Goal: Task Accomplishment & Management: Use online tool/utility

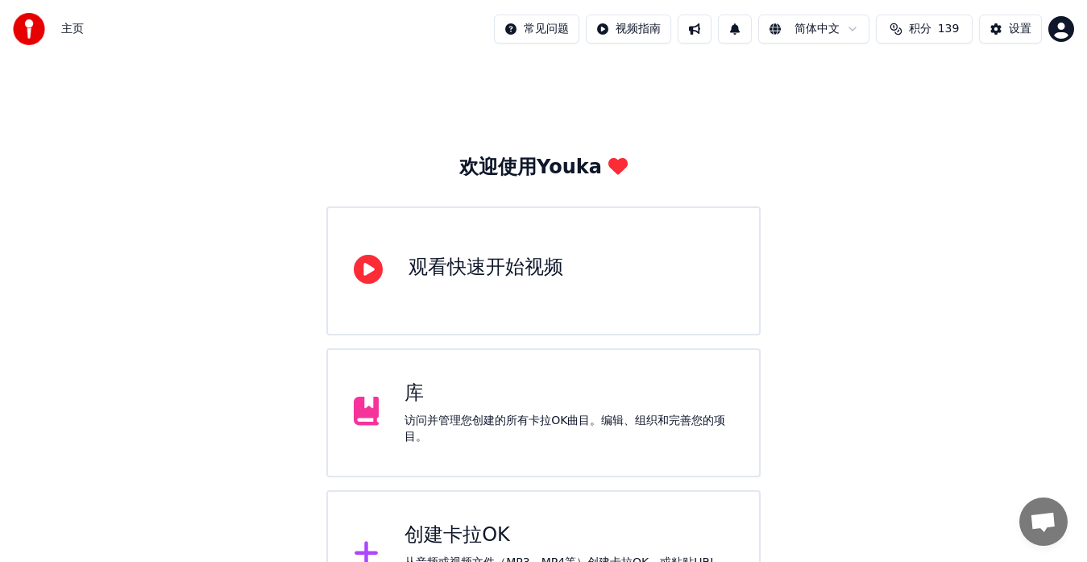
click at [476, 509] on div "创建卡拉OK 从音频或视频文件（MP3、MP4等）创建卡拉OK，或粘贴URL，立即生成带同步歌词的卡拉OK视频。" at bounding box center [543, 554] width 435 height 129
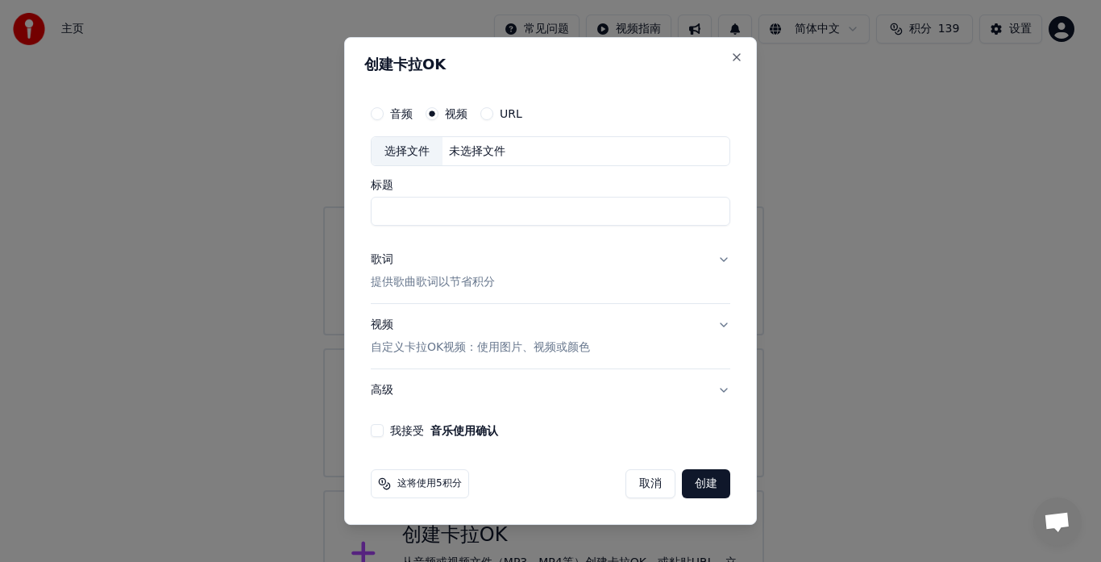
click at [513, 114] on label "URL" at bounding box center [511, 113] width 23 height 11
click at [493, 114] on button "URL" at bounding box center [486, 113] width 13 height 13
click at [712, 153] on button "button" at bounding box center [714, 149] width 32 height 29
type input "**********"
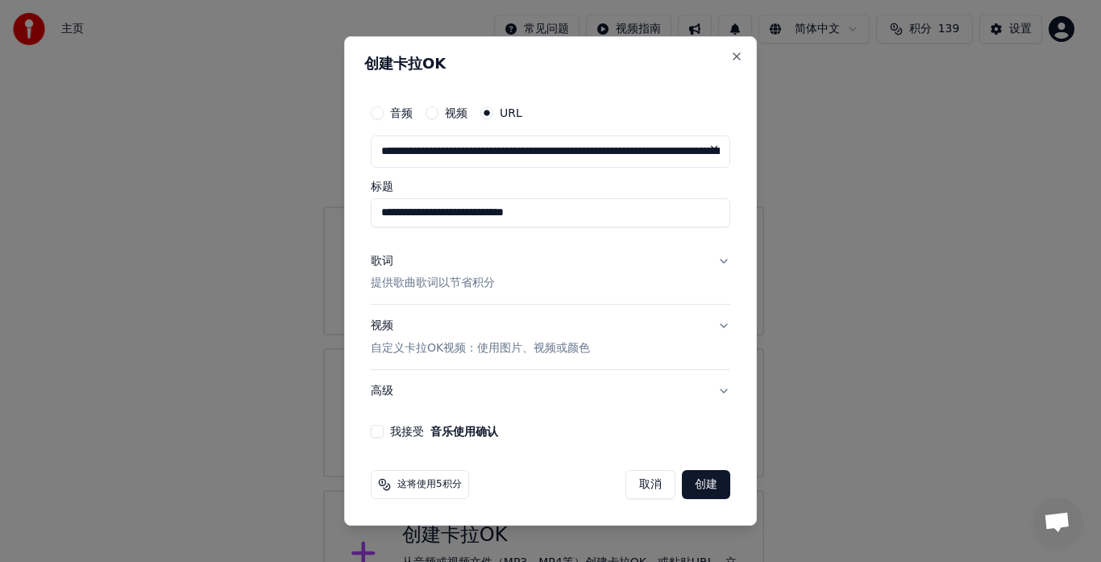
drag, startPoint x: 377, startPoint y: 210, endPoint x: 310, endPoint y: 210, distance: 66.9
click at [310, 210] on body "**********" at bounding box center [543, 309] width 1087 height 619
drag, startPoint x: 628, startPoint y: 211, endPoint x: 224, endPoint y: 164, distance: 406.5
click at [224, 164] on body "**********" at bounding box center [543, 309] width 1087 height 619
type input "*********"
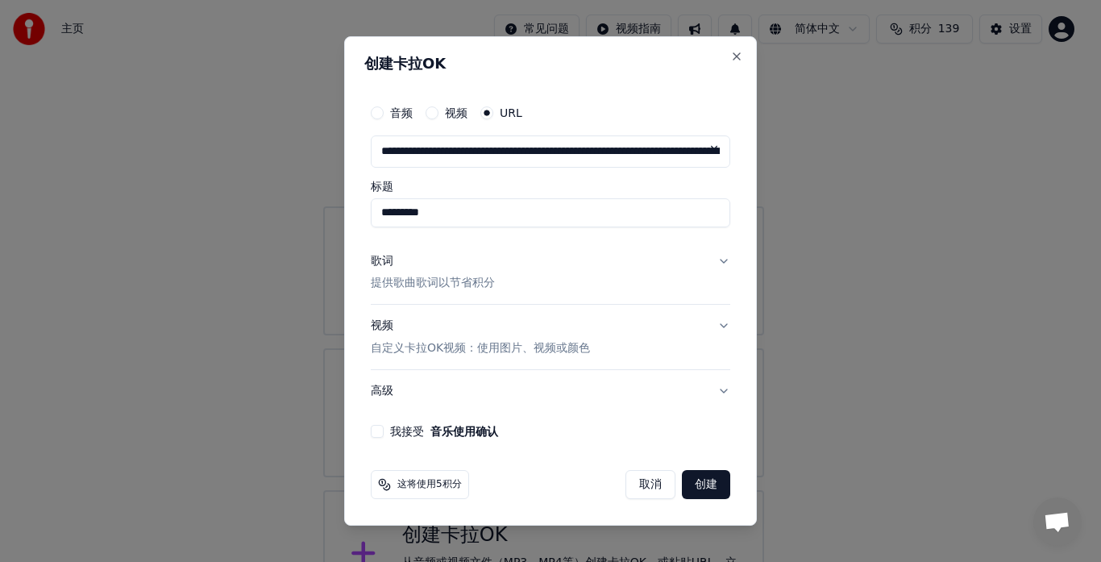
click at [441, 285] on p "提供歌曲歌词以节省积分" at bounding box center [433, 284] width 124 height 16
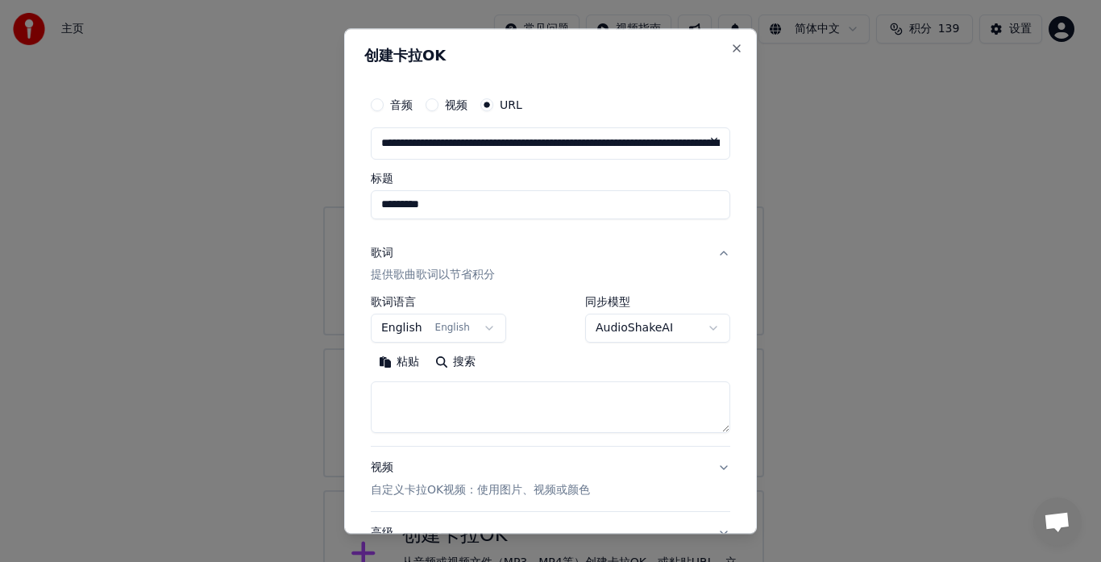
click at [439, 274] on p "提供歌曲歌词以节省积分" at bounding box center [433, 276] width 124 height 16
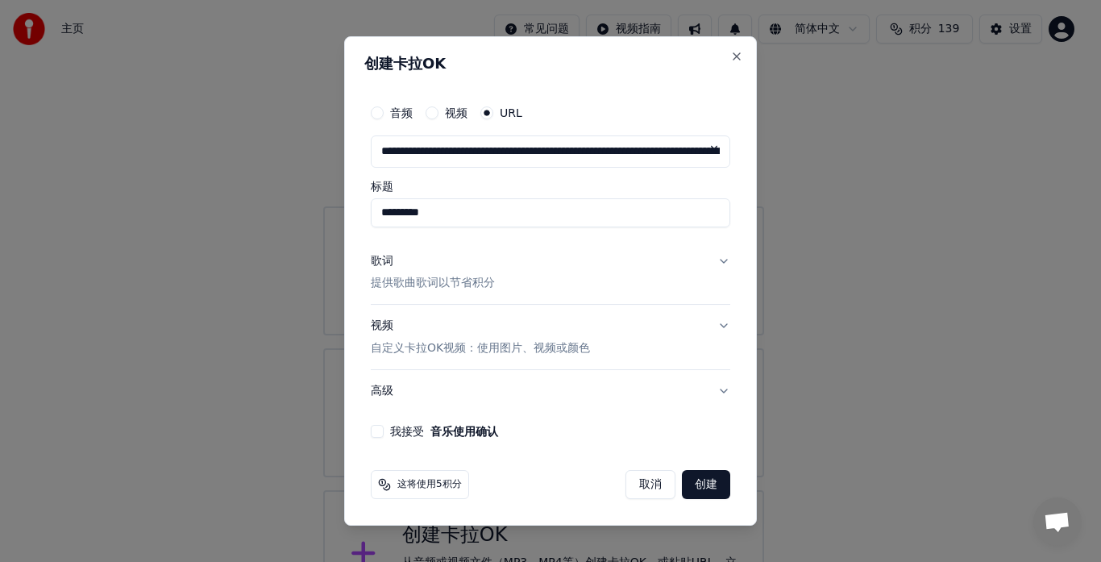
click at [447, 281] on p "提供歌曲歌词以节省积分" at bounding box center [433, 284] width 124 height 16
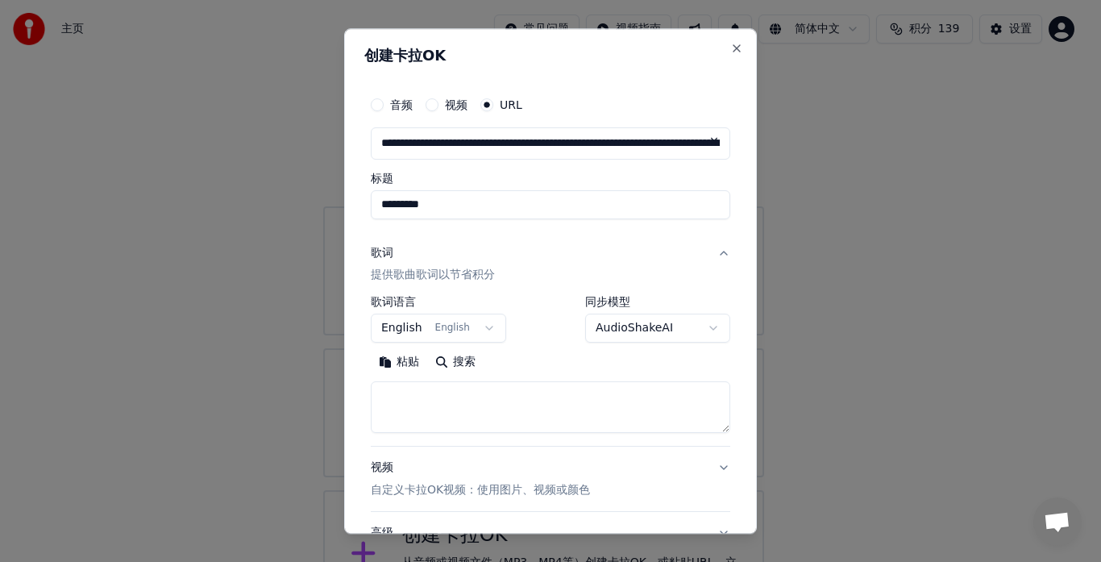
click at [406, 361] on button "粘贴" at bounding box center [399, 363] width 56 height 26
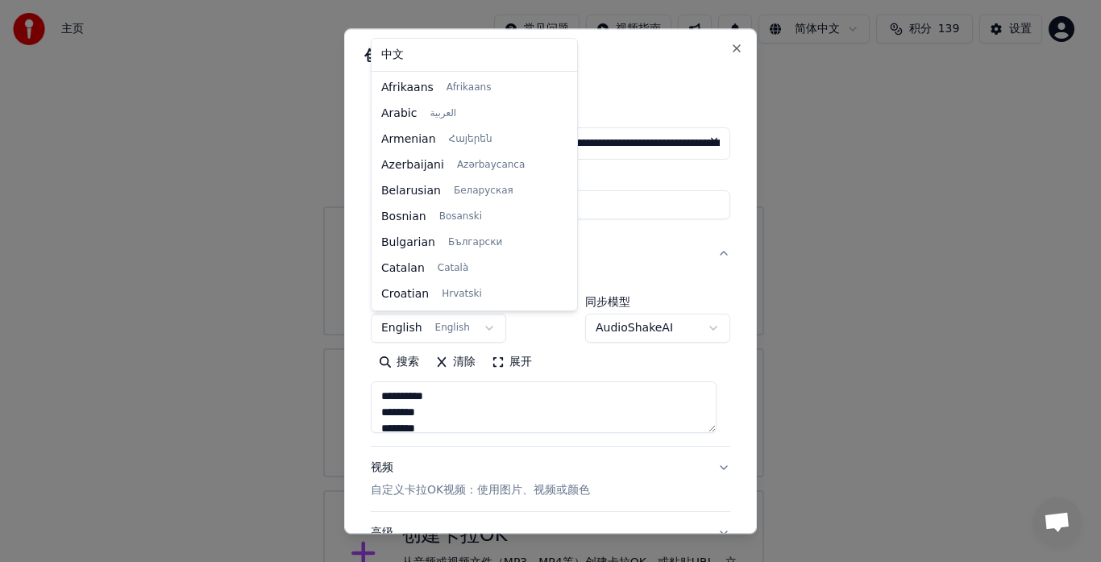
click at [484, 327] on body "**********" at bounding box center [543, 309] width 1087 height 619
type textarea "**********"
select select "**"
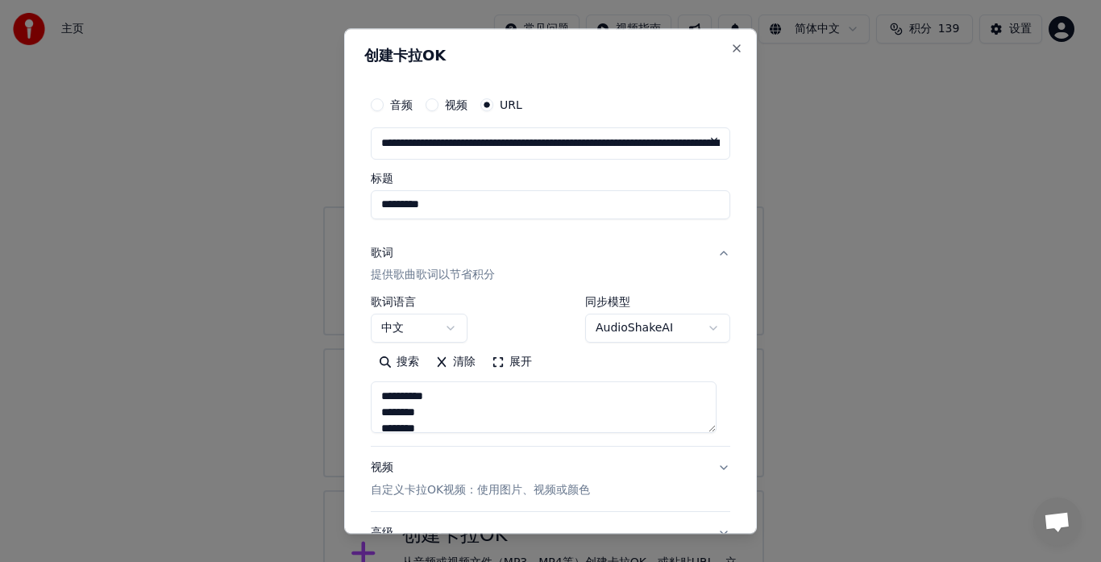
type textarea "**********"
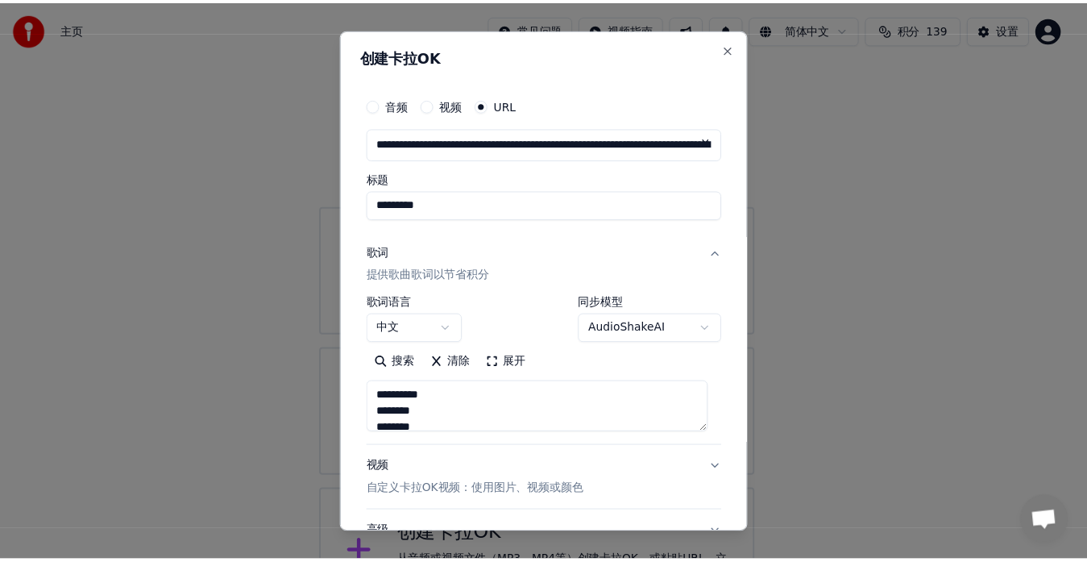
scroll to position [134, 0]
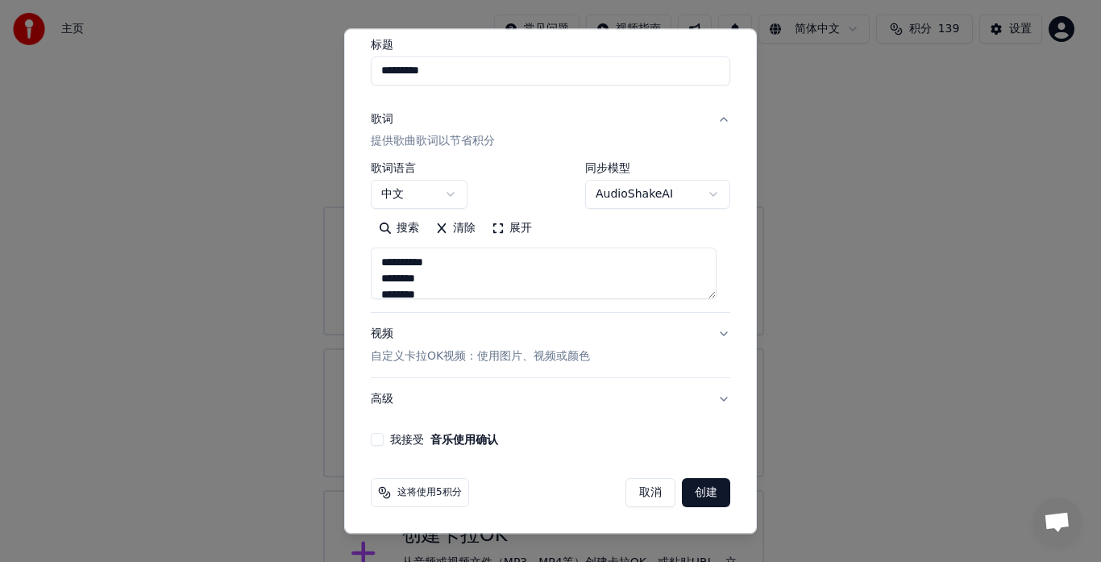
click at [380, 441] on button "我接受 音乐使用确认" at bounding box center [377, 440] width 13 height 13
click at [700, 497] on button "创建" at bounding box center [706, 493] width 48 height 29
select select "**"
type textarea "**********"
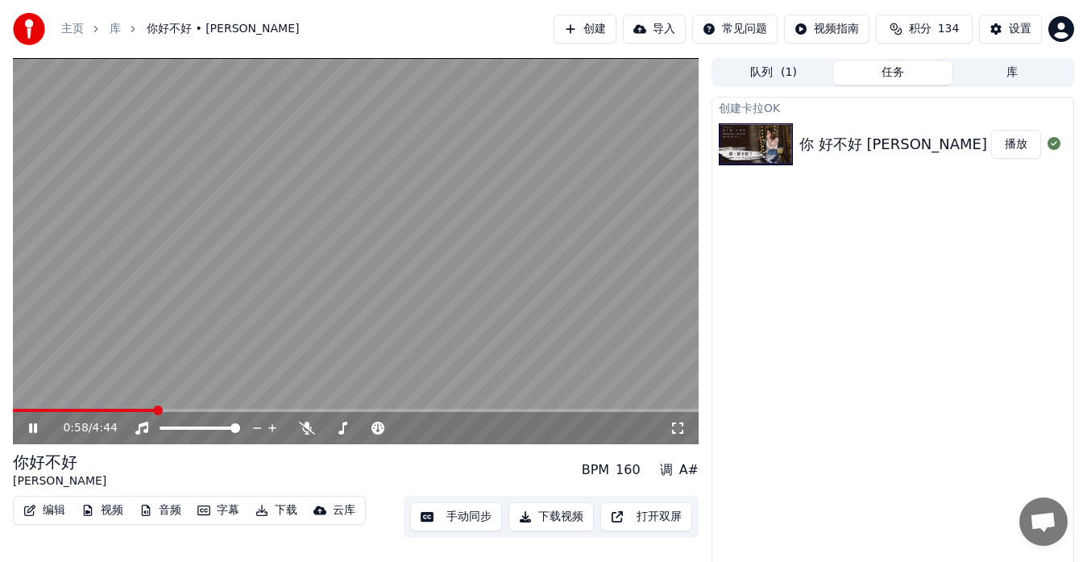
click at [439, 517] on button "手动同步" at bounding box center [456, 516] width 92 height 29
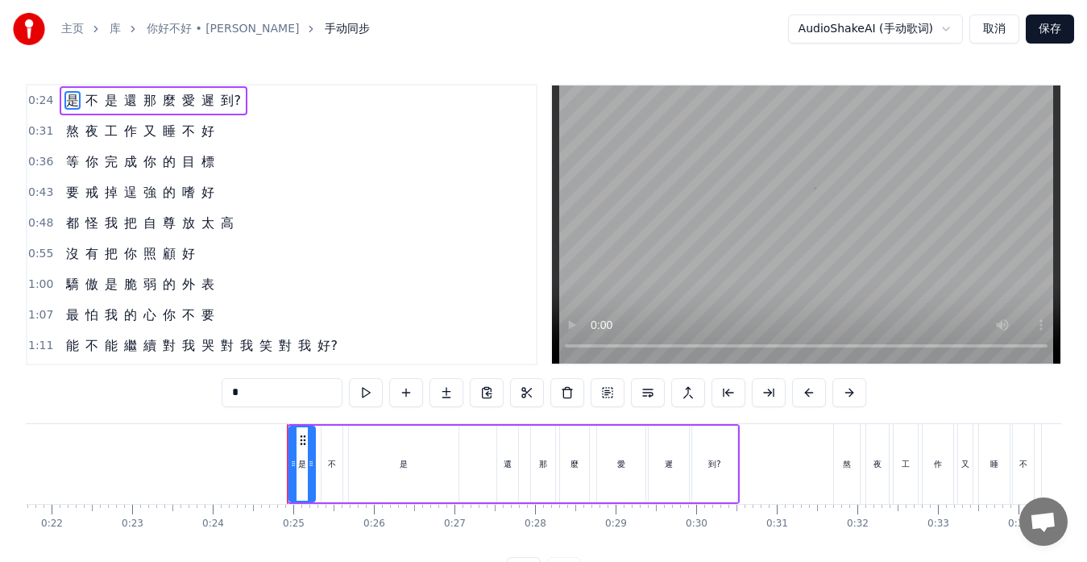
scroll to position [0, 1927]
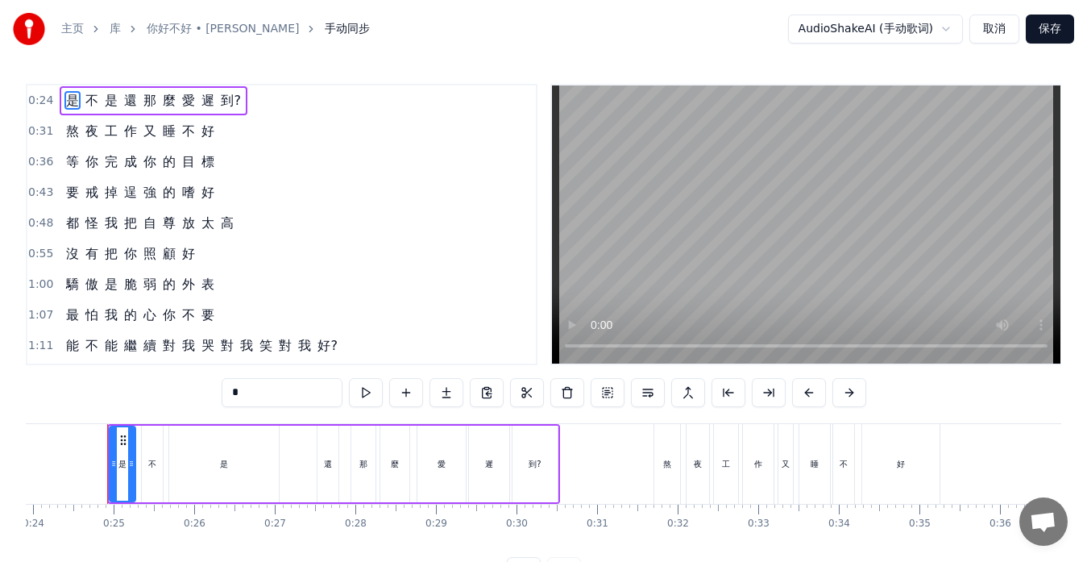
click at [320, 467] on div "還" at bounding box center [328, 464] width 21 height 77
type input "*"
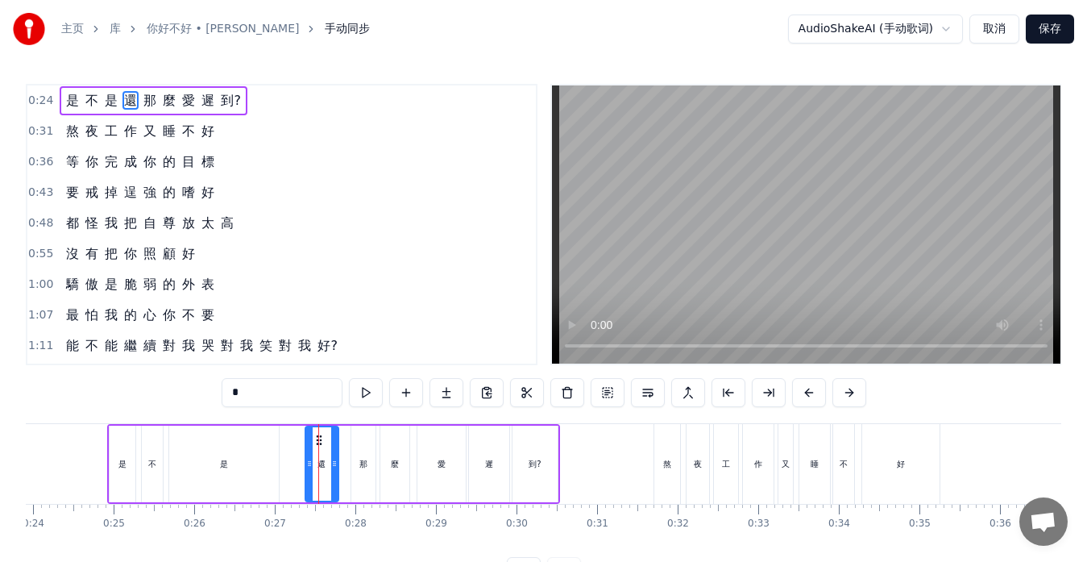
drag, startPoint x: 318, startPoint y: 460, endPoint x: 305, endPoint y: 460, distance: 12.9
click at [306, 460] on icon at bounding box center [309, 463] width 6 height 13
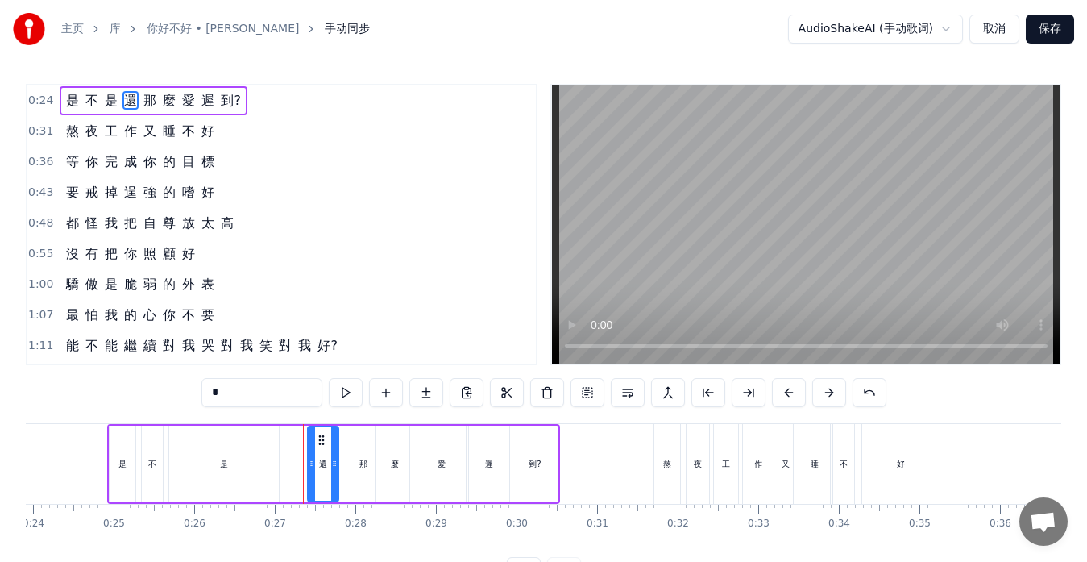
click at [309, 460] on icon at bounding box center [312, 463] width 6 height 13
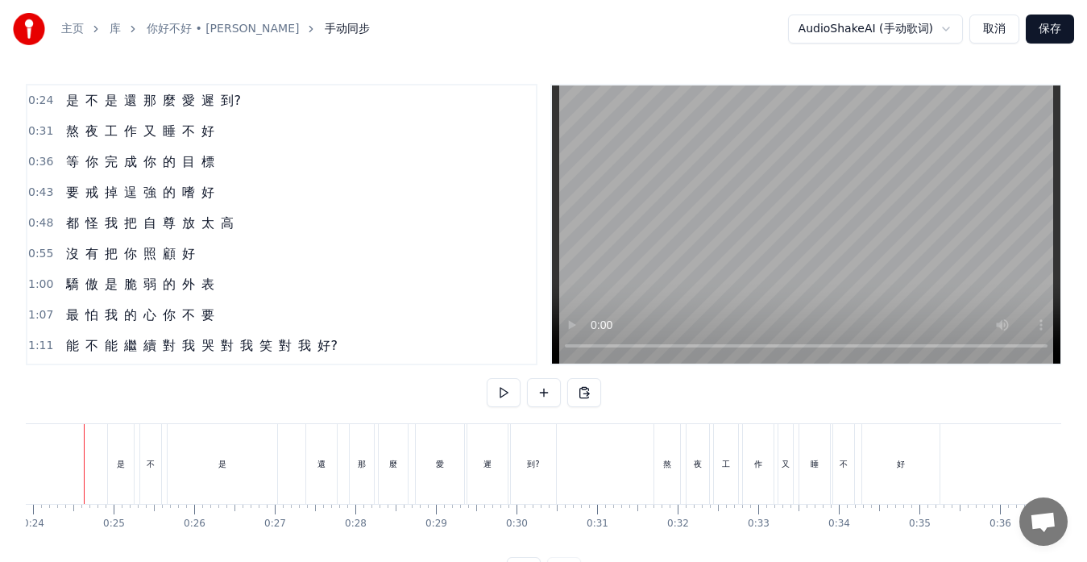
scroll to position [0, 1905]
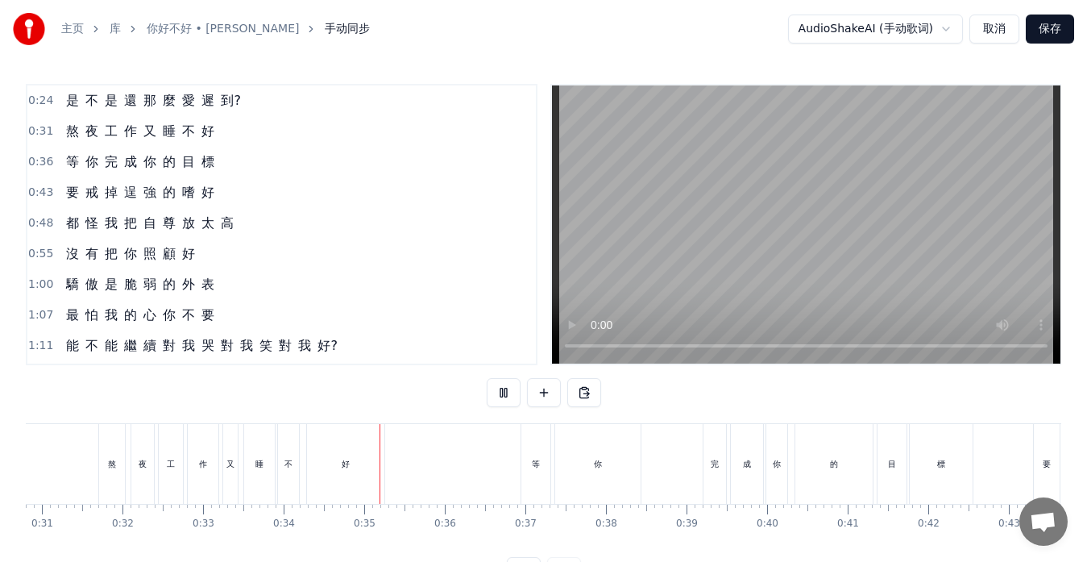
scroll to position [0, 2724]
click at [69, 174] on div "等 你 完 成 你 的 目 標" at bounding box center [140, 162] width 161 height 29
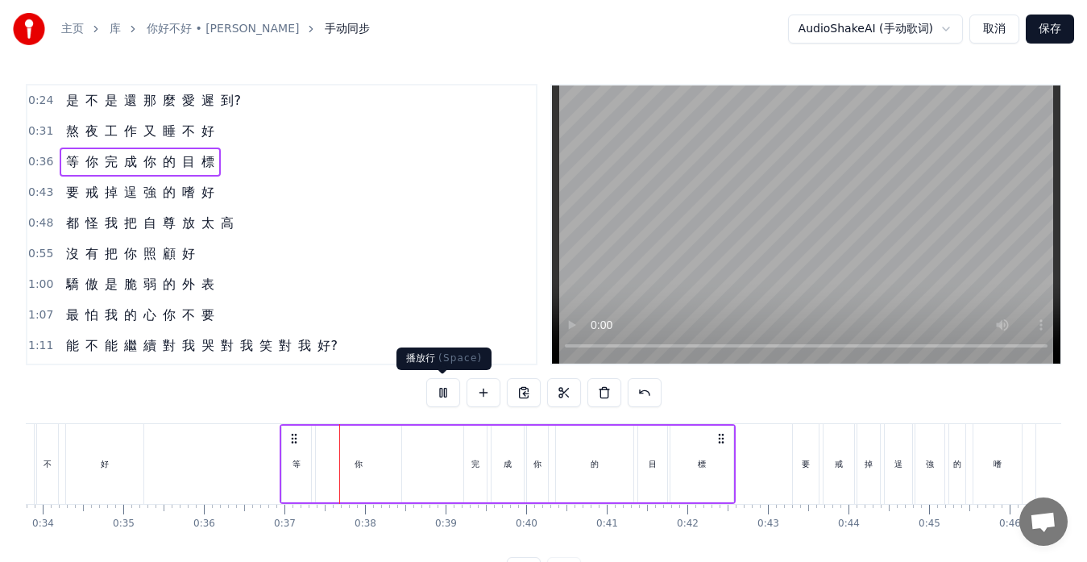
click at [439, 395] on button at bounding box center [443, 392] width 34 height 29
click at [389, 467] on div "你" at bounding box center [358, 464] width 85 height 77
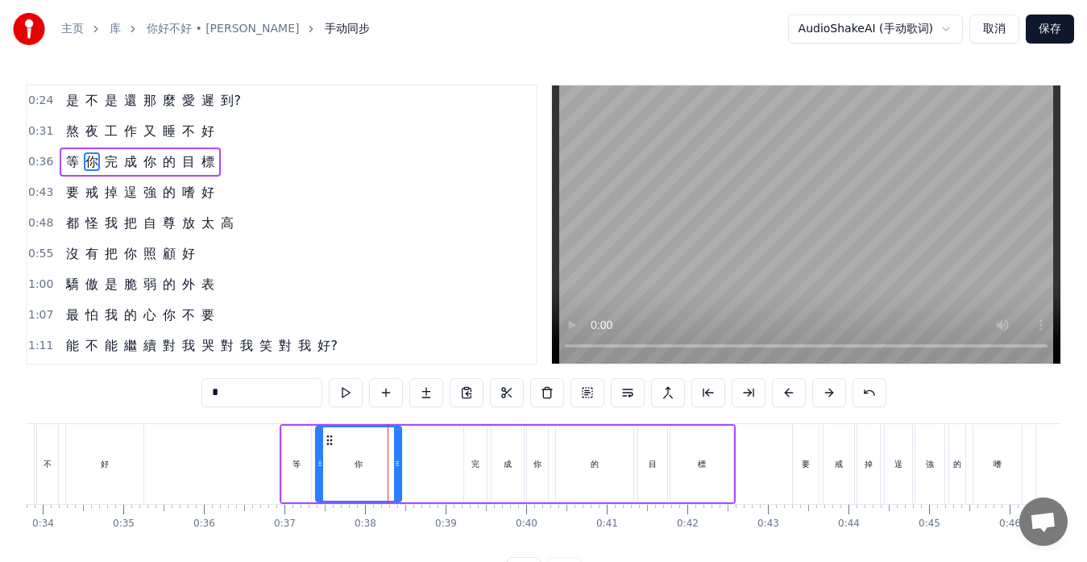
click at [470, 468] on div "完" at bounding box center [475, 464] width 23 height 77
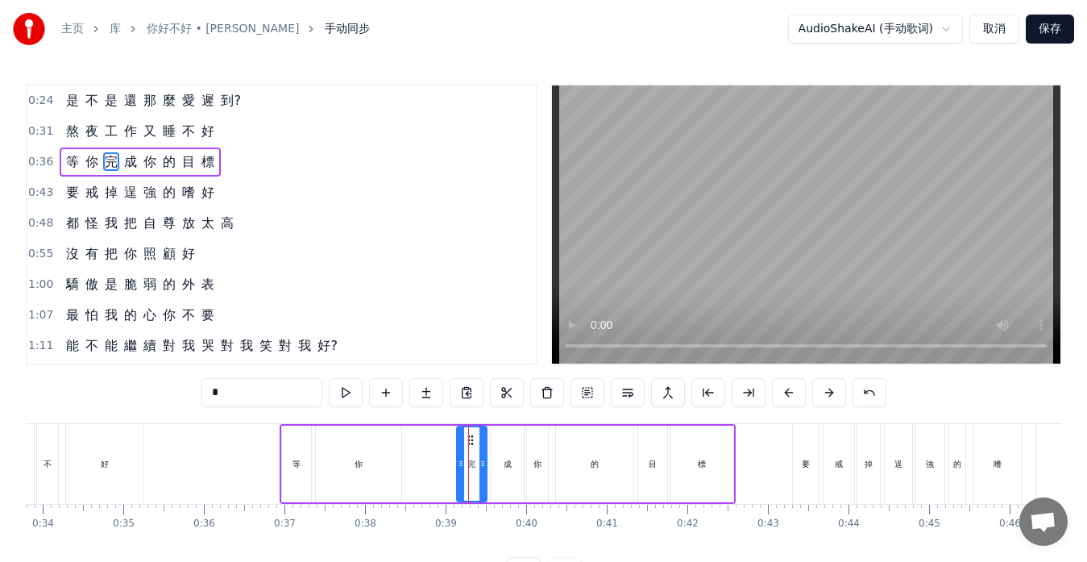
click at [459, 465] on icon at bounding box center [461, 463] width 6 height 13
click at [391, 459] on div "你" at bounding box center [358, 464] width 85 height 77
type input "*"
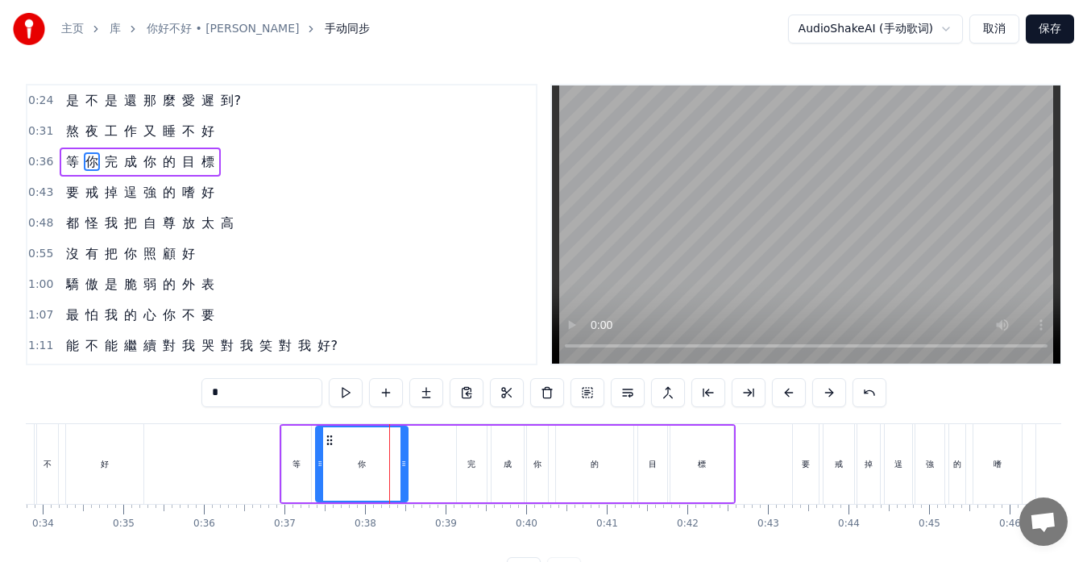
click at [406, 463] on icon at bounding box center [404, 463] width 6 height 13
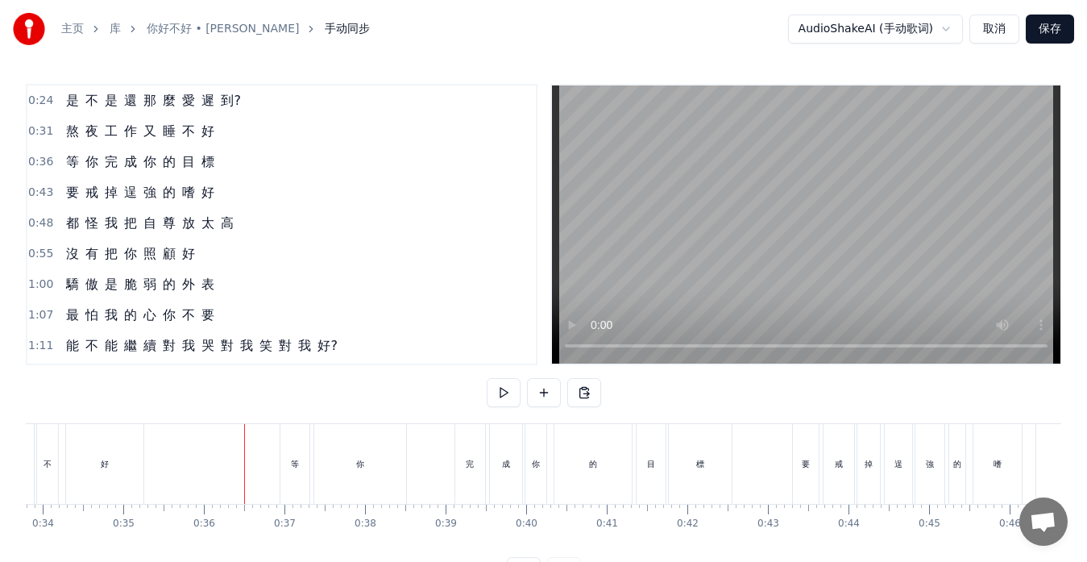
click at [462, 458] on div "完" at bounding box center [470, 464] width 30 height 80
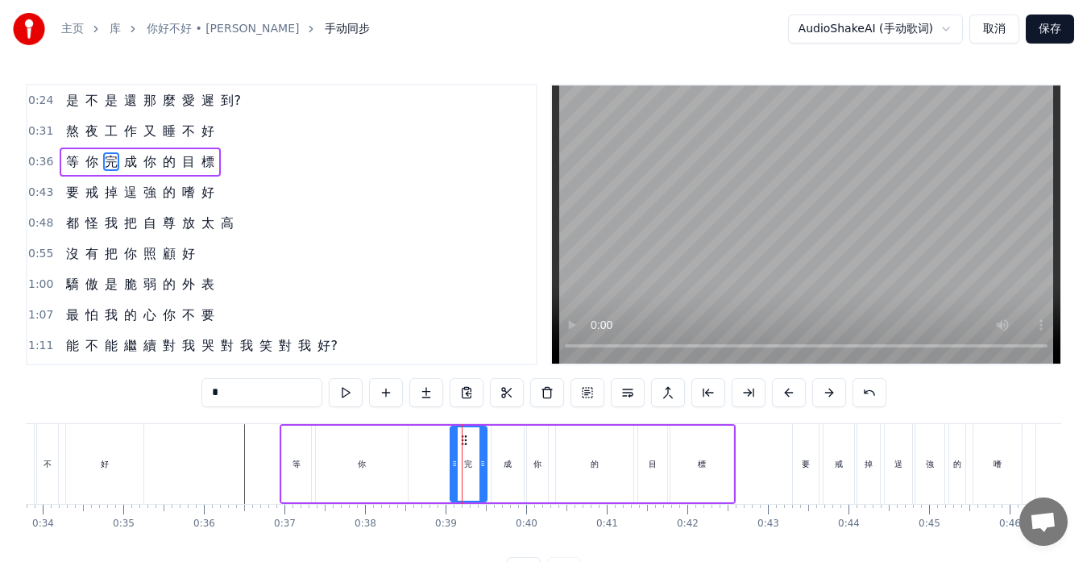
click at [454, 449] on div at bounding box center [454, 463] width 6 height 73
click at [402, 449] on div "你" at bounding box center [362, 464] width 92 height 77
type input "*"
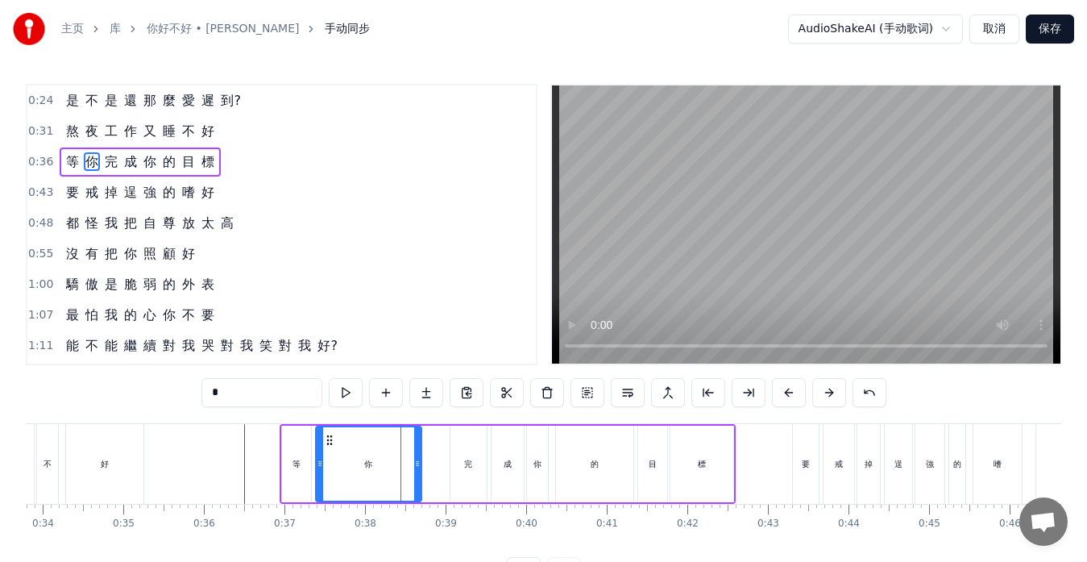
drag, startPoint x: 404, startPoint y: 453, endPoint x: 418, endPoint y: 455, distance: 13.8
click at [418, 455] on div at bounding box center [417, 463] width 6 height 73
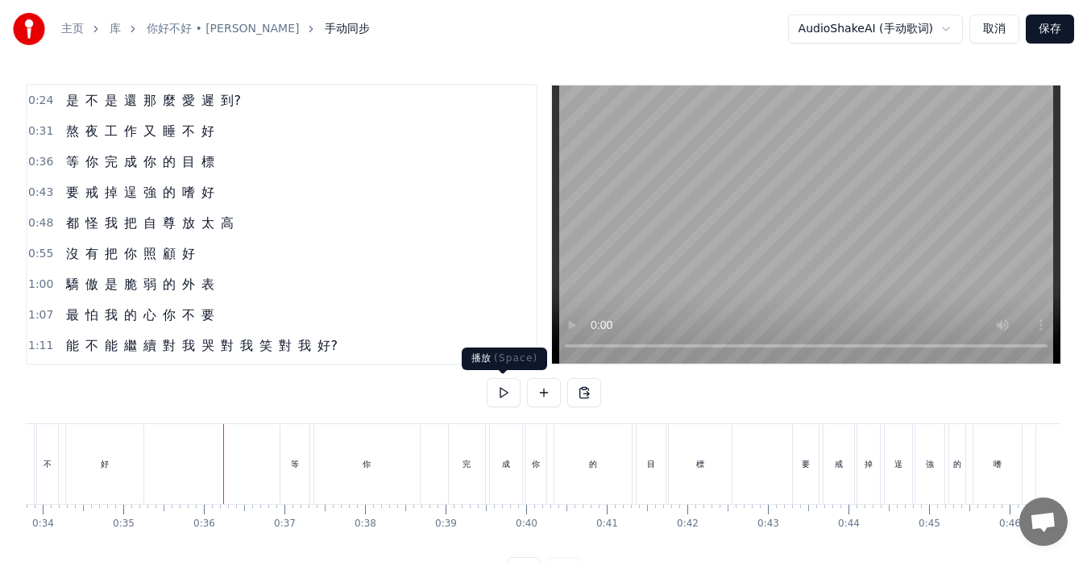
click at [499, 389] on button at bounding box center [504, 392] width 34 height 29
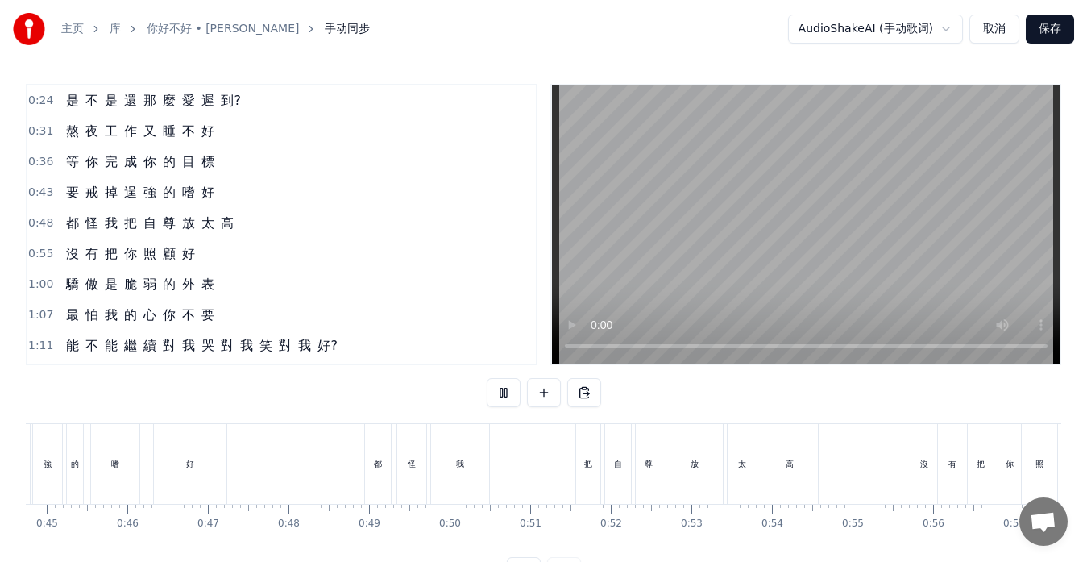
scroll to position [0, 3607]
click at [507, 393] on button at bounding box center [504, 392] width 34 height 29
click at [578, 460] on div "把" at bounding box center [588, 464] width 24 height 80
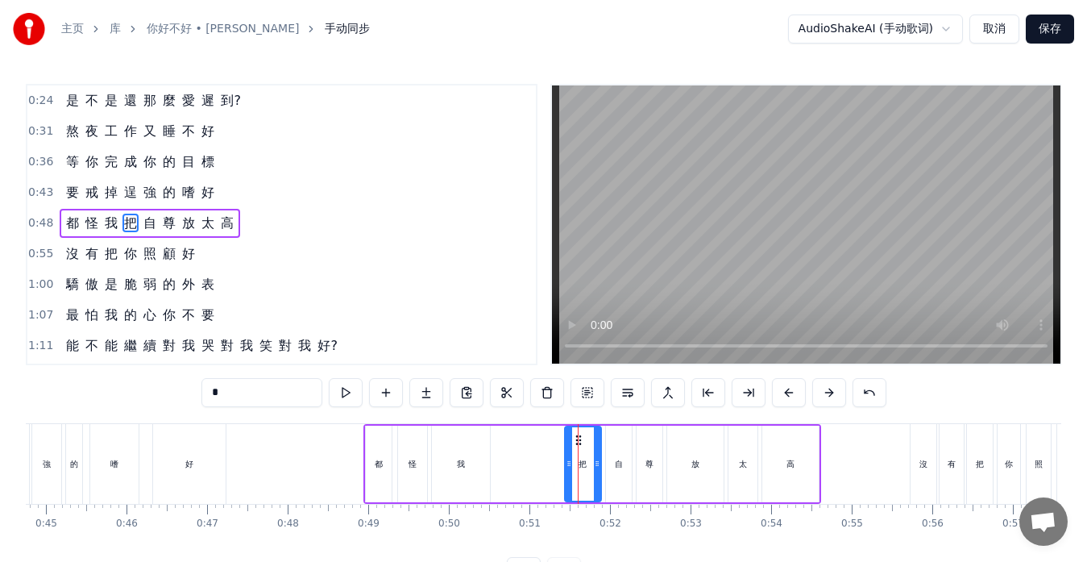
drag, startPoint x: 580, startPoint y: 465, endPoint x: 568, endPoint y: 465, distance: 12.1
click at [568, 465] on circle at bounding box center [568, 465] width 1 height 1
click at [488, 456] on div "我" at bounding box center [461, 464] width 58 height 77
type input "*"
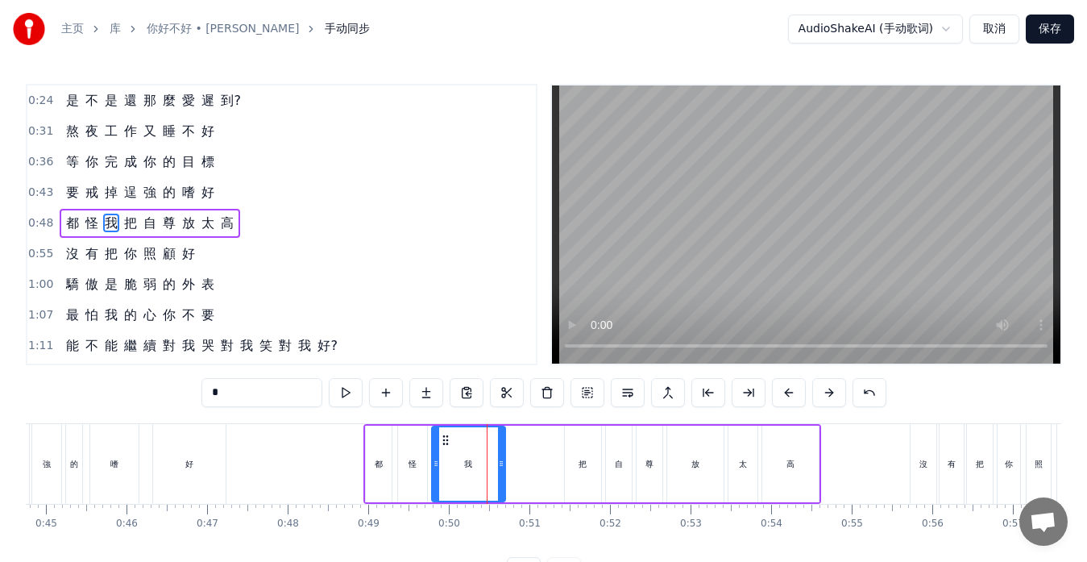
drag, startPoint x: 486, startPoint y: 459, endPoint x: 501, endPoint y: 458, distance: 15.3
click at [501, 458] on icon at bounding box center [501, 463] width 6 height 13
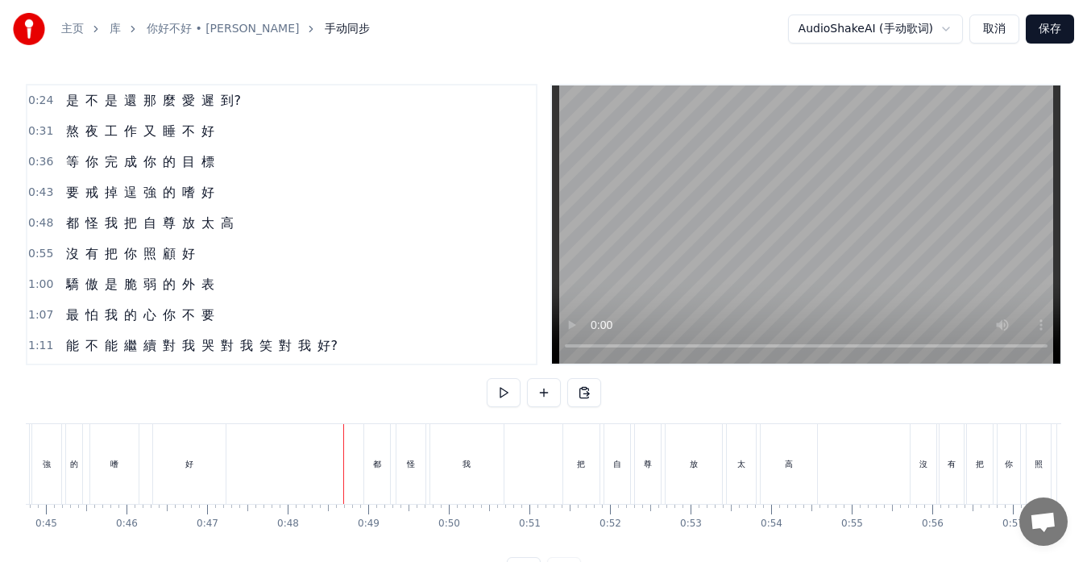
click at [484, 453] on div "我" at bounding box center [466, 464] width 73 height 80
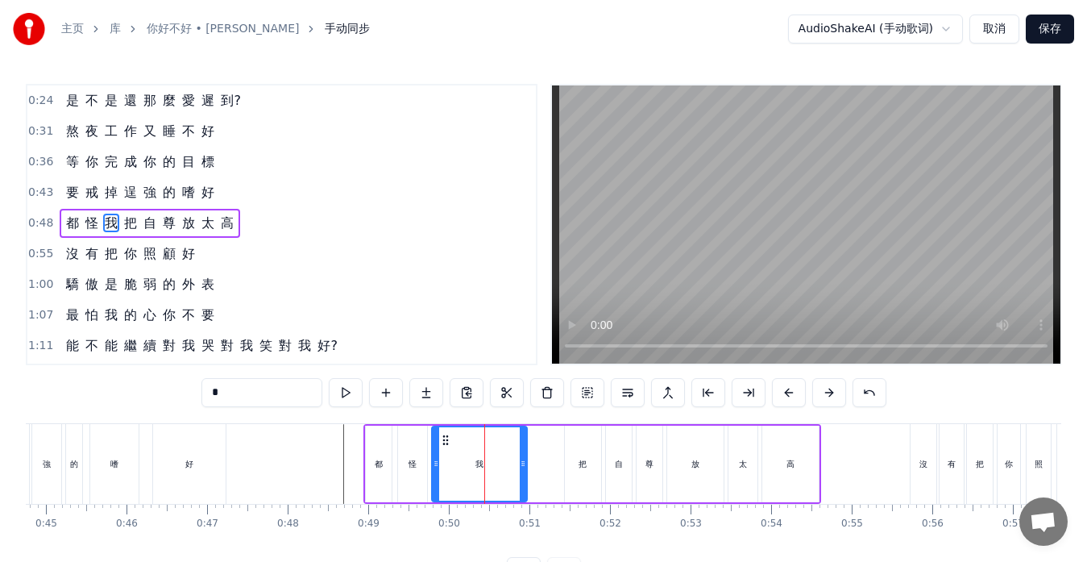
drag, startPoint x: 502, startPoint y: 447, endPoint x: 524, endPoint y: 447, distance: 21.8
click at [524, 447] on div at bounding box center [523, 463] width 6 height 73
click at [572, 445] on div "把" at bounding box center [583, 464] width 36 height 77
type input "*"
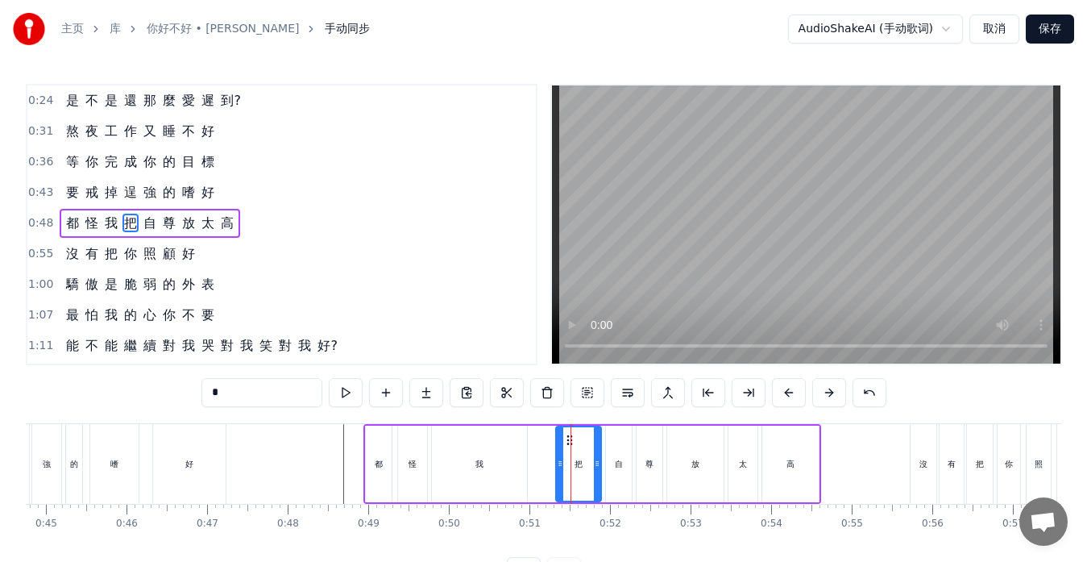
drag, startPoint x: 568, startPoint y: 445, endPoint x: 559, endPoint y: 445, distance: 8.9
click at [559, 445] on div at bounding box center [560, 463] width 6 height 73
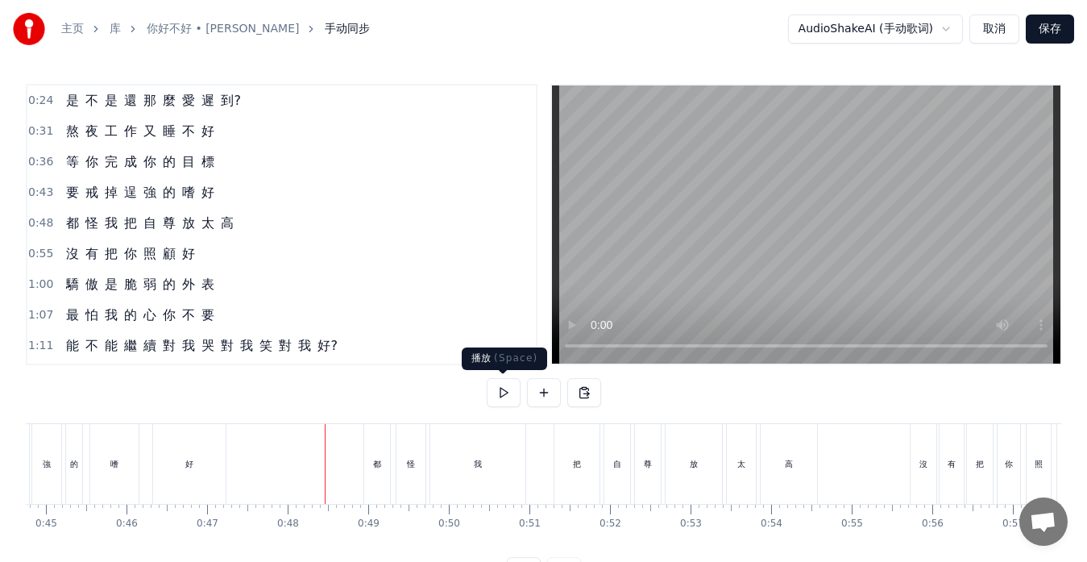
click at [498, 386] on button at bounding box center [504, 392] width 34 height 29
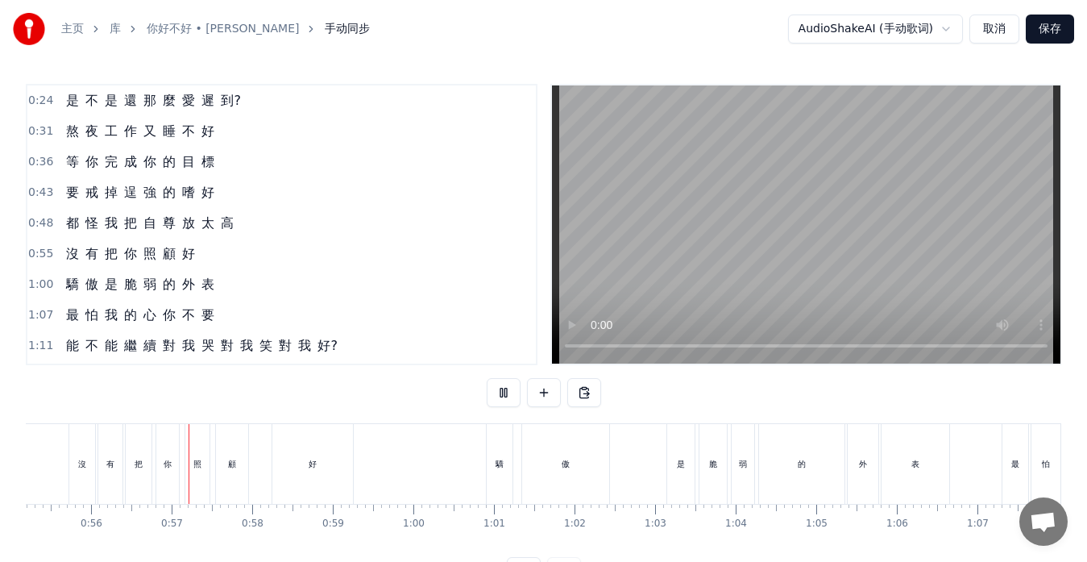
scroll to position [0, 4491]
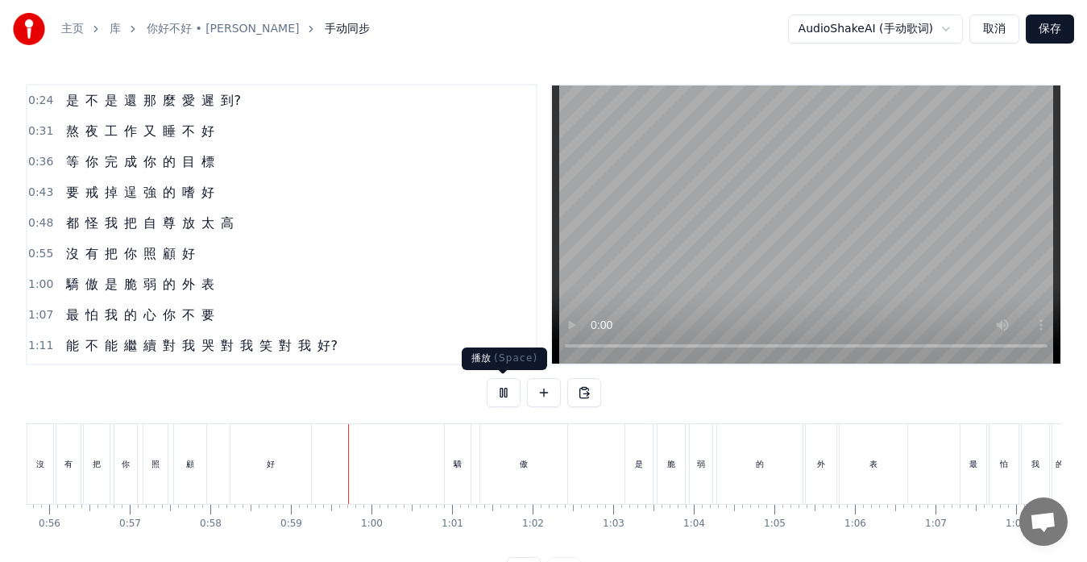
click at [509, 391] on button at bounding box center [504, 392] width 34 height 29
click at [632, 464] on div "是" at bounding box center [639, 464] width 27 height 80
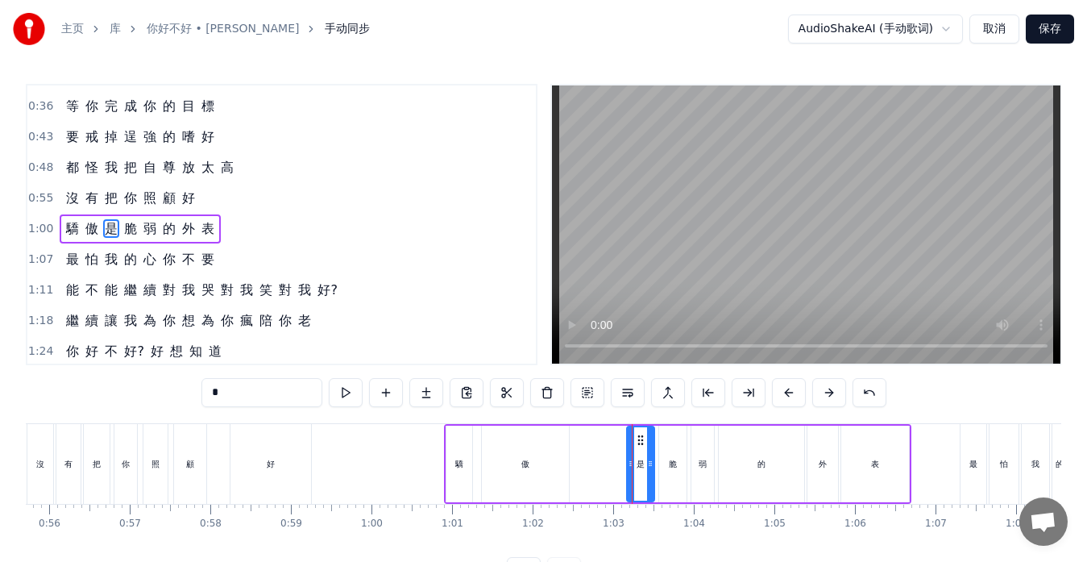
scroll to position [60, 0]
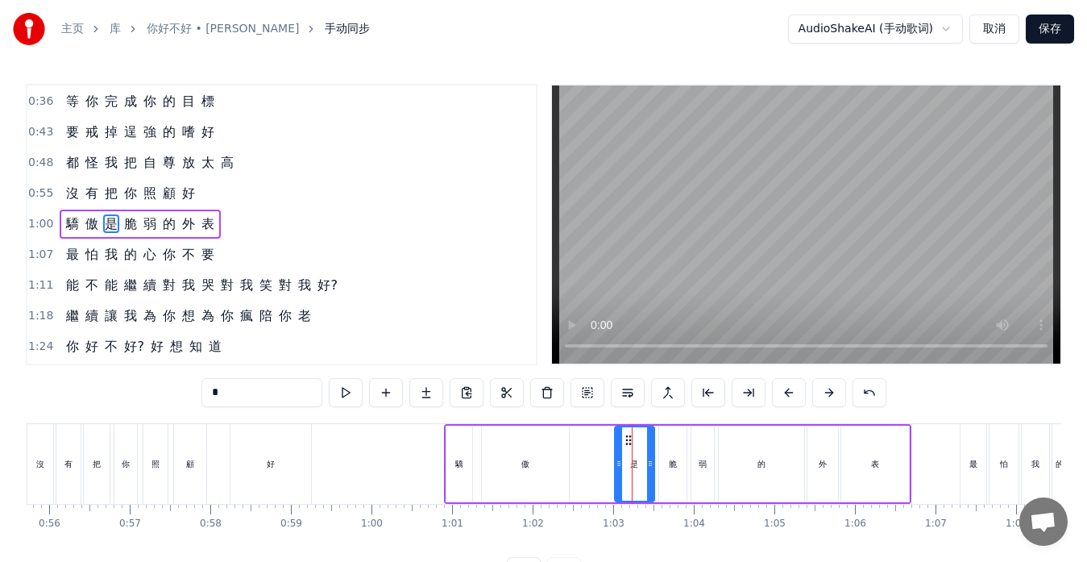
drag, startPoint x: 630, startPoint y: 460, endPoint x: 617, endPoint y: 459, distance: 12.1
click at [617, 459] on icon at bounding box center [619, 463] width 6 height 13
click at [564, 460] on div "傲" at bounding box center [525, 464] width 87 height 77
type input "*"
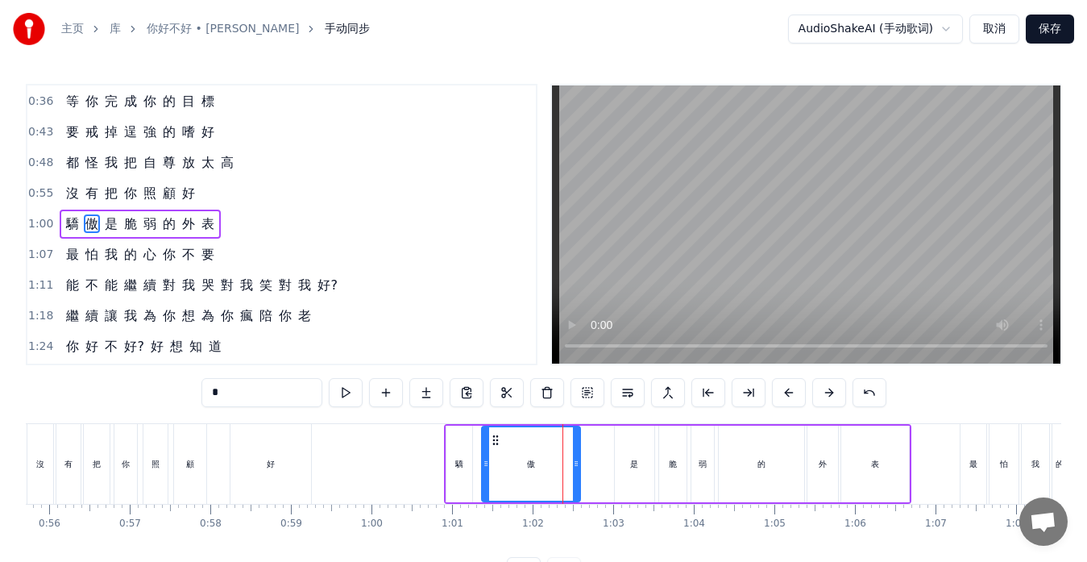
drag, startPoint x: 567, startPoint y: 463, endPoint x: 579, endPoint y: 463, distance: 11.3
click at [579, 463] on icon at bounding box center [576, 463] width 6 height 13
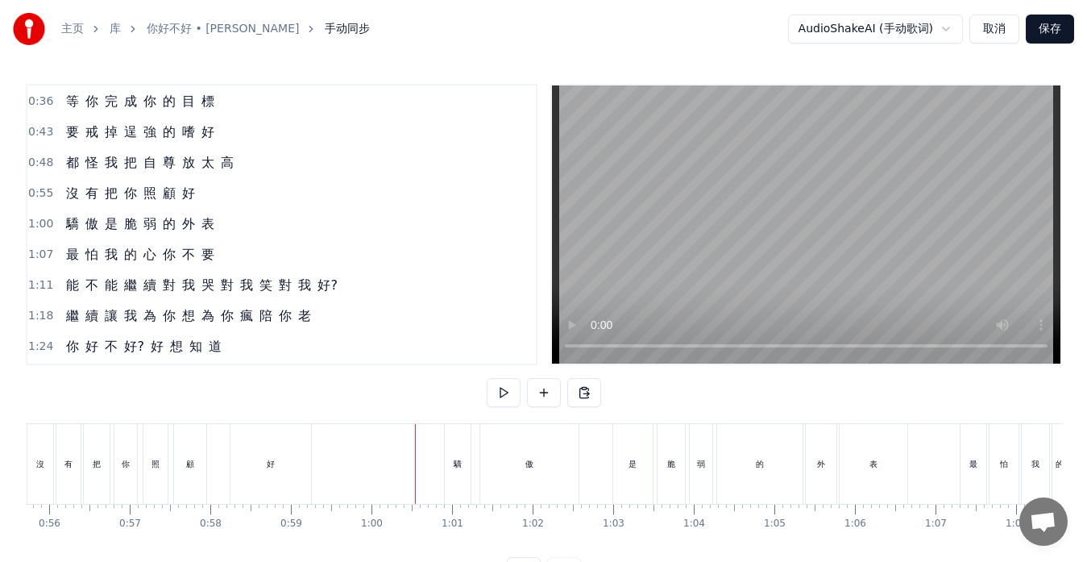
click at [561, 464] on div "傲" at bounding box center [529, 464] width 98 height 80
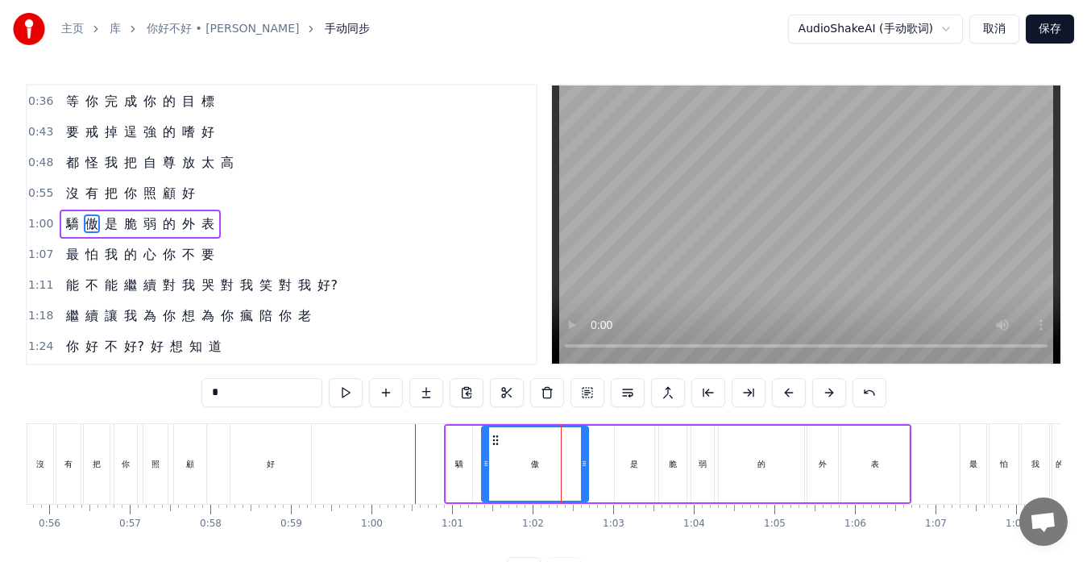
drag, startPoint x: 579, startPoint y: 462, endPoint x: 587, endPoint y: 461, distance: 8.1
click at [587, 461] on icon at bounding box center [584, 463] width 6 height 13
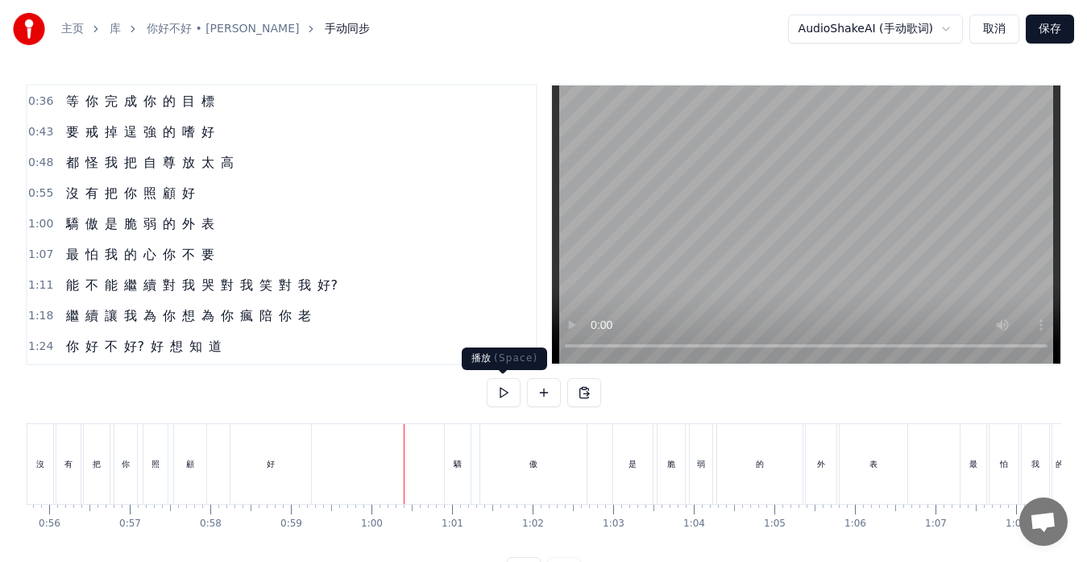
click at [507, 397] on button at bounding box center [504, 392] width 34 height 29
click at [507, 394] on button at bounding box center [504, 392] width 34 height 29
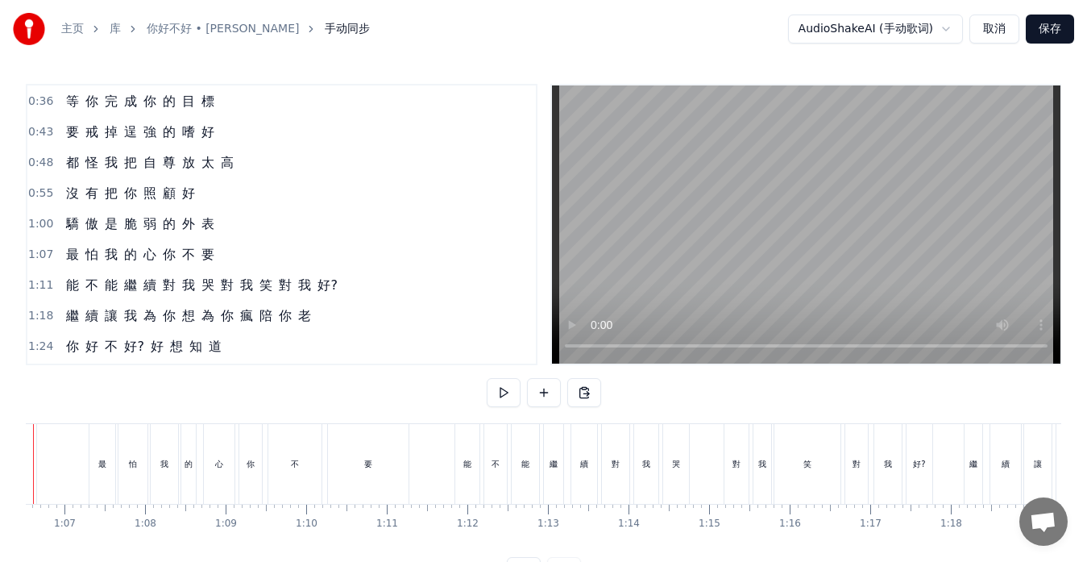
scroll to position [0, 5288]
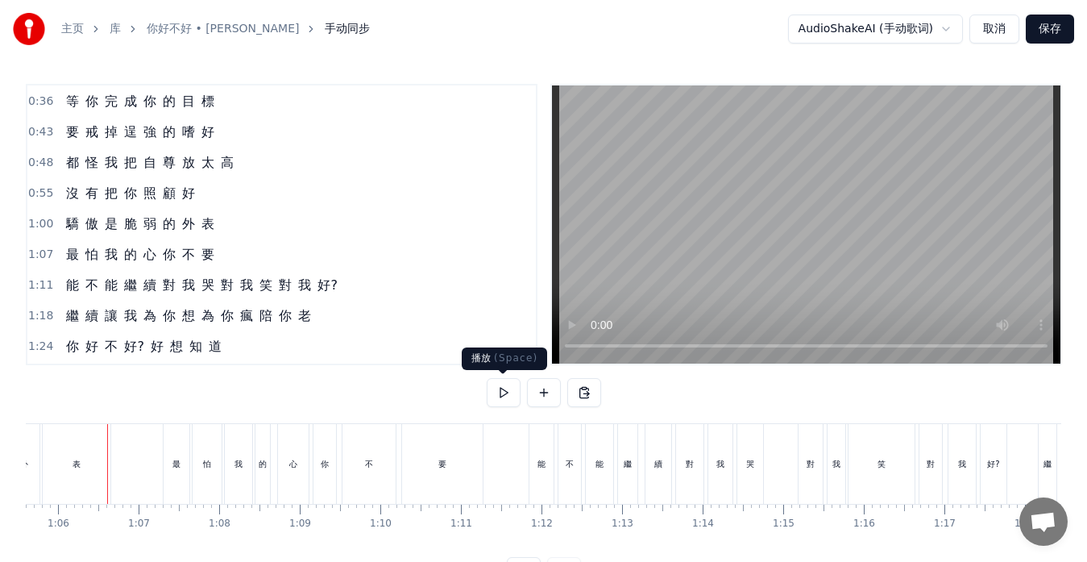
click at [492, 400] on button at bounding box center [504, 392] width 34 height 29
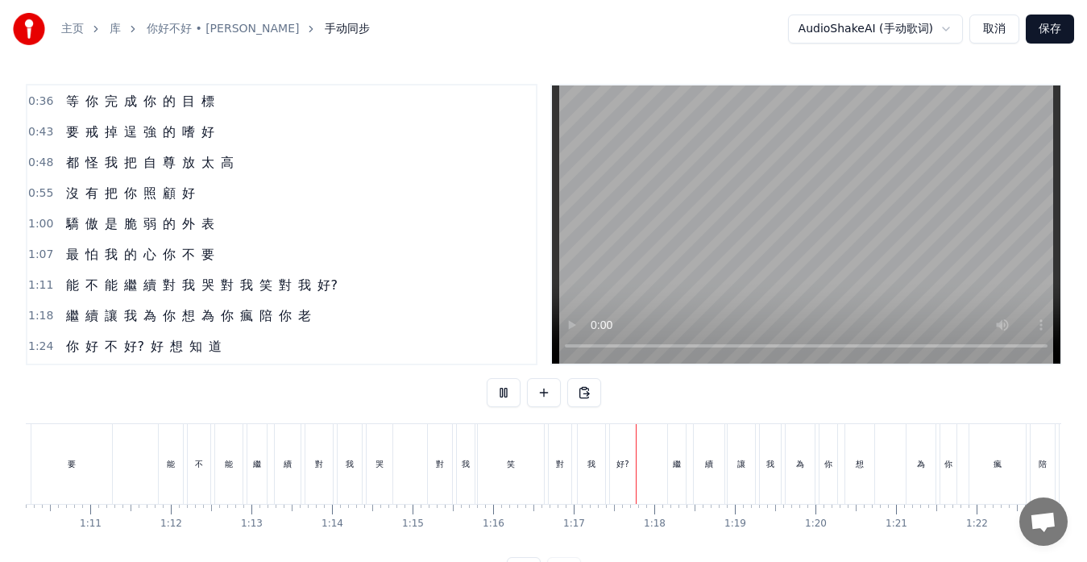
click at [495, 396] on button at bounding box center [504, 392] width 34 height 29
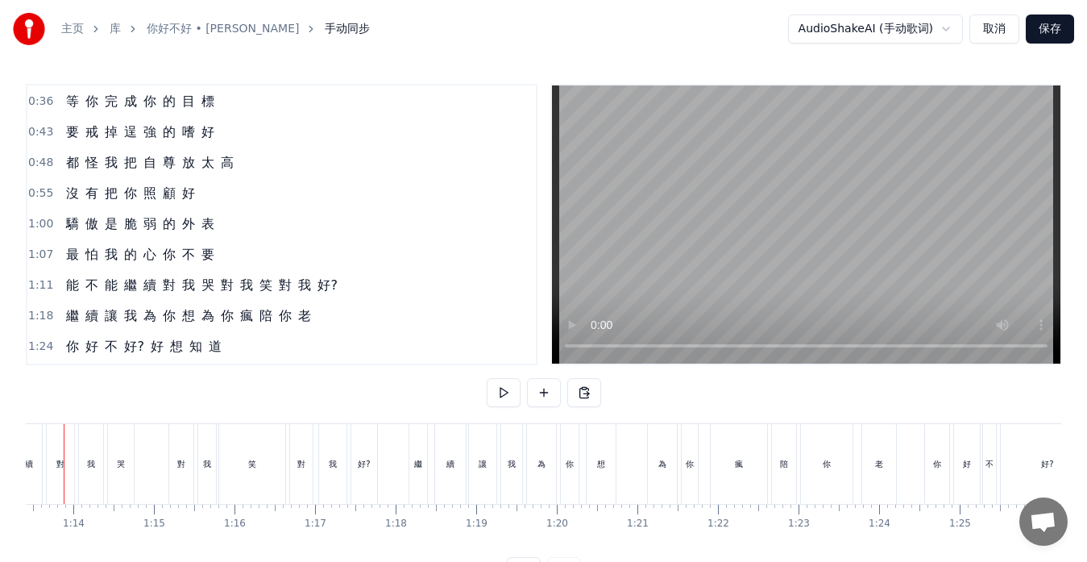
scroll to position [0, 5874]
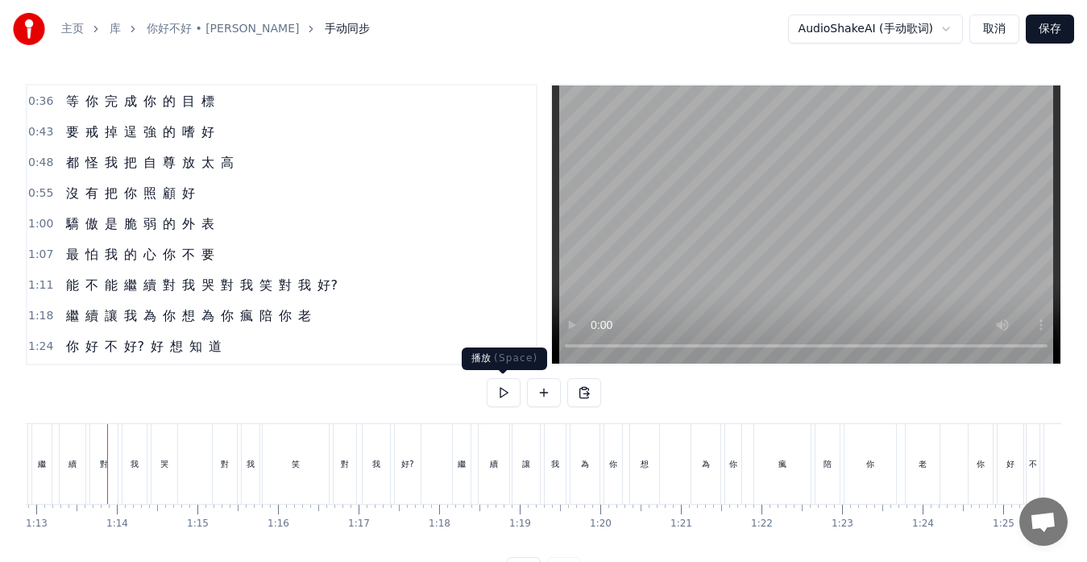
click at [504, 397] on button at bounding box center [504, 392] width 34 height 29
click at [655, 471] on div "想" at bounding box center [644, 464] width 29 height 80
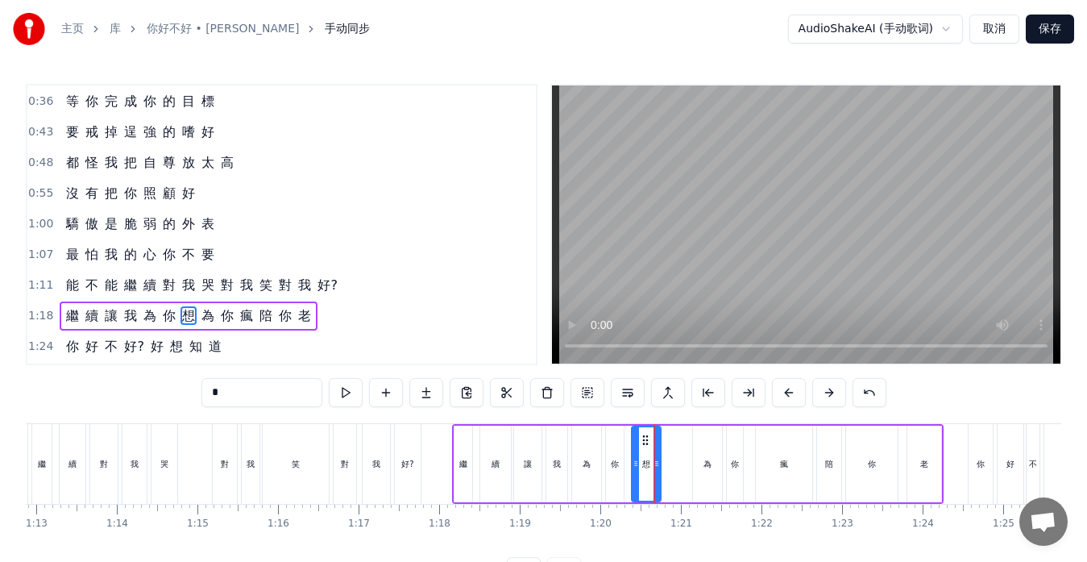
scroll to position [152, 0]
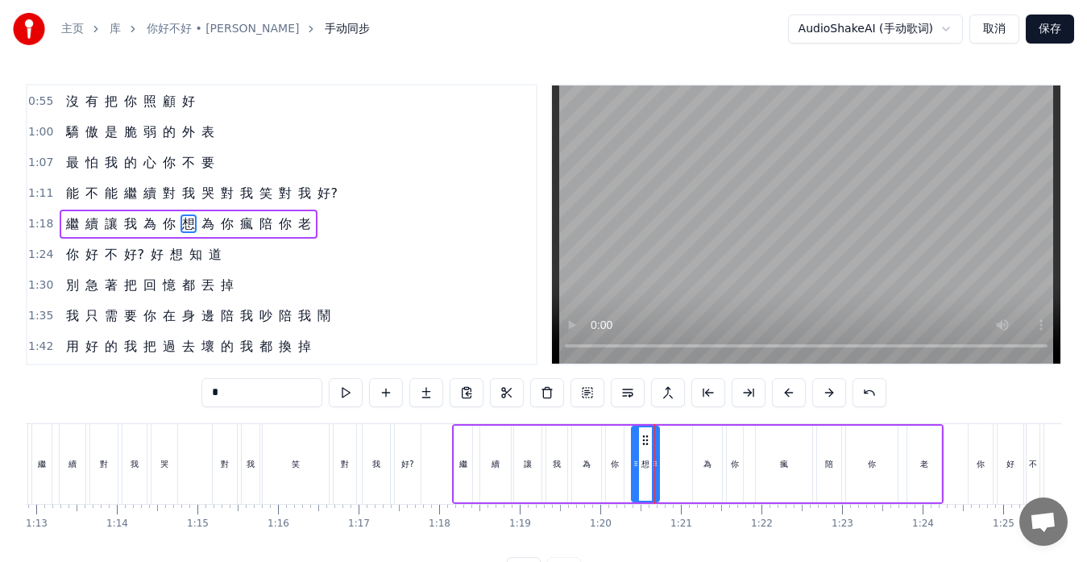
click at [657, 470] on div at bounding box center [655, 463] width 6 height 73
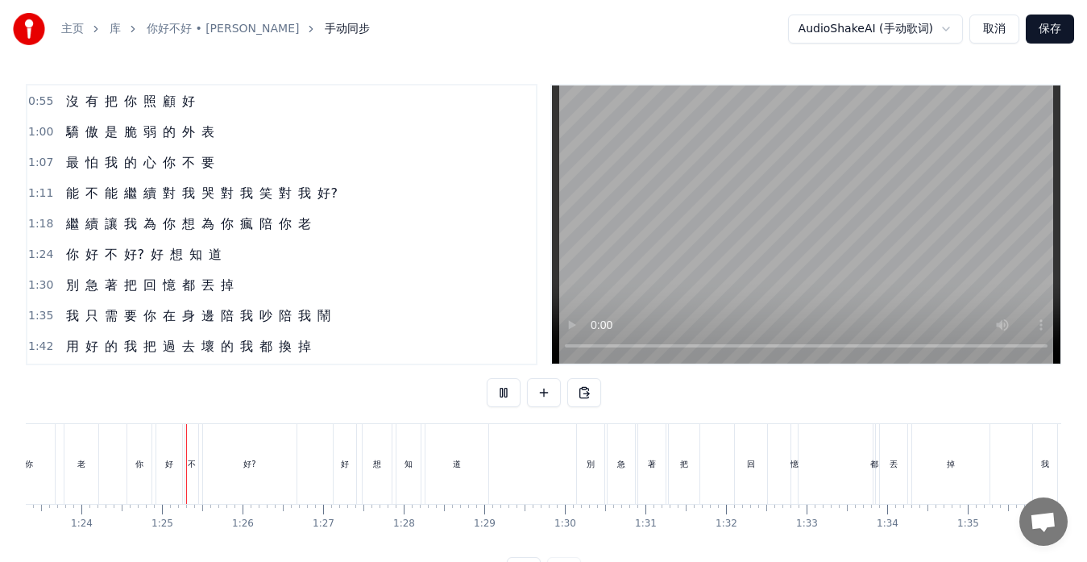
scroll to position [0, 6759]
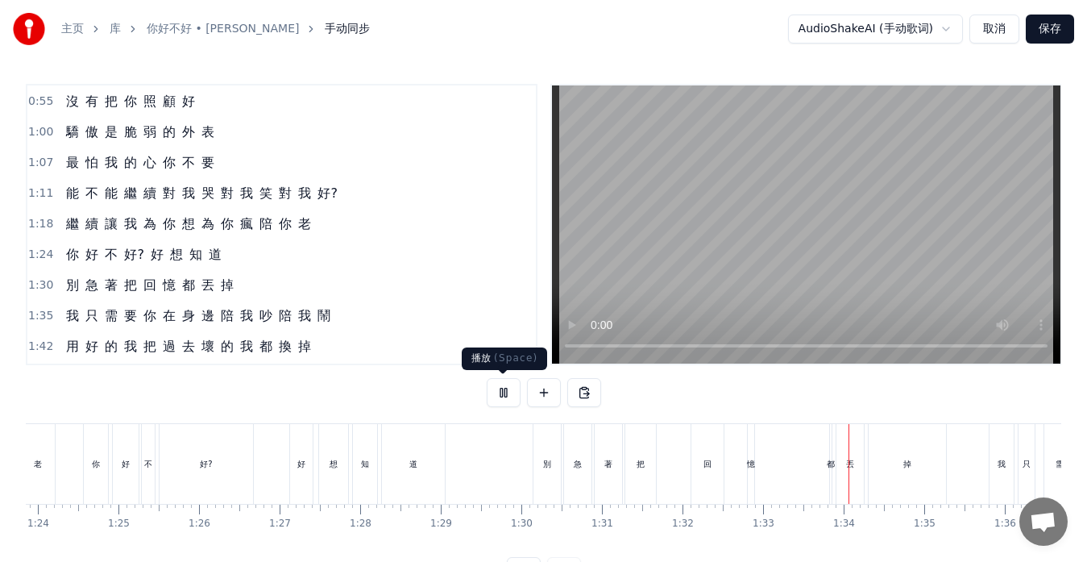
click at [505, 389] on button at bounding box center [504, 392] width 34 height 29
click at [830, 472] on div "都" at bounding box center [830, 464] width 3 height 80
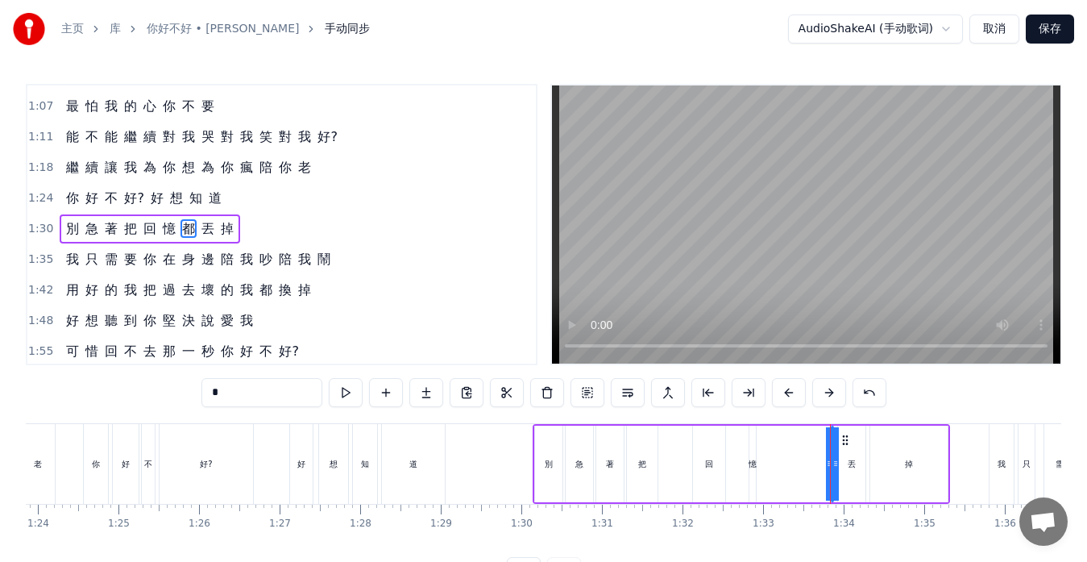
scroll to position [214, 0]
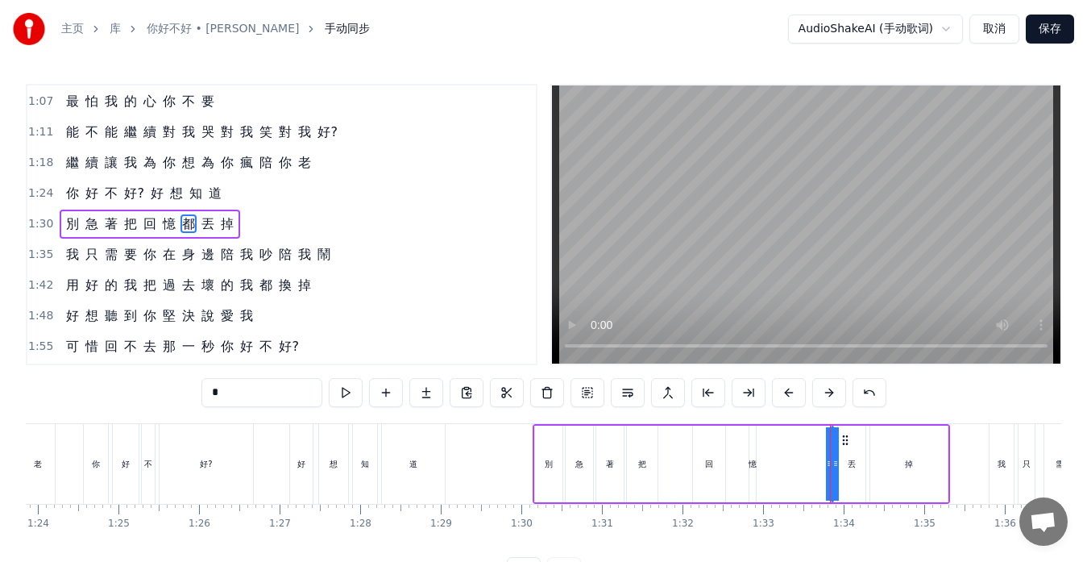
drag, startPoint x: 828, startPoint y: 471, endPoint x: 818, endPoint y: 471, distance: 9.7
click at [818, 471] on div "別 急 著 把 回 憶 都 丟 掉" at bounding box center [742, 464] width 418 height 80
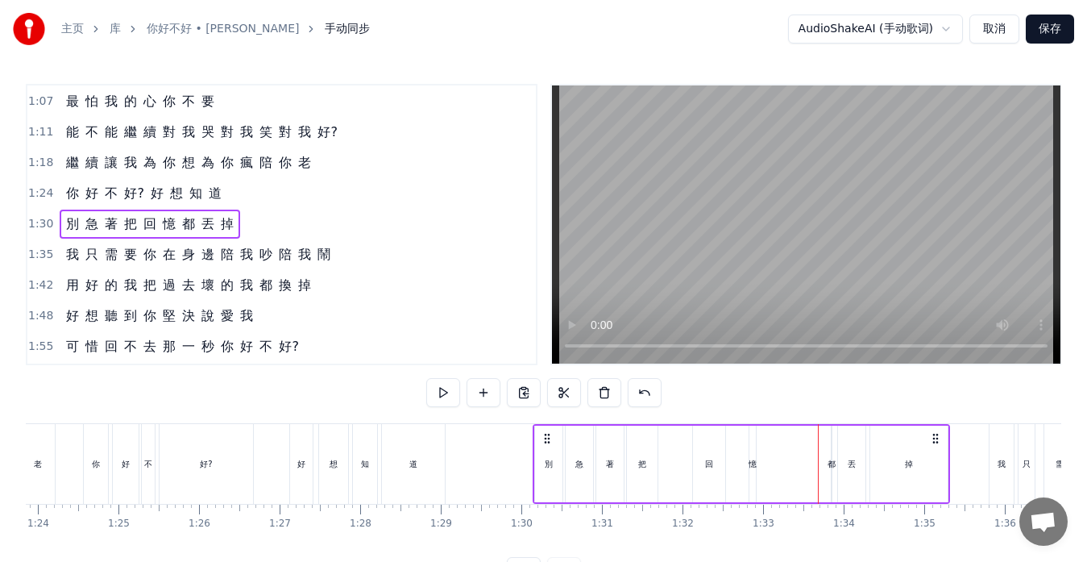
click at [830, 465] on div "都" at bounding box center [832, 464] width 8 height 12
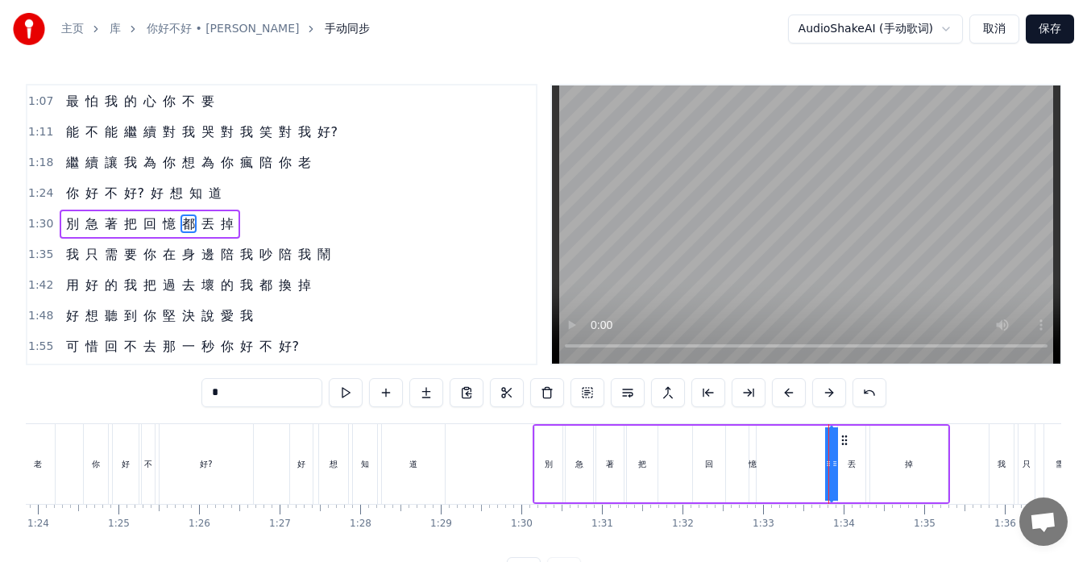
click at [833, 463] on icon at bounding box center [835, 463] width 6 height 13
drag, startPoint x: 828, startPoint y: 465, endPoint x: 814, endPoint y: 465, distance: 13.7
click at [814, 467] on div "別 急 著 把 回 憶 都 丟 掉" at bounding box center [742, 464] width 418 height 80
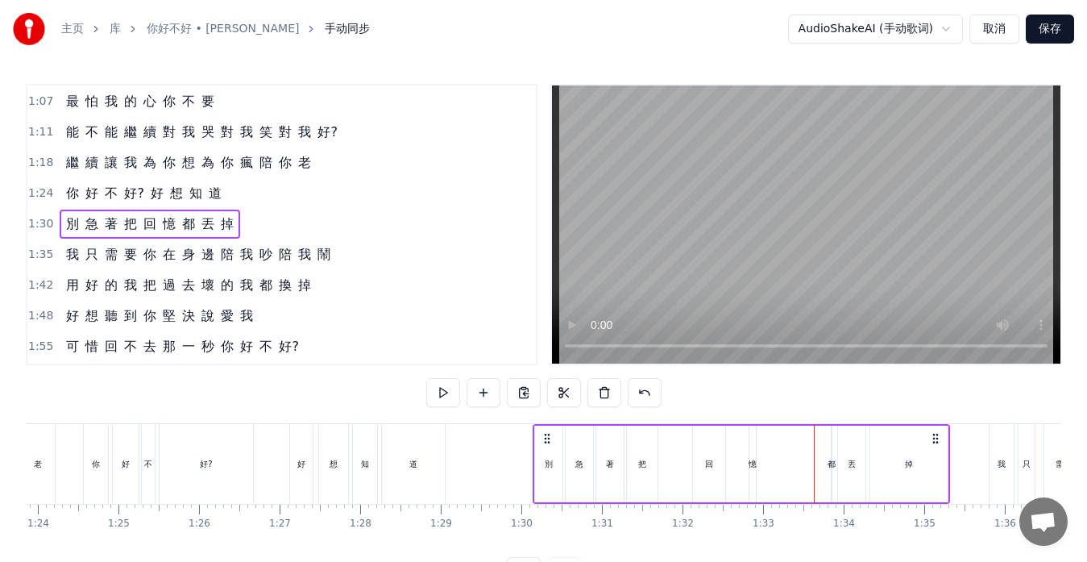
click at [829, 463] on div "都" at bounding box center [832, 464] width 8 height 12
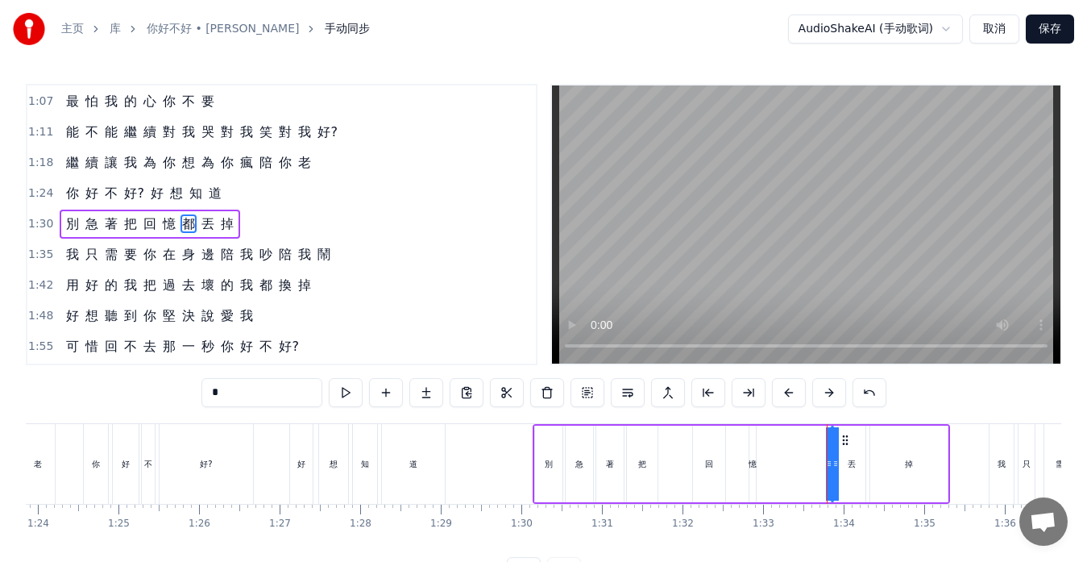
drag, startPoint x: 832, startPoint y: 466, endPoint x: 818, endPoint y: 468, distance: 13.8
click at [818, 468] on div "別 急 著 把 回 憶 都 丟 掉" at bounding box center [742, 464] width 418 height 80
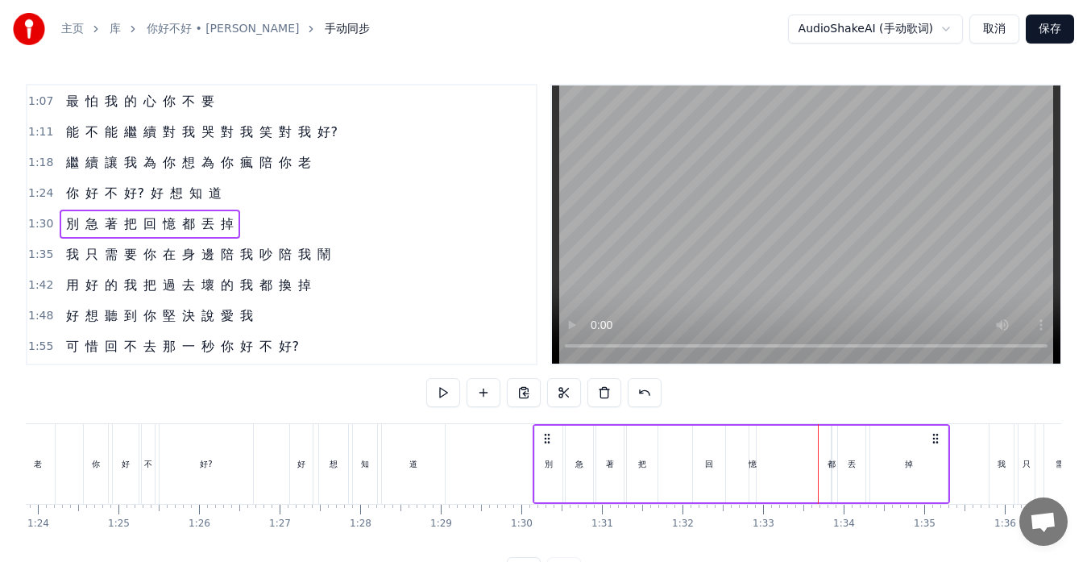
click at [832, 466] on div "都" at bounding box center [832, 464] width 8 height 12
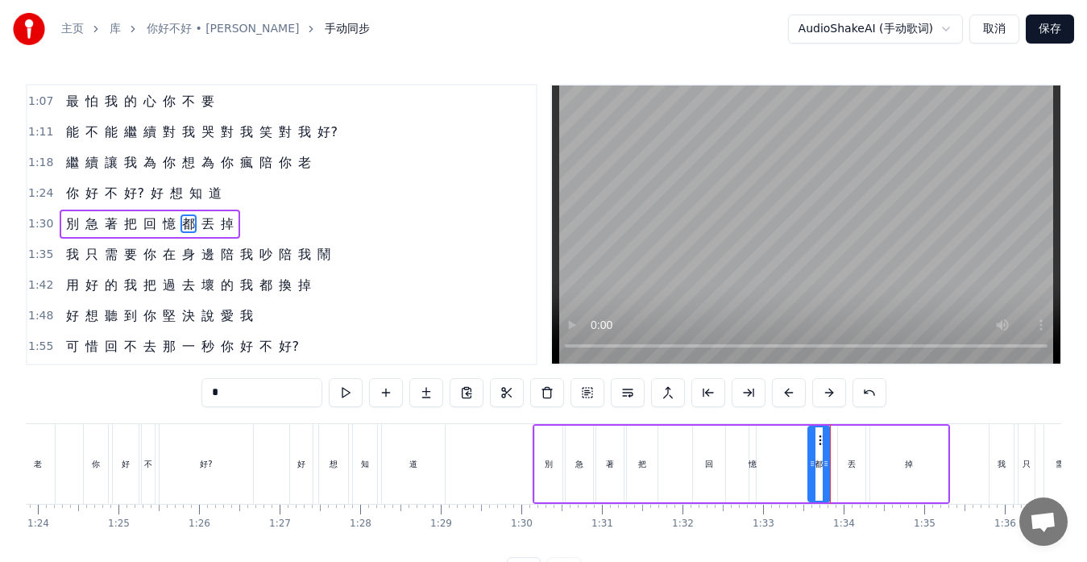
drag, startPoint x: 836, startPoint y: 466, endPoint x: 813, endPoint y: 466, distance: 23.4
click at [813, 466] on icon at bounding box center [812, 463] width 6 height 13
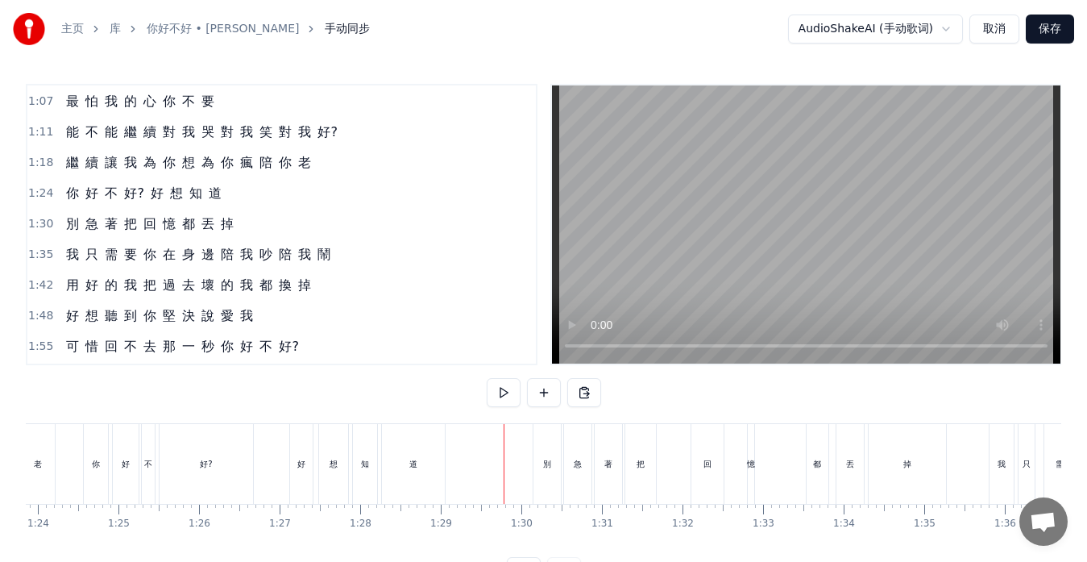
click at [754, 461] on div "憶" at bounding box center [751, 464] width 8 height 12
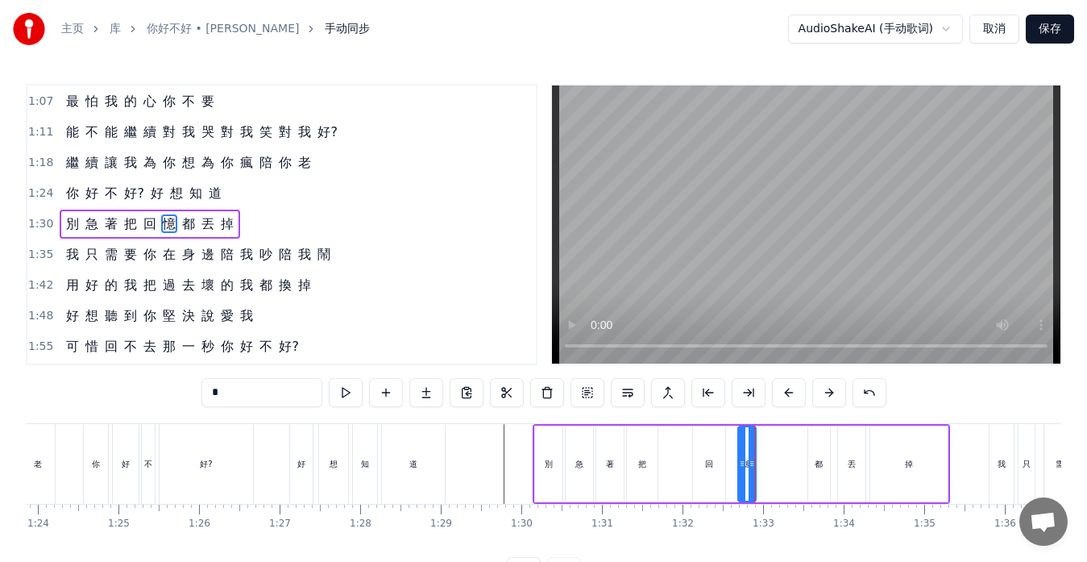
drag, startPoint x: 756, startPoint y: 462, endPoint x: 745, endPoint y: 468, distance: 12.6
click at [745, 468] on icon at bounding box center [742, 463] width 6 height 13
drag, startPoint x: 754, startPoint y: 465, endPoint x: 769, endPoint y: 465, distance: 15.3
click at [769, 465] on icon at bounding box center [767, 463] width 6 height 13
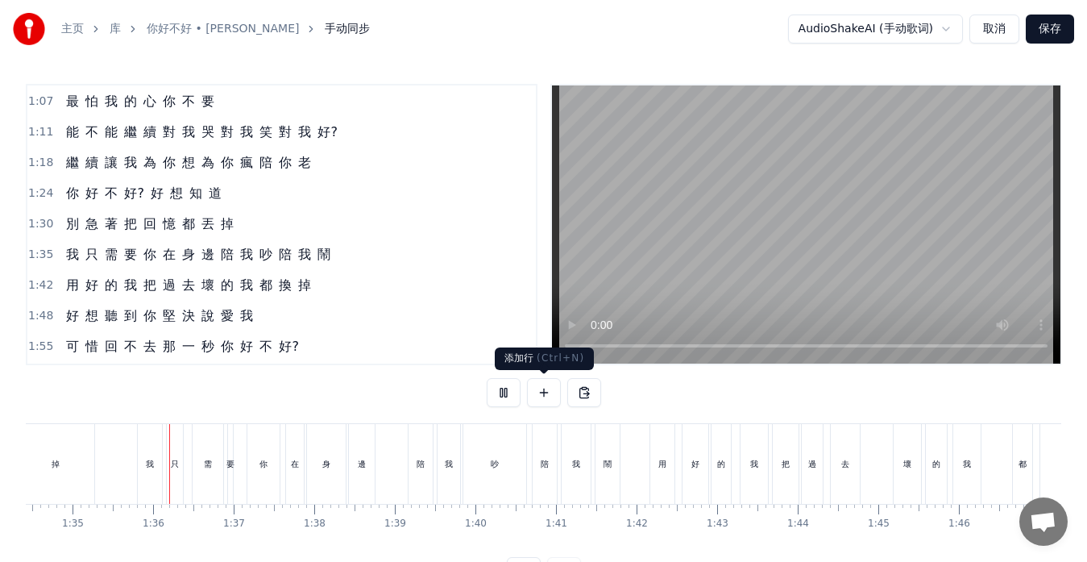
scroll to position [0, 7636]
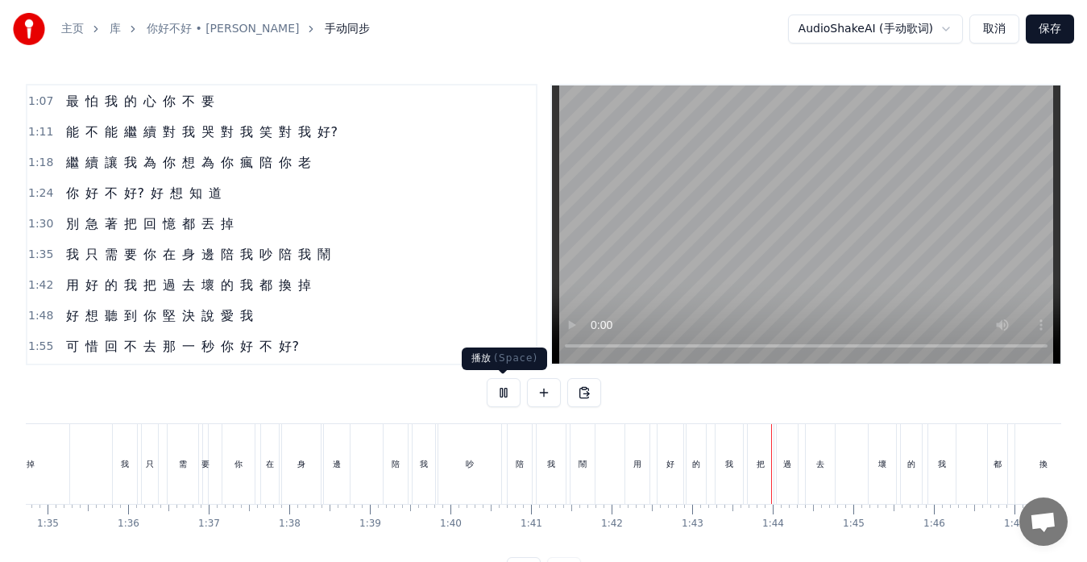
click at [507, 390] on button at bounding box center [504, 392] width 34 height 29
click at [833, 473] on div "去" at bounding box center [820, 464] width 29 height 80
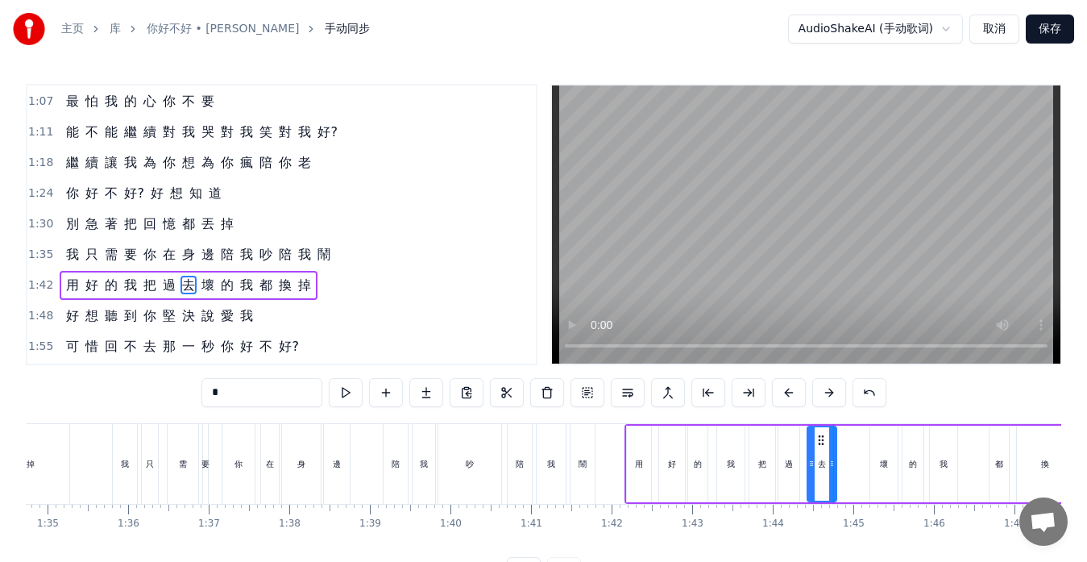
scroll to position [275, 0]
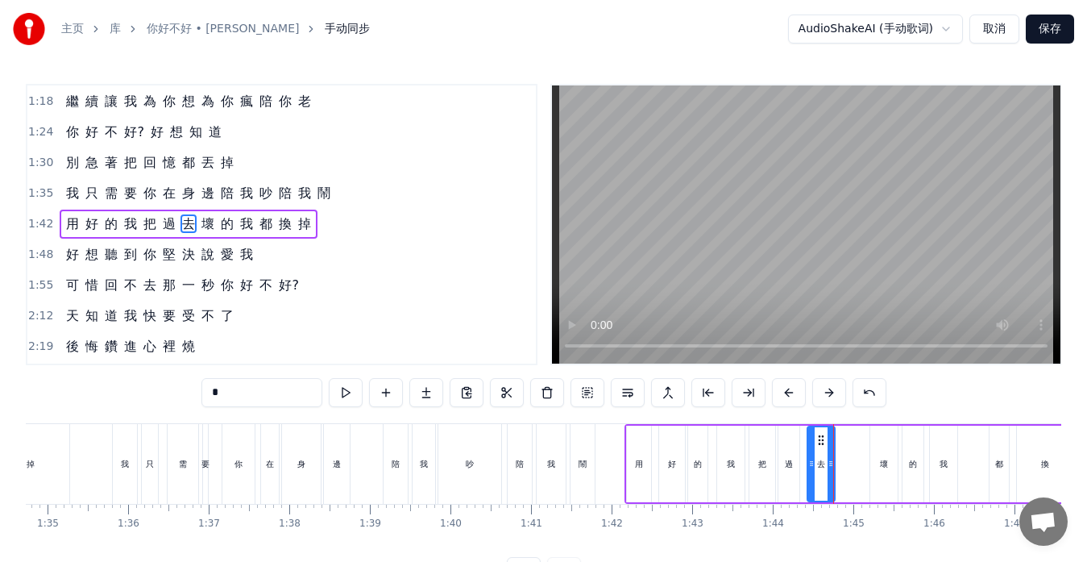
click at [831, 463] on icon at bounding box center [831, 463] width 6 height 13
click at [343, 395] on button at bounding box center [346, 392] width 34 height 29
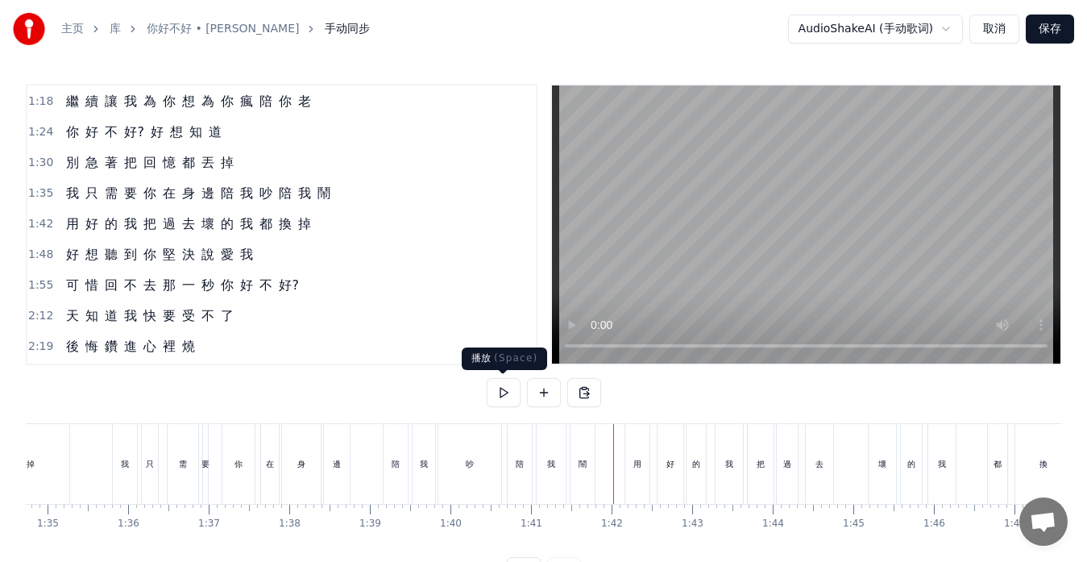
click at [516, 395] on button at bounding box center [504, 392] width 34 height 29
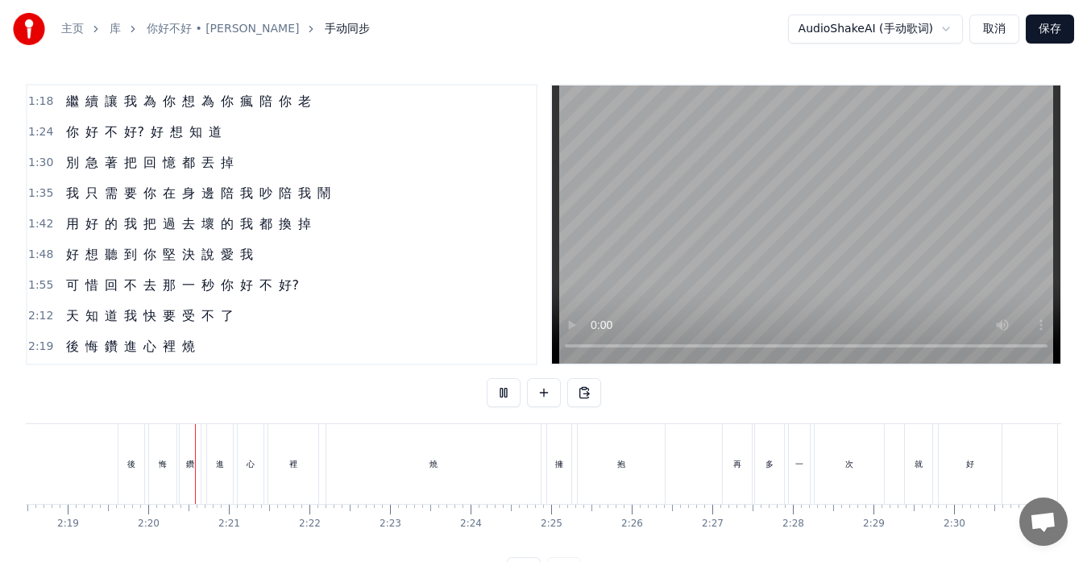
scroll to position [0, 11204]
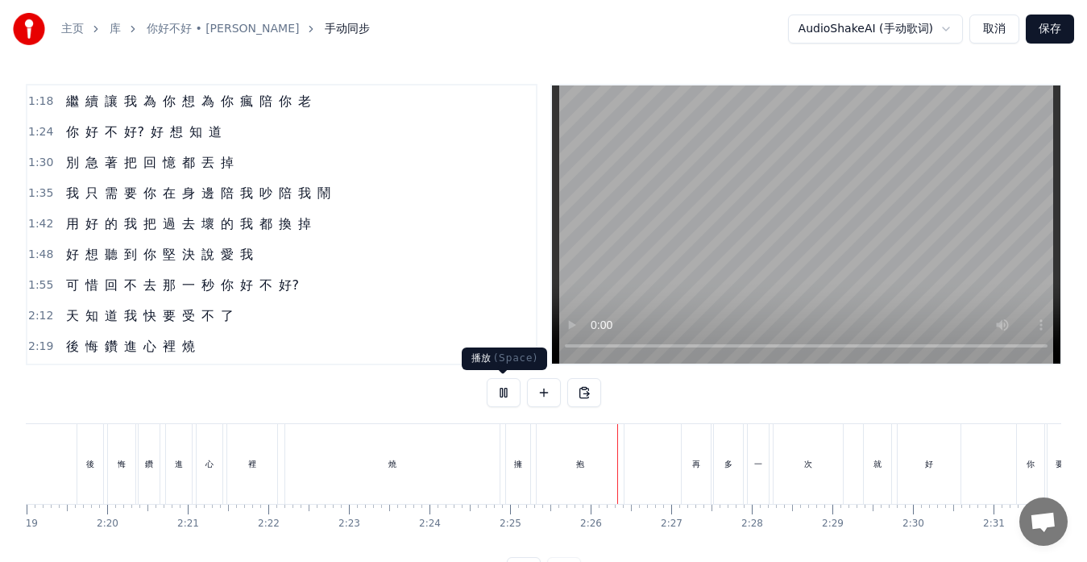
click at [506, 393] on button at bounding box center [504, 392] width 34 height 29
click at [692, 472] on div "再" at bounding box center [696, 464] width 29 height 80
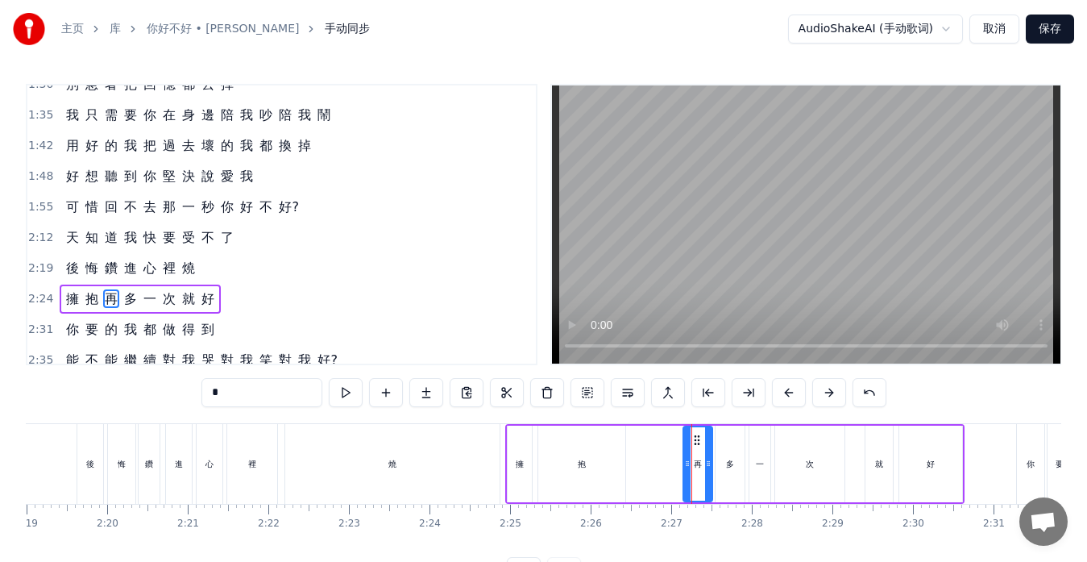
scroll to position [428, 0]
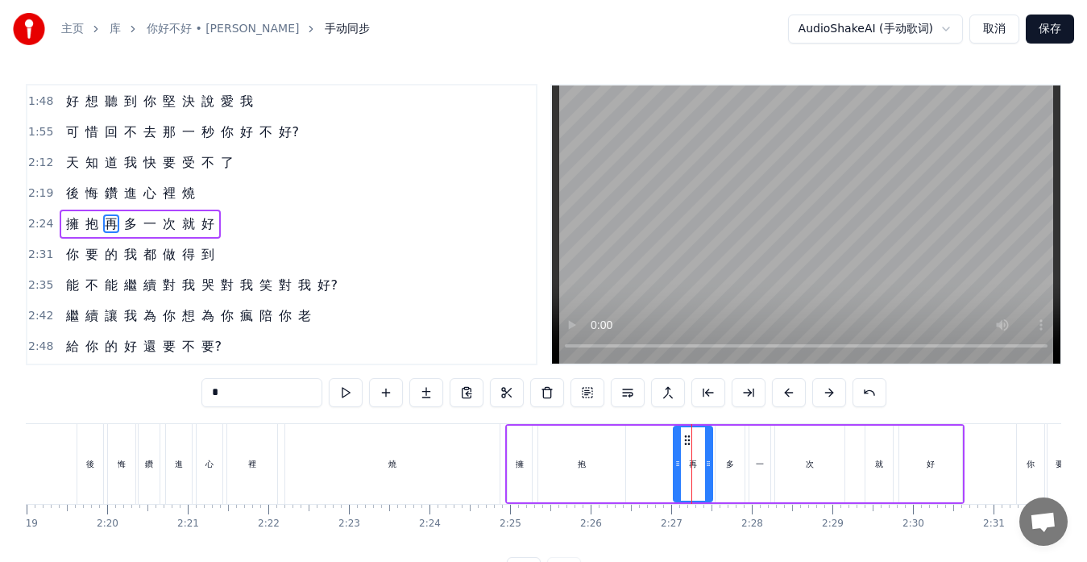
drag, startPoint x: 688, startPoint y: 465, endPoint x: 678, endPoint y: 465, distance: 9.7
click at [678, 465] on icon at bounding box center [678, 463] width 6 height 13
click at [622, 469] on div "抱" at bounding box center [581, 464] width 87 height 77
type input "*"
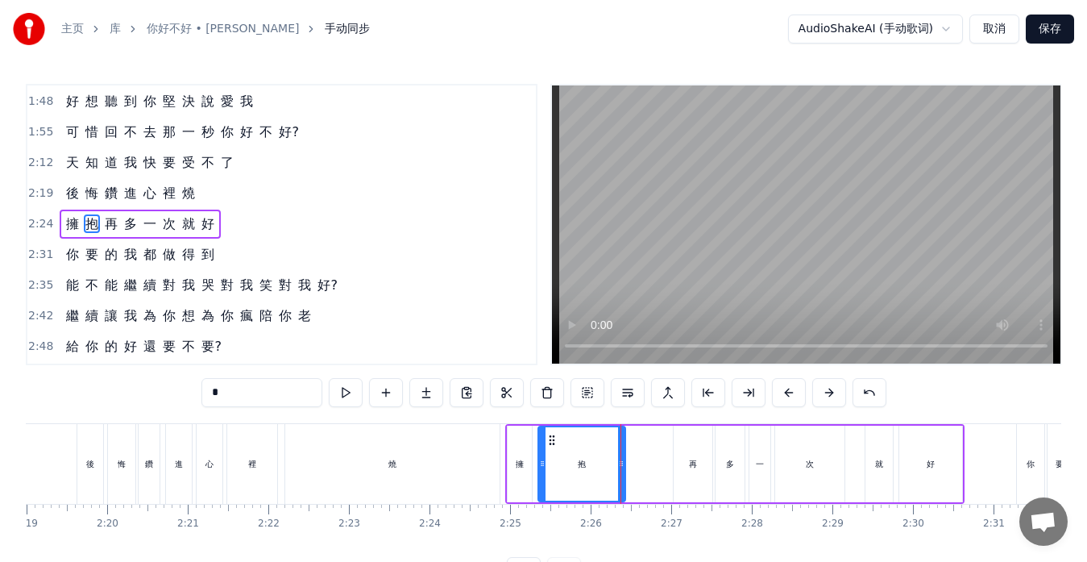
click at [627, 469] on div "擁 抱 再 多 一 次 就 好" at bounding box center [734, 464] width 459 height 80
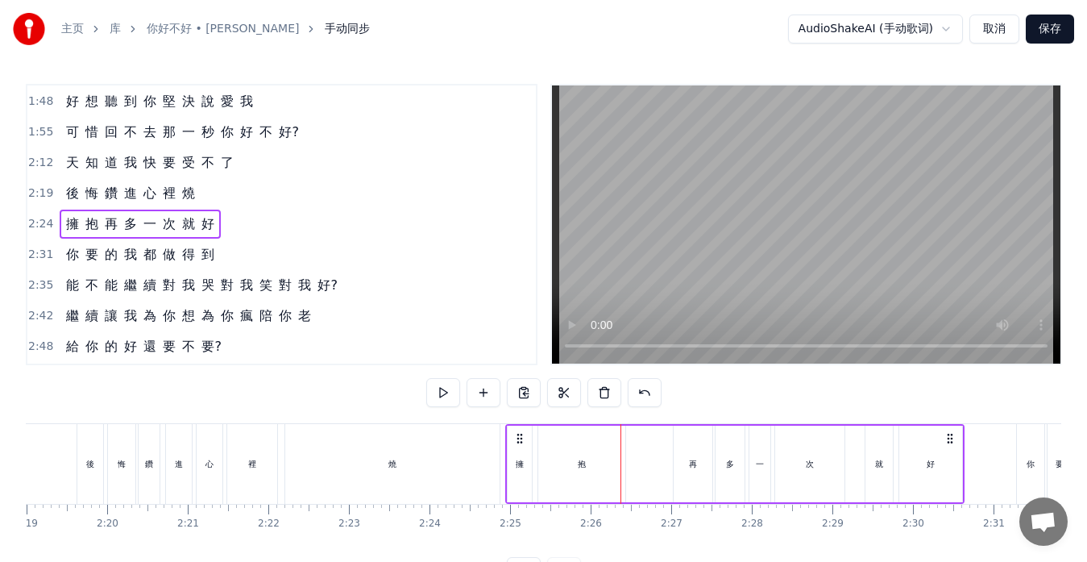
click at [620, 463] on div "抱" at bounding box center [581, 464] width 87 height 77
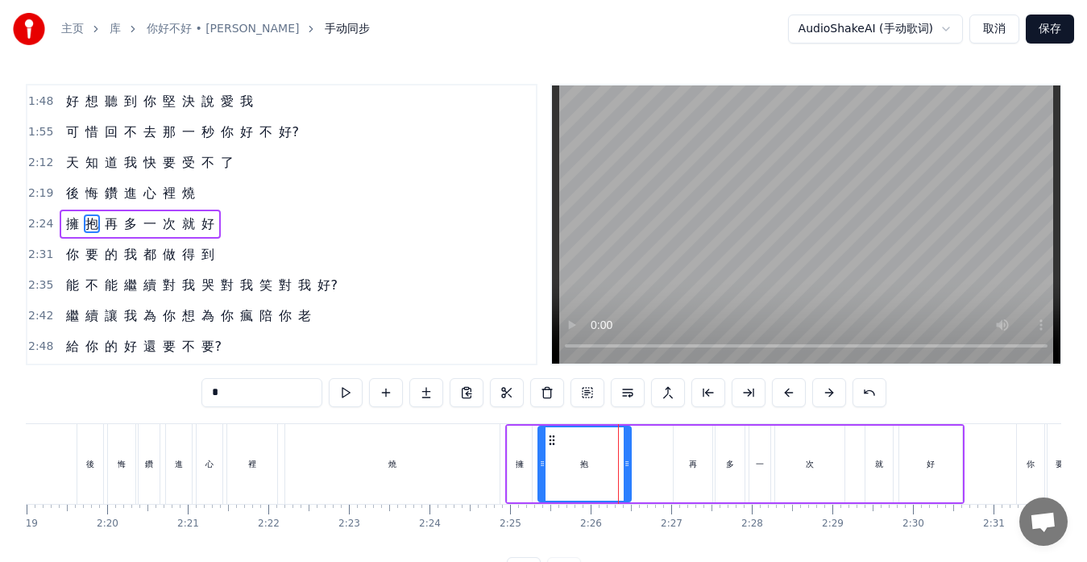
click at [629, 462] on icon at bounding box center [627, 463] width 6 height 13
click at [634, 463] on icon at bounding box center [630, 463] width 6 height 13
click at [485, 479] on div "燒" at bounding box center [392, 464] width 214 height 80
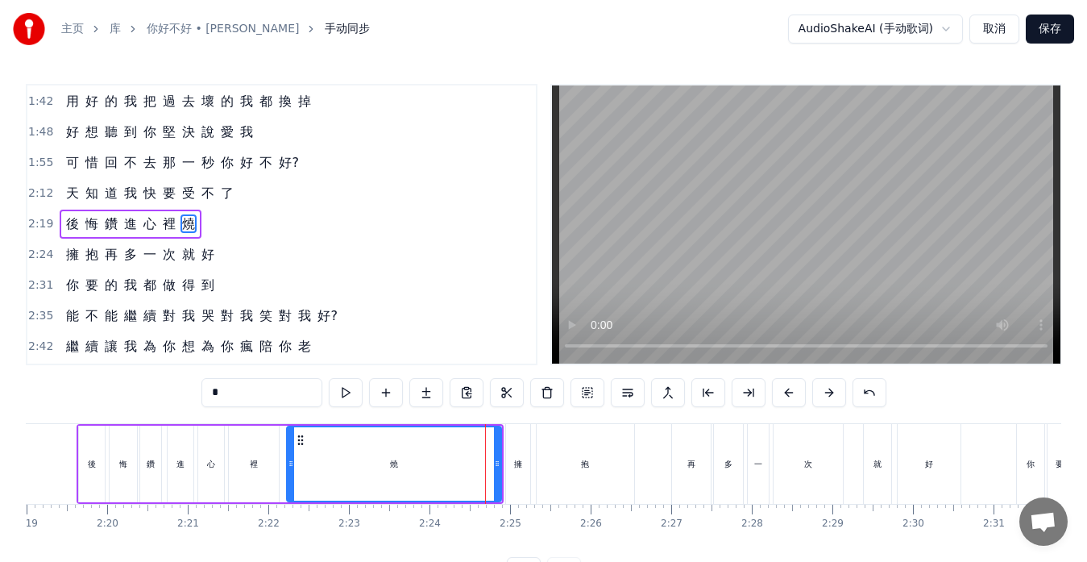
click at [692, 481] on div "再" at bounding box center [691, 464] width 39 height 80
type input "*"
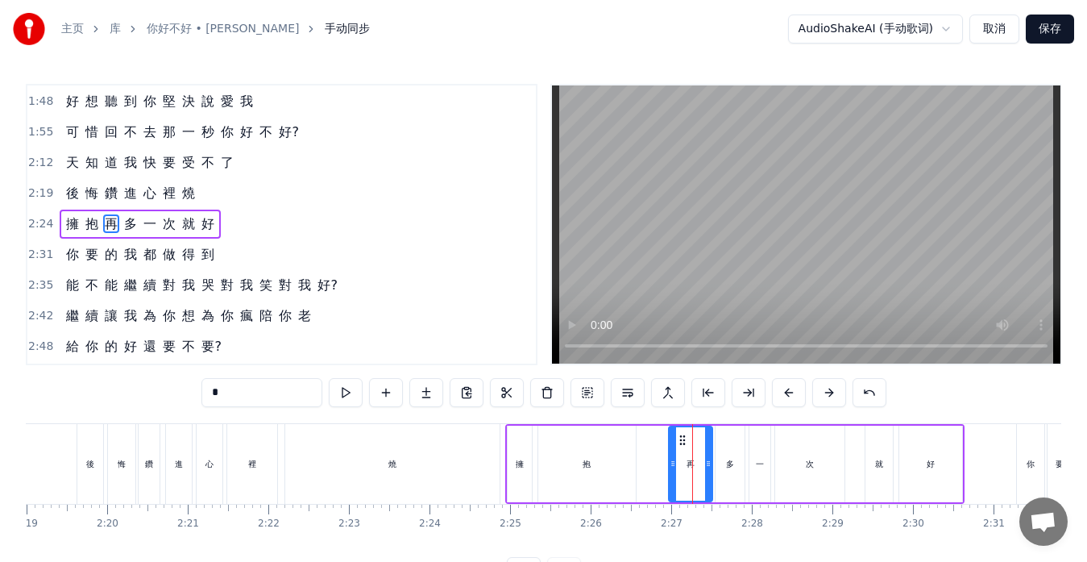
click at [674, 472] on div at bounding box center [673, 463] width 6 height 73
click at [505, 418] on div "0:24 是 不 是 還 那 麼 愛 遲 到? 0:31 熬 夜 工 作 又 睡 不 好 0:36 等 你 完 成 你 的 目 標 0:43 要 戒 掉 逞 …" at bounding box center [544, 335] width 1036 height 502
click at [505, 431] on div "擁 抱 再 多 一 次 就 好" at bounding box center [734, 464] width 459 height 80
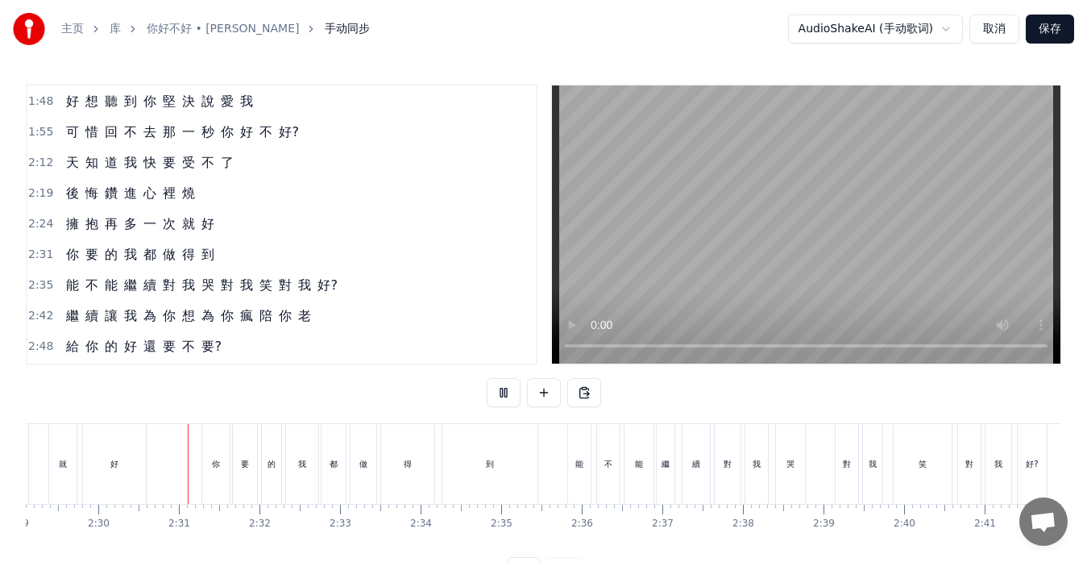
scroll to position [0, 12049]
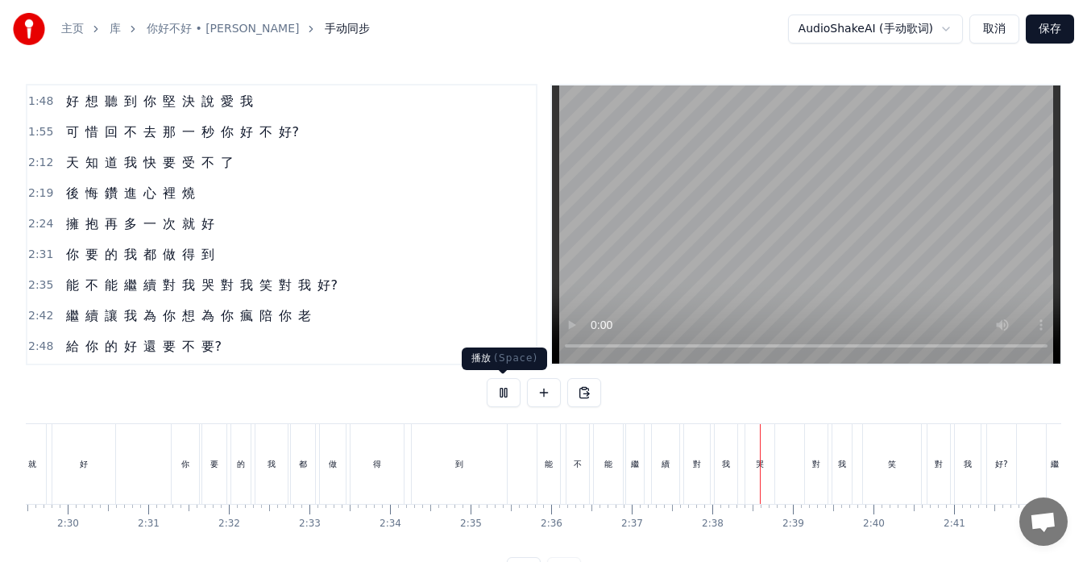
click at [504, 397] on button at bounding box center [504, 392] width 34 height 29
click at [754, 466] on div "哭" at bounding box center [760, 464] width 29 height 80
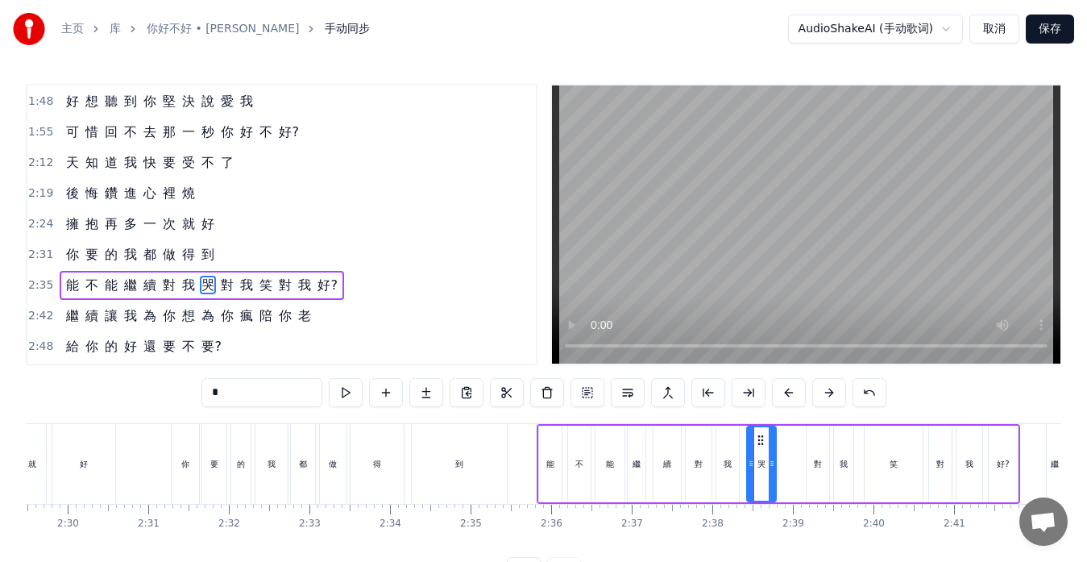
scroll to position [489, 0]
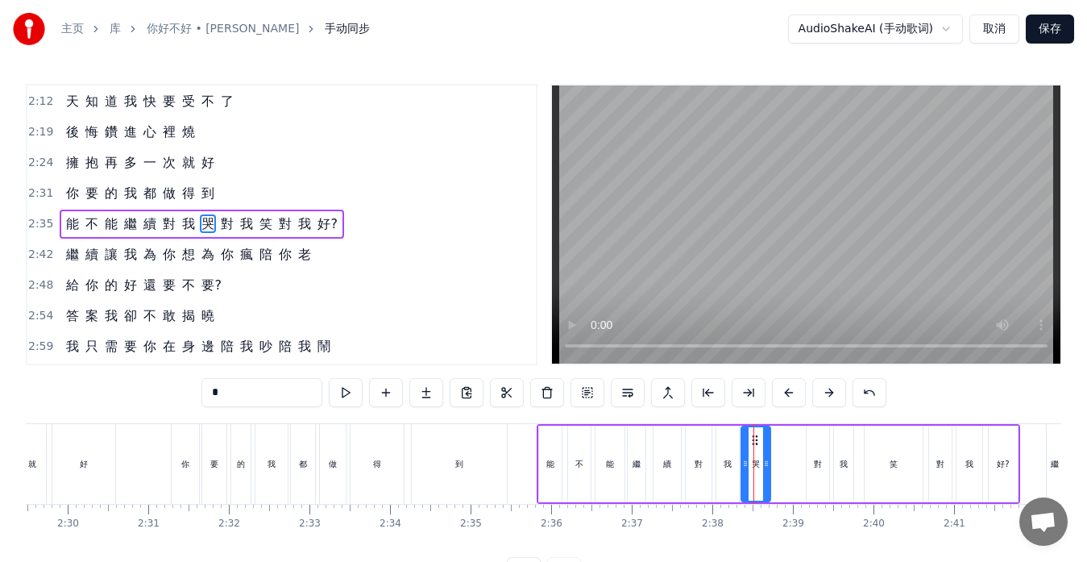
click at [756, 440] on circle at bounding box center [756, 439] width 1 height 1
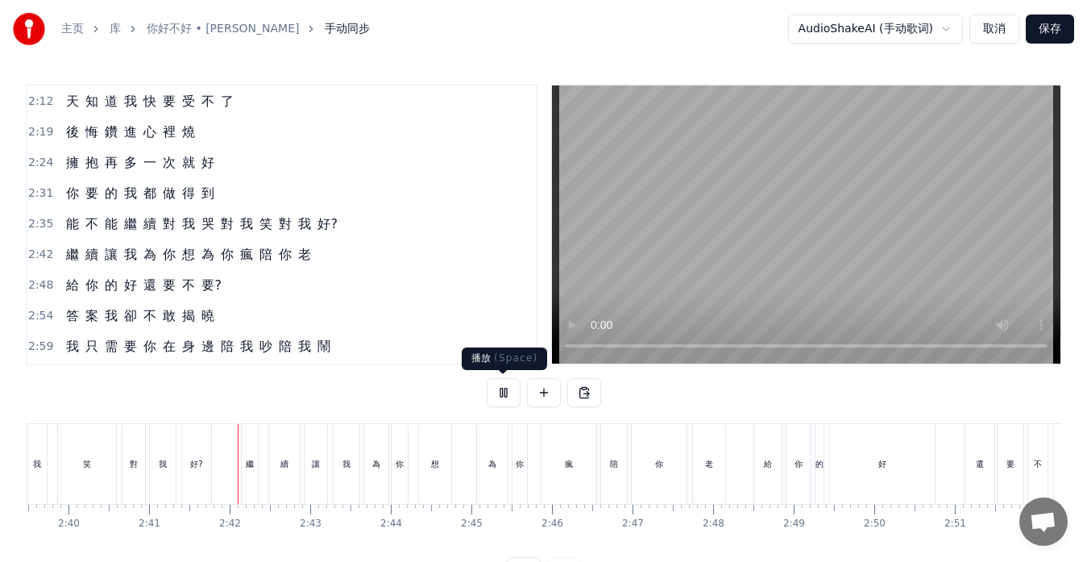
scroll to position [0, 12942]
click at [505, 392] on button at bounding box center [504, 392] width 34 height 29
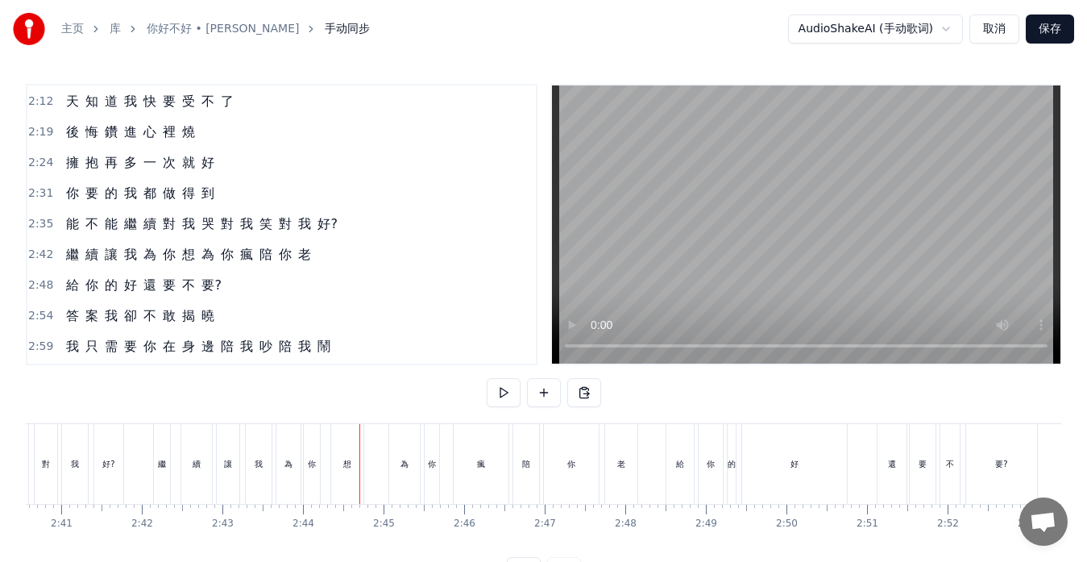
click at [393, 474] on div "為" at bounding box center [404, 464] width 31 height 80
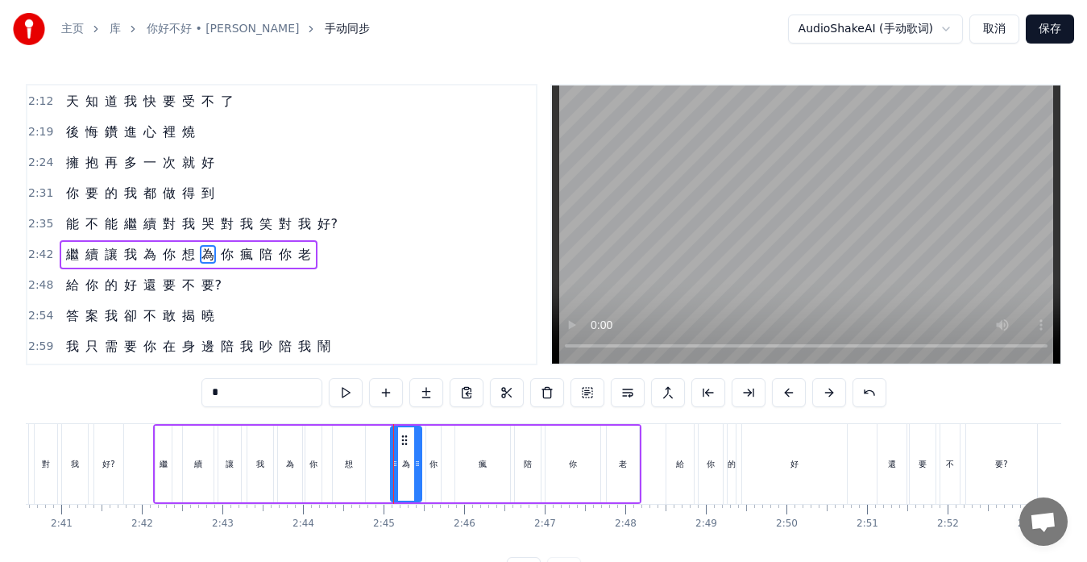
scroll to position [520, 0]
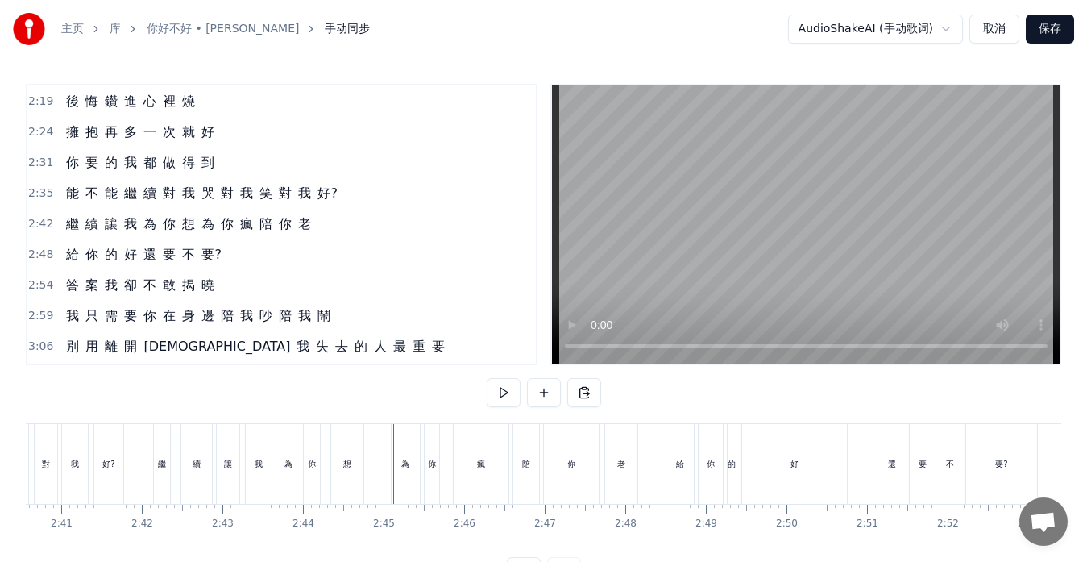
click at [356, 472] on div "想" at bounding box center [347, 464] width 32 height 80
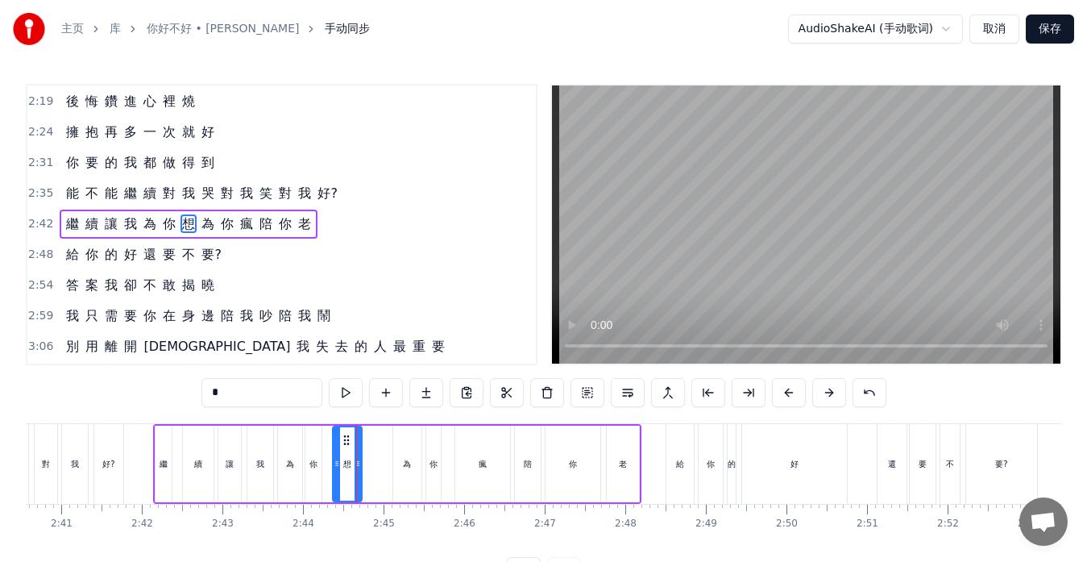
click at [360, 475] on div at bounding box center [358, 463] width 6 height 73
click at [399, 470] on div "為" at bounding box center [407, 464] width 28 height 77
type input "*"
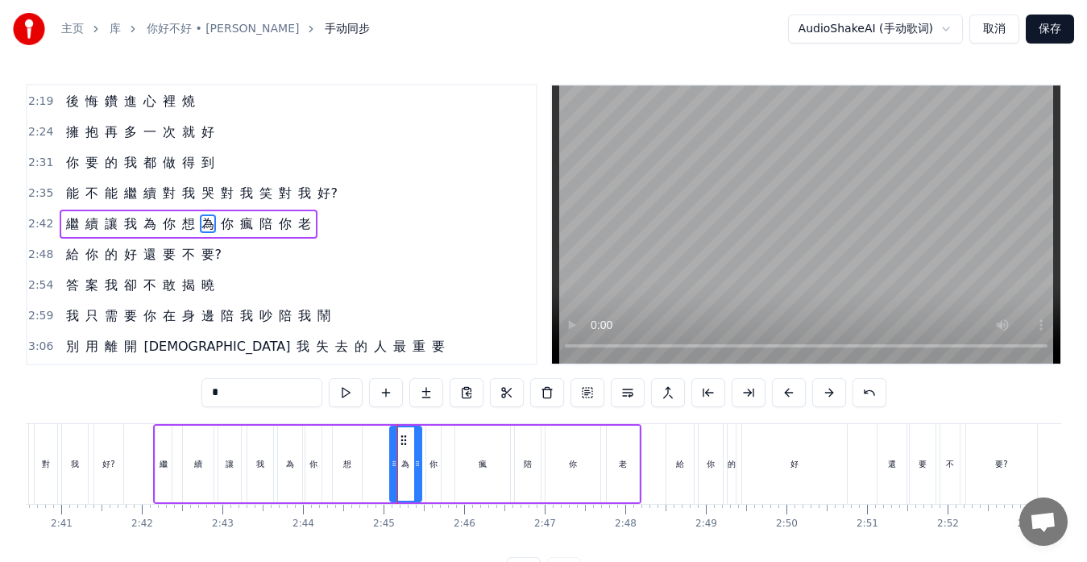
click at [393, 463] on icon at bounding box center [394, 463] width 6 height 13
click at [405, 441] on icon at bounding box center [404, 440] width 13 height 13
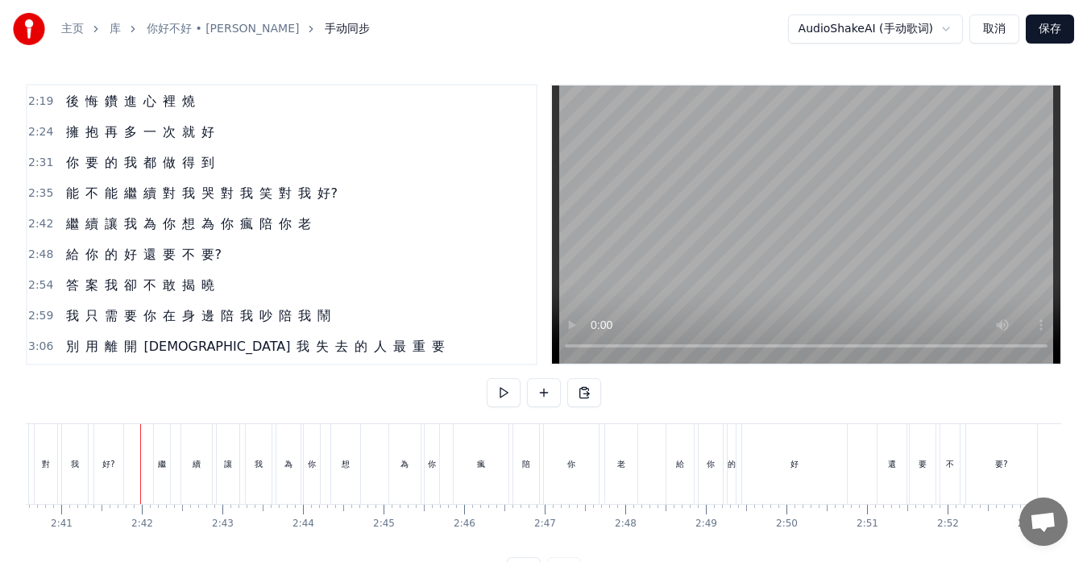
click at [156, 476] on div "繼" at bounding box center [162, 464] width 16 height 80
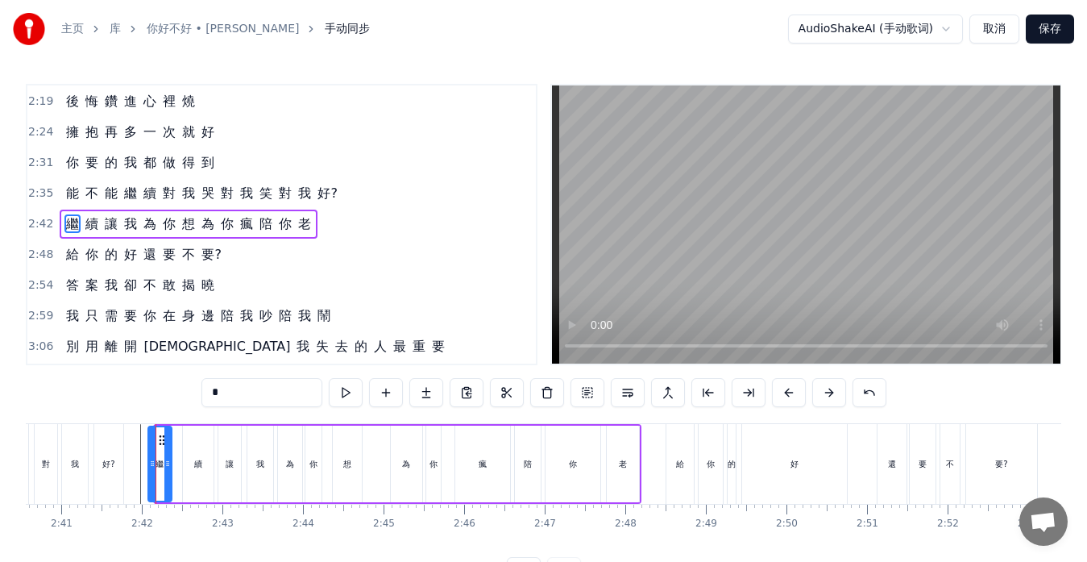
click at [150, 463] on icon at bounding box center [152, 463] width 6 height 13
click at [195, 475] on div "續" at bounding box center [198, 464] width 31 height 77
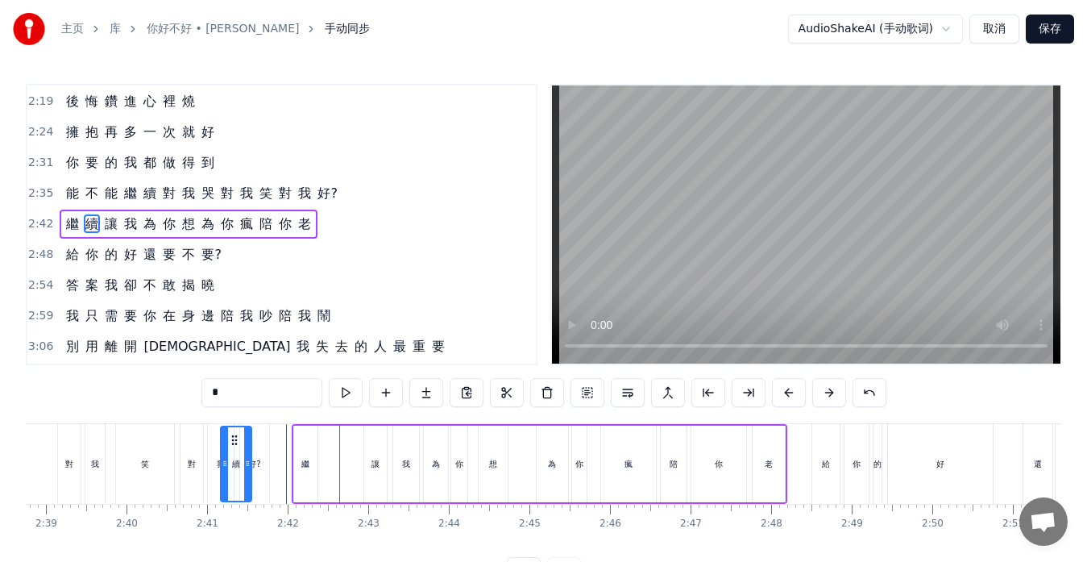
scroll to position [0, 12796]
drag, startPoint x: 195, startPoint y: 440, endPoint x: 335, endPoint y: 447, distance: 140.4
click at [335, 447] on div "續" at bounding box center [338, 463] width 29 height 73
click at [380, 458] on div "讓" at bounding box center [376, 464] width 8 height 12
type input "*"
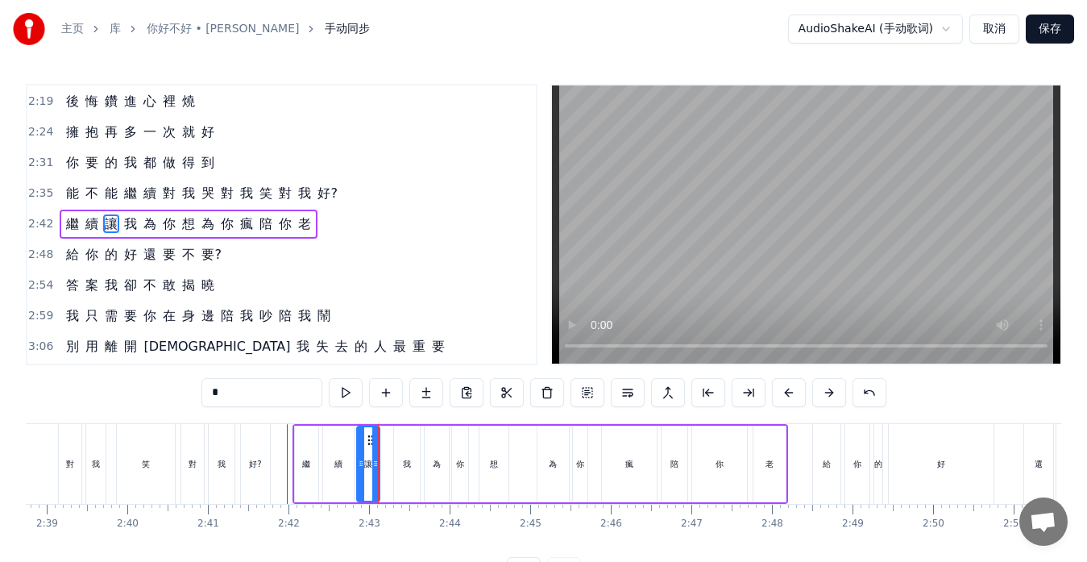
drag, startPoint x: 375, startPoint y: 443, endPoint x: 367, endPoint y: 447, distance: 9.0
click at [367, 447] on div "讓" at bounding box center [368, 463] width 21 height 73
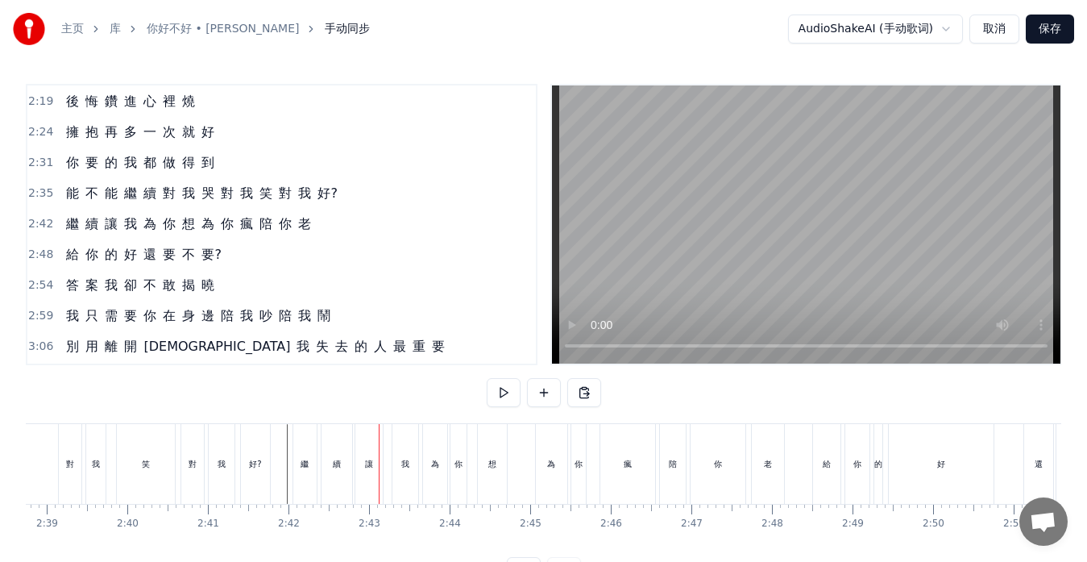
click at [398, 451] on div "我" at bounding box center [406, 464] width 26 height 80
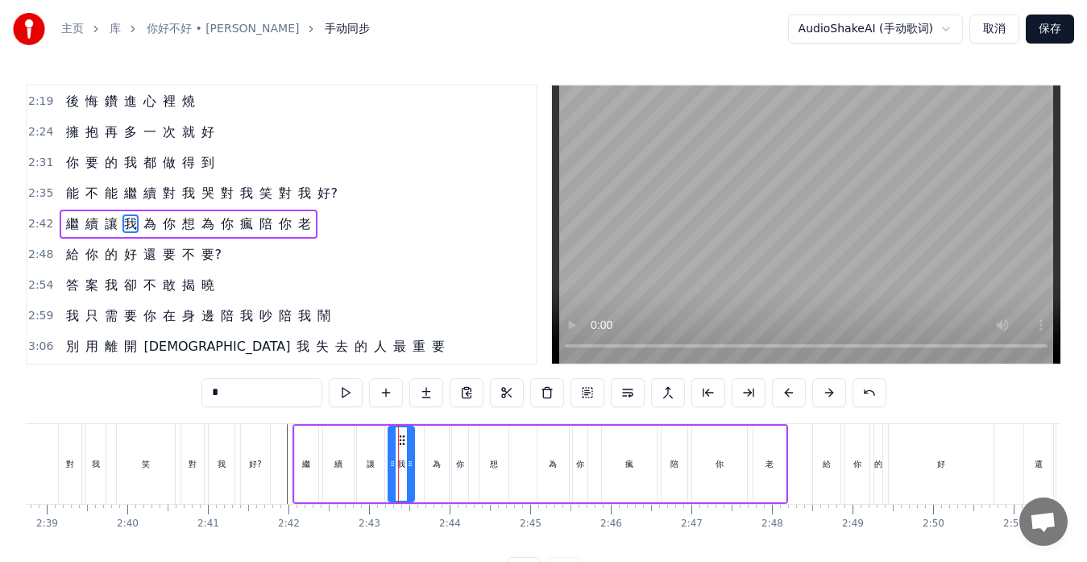
click at [434, 448] on div "為" at bounding box center [437, 464] width 24 height 77
click at [424, 439] on div at bounding box center [425, 463] width 6 height 73
click at [443, 454] on div at bounding box center [443, 463] width 6 height 73
click at [457, 459] on div "你" at bounding box center [460, 464] width 8 height 12
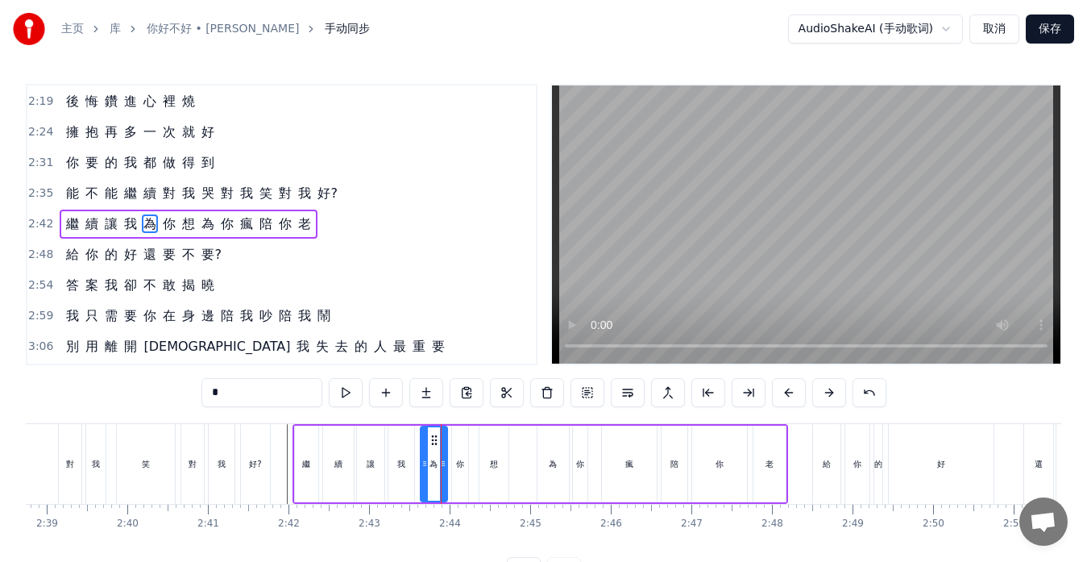
type input "*"
click at [456, 442] on div at bounding box center [455, 464] width 1 height 80
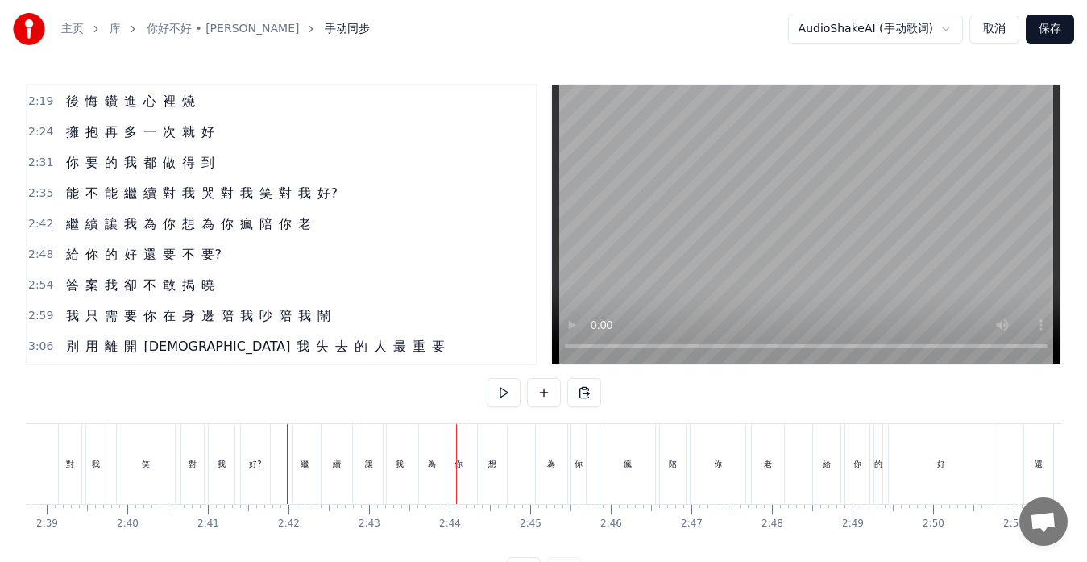
click at [455, 462] on div "你" at bounding box center [459, 464] width 8 height 12
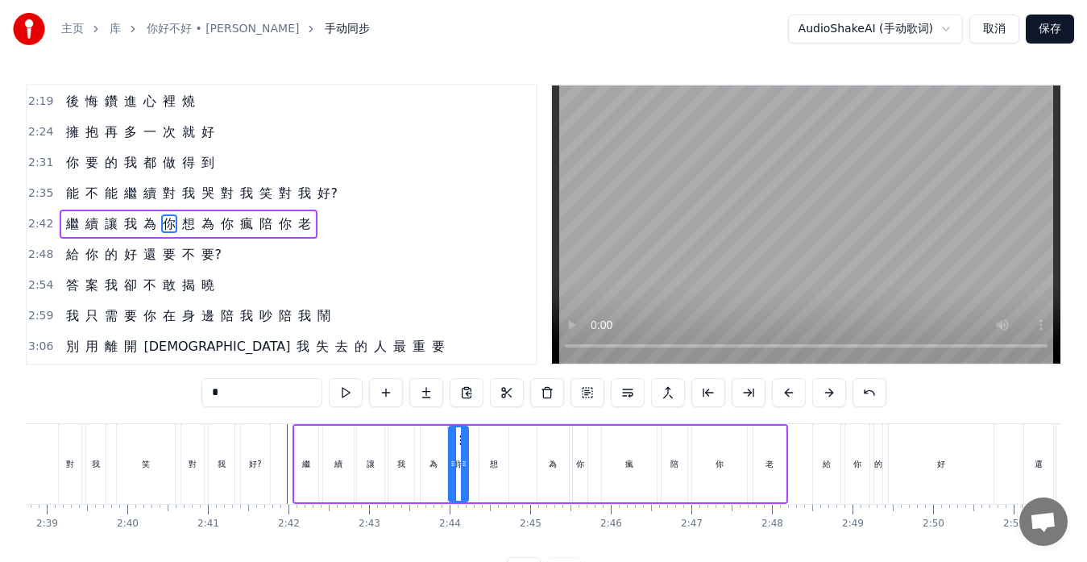
click at [451, 462] on icon at bounding box center [453, 463] width 6 height 13
click at [466, 465] on circle at bounding box center [466, 465] width 1 height 1
click at [485, 460] on div "想" at bounding box center [494, 464] width 29 height 77
type input "*"
click at [484, 459] on div at bounding box center [484, 464] width 1 height 80
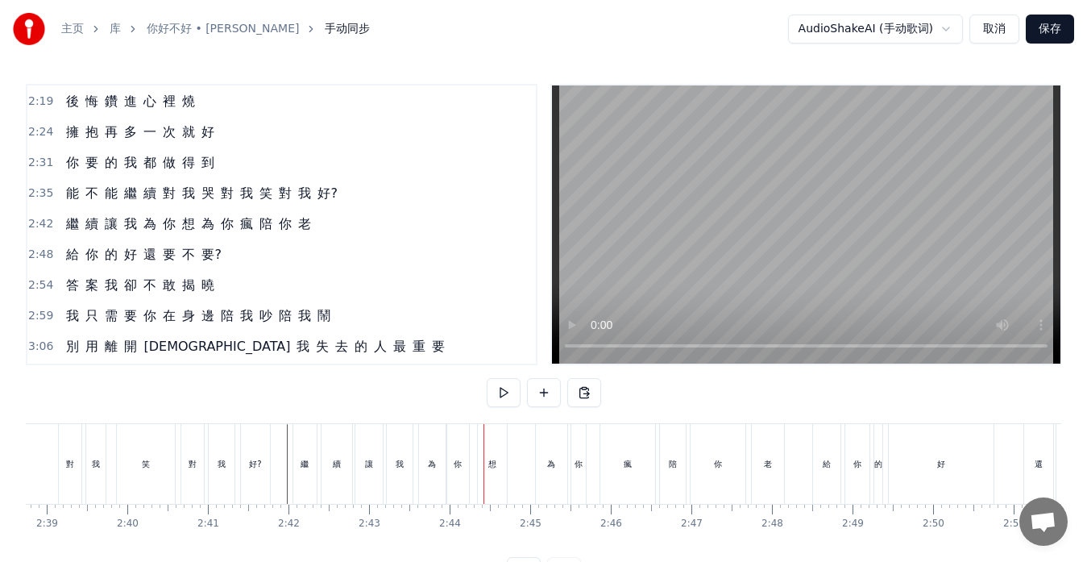
click at [485, 460] on div "想" at bounding box center [492, 464] width 29 height 80
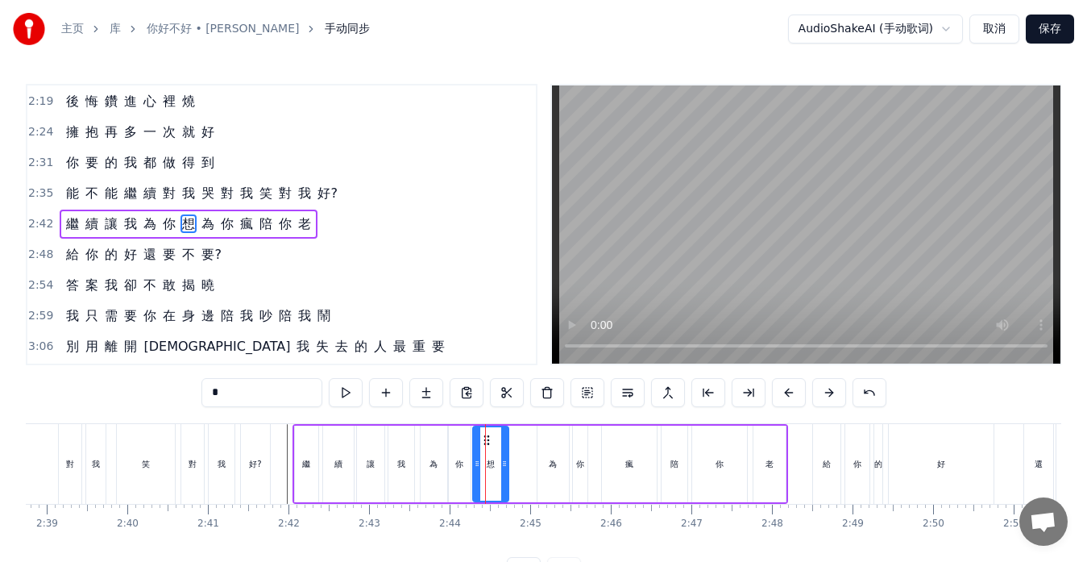
click at [476, 465] on icon at bounding box center [477, 463] width 6 height 13
click at [502, 466] on icon at bounding box center [502, 463] width 6 height 13
click at [547, 468] on div "為" at bounding box center [553, 464] width 31 height 77
type input "*"
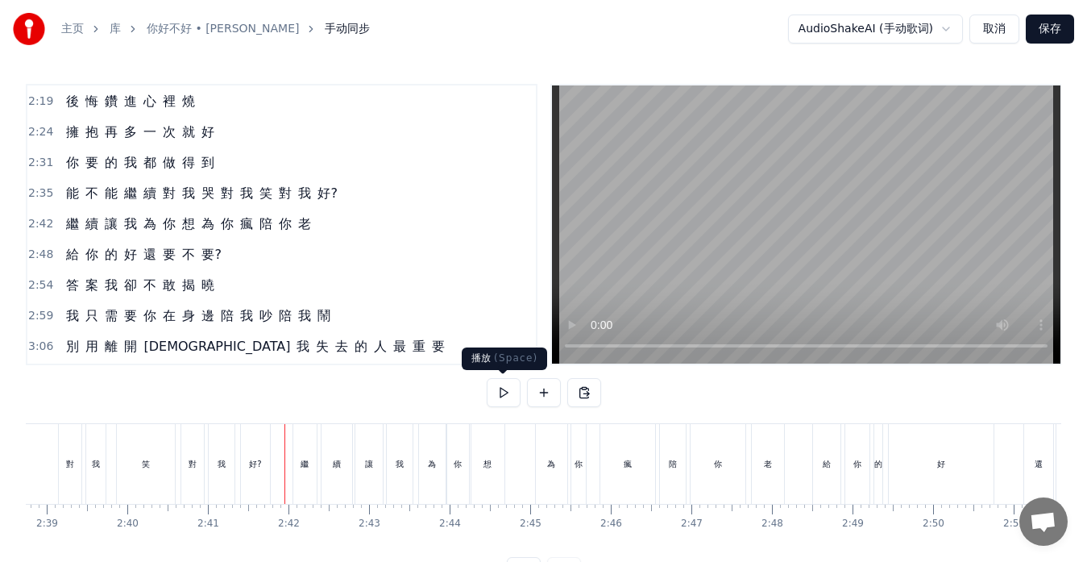
click at [497, 391] on button at bounding box center [504, 392] width 34 height 29
click at [497, 392] on button at bounding box center [504, 392] width 34 height 29
click at [397, 487] on div "我" at bounding box center [400, 464] width 26 height 80
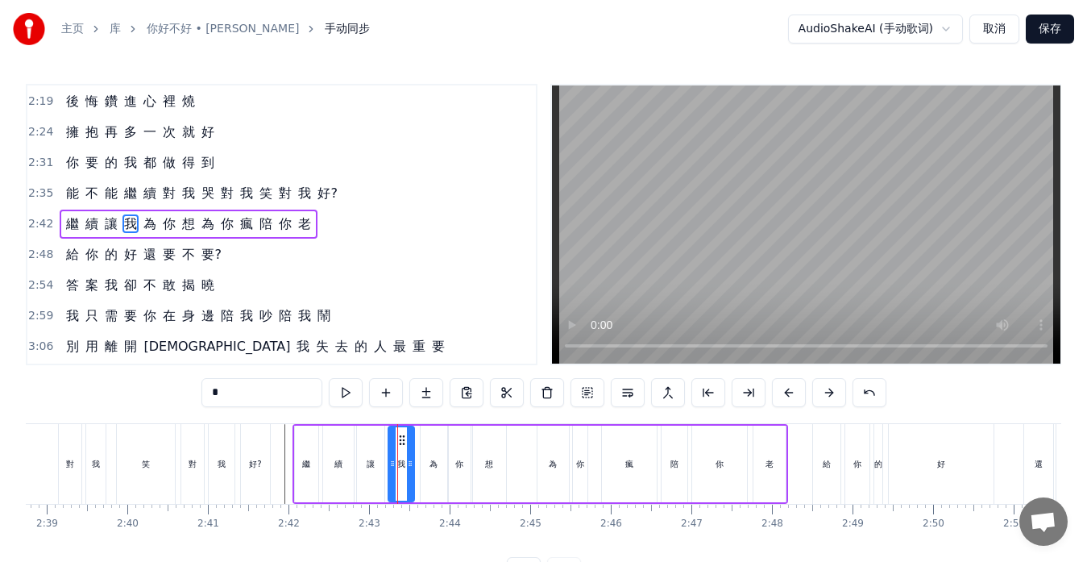
click at [373, 463] on div "讓" at bounding box center [371, 464] width 8 height 12
click at [398, 455] on div "我" at bounding box center [402, 464] width 26 height 77
click at [398, 438] on icon at bounding box center [399, 440] width 13 height 13
click at [433, 449] on div "為" at bounding box center [434, 464] width 27 height 77
type input "*"
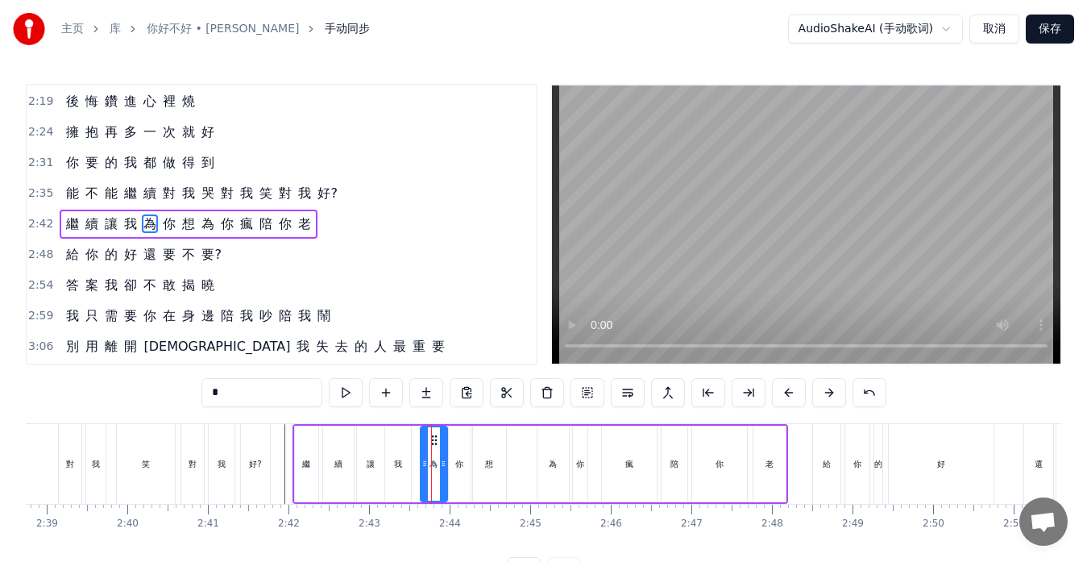
drag, startPoint x: 432, startPoint y: 438, endPoint x: 424, endPoint y: 439, distance: 8.2
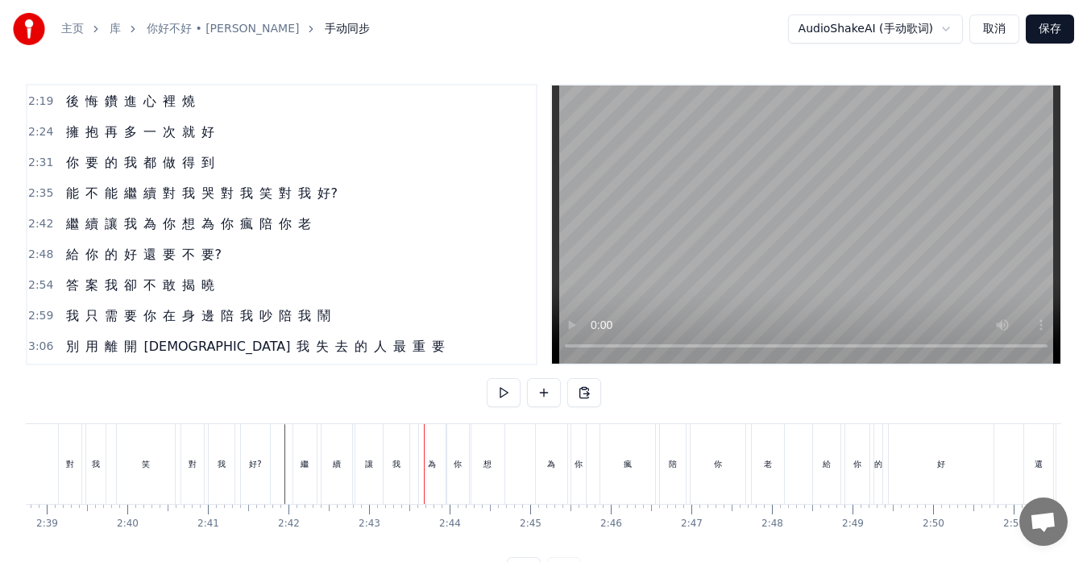
click at [428, 437] on div "為" at bounding box center [432, 464] width 27 height 80
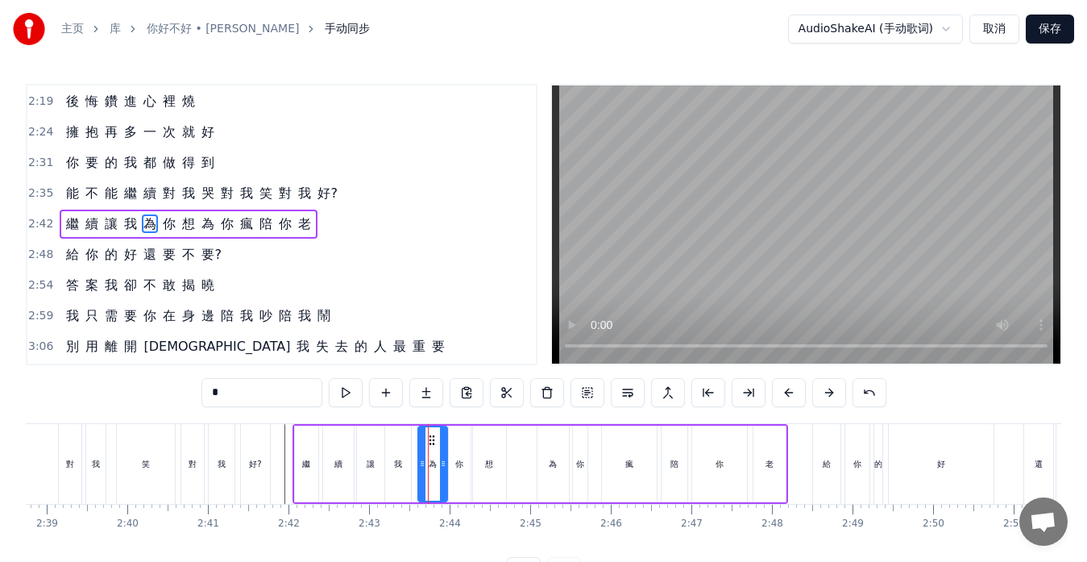
click at [423, 439] on div at bounding box center [422, 463] width 6 height 73
click at [426, 438] on icon at bounding box center [426, 440] width 13 height 13
click at [464, 438] on div "你" at bounding box center [460, 464] width 22 height 77
type input "*"
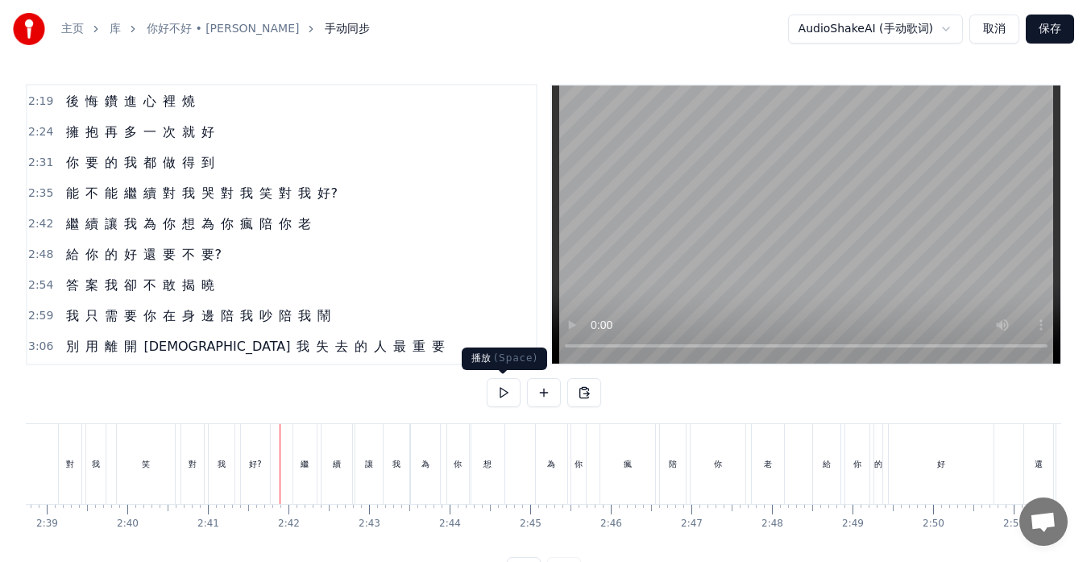
click at [506, 391] on button at bounding box center [504, 392] width 34 height 29
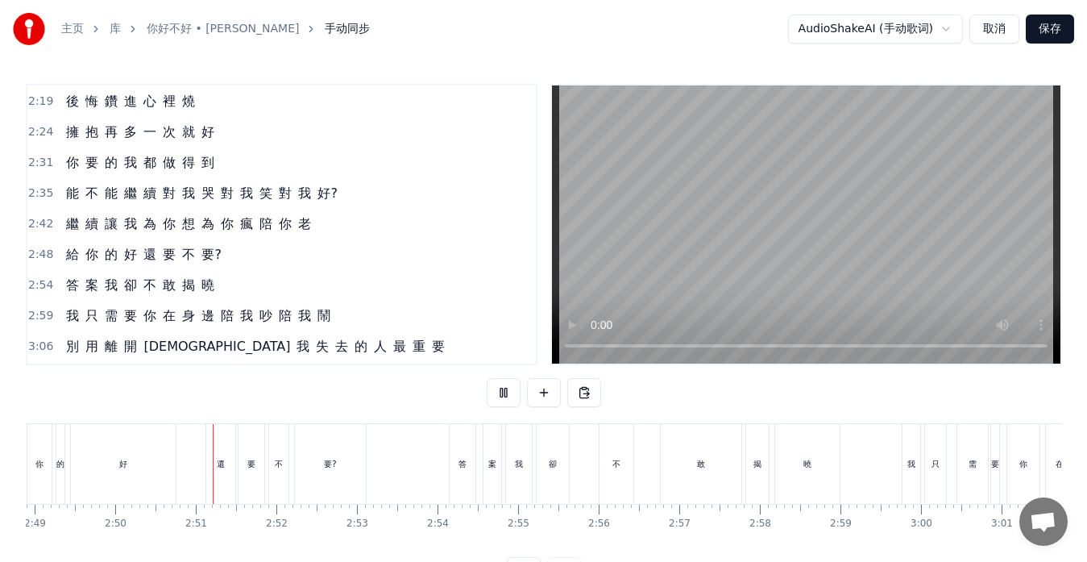
scroll to position [0, 13672]
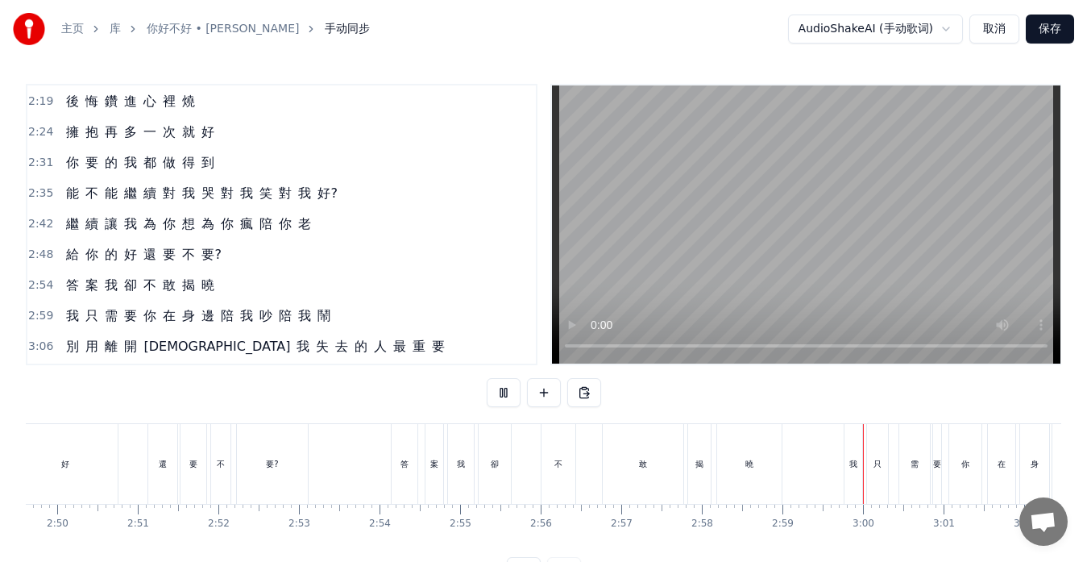
click at [507, 392] on button at bounding box center [504, 392] width 34 height 29
click at [907, 480] on div "需" at bounding box center [915, 464] width 31 height 80
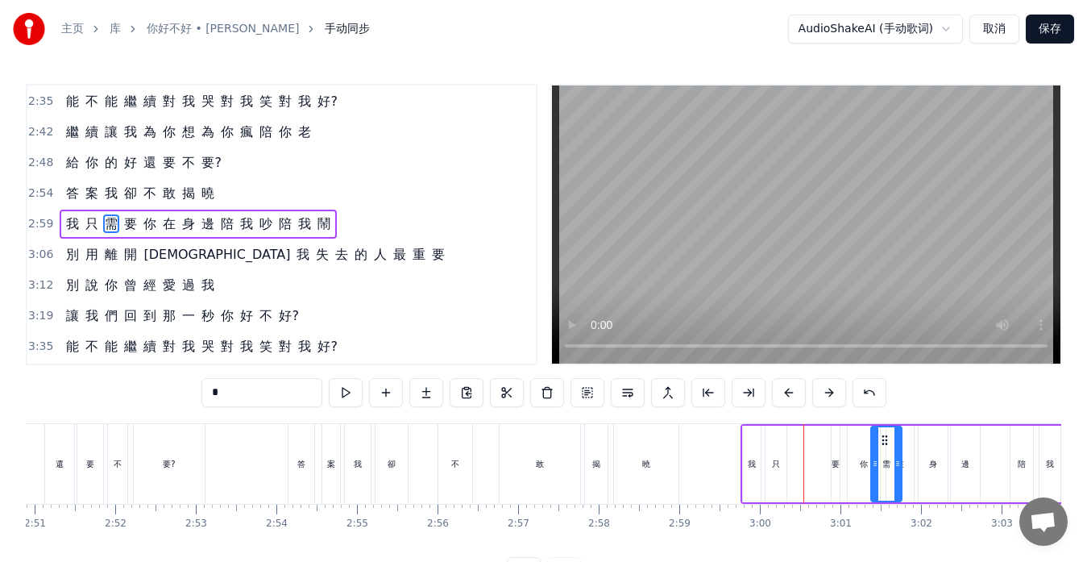
scroll to position [0, 13788]
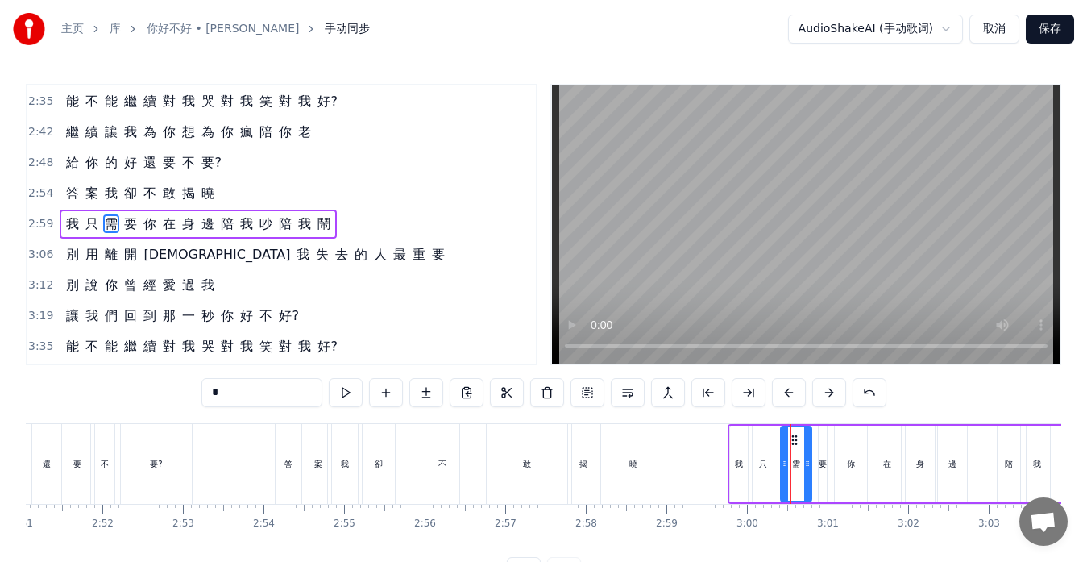
drag, startPoint x: 913, startPoint y: 441, endPoint x: 793, endPoint y: 451, distance: 120.5
click at [793, 451] on div "需" at bounding box center [796, 463] width 29 height 73
click at [825, 462] on div "要" at bounding box center [823, 464] width 8 height 12
click at [816, 465] on icon at bounding box center [817, 463] width 6 height 13
click at [822, 465] on icon at bounding box center [821, 463] width 6 height 13
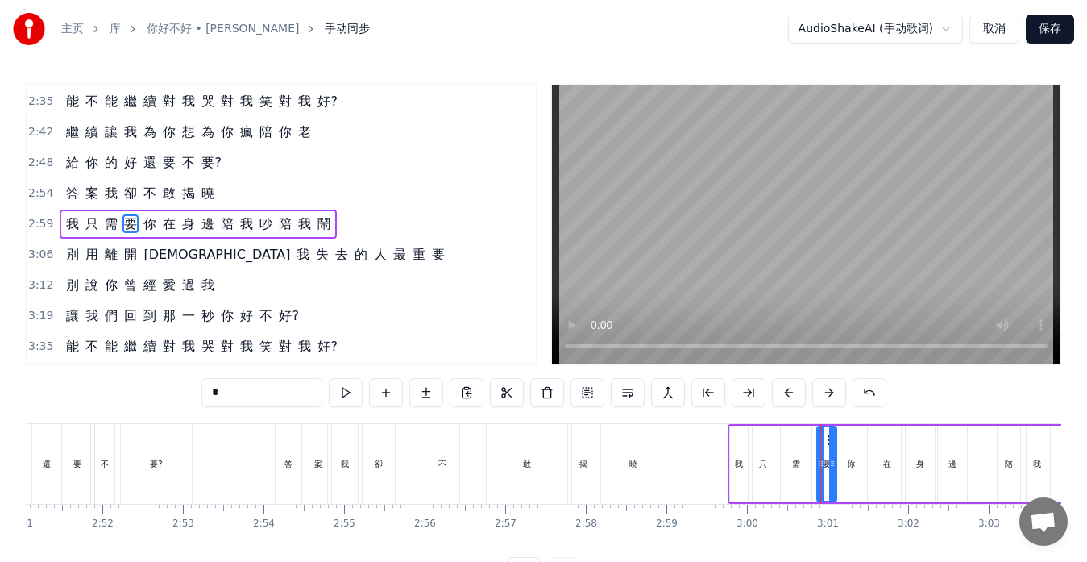
drag, startPoint x: 815, startPoint y: 464, endPoint x: 831, endPoint y: 463, distance: 16.1
click at [831, 463] on icon at bounding box center [832, 463] width 6 height 13
click at [849, 465] on div "你" at bounding box center [851, 464] width 8 height 12
click at [892, 468] on div "在" at bounding box center [887, 464] width 27 height 77
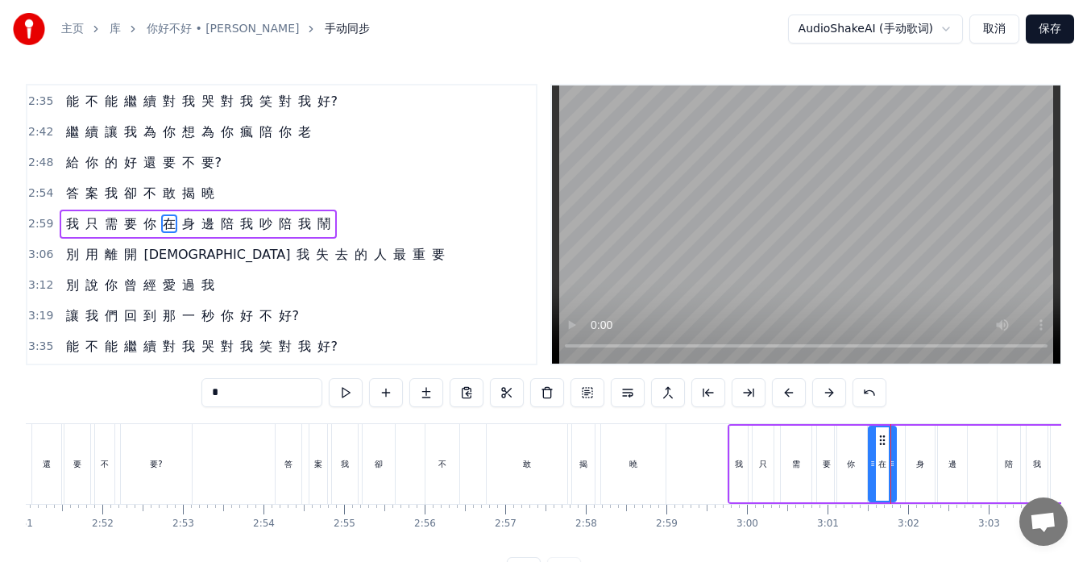
click at [882, 439] on icon at bounding box center [882, 440] width 13 height 13
click at [917, 447] on div "身" at bounding box center [920, 464] width 29 height 77
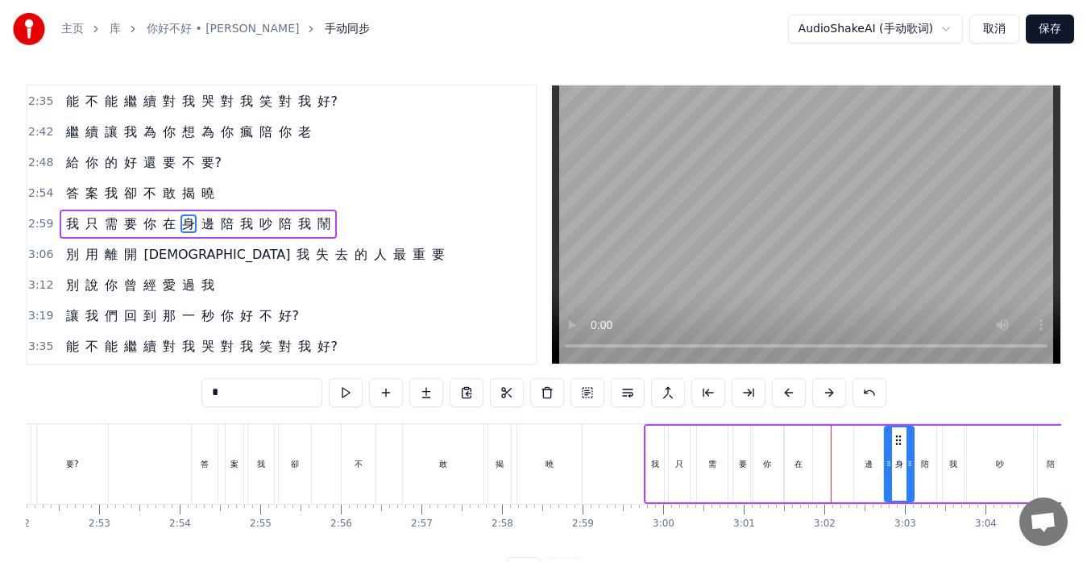
scroll to position [0, 13886]
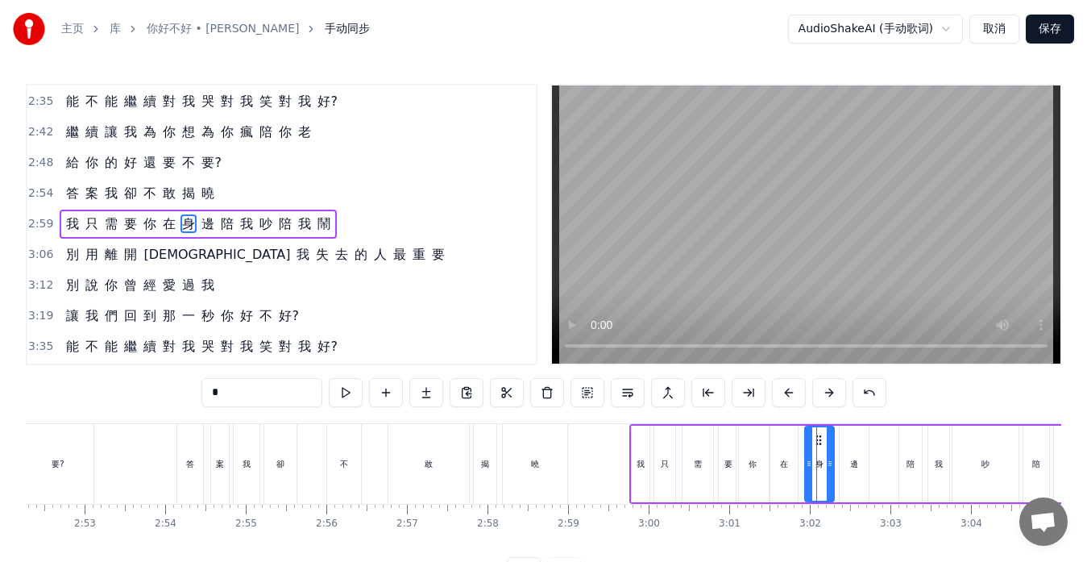
drag, startPoint x: 916, startPoint y: 436, endPoint x: 815, endPoint y: 440, distance: 100.8
click at [815, 440] on icon at bounding box center [819, 440] width 13 height 13
click at [846, 449] on div "邊" at bounding box center [854, 464] width 29 height 77
type input "*"
click at [847, 440] on circle at bounding box center [847, 439] width 1 height 1
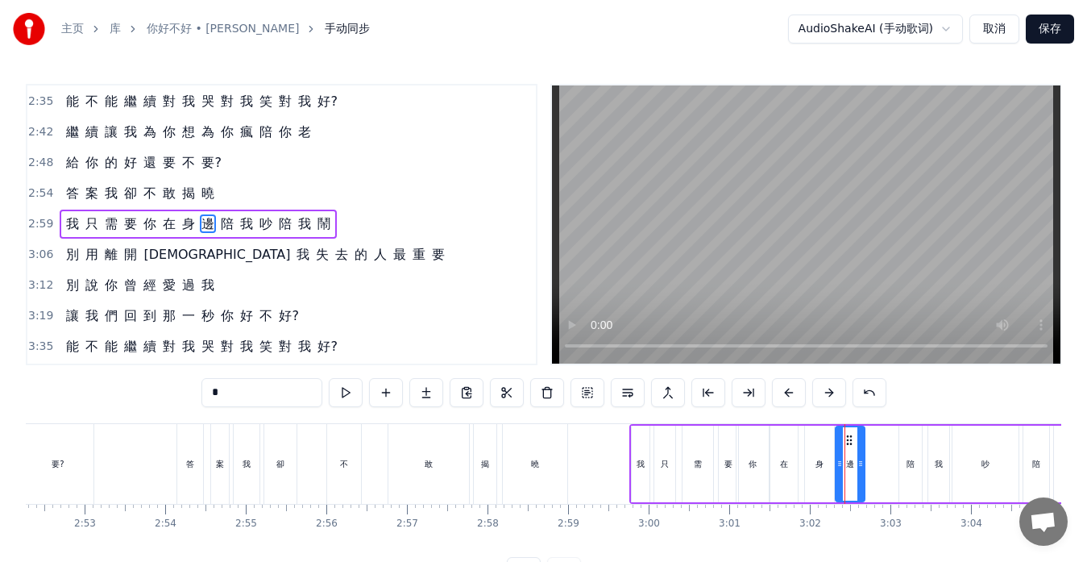
click at [874, 470] on div "我 只 需 要 你 在 身 邊 陪 我 吵 陪 我 鬧" at bounding box center [876, 464] width 492 height 80
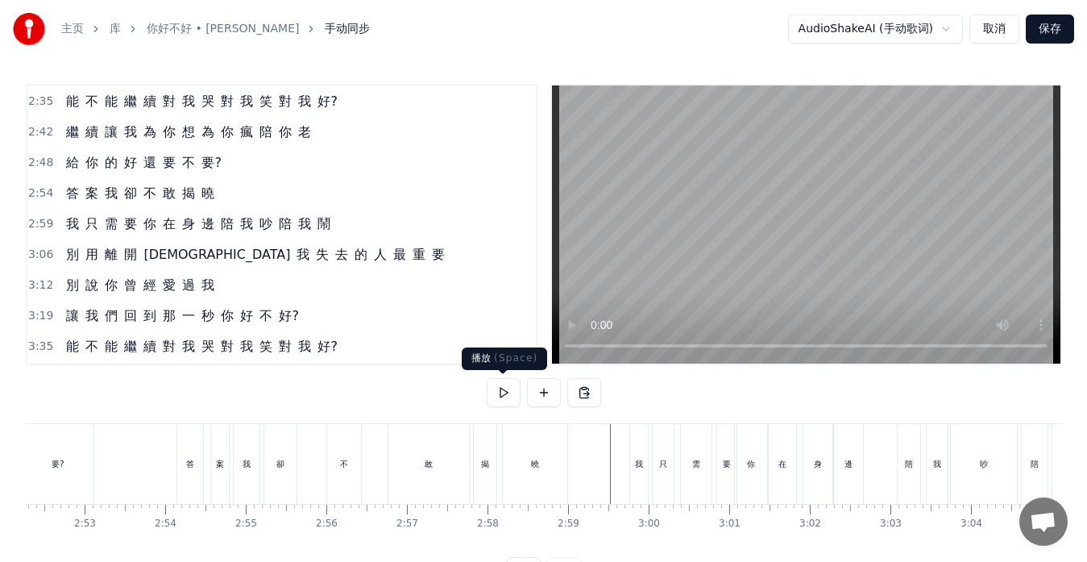
click at [512, 389] on button at bounding box center [504, 392] width 34 height 29
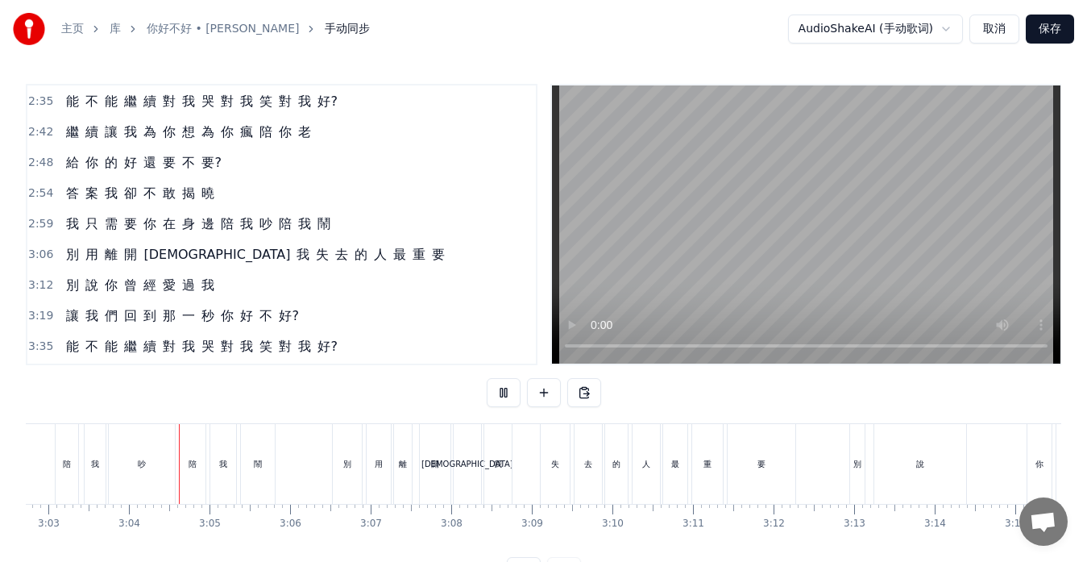
scroll to position [0, 14771]
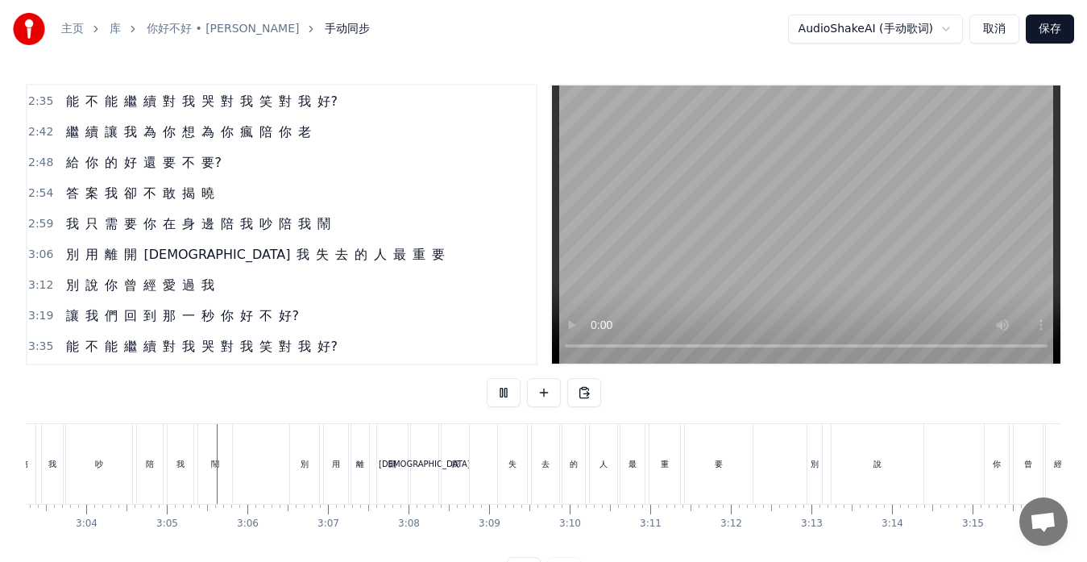
click at [506, 395] on button at bounding box center [504, 392] width 34 height 29
click at [506, 472] on div "失" at bounding box center [512, 464] width 29 height 80
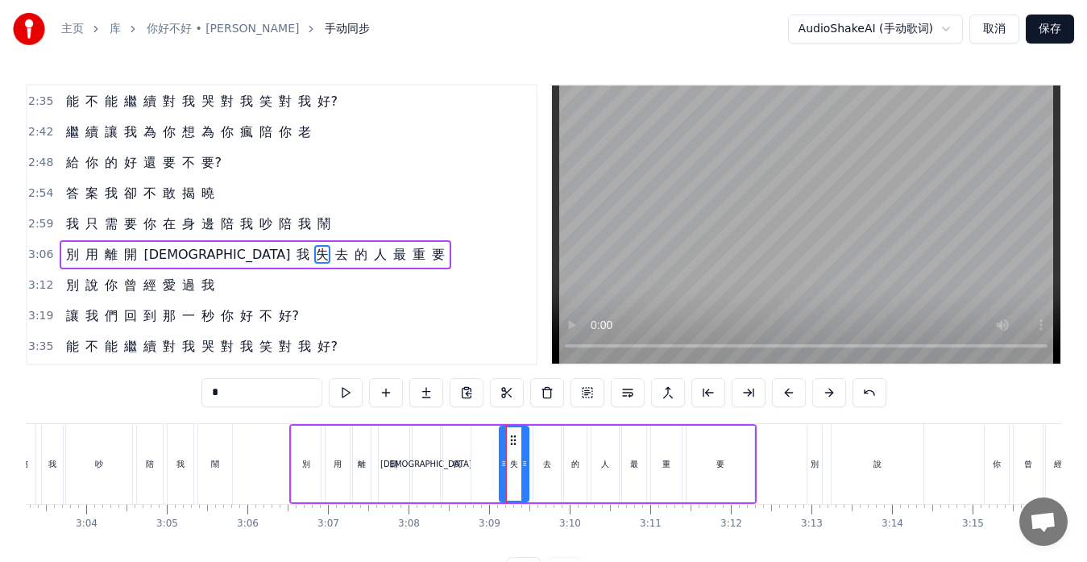
scroll to position [642, 0]
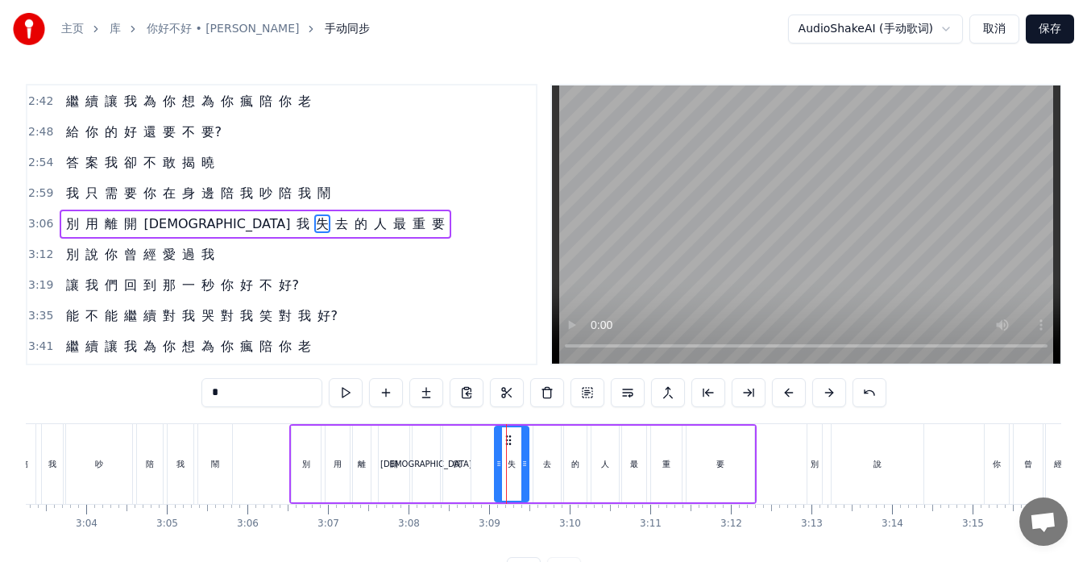
click at [499, 465] on icon at bounding box center [499, 463] width 6 height 13
click at [463, 471] on div "我" at bounding box center [456, 464] width 27 height 77
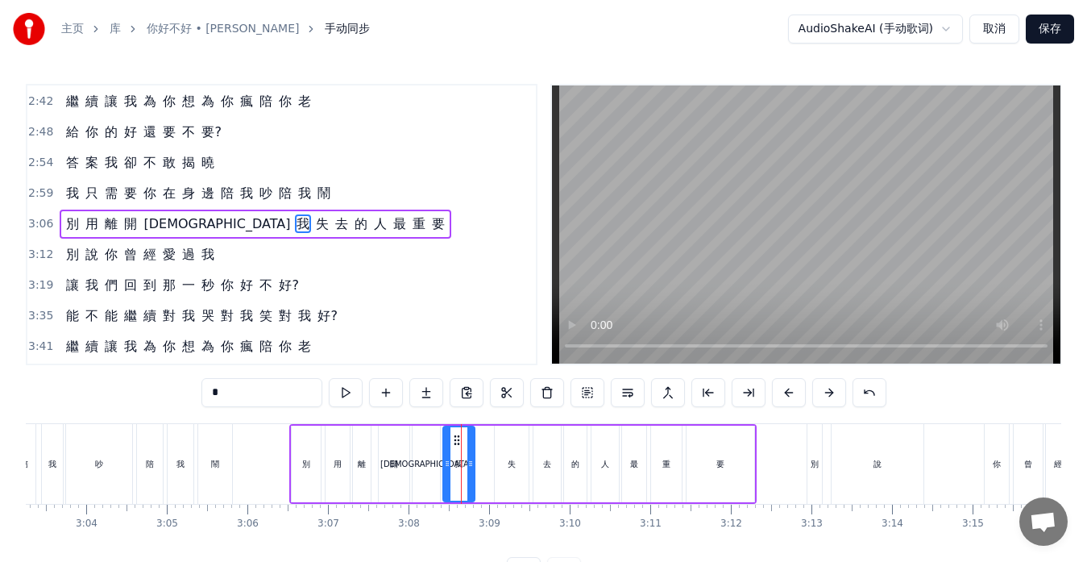
click at [472, 466] on icon at bounding box center [471, 463] width 6 height 13
click at [480, 463] on icon at bounding box center [478, 463] width 6 height 13
click at [502, 468] on div "失" at bounding box center [512, 464] width 34 height 77
type input "*"
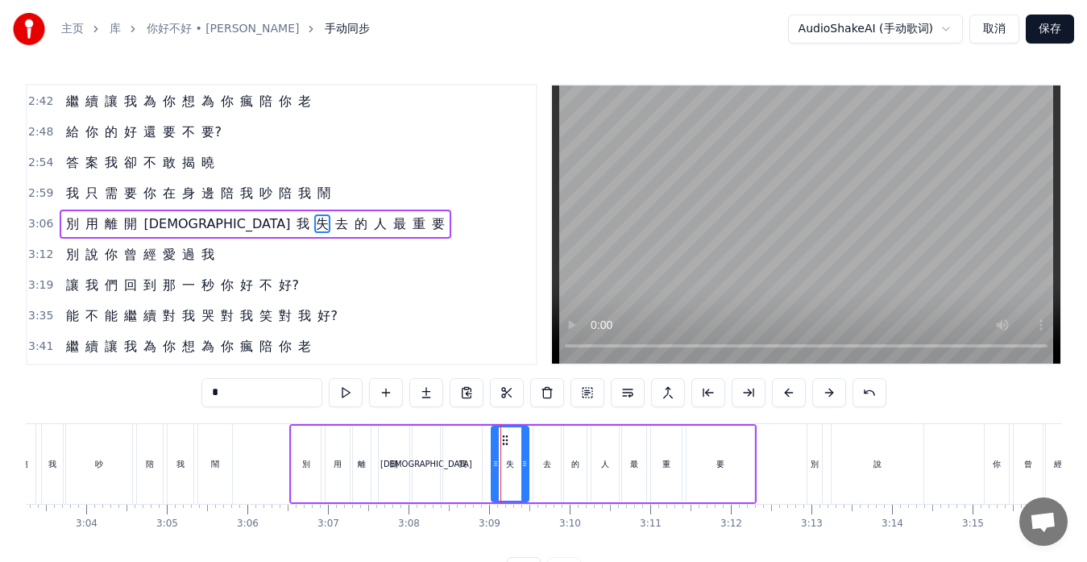
click at [497, 463] on icon at bounding box center [496, 463] width 6 height 13
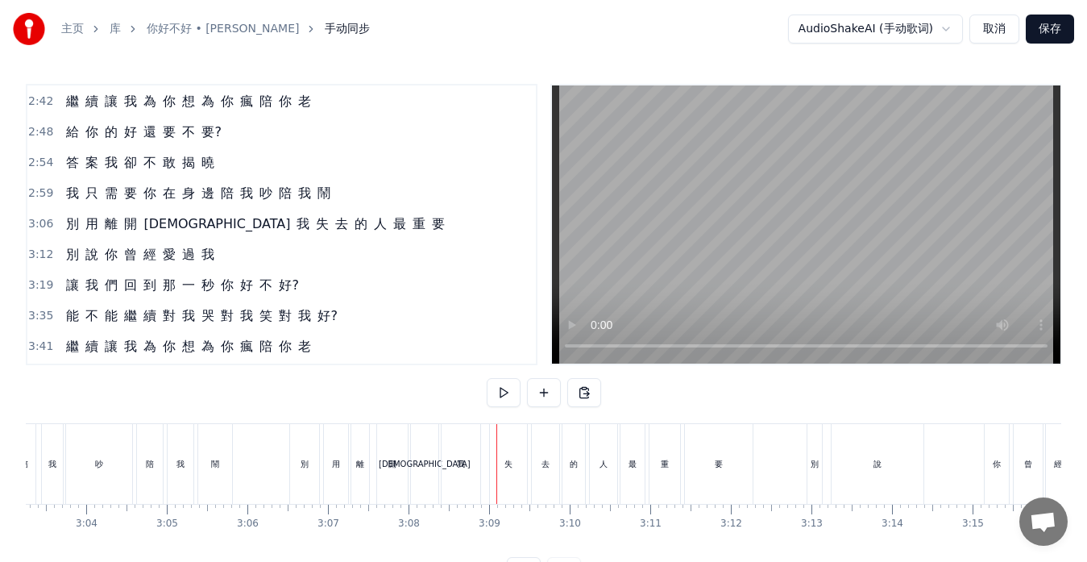
click at [497, 463] on div at bounding box center [497, 464] width 1 height 80
click at [494, 467] on div "失" at bounding box center [508, 464] width 37 height 80
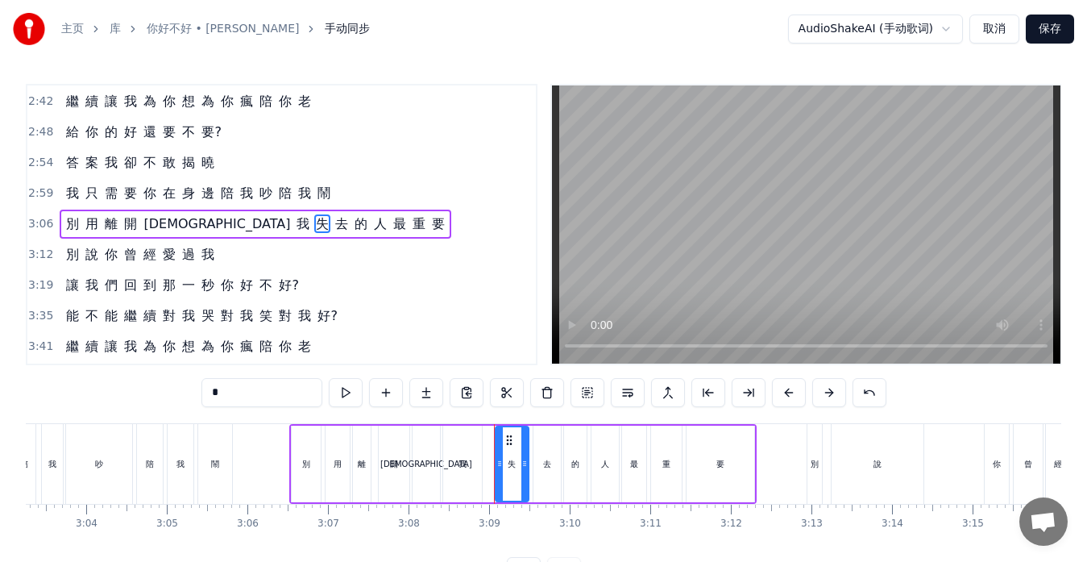
click at [501, 460] on icon at bounding box center [500, 463] width 6 height 13
click at [401, 466] on div "開" at bounding box center [394, 464] width 31 height 77
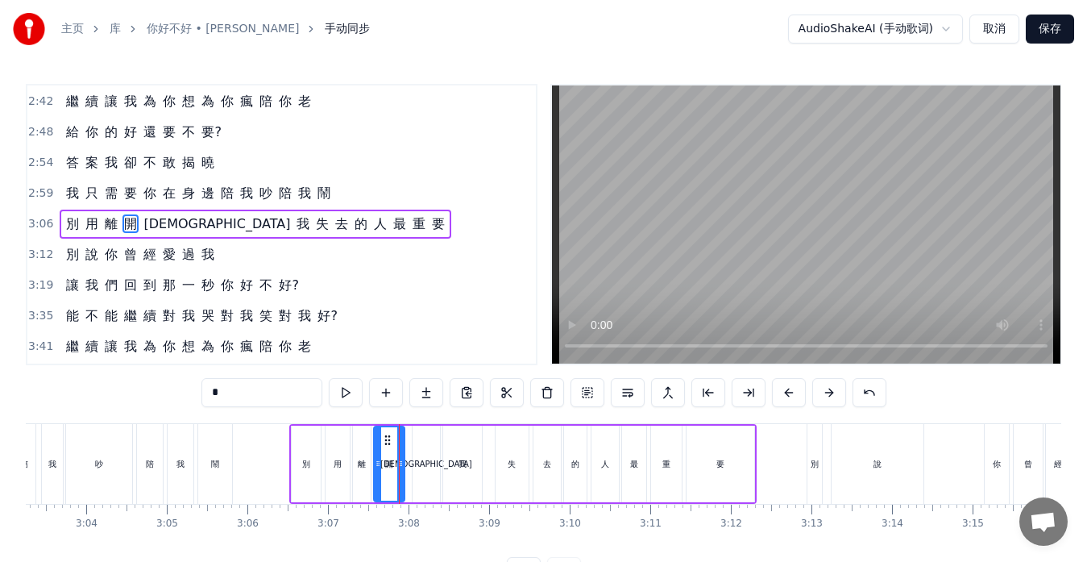
click at [385, 440] on icon at bounding box center [387, 440] width 13 height 13
click at [422, 442] on div "[DEMOGRAPHIC_DATA]" at bounding box center [426, 464] width 27 height 77
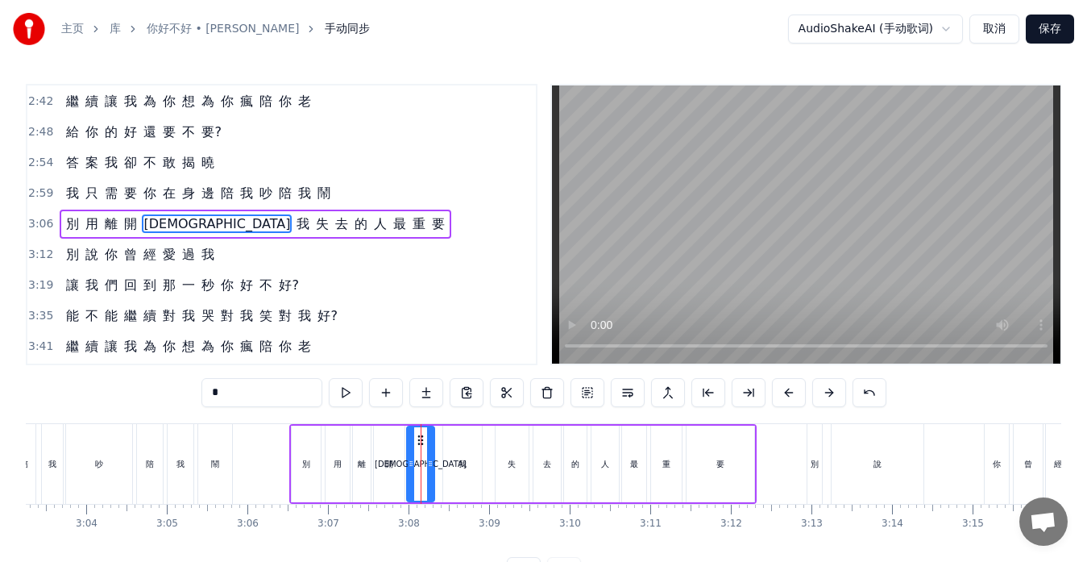
click at [420, 438] on icon at bounding box center [420, 440] width 13 height 13
click at [447, 451] on div "我" at bounding box center [462, 464] width 39 height 77
type input "*"
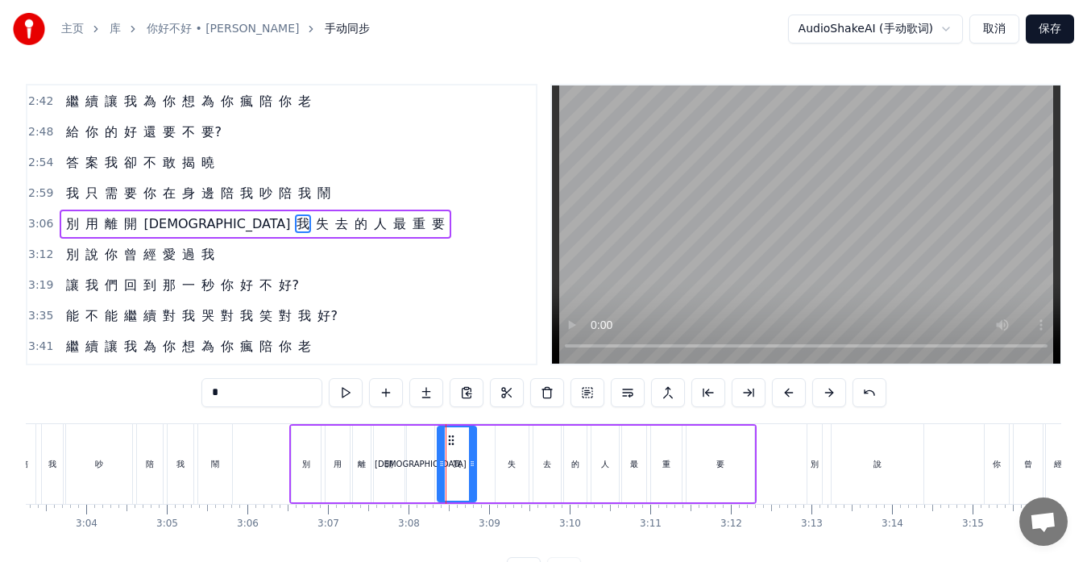
click at [451, 437] on icon at bounding box center [451, 440] width 13 height 13
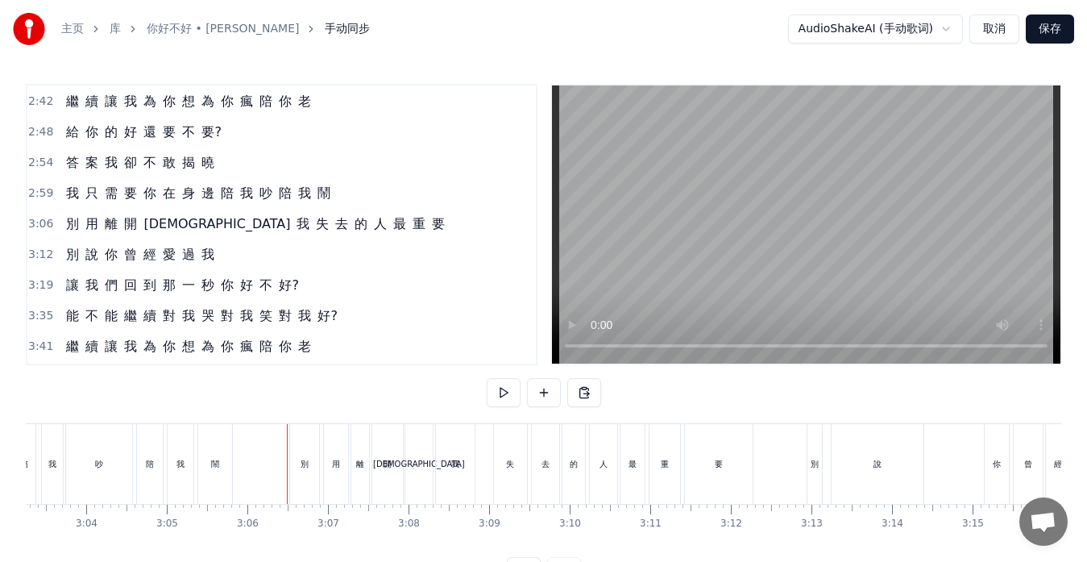
click at [502, 471] on div "失" at bounding box center [510, 464] width 33 height 80
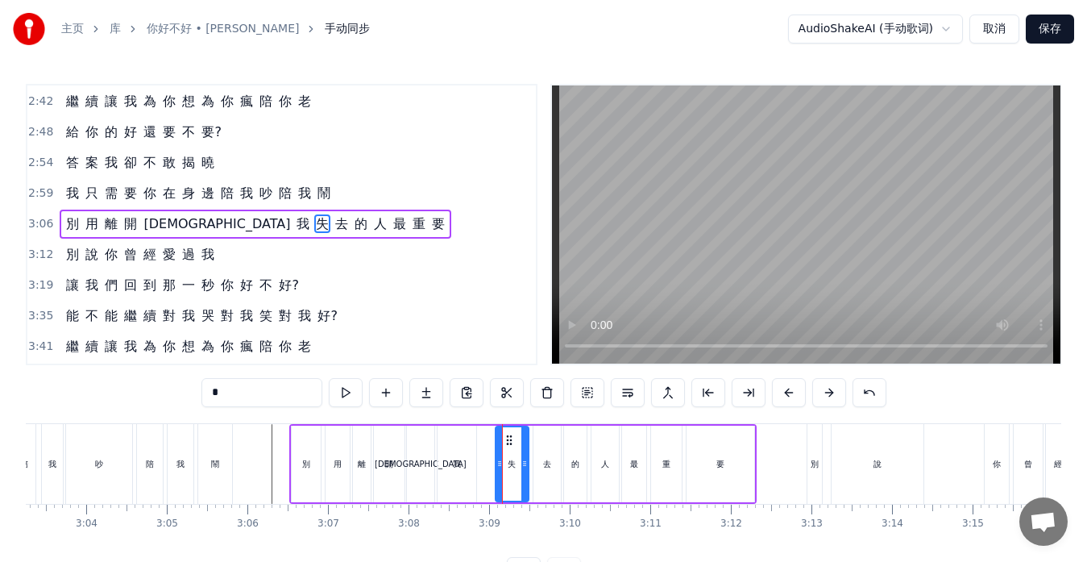
click at [475, 469] on div "我" at bounding box center [457, 464] width 39 height 77
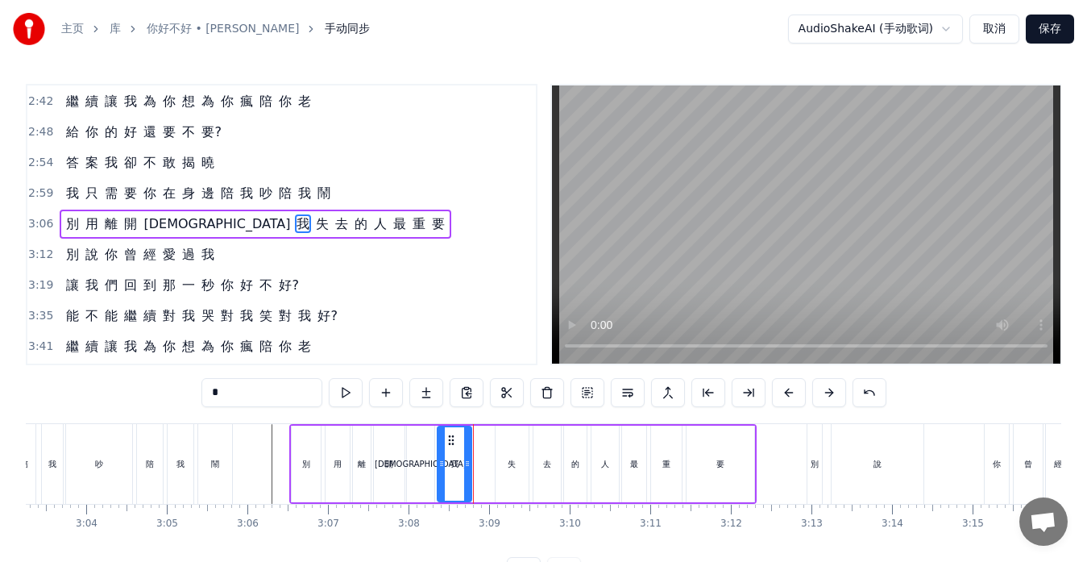
click at [467, 460] on icon at bounding box center [467, 463] width 6 height 13
click at [498, 468] on div "失" at bounding box center [512, 464] width 33 height 77
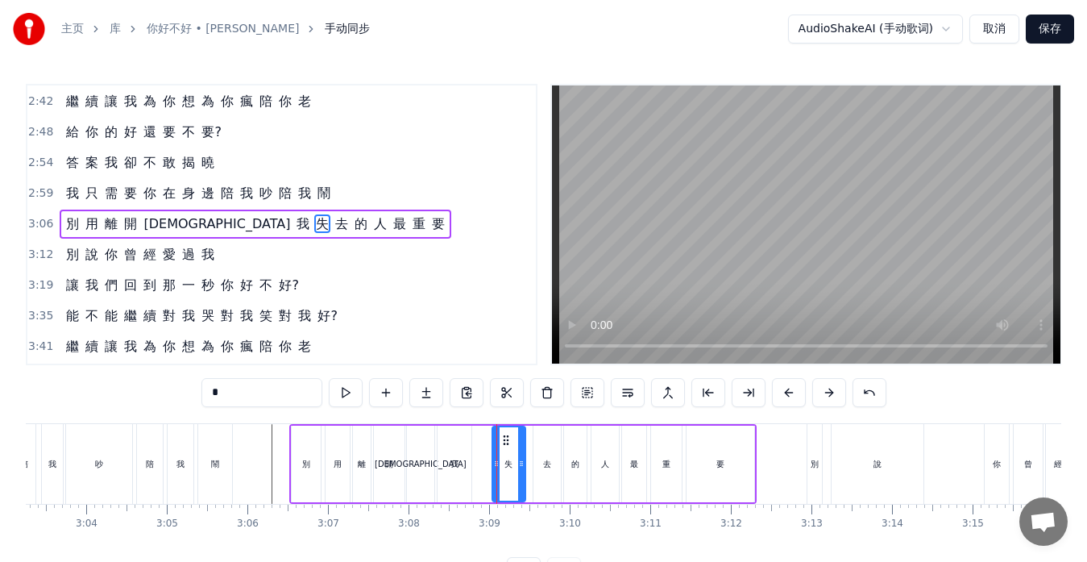
click at [509, 439] on icon at bounding box center [506, 440] width 13 height 13
click at [541, 452] on div "去" at bounding box center [547, 464] width 27 height 77
click at [538, 438] on icon at bounding box center [542, 440] width 13 height 13
click at [579, 443] on div "的" at bounding box center [575, 464] width 23 height 77
click at [571, 437] on icon at bounding box center [573, 440] width 13 height 13
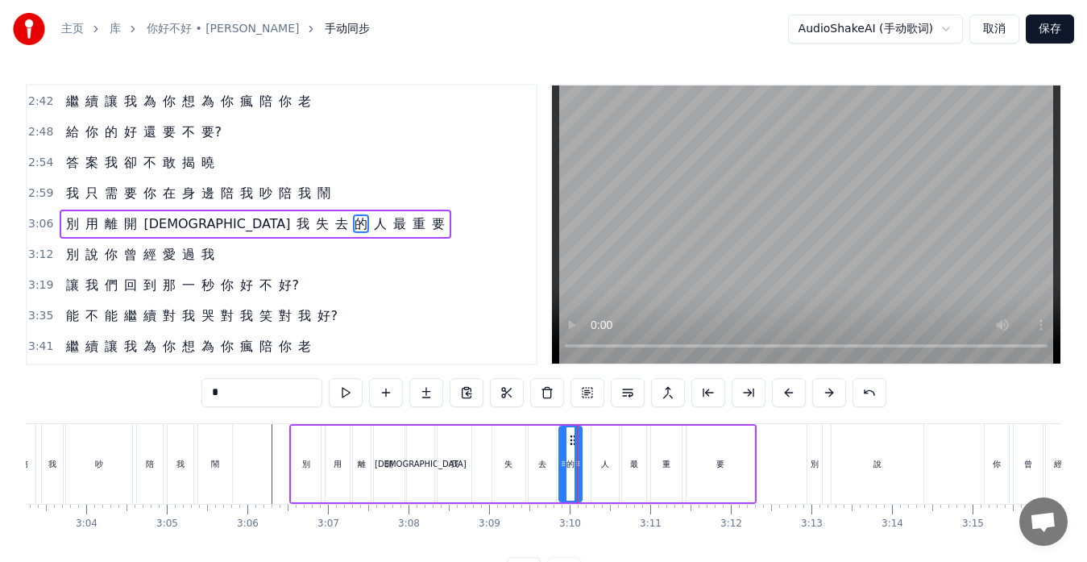
click at [597, 440] on div "人" at bounding box center [605, 464] width 27 height 77
click at [597, 438] on icon at bounding box center [598, 440] width 13 height 13
click at [634, 439] on div "最" at bounding box center [634, 464] width 24 height 77
click at [628, 438] on icon at bounding box center [630, 440] width 13 height 13
click at [669, 434] on div "重" at bounding box center [666, 464] width 31 height 77
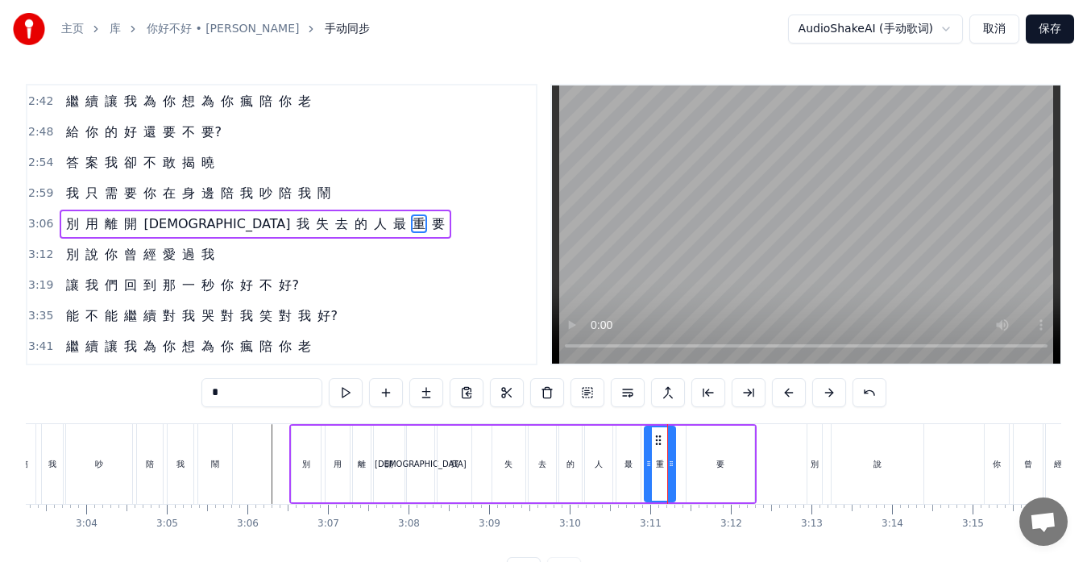
click at [658, 436] on icon at bounding box center [658, 440] width 13 height 13
click at [693, 457] on div "要" at bounding box center [721, 464] width 68 height 77
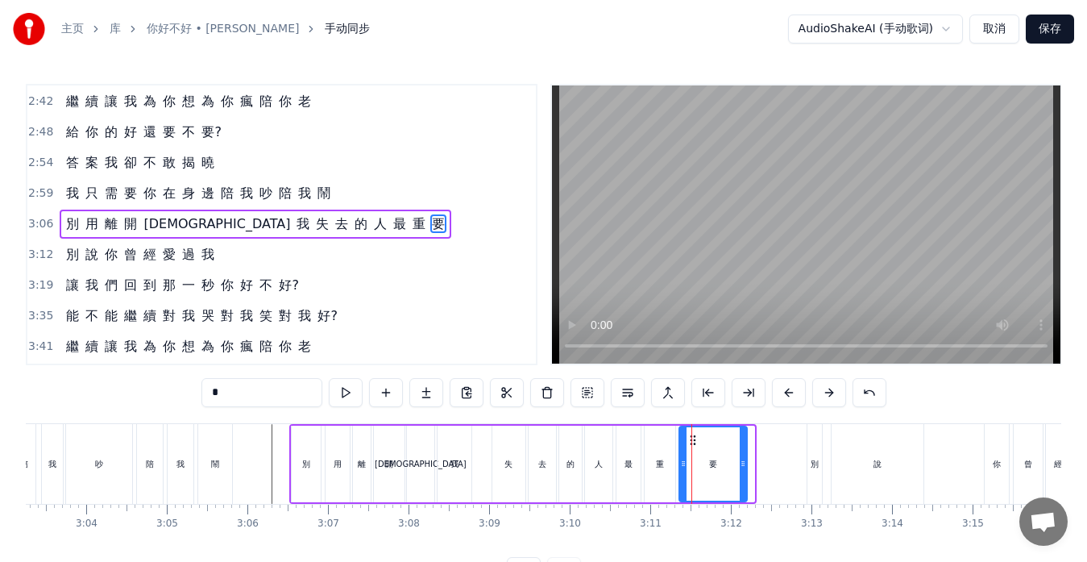
click at [693, 440] on icon at bounding box center [693, 440] width 13 height 13
click at [468, 479] on div "我" at bounding box center [455, 464] width 34 height 77
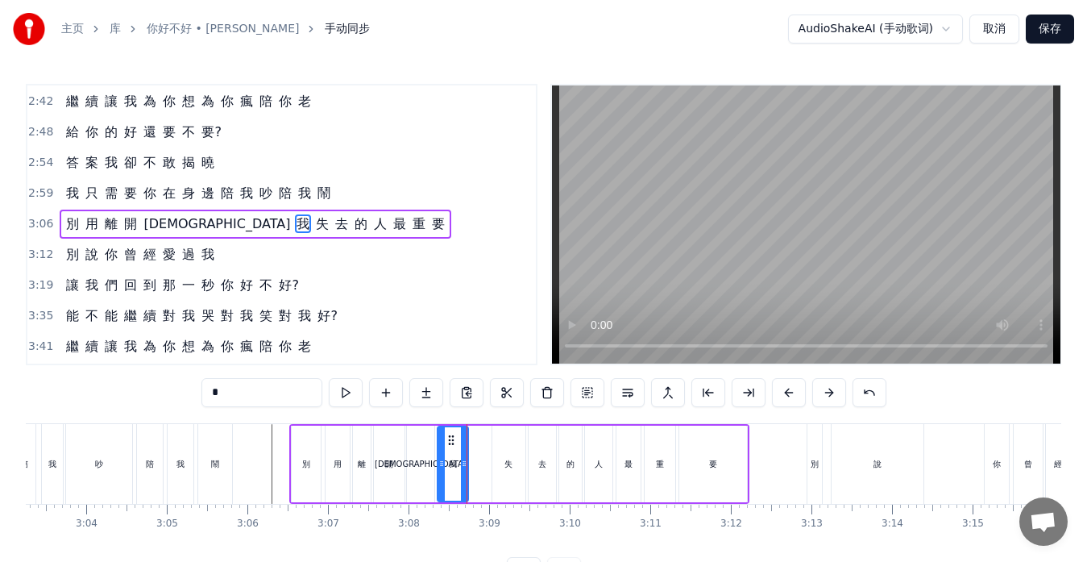
click at [465, 480] on div at bounding box center [464, 463] width 6 height 73
click at [298, 447] on div "別" at bounding box center [306, 464] width 29 height 77
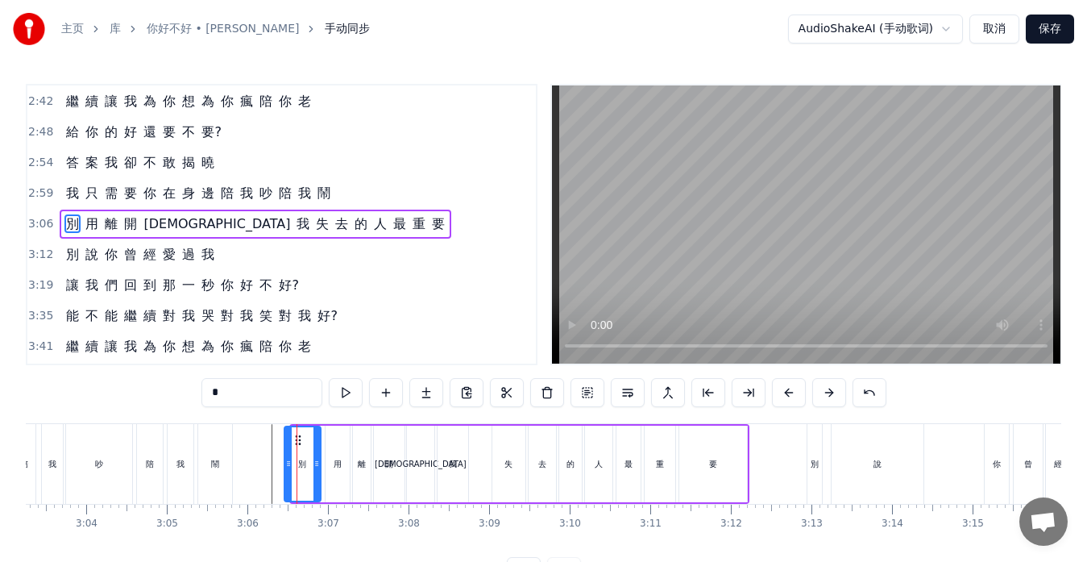
click at [291, 447] on div at bounding box center [288, 463] width 6 height 73
click at [334, 466] on div "用" at bounding box center [338, 464] width 8 height 12
click at [334, 439] on icon at bounding box center [335, 440] width 13 height 13
click at [363, 446] on div "離" at bounding box center [362, 464] width 18 height 77
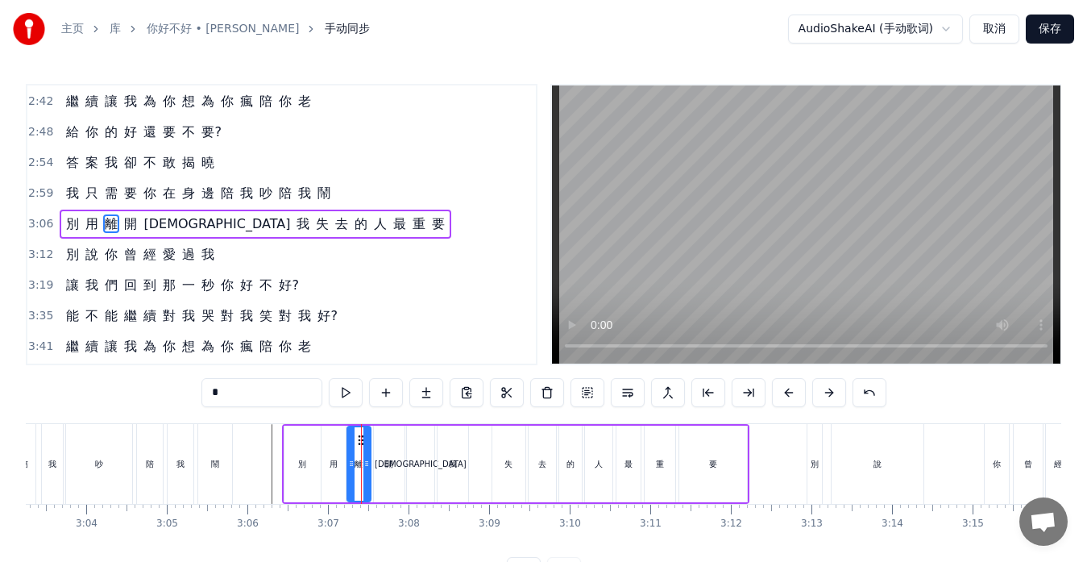
click at [352, 440] on div at bounding box center [351, 463] width 6 height 73
click at [368, 444] on div at bounding box center [366, 463] width 6 height 73
click at [389, 448] on div "開" at bounding box center [389, 464] width 31 height 77
click at [380, 437] on icon at bounding box center [382, 440] width 13 height 13
click at [395, 443] on div at bounding box center [394, 463] width 6 height 73
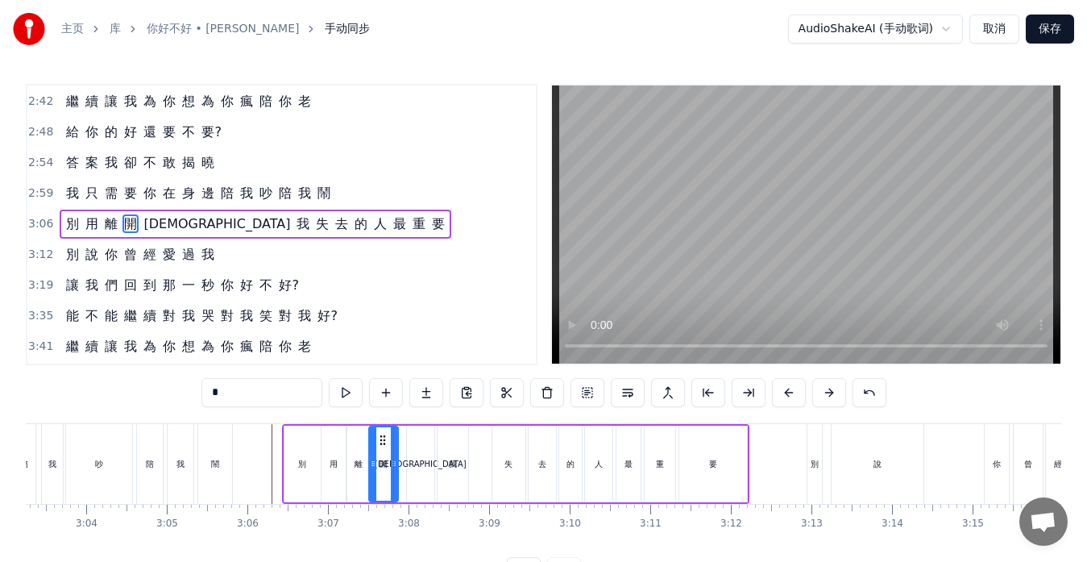
click at [418, 454] on div "[DEMOGRAPHIC_DATA]" at bounding box center [420, 464] width 27 height 77
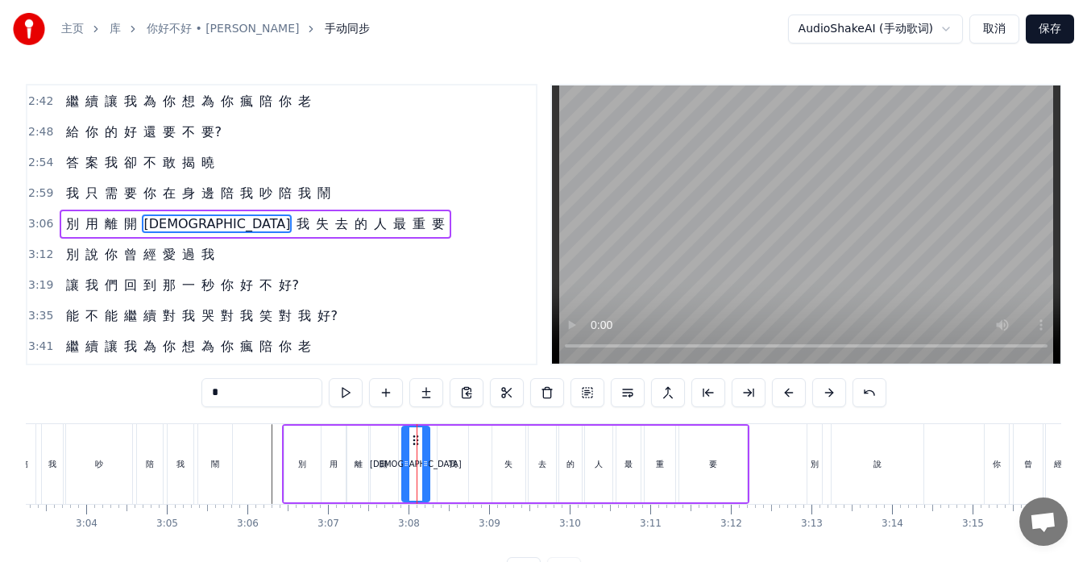
click at [414, 439] on icon at bounding box center [415, 440] width 13 height 13
click at [446, 448] on div "我" at bounding box center [453, 464] width 31 height 77
type input "*"
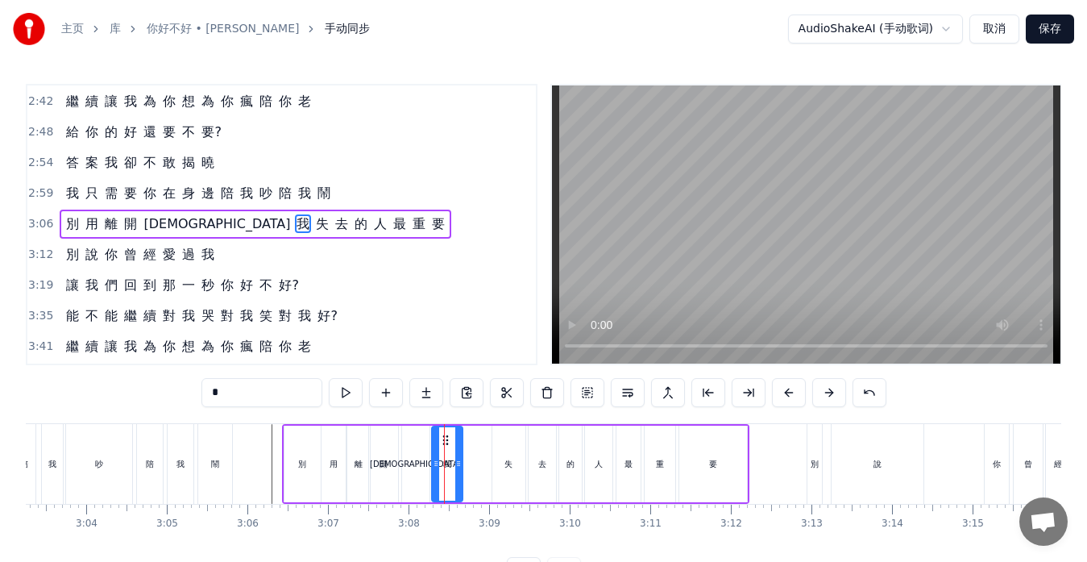
click at [475, 451] on div "別 用 離 開 教 我 失 去 的 人 最 重 要" at bounding box center [516, 464] width 468 height 80
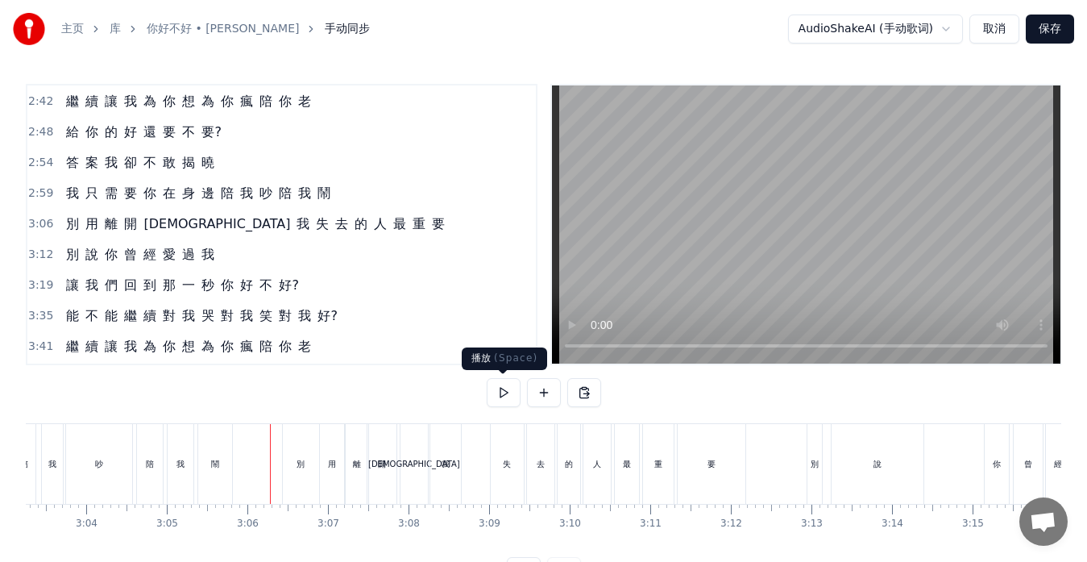
click at [502, 389] on button at bounding box center [504, 392] width 34 height 29
click at [504, 389] on button at bounding box center [504, 392] width 34 height 29
click at [990, 469] on div "你" at bounding box center [997, 464] width 24 height 80
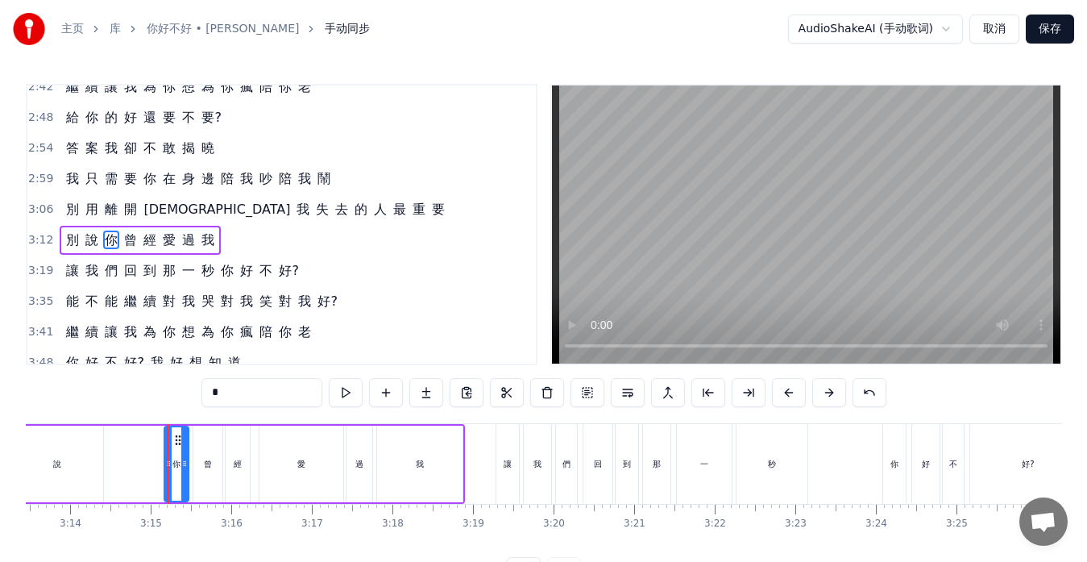
scroll to position [0, 15655]
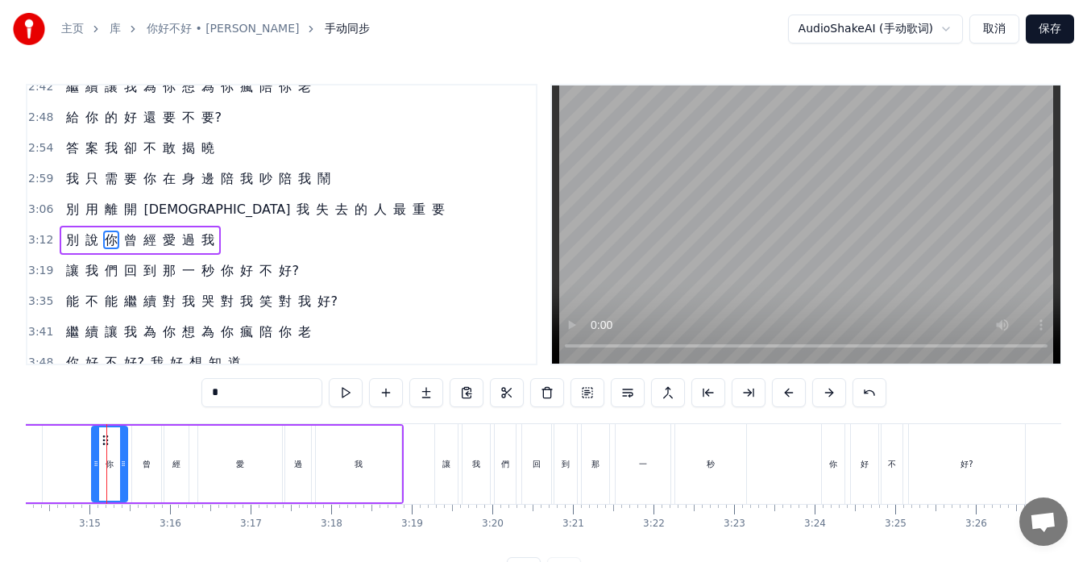
drag, startPoint x: 105, startPoint y: 465, endPoint x: 94, endPoint y: 464, distance: 11.3
click at [94, 464] on icon at bounding box center [96, 463] width 6 height 13
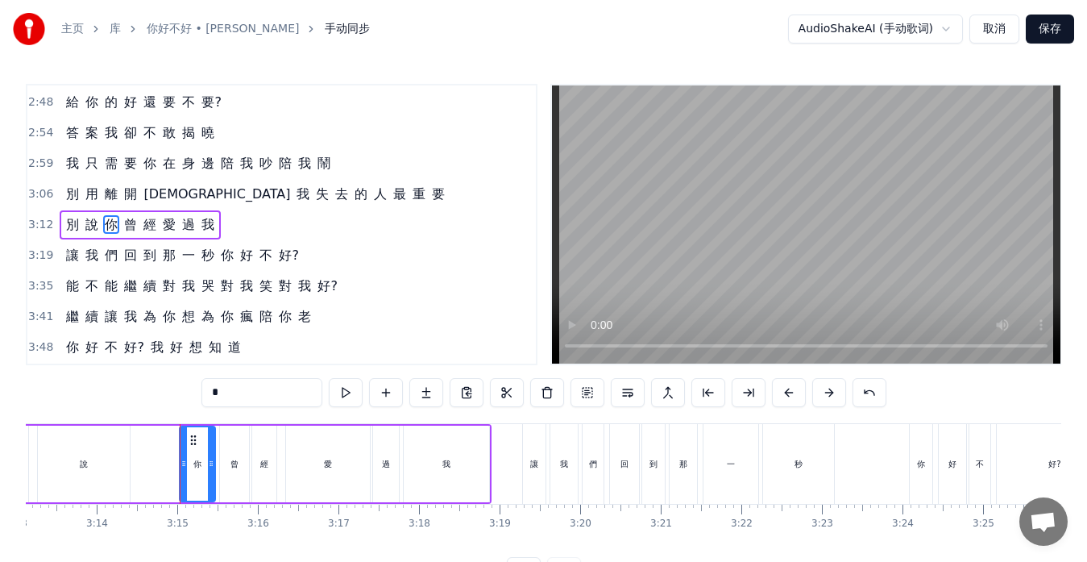
scroll to position [0, 15311]
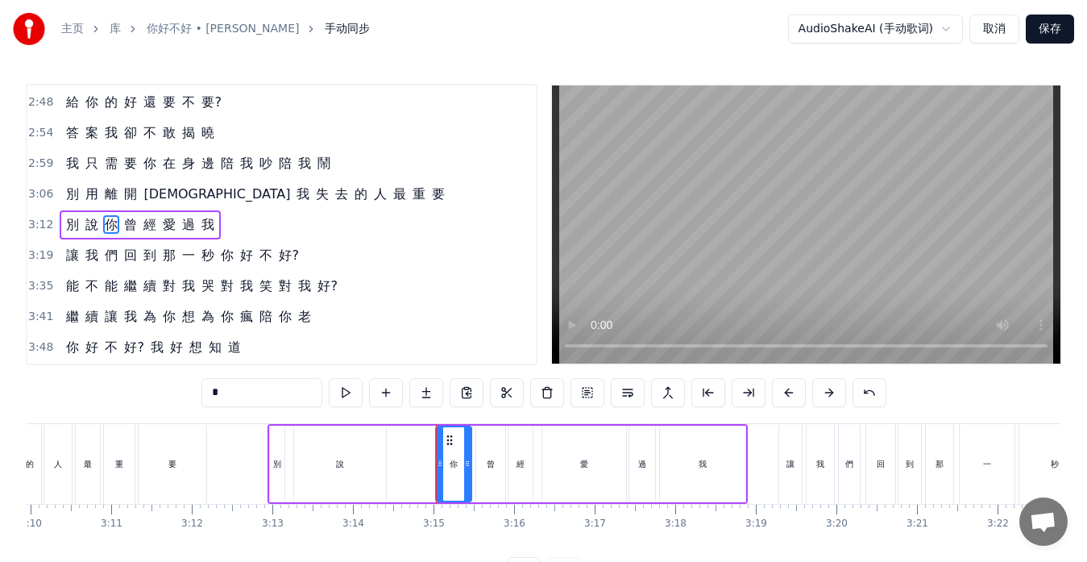
click at [354, 480] on div "說" at bounding box center [340, 464] width 92 height 77
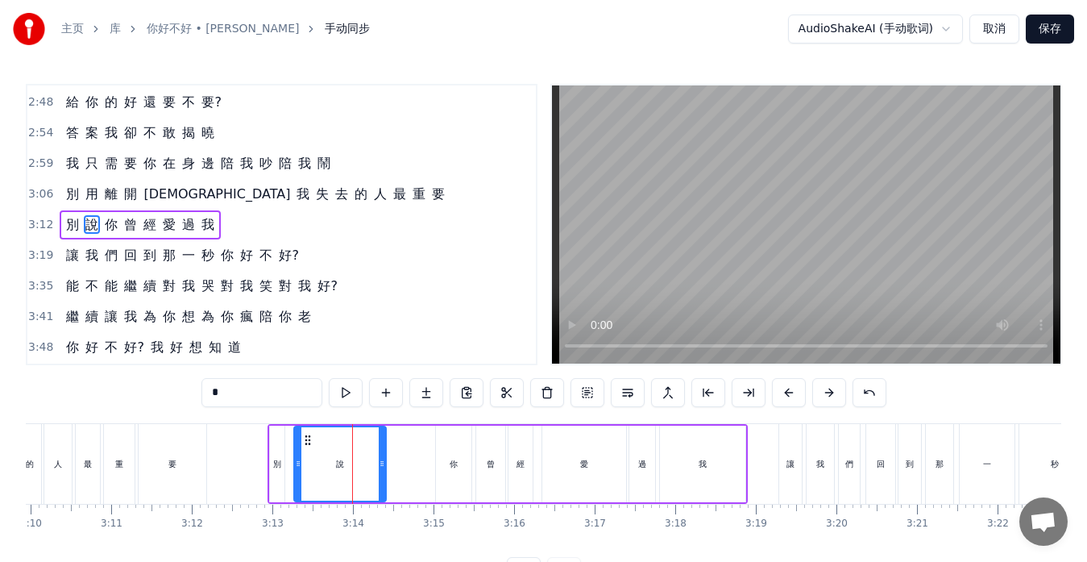
scroll to position [673, 0]
drag, startPoint x: 382, startPoint y: 478, endPoint x: 393, endPoint y: 478, distance: 10.5
click at [393, 478] on div at bounding box center [392, 463] width 6 height 73
click at [281, 460] on div "別" at bounding box center [277, 464] width 8 height 12
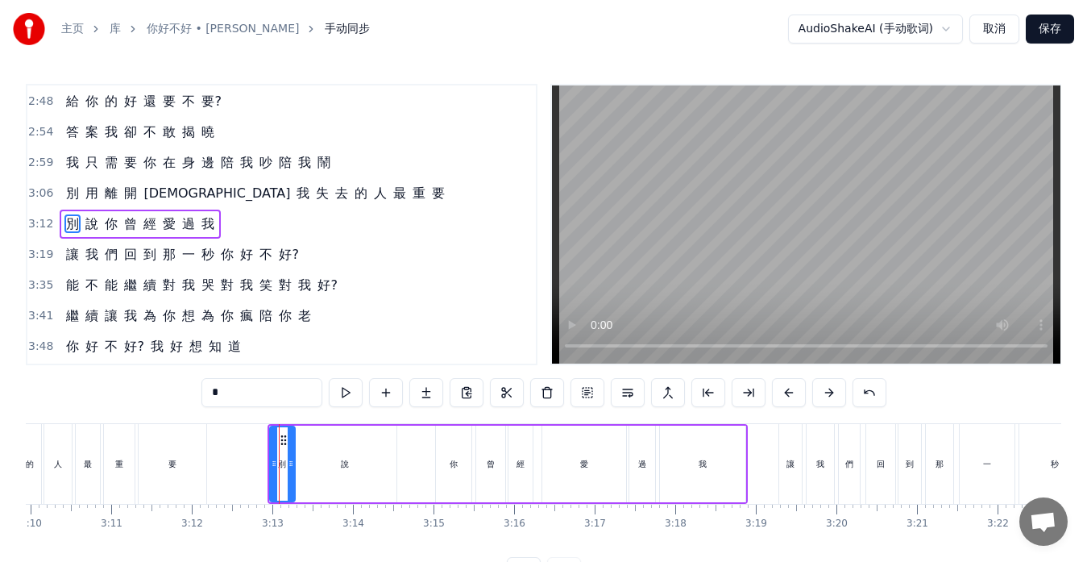
drag, startPoint x: 281, startPoint y: 463, endPoint x: 292, endPoint y: 462, distance: 10.5
click at [292, 462] on icon at bounding box center [291, 463] width 6 height 13
click at [318, 464] on div "說" at bounding box center [345, 464] width 102 height 77
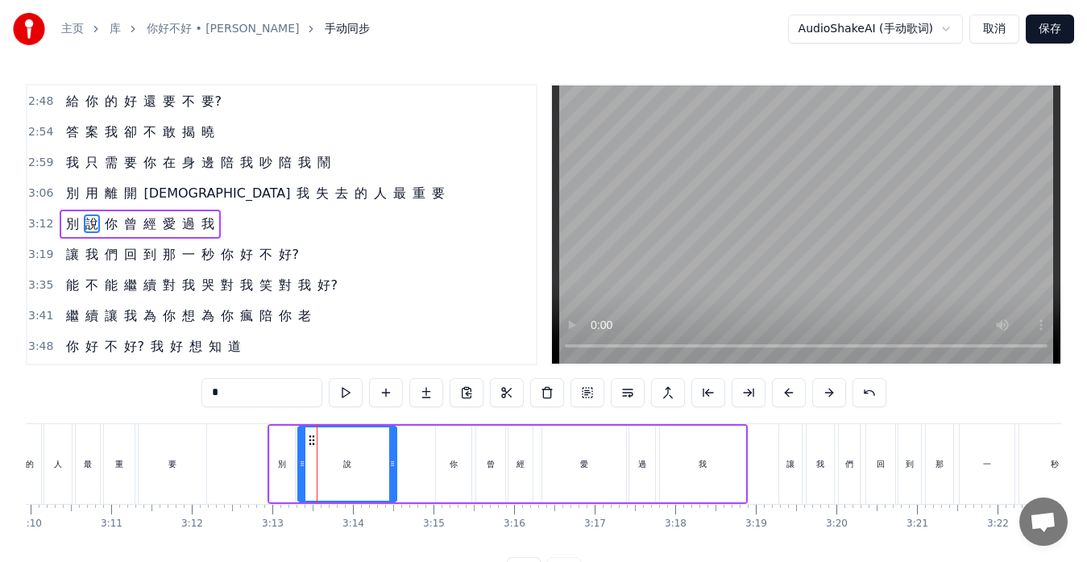
click at [303, 463] on icon at bounding box center [302, 463] width 6 height 13
click at [274, 462] on div "別" at bounding box center [282, 464] width 25 height 77
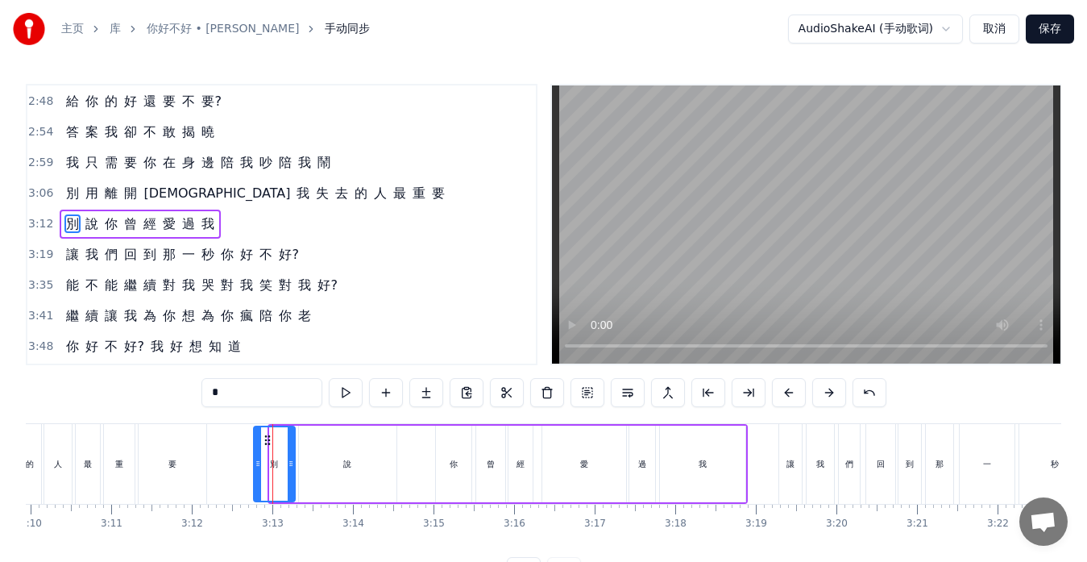
drag, startPoint x: 272, startPoint y: 462, endPoint x: 254, endPoint y: 463, distance: 18.6
click at [255, 463] on icon at bounding box center [258, 463] width 6 height 13
click at [282, 465] on icon at bounding box center [284, 463] width 6 height 13
click at [306, 466] on div "說" at bounding box center [348, 464] width 98 height 77
type input "*"
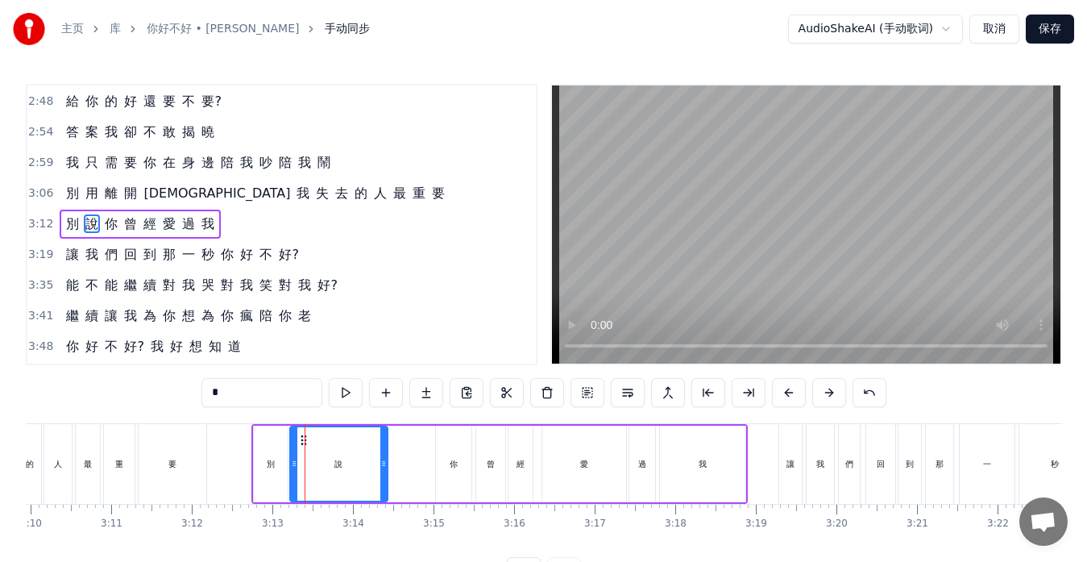
drag, startPoint x: 314, startPoint y: 439, endPoint x: 305, endPoint y: 439, distance: 8.9
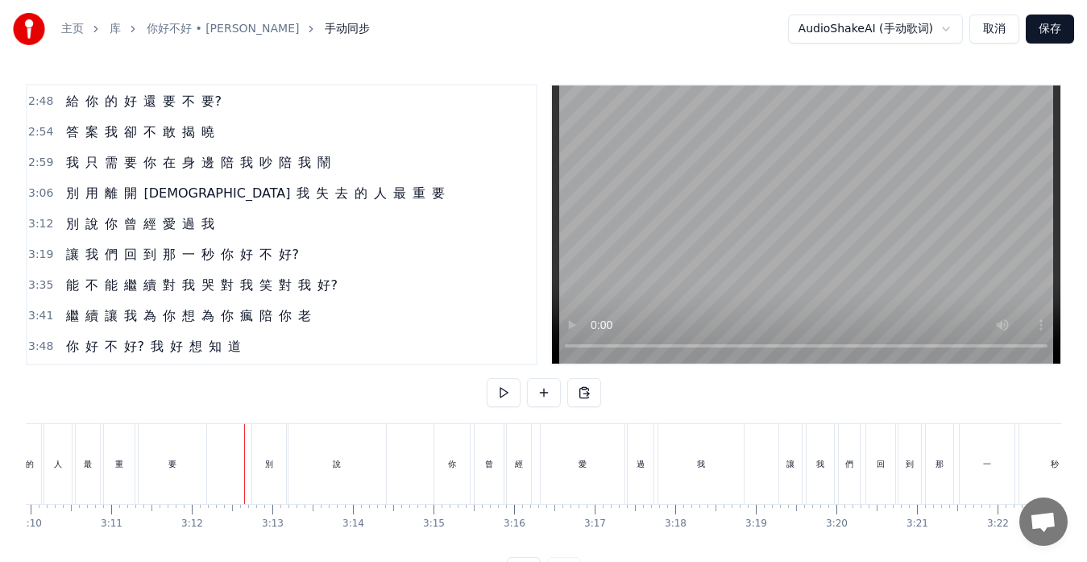
click at [380, 467] on div "說" at bounding box center [338, 464] width 98 height 80
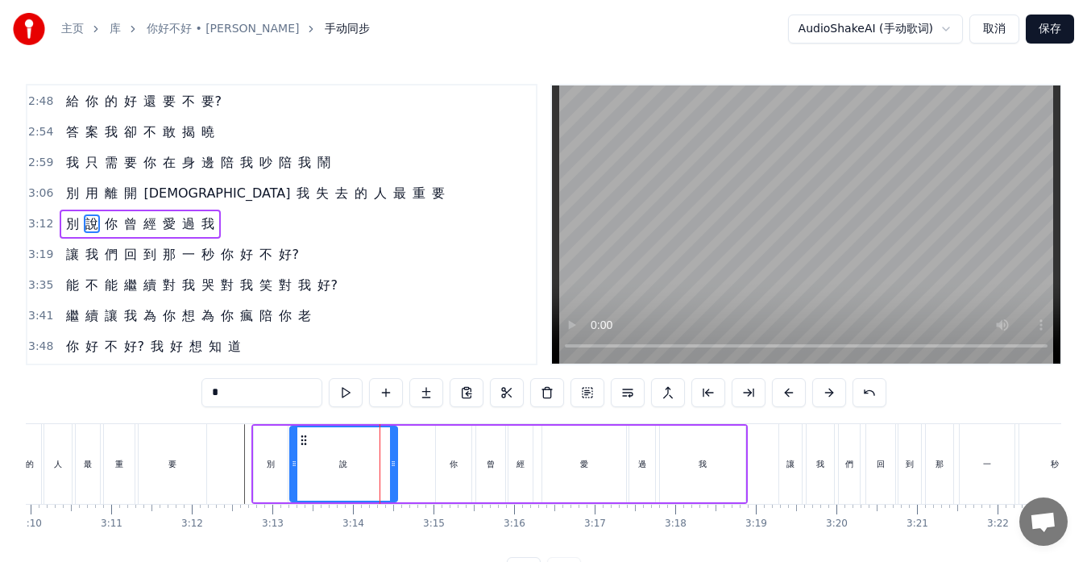
drag, startPoint x: 384, startPoint y: 468, endPoint x: 394, endPoint y: 469, distance: 10.6
click at [394, 469] on icon at bounding box center [393, 463] width 6 height 13
click at [550, 478] on div "愛" at bounding box center [584, 464] width 84 height 77
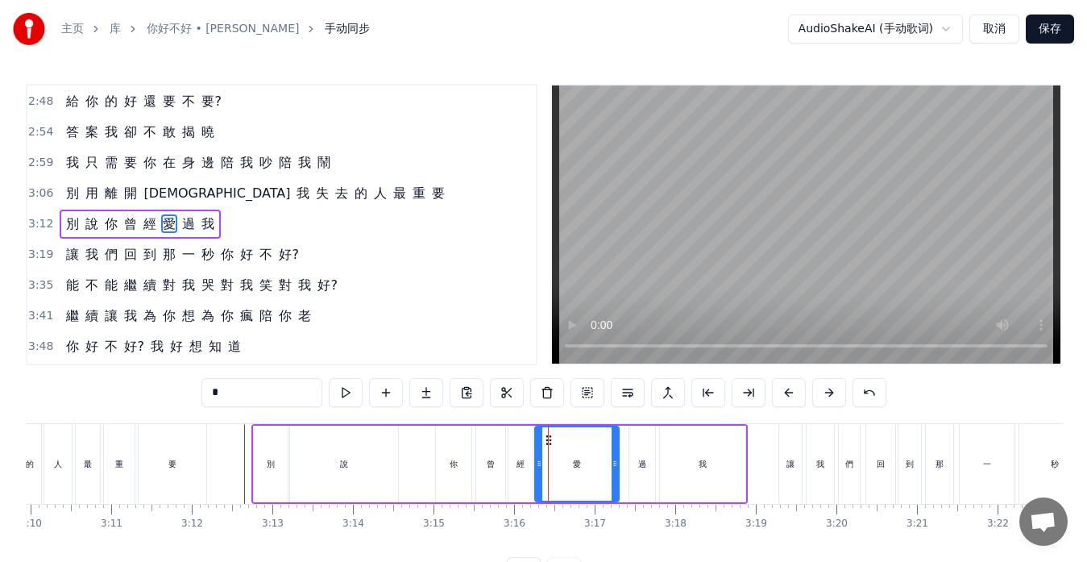
click at [550, 442] on icon at bounding box center [548, 440] width 13 height 13
click at [633, 462] on div "過" at bounding box center [643, 464] width 26 height 77
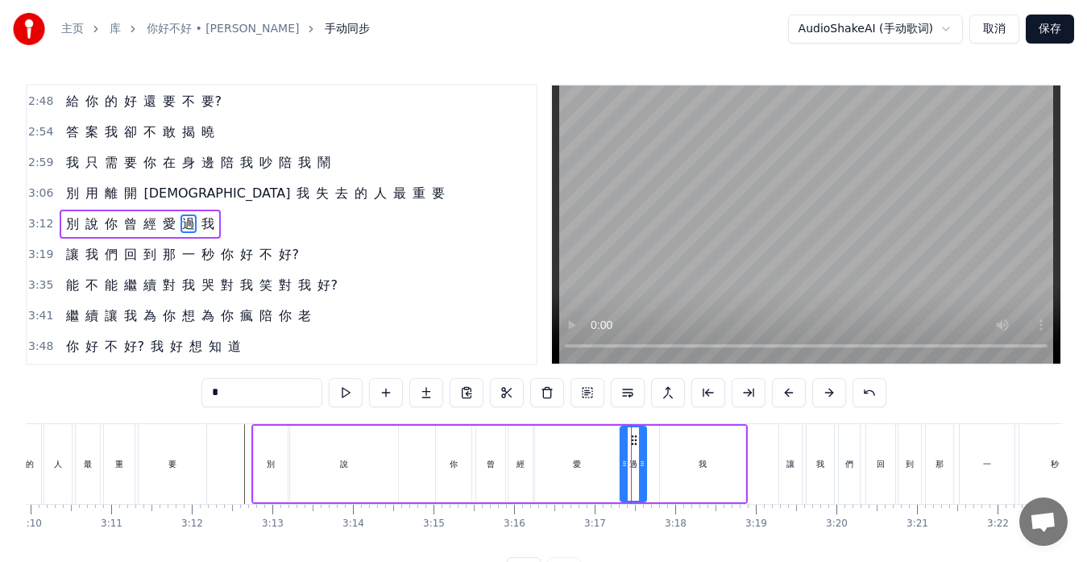
drag, startPoint x: 642, startPoint y: 439, endPoint x: 634, endPoint y: 439, distance: 8.9
click at [634, 439] on icon at bounding box center [634, 440] width 13 height 13
click at [667, 450] on div "我" at bounding box center [702, 464] width 85 height 77
type input "*"
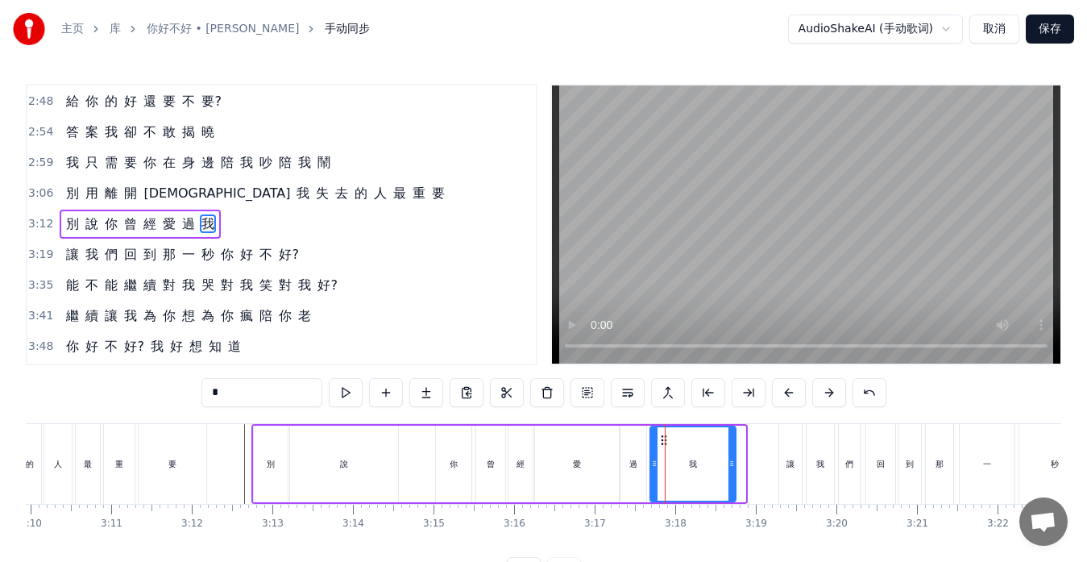
drag, startPoint x: 672, startPoint y: 439, endPoint x: 663, endPoint y: 441, distance: 10.0
click at [663, 441] on icon at bounding box center [664, 440] width 13 height 13
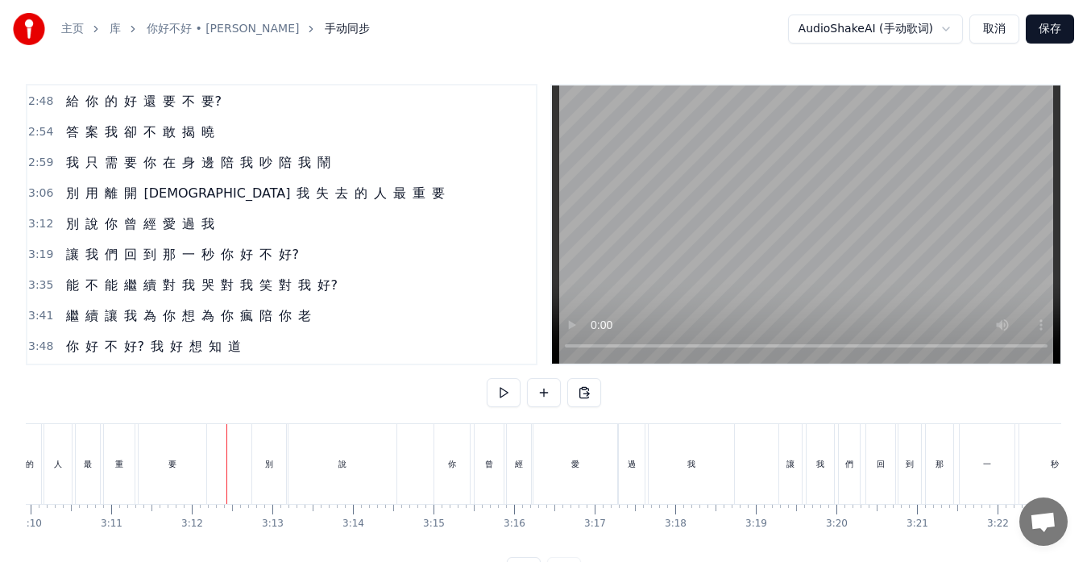
click at [278, 467] on div "別" at bounding box center [269, 464] width 34 height 80
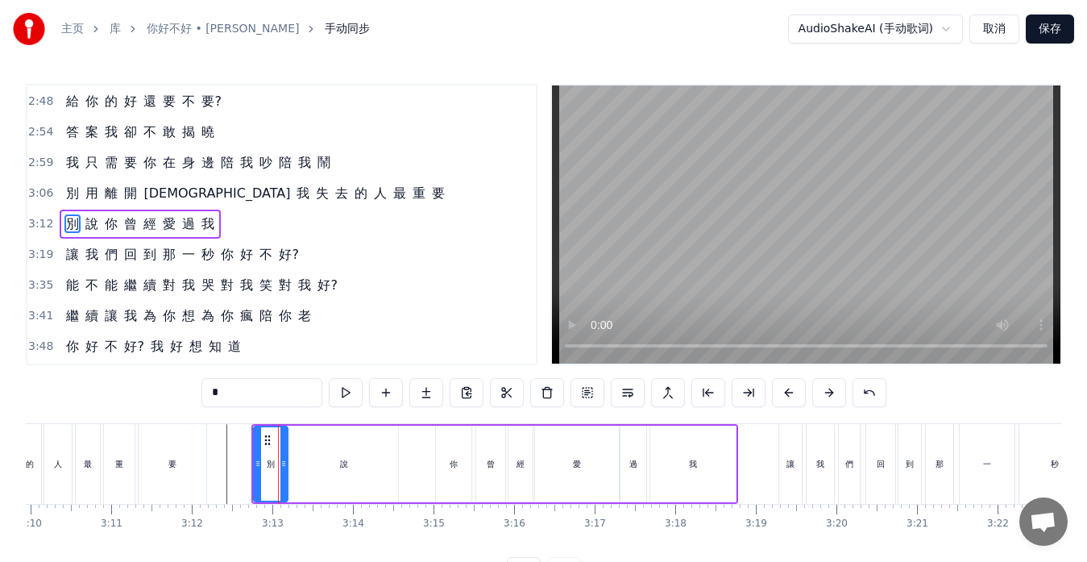
click at [362, 468] on div "說" at bounding box center [344, 464] width 108 height 77
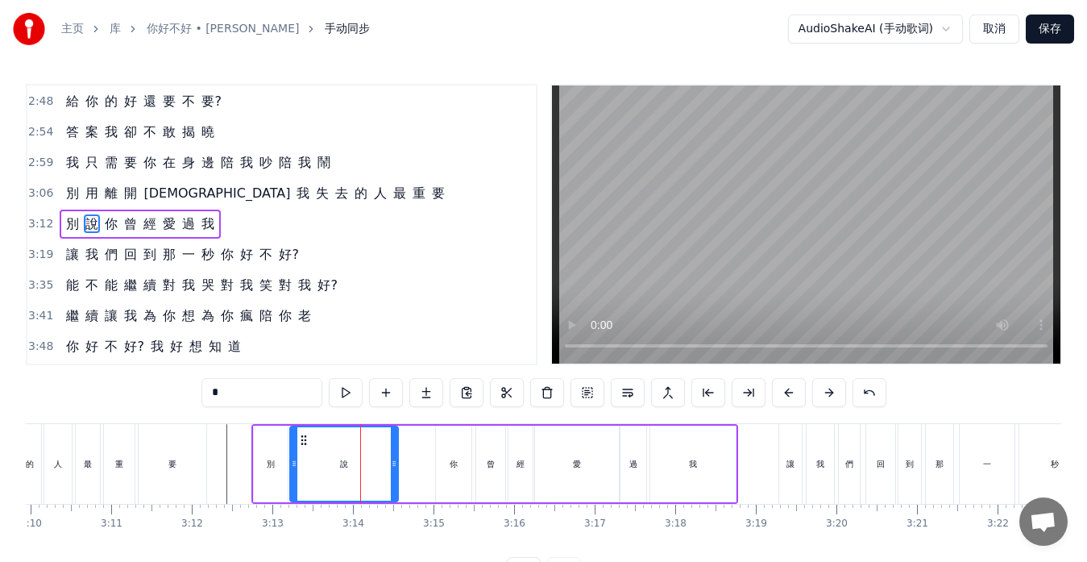
click at [447, 460] on div "你" at bounding box center [453, 464] width 35 height 77
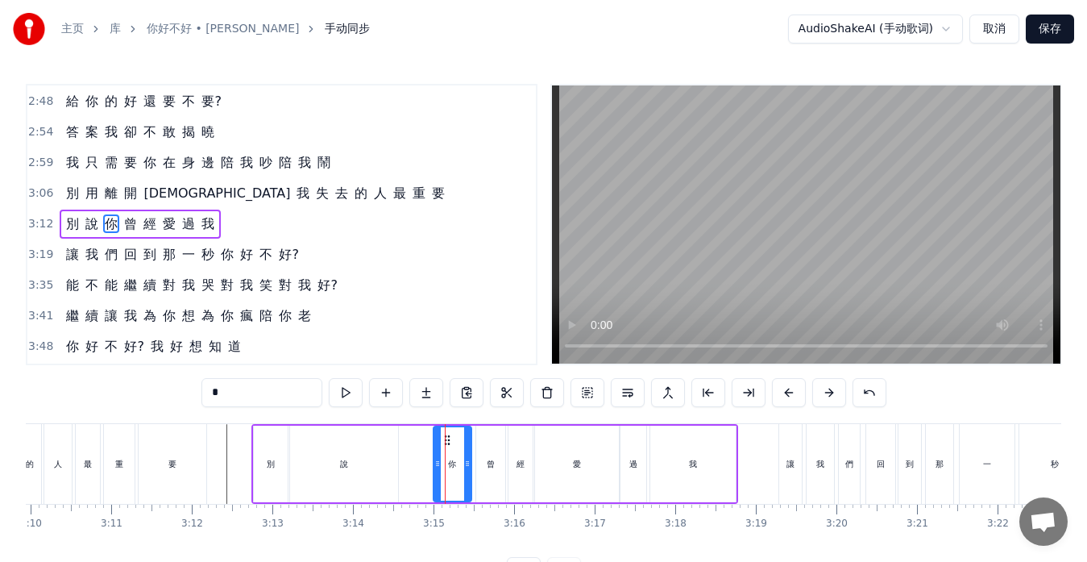
click at [436, 466] on icon at bounding box center [437, 463] width 6 height 13
click at [384, 469] on div "說" at bounding box center [344, 464] width 108 height 77
type input "*"
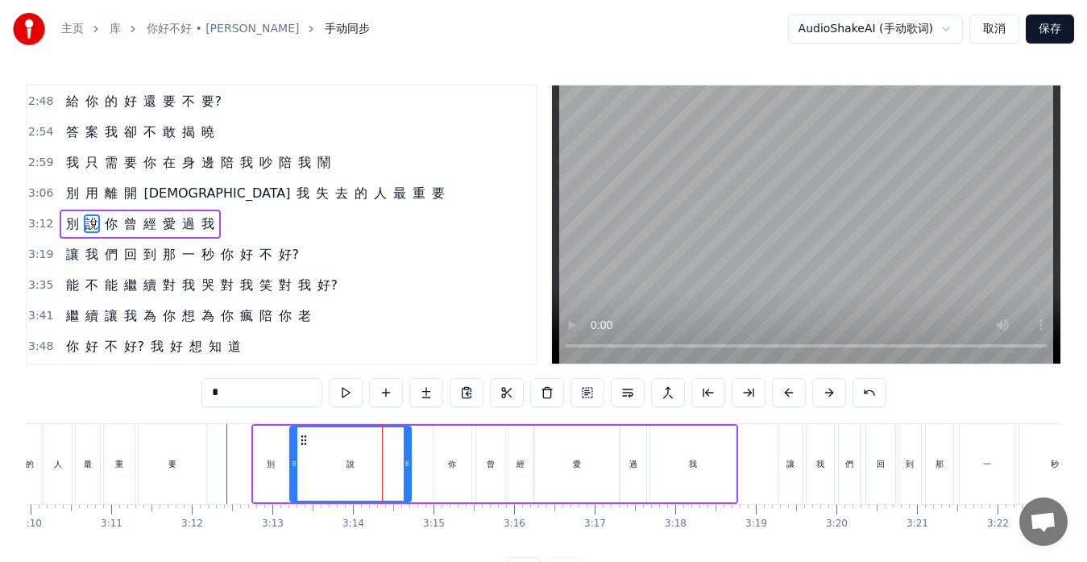
drag, startPoint x: 393, startPoint y: 468, endPoint x: 406, endPoint y: 468, distance: 12.9
click at [406, 468] on icon at bounding box center [407, 463] width 6 height 13
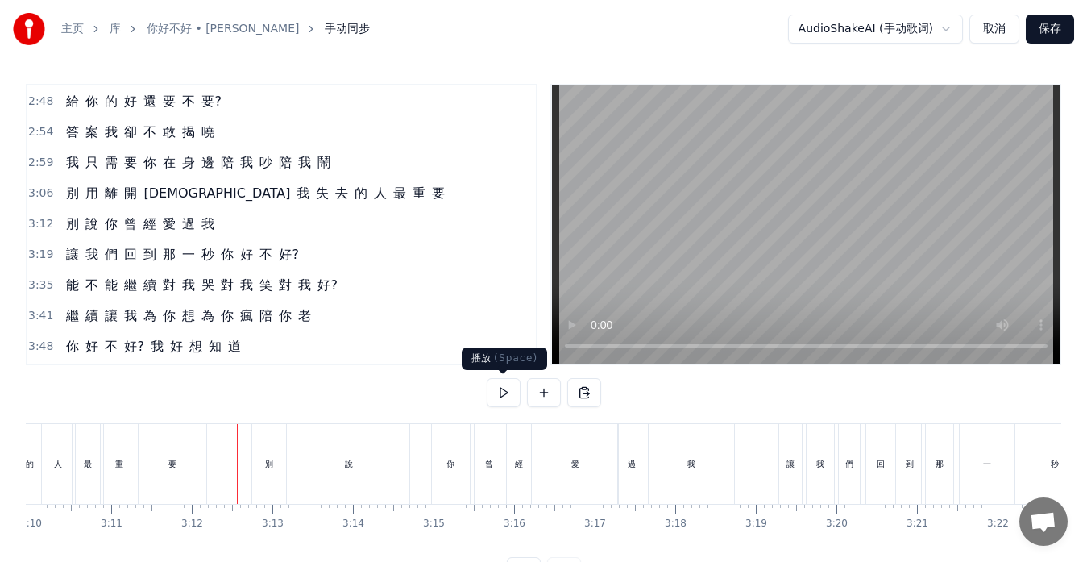
click at [493, 394] on button at bounding box center [504, 392] width 34 height 29
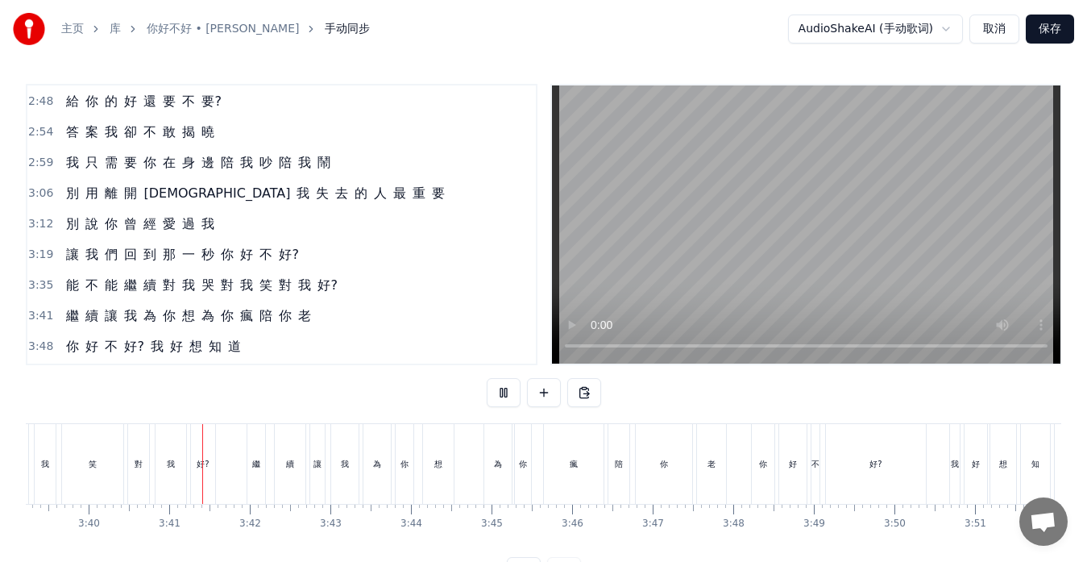
scroll to position [0, 17730]
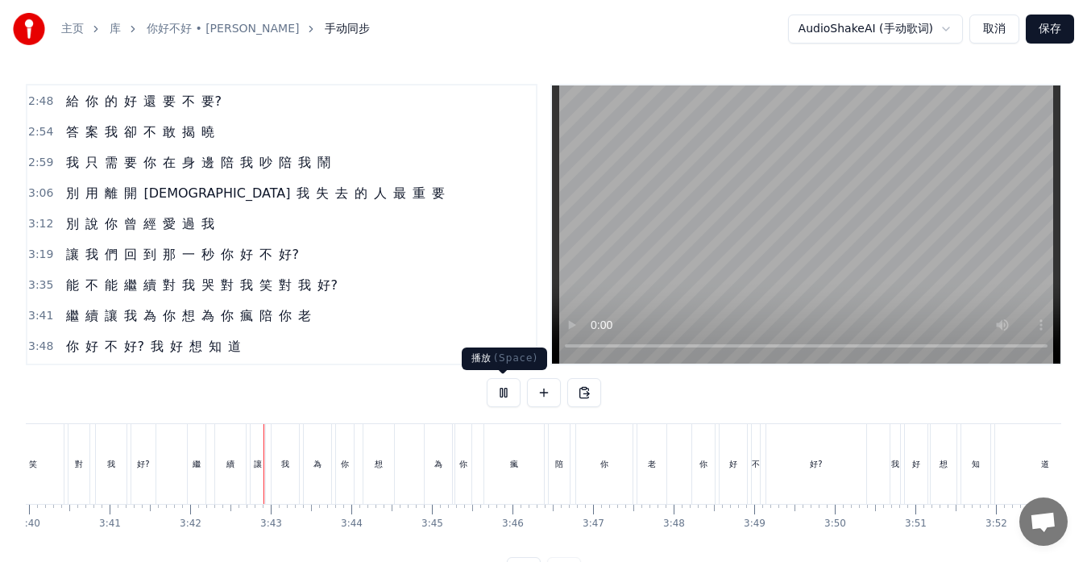
click at [499, 392] on button at bounding box center [504, 392] width 34 height 29
click at [369, 479] on div "想" at bounding box center [379, 464] width 31 height 80
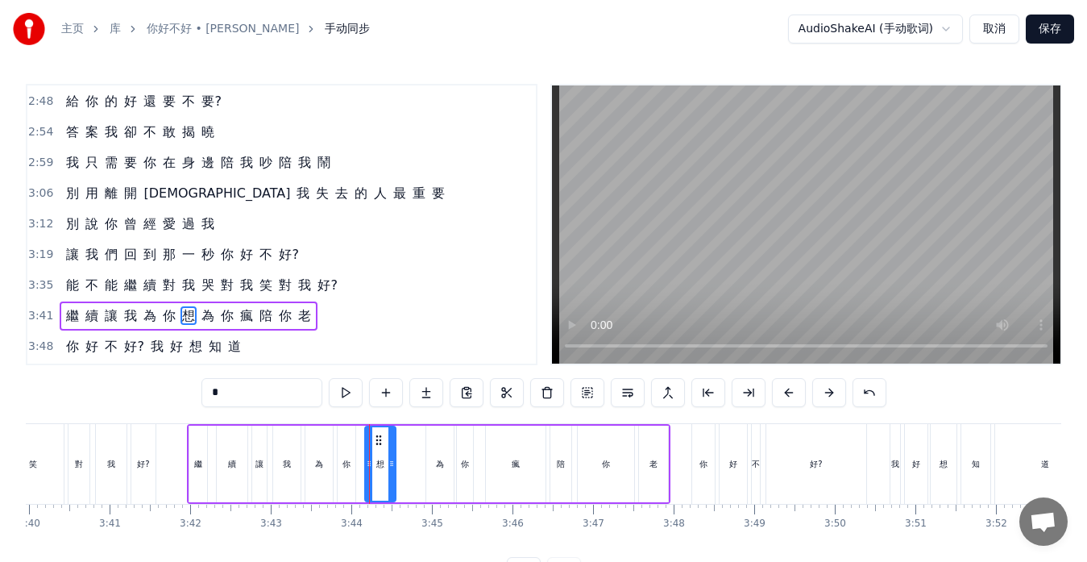
scroll to position [765, 0]
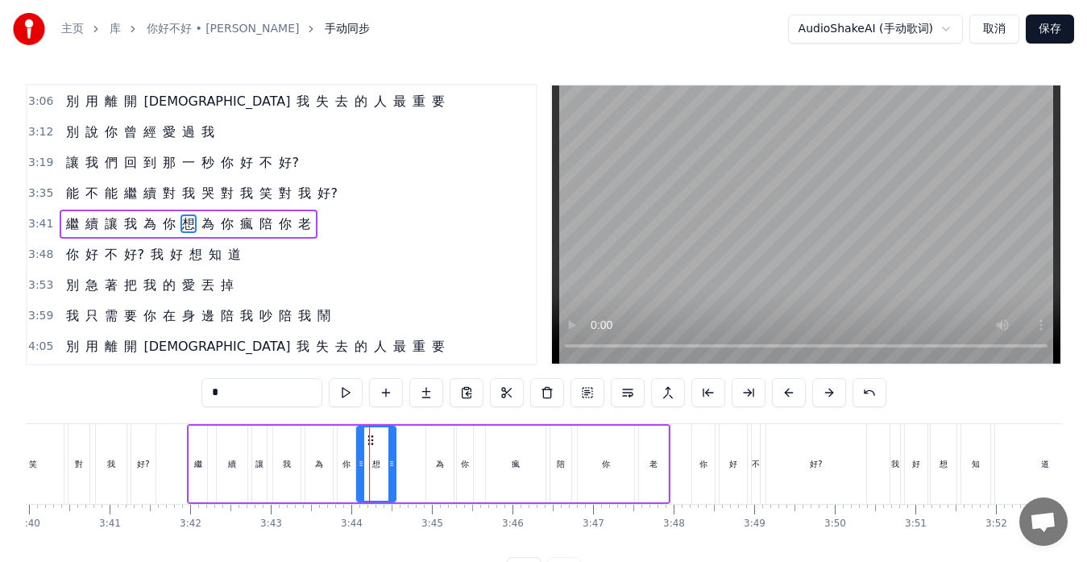
click at [358, 461] on icon at bounding box center [361, 463] width 6 height 13
click at [505, 470] on div "瘋" at bounding box center [516, 464] width 60 height 77
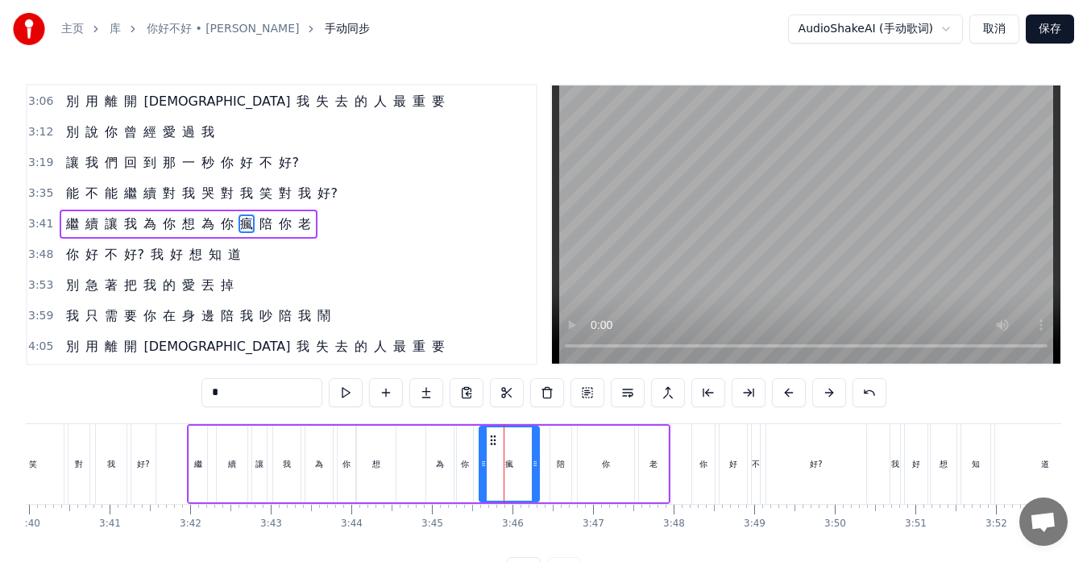
click at [495, 439] on circle at bounding box center [494, 439] width 1 height 1
click at [562, 454] on div "陪" at bounding box center [561, 464] width 21 height 77
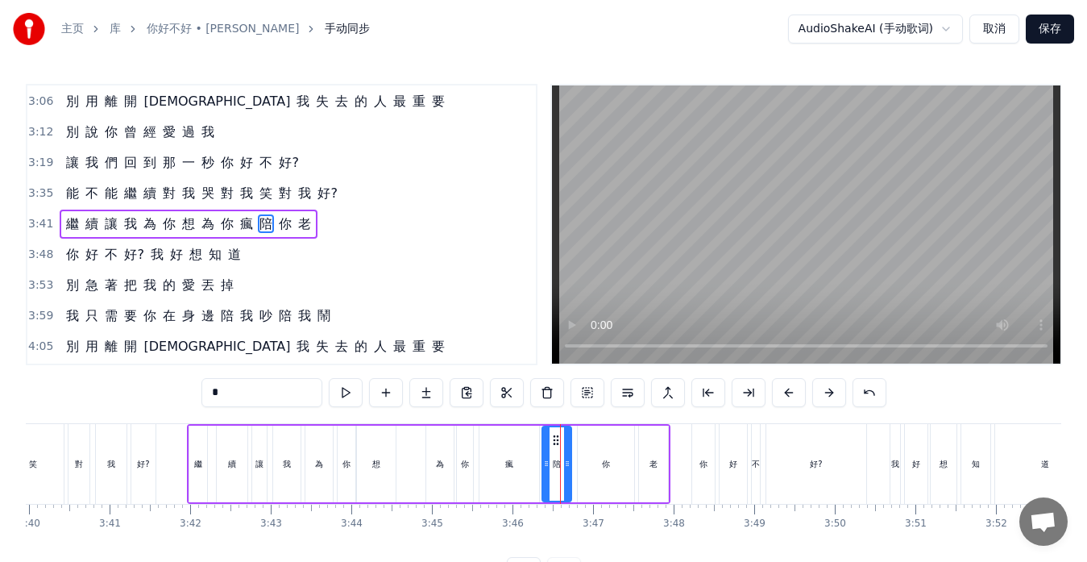
drag, startPoint x: 557, startPoint y: 440, endPoint x: 549, endPoint y: 441, distance: 8.1
click at [549, 441] on div at bounding box center [546, 463] width 6 height 73
click at [571, 464] on icon at bounding box center [569, 463] width 6 height 13
click at [602, 461] on div "你" at bounding box center [606, 464] width 8 height 12
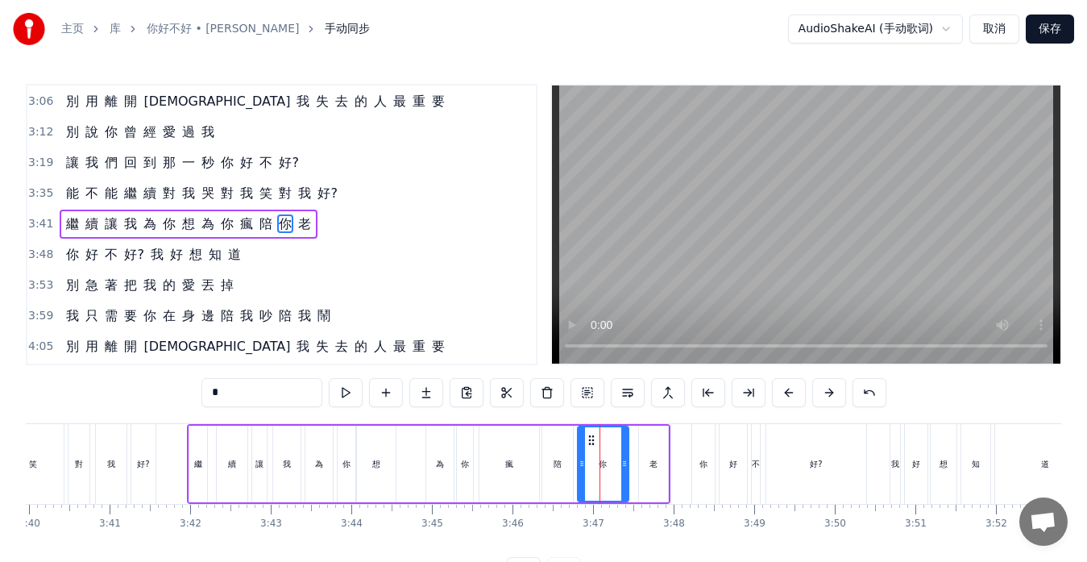
click at [624, 466] on icon at bounding box center [624, 463] width 6 height 13
click at [646, 463] on div "老" at bounding box center [653, 464] width 29 height 77
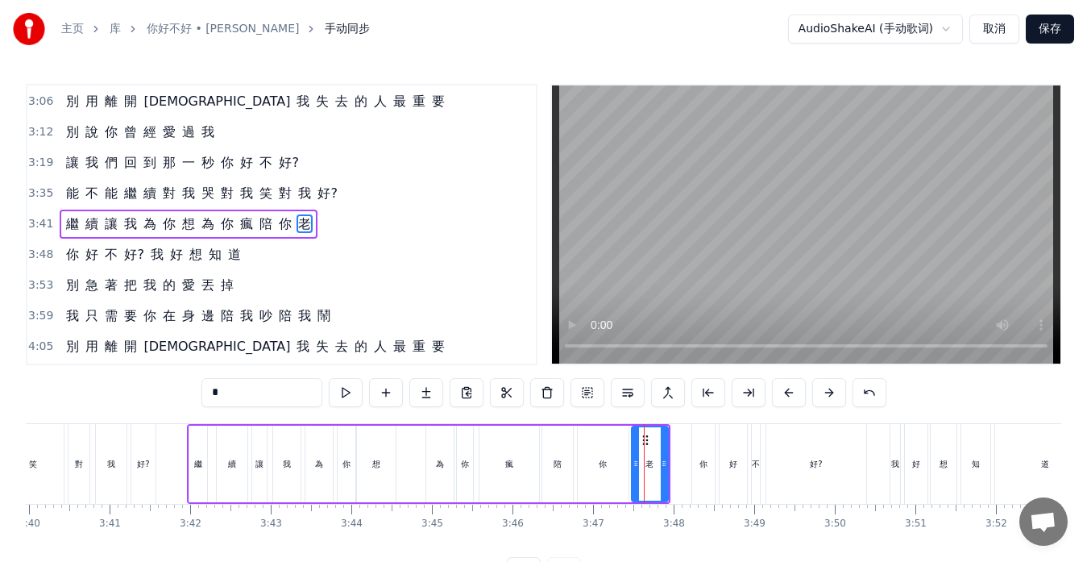
click at [634, 460] on icon at bounding box center [636, 463] width 6 height 13
click at [430, 469] on div "為" at bounding box center [439, 464] width 27 height 77
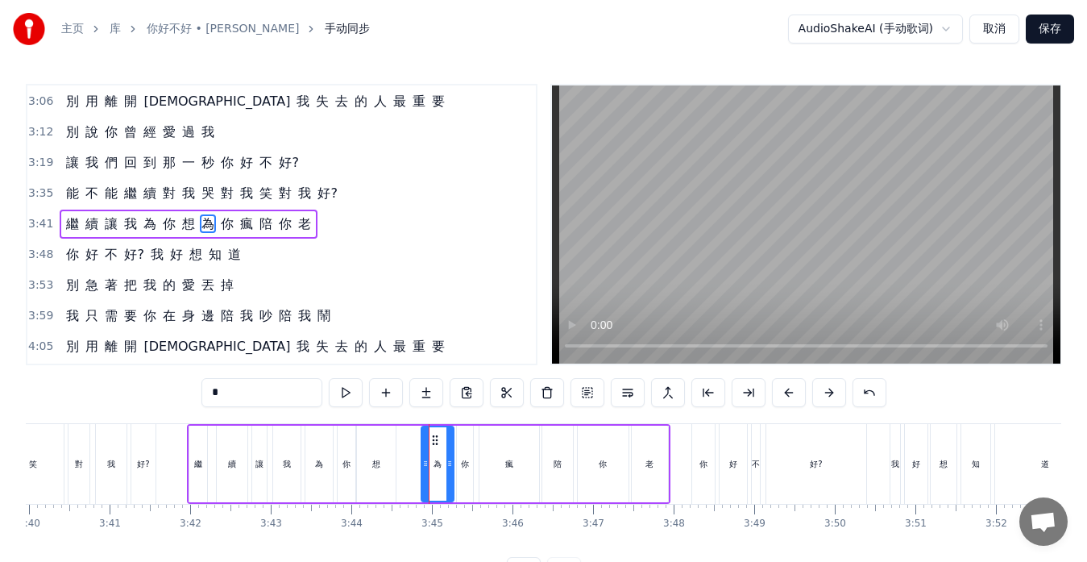
click at [422, 467] on icon at bounding box center [425, 463] width 6 height 13
click at [461, 471] on div "你" at bounding box center [465, 464] width 16 height 77
click at [235, 472] on div "續" at bounding box center [232, 464] width 31 height 77
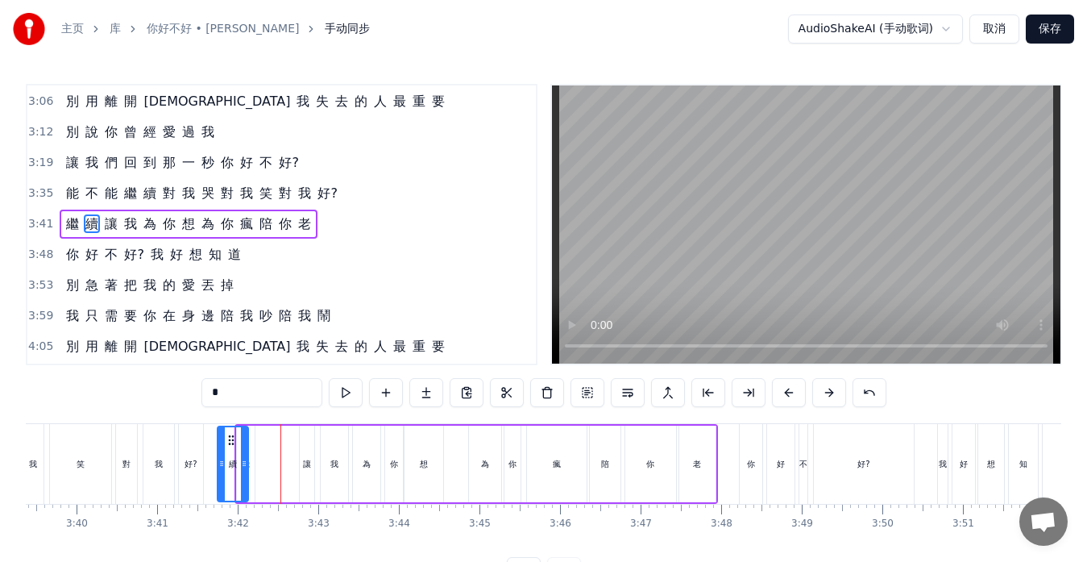
scroll to position [0, 17680]
drag, startPoint x: 230, startPoint y: 441, endPoint x: 271, endPoint y: 443, distance: 41.1
click at [271, 443] on icon at bounding box center [271, 440] width 13 height 13
click at [306, 453] on div "讓" at bounding box center [309, 464] width 15 height 77
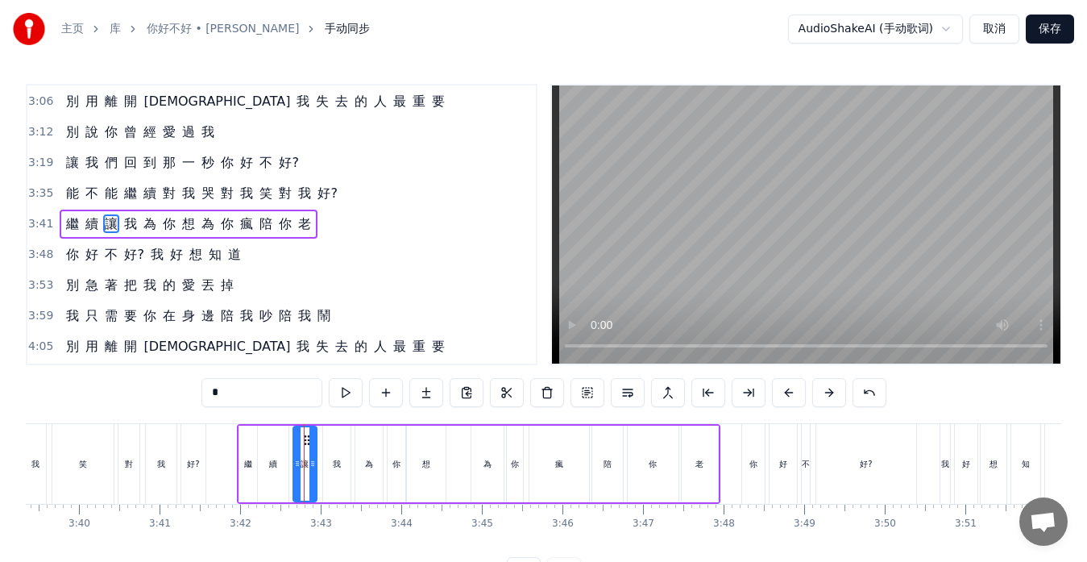
drag, startPoint x: 308, startPoint y: 449, endPoint x: 298, endPoint y: 449, distance: 9.7
click at [298, 449] on div at bounding box center [297, 463] width 6 height 73
click at [306, 441] on icon at bounding box center [305, 440] width 13 height 13
click at [329, 447] on div "我" at bounding box center [336, 464] width 27 height 77
click at [332, 439] on icon at bounding box center [332, 440] width 13 height 13
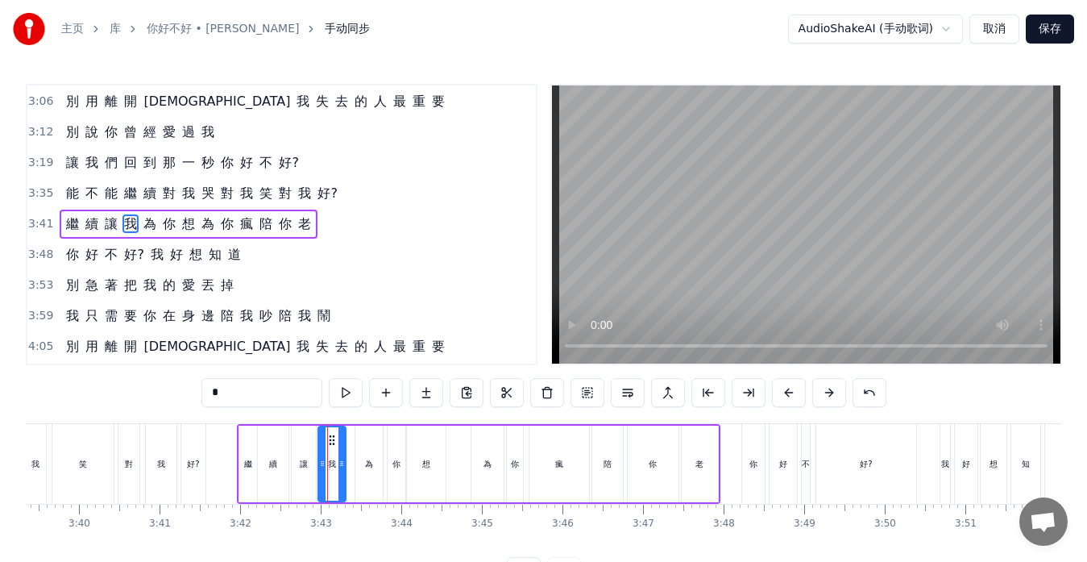
click at [364, 444] on div "為" at bounding box center [368, 464] width 27 height 77
click at [361, 439] on icon at bounding box center [361, 440] width 13 height 13
click at [391, 443] on div "你" at bounding box center [397, 464] width 18 height 77
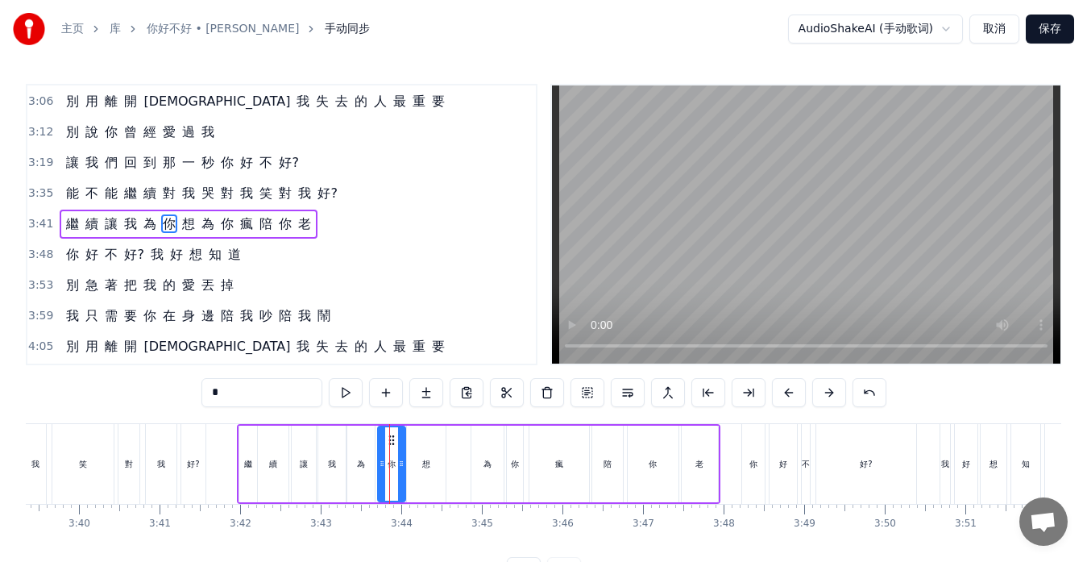
drag, startPoint x: 391, startPoint y: 437, endPoint x: 381, endPoint y: 437, distance: 9.7
click at [381, 437] on div at bounding box center [382, 463] width 6 height 73
click at [396, 443] on div at bounding box center [398, 463] width 6 height 73
click at [417, 447] on div "想" at bounding box center [426, 464] width 39 height 77
type input "*"
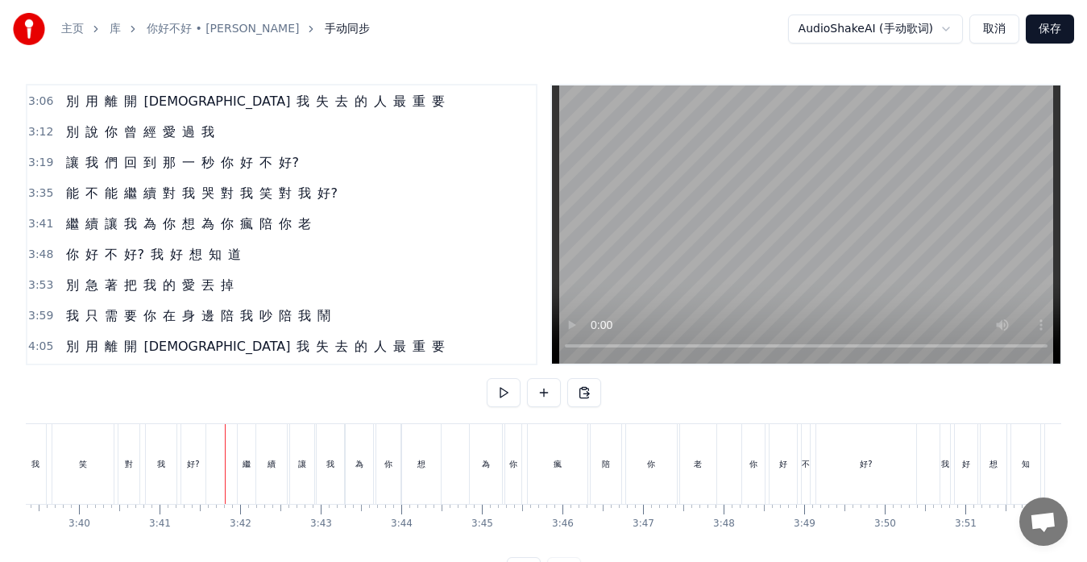
click at [240, 472] on div "繼" at bounding box center [247, 464] width 18 height 80
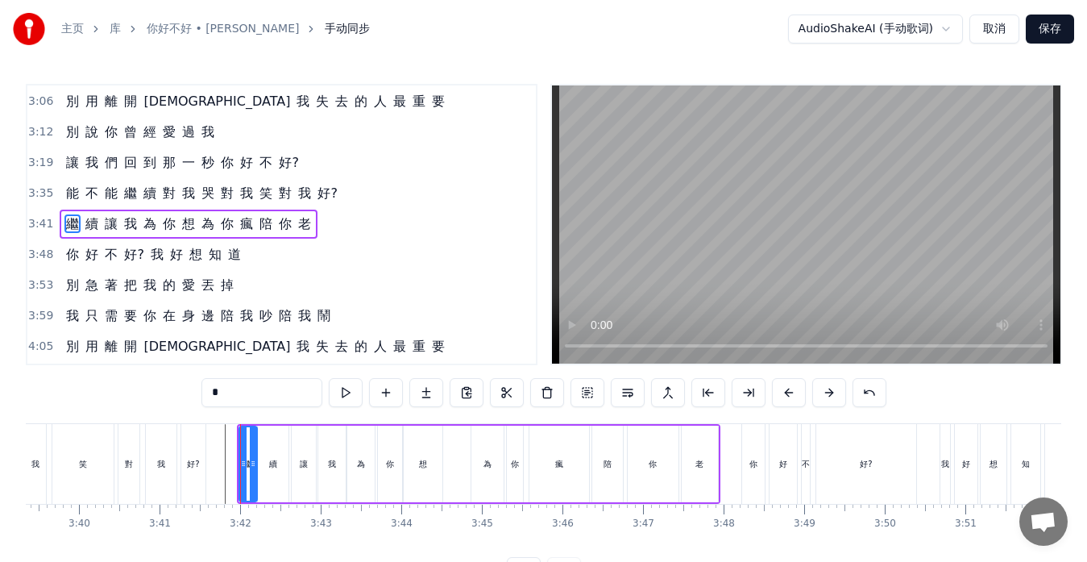
click at [264, 468] on div "續" at bounding box center [273, 464] width 31 height 77
click at [247, 459] on div "繼" at bounding box center [248, 464] width 8 height 12
type input "*"
click at [236, 463] on icon at bounding box center [239, 463] width 6 height 13
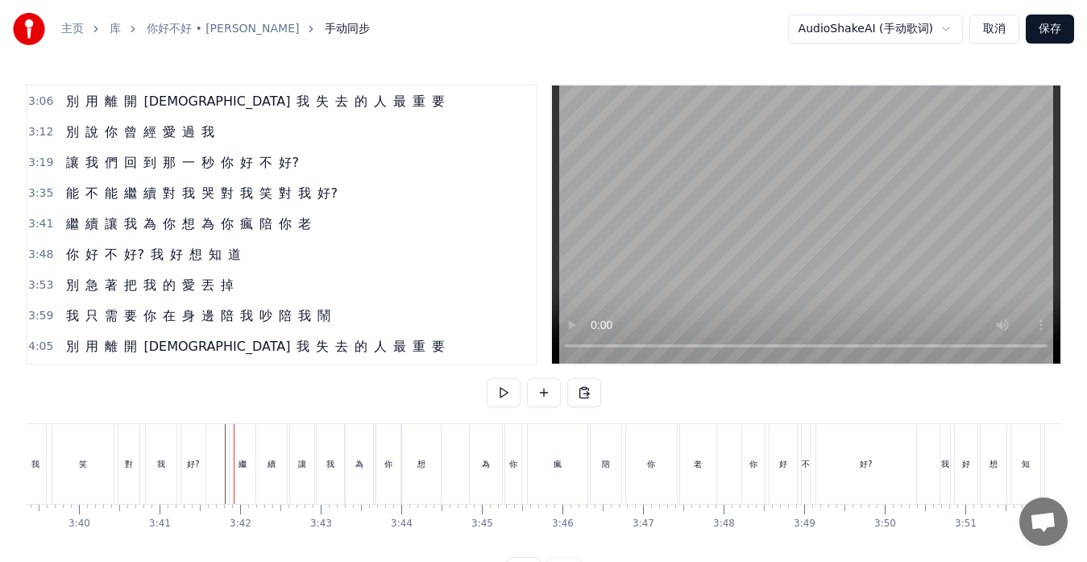
click at [421, 472] on div "想" at bounding box center [421, 464] width 39 height 80
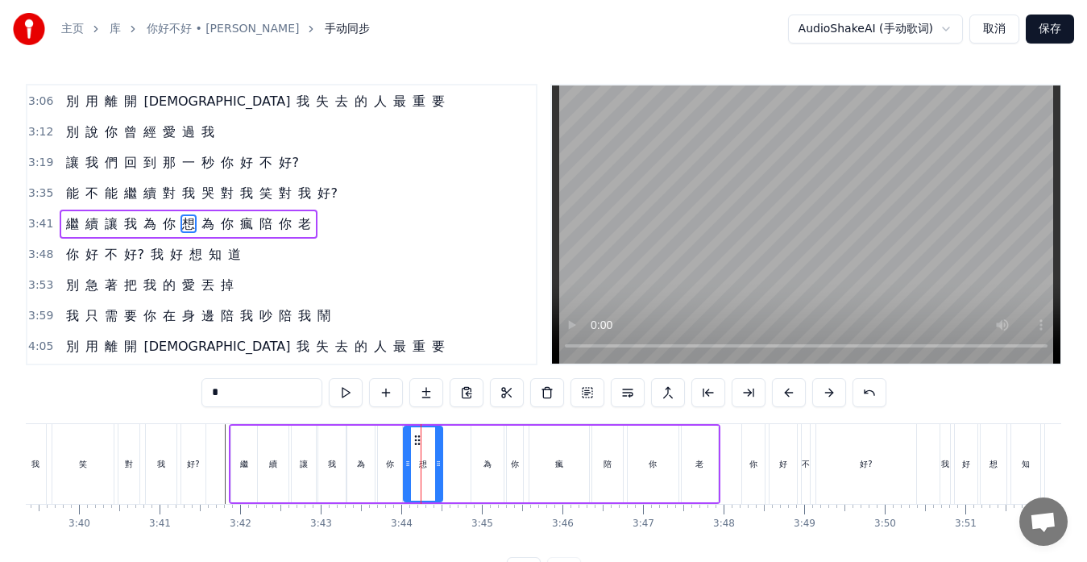
click at [477, 460] on div "為" at bounding box center [488, 464] width 32 height 77
type input "*"
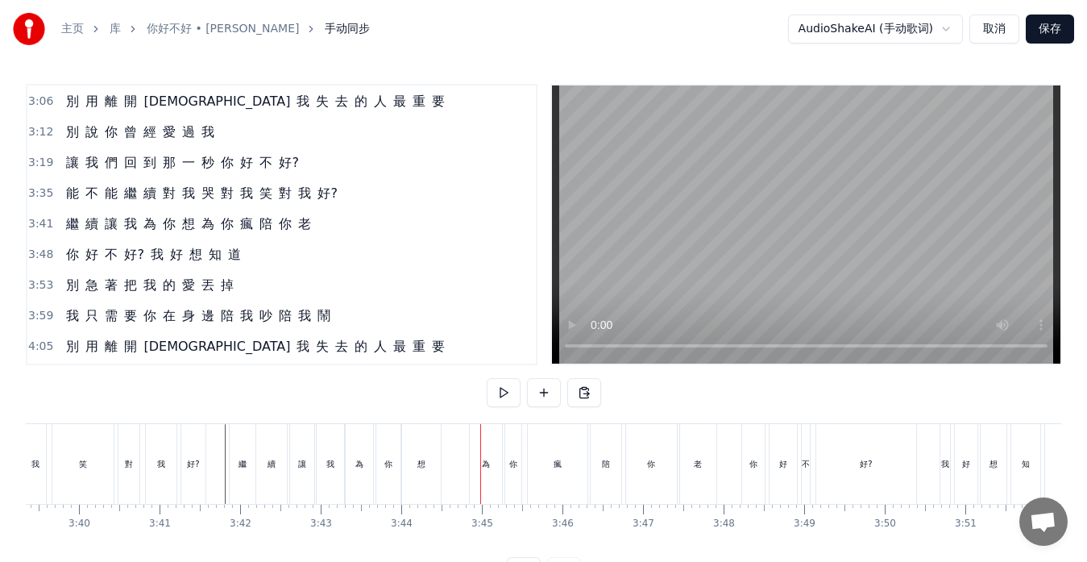
click at [473, 464] on div "為" at bounding box center [486, 464] width 32 height 80
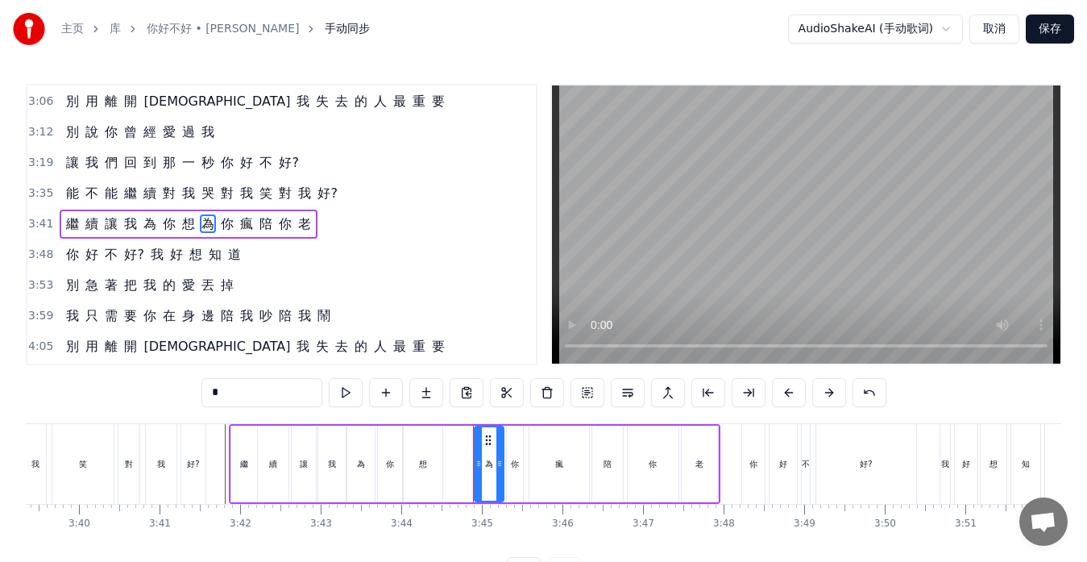
click at [477, 464] on icon at bounding box center [479, 463] width 6 height 13
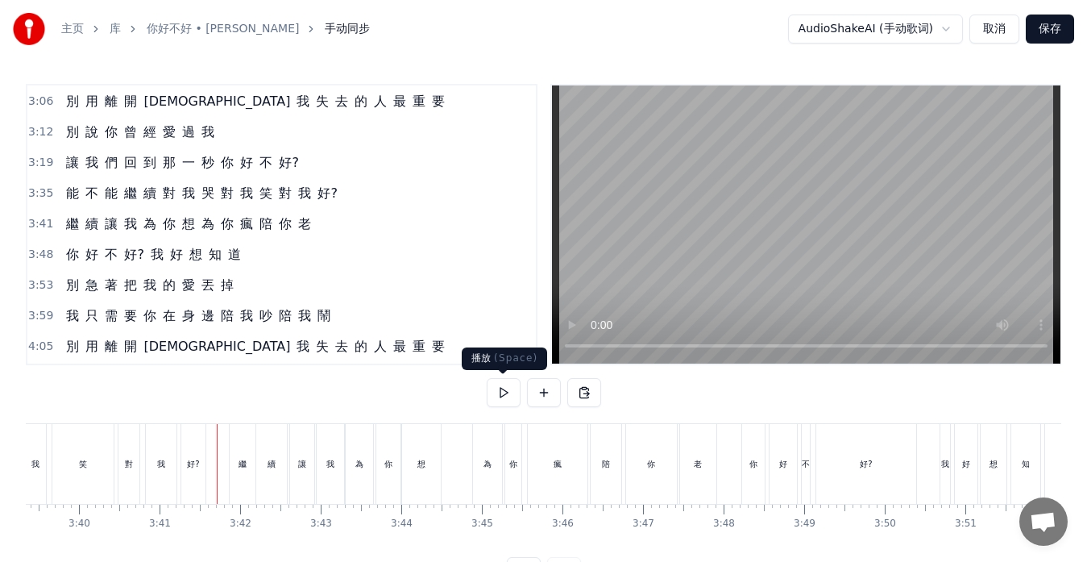
click at [500, 395] on button at bounding box center [504, 392] width 34 height 29
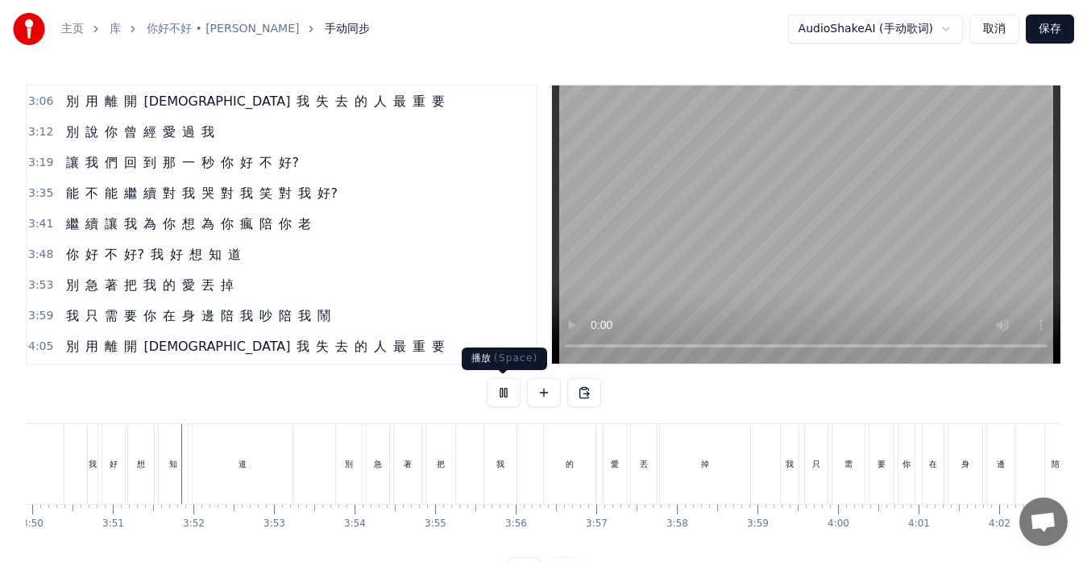
scroll to position [0, 18559]
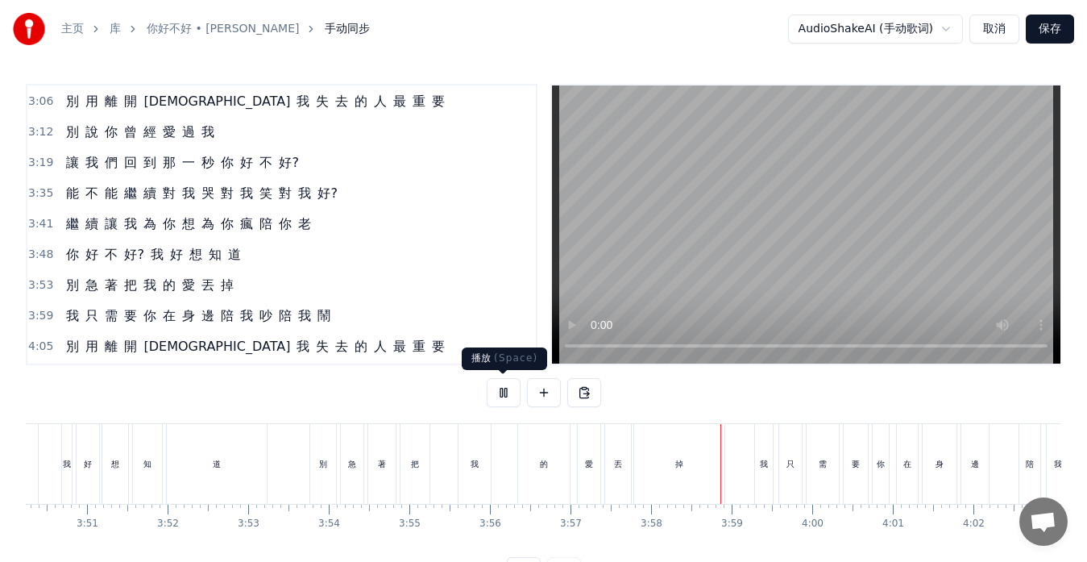
click at [506, 393] on button at bounding box center [504, 392] width 34 height 29
click at [525, 470] on div "的" at bounding box center [544, 464] width 52 height 80
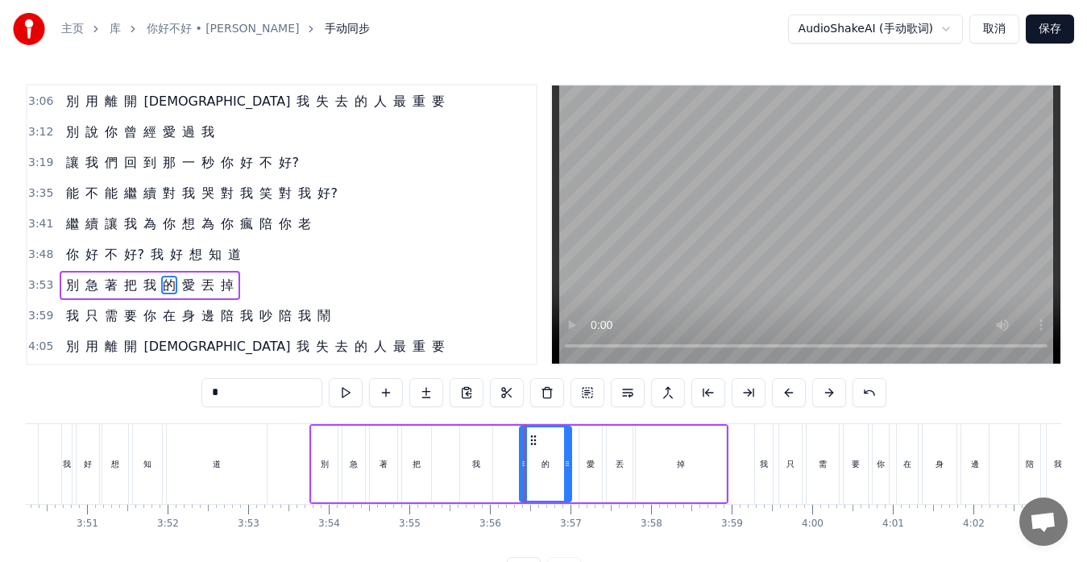
scroll to position [825, 0]
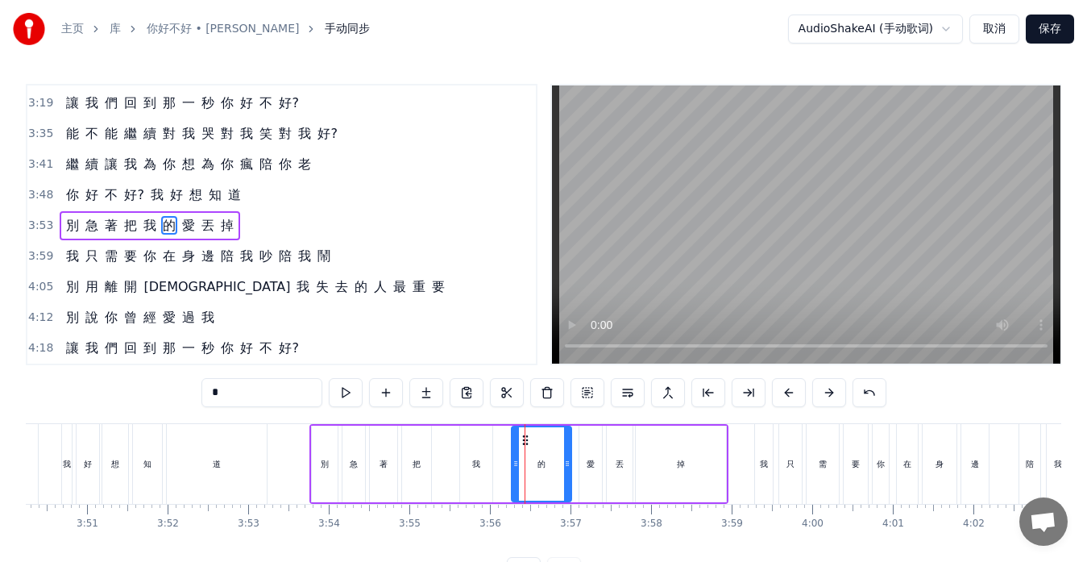
drag, startPoint x: 522, startPoint y: 466, endPoint x: 514, endPoint y: 465, distance: 8.1
click at [514, 465] on icon at bounding box center [516, 463] width 6 height 13
click at [709, 470] on div "掉" at bounding box center [681, 464] width 90 height 77
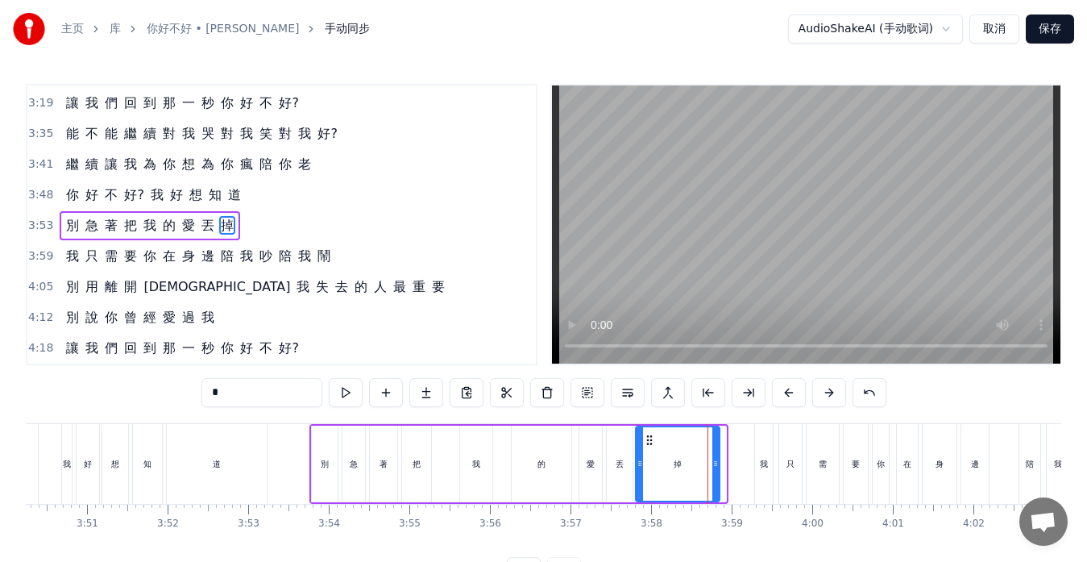
click at [717, 470] on div at bounding box center [716, 463] width 6 height 73
click at [764, 467] on div "我" at bounding box center [764, 464] width 8 height 12
type input "*"
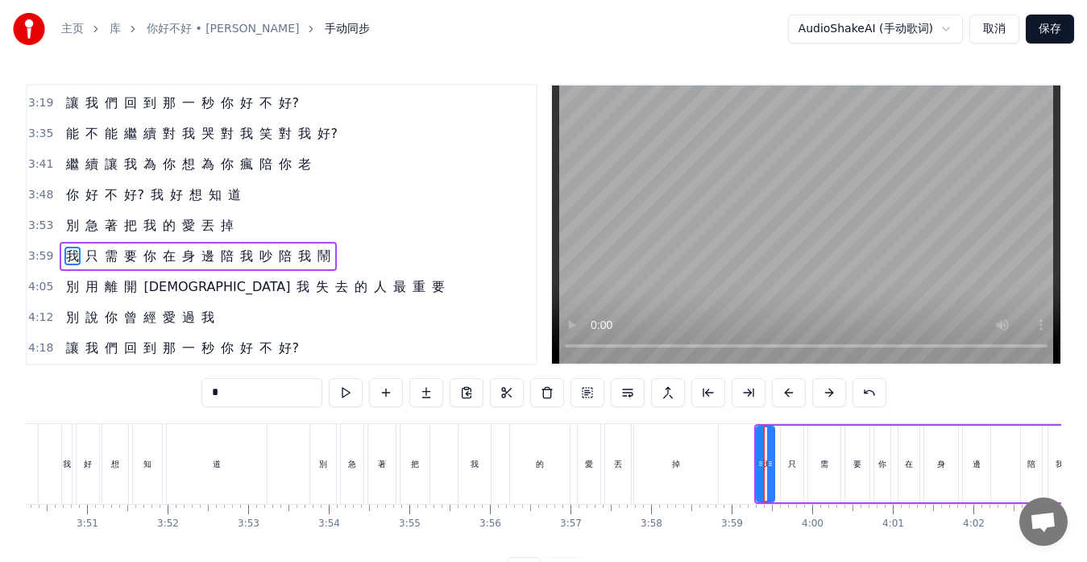
click at [774, 466] on div "我" at bounding box center [765, 464] width 19 height 77
click at [775, 465] on icon at bounding box center [776, 463] width 6 height 13
click at [498, 475] on div "別 急 著 把 我 的 愛 丟 掉" at bounding box center [516, 464] width 413 height 80
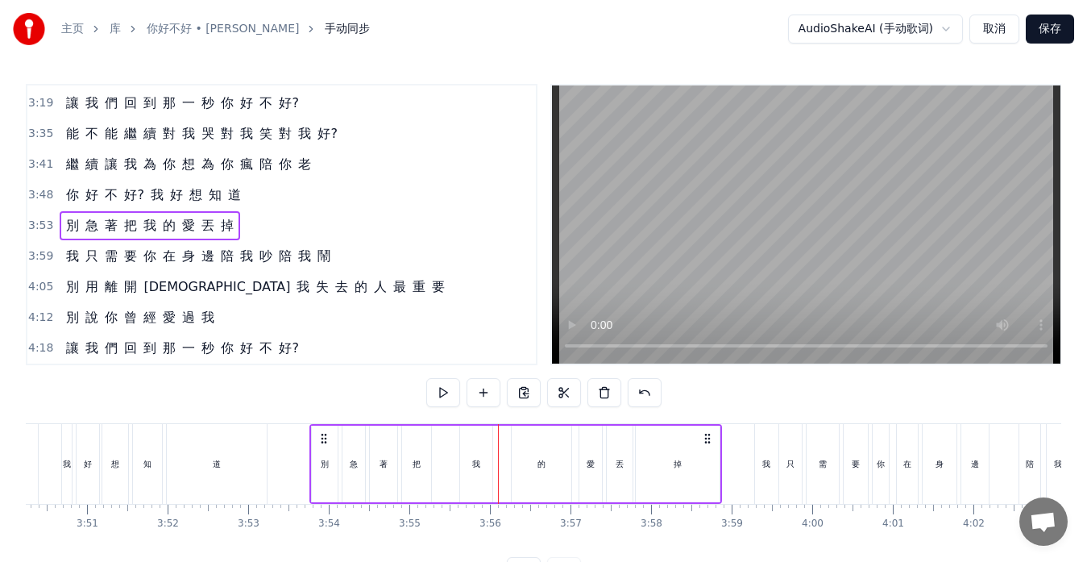
click at [532, 471] on div "的" at bounding box center [542, 464] width 60 height 77
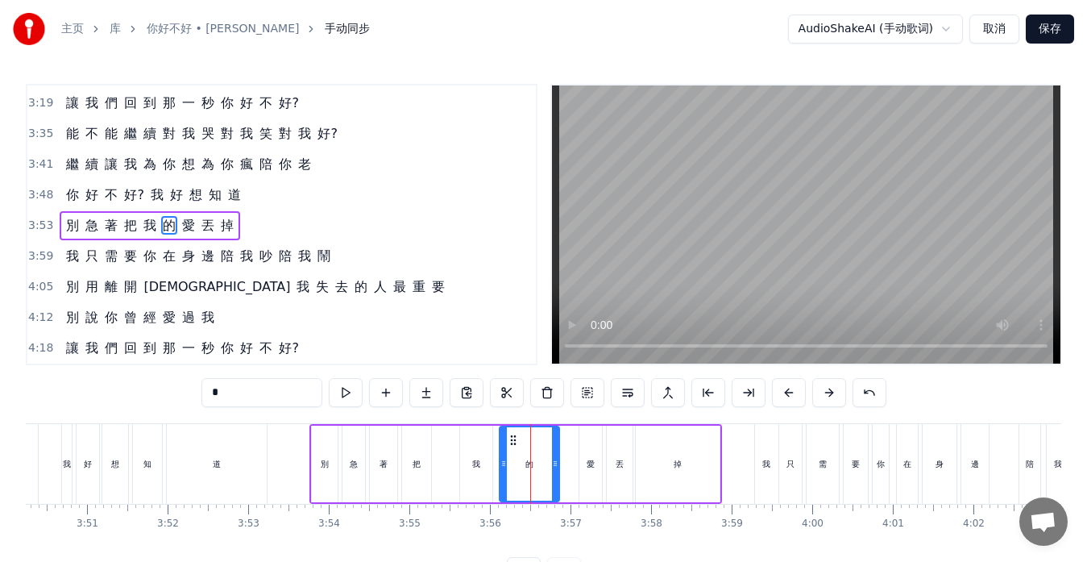
drag, startPoint x: 529, startPoint y: 440, endPoint x: 517, endPoint y: 440, distance: 12.1
click at [517, 440] on icon at bounding box center [513, 440] width 13 height 13
click at [584, 455] on div "愛" at bounding box center [591, 464] width 23 height 77
drag, startPoint x: 592, startPoint y: 439, endPoint x: 575, endPoint y: 442, distance: 17.2
click at [575, 442] on icon at bounding box center [576, 440] width 13 height 13
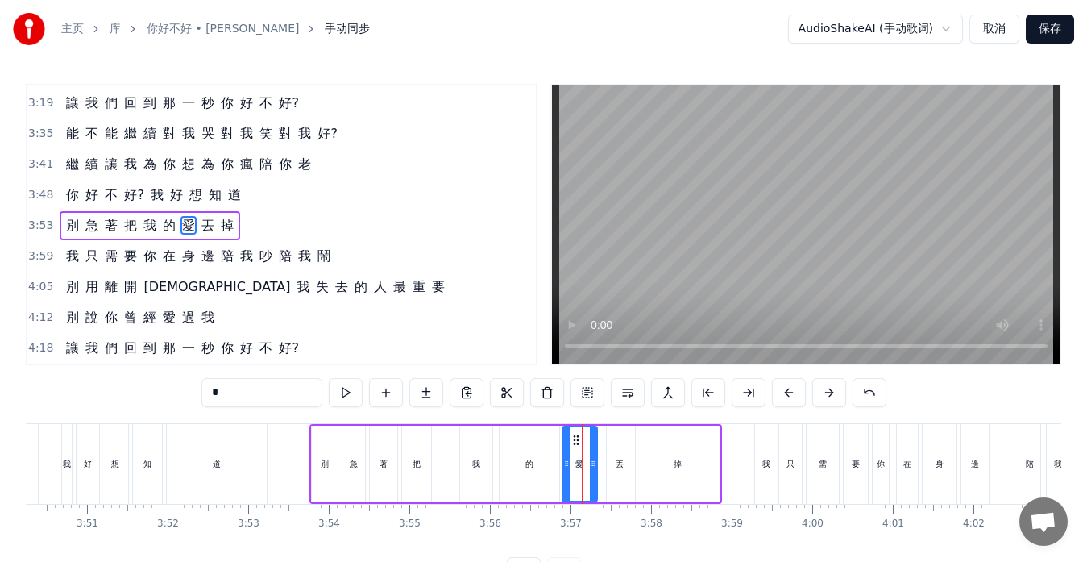
drag, startPoint x: 581, startPoint y: 447, endPoint x: 593, endPoint y: 447, distance: 12.1
click at [593, 447] on div at bounding box center [593, 463] width 6 height 73
click at [588, 447] on div at bounding box center [588, 463] width 6 height 73
click at [613, 449] on div "丟" at bounding box center [620, 464] width 26 height 77
drag, startPoint x: 620, startPoint y: 439, endPoint x: 610, endPoint y: 439, distance: 9.7
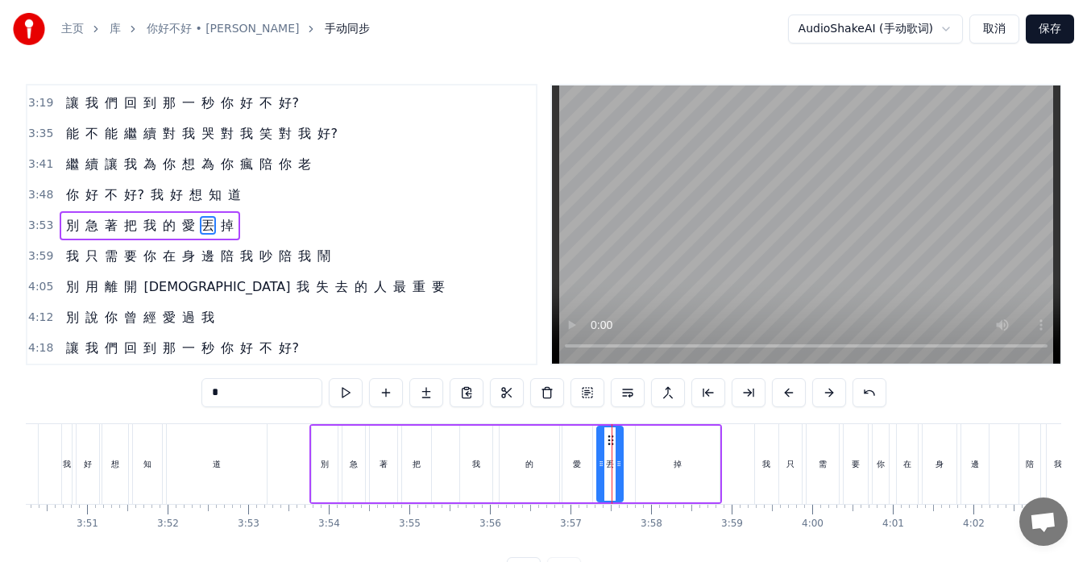
click at [610, 439] on icon at bounding box center [611, 440] width 13 height 13
click at [628, 447] on div at bounding box center [626, 463] width 6 height 73
click at [664, 451] on div "掉" at bounding box center [678, 464] width 84 height 77
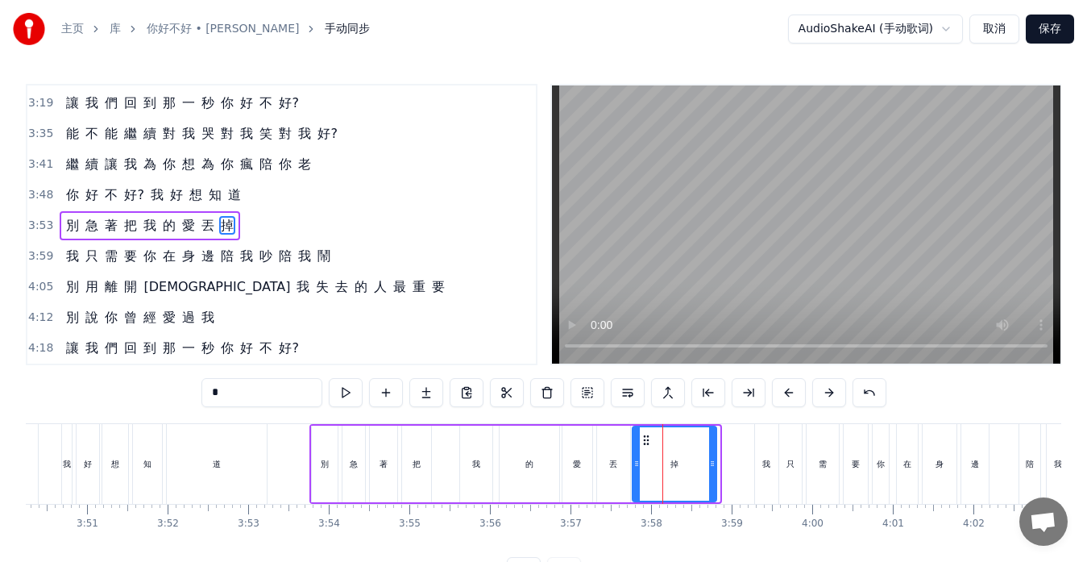
click at [646, 441] on icon at bounding box center [646, 440] width 13 height 13
click at [709, 467] on icon at bounding box center [707, 463] width 6 height 13
drag, startPoint x: 709, startPoint y: 467, endPoint x: 724, endPoint y: 464, distance: 14.7
click at [724, 464] on icon at bounding box center [721, 463] width 6 height 13
click at [720, 466] on icon at bounding box center [717, 463] width 6 height 13
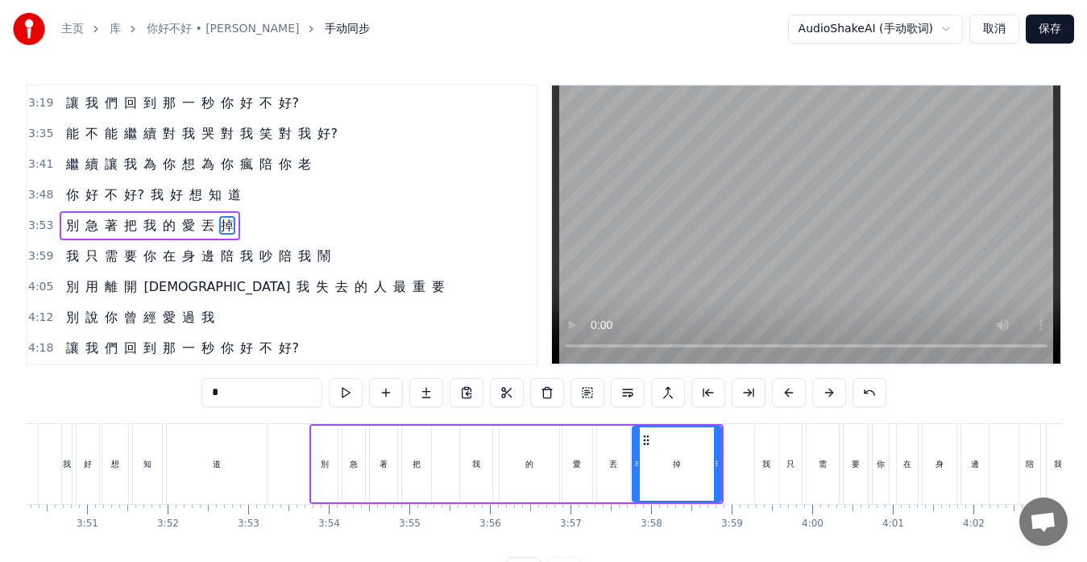
click at [317, 470] on div "別" at bounding box center [325, 464] width 26 height 77
type input "*"
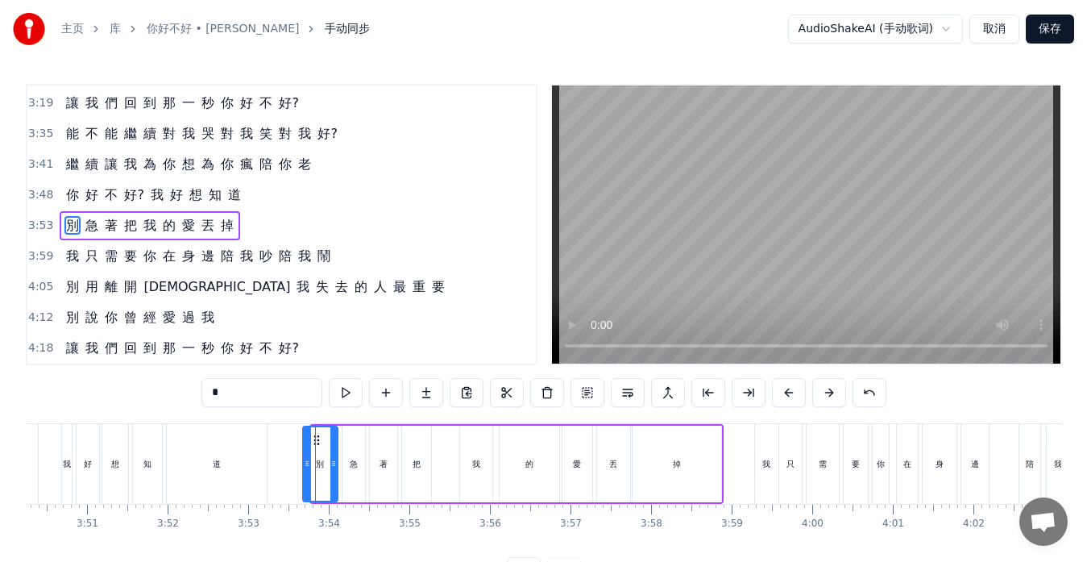
drag, startPoint x: 314, startPoint y: 465, endPoint x: 306, endPoint y: 465, distance: 8.9
click at [306, 465] on icon at bounding box center [307, 463] width 6 height 13
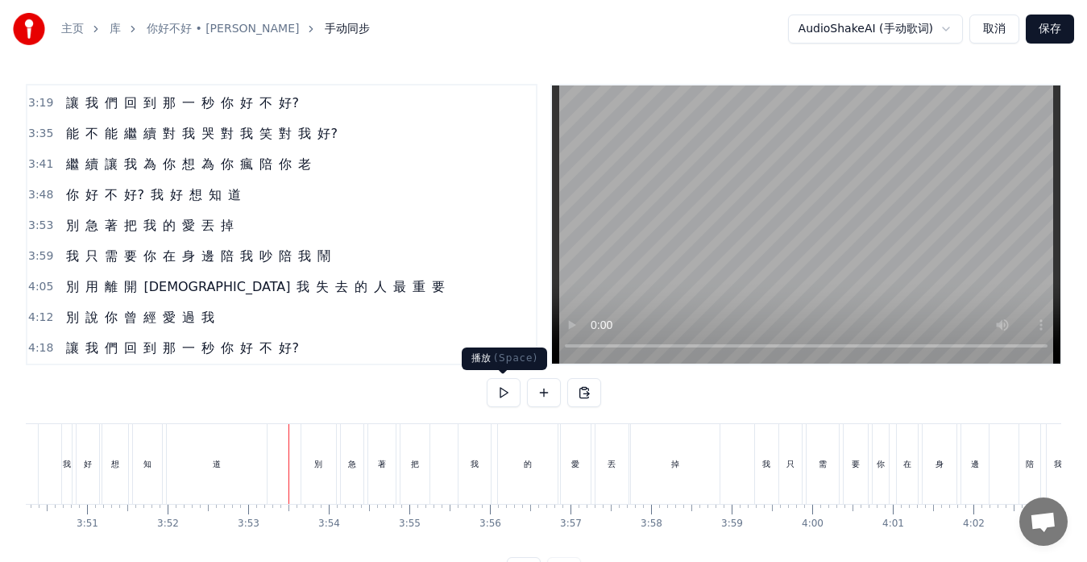
click at [509, 385] on button at bounding box center [504, 392] width 34 height 29
click at [502, 394] on button at bounding box center [504, 392] width 34 height 29
click at [525, 467] on div "的" at bounding box center [528, 464] width 8 height 12
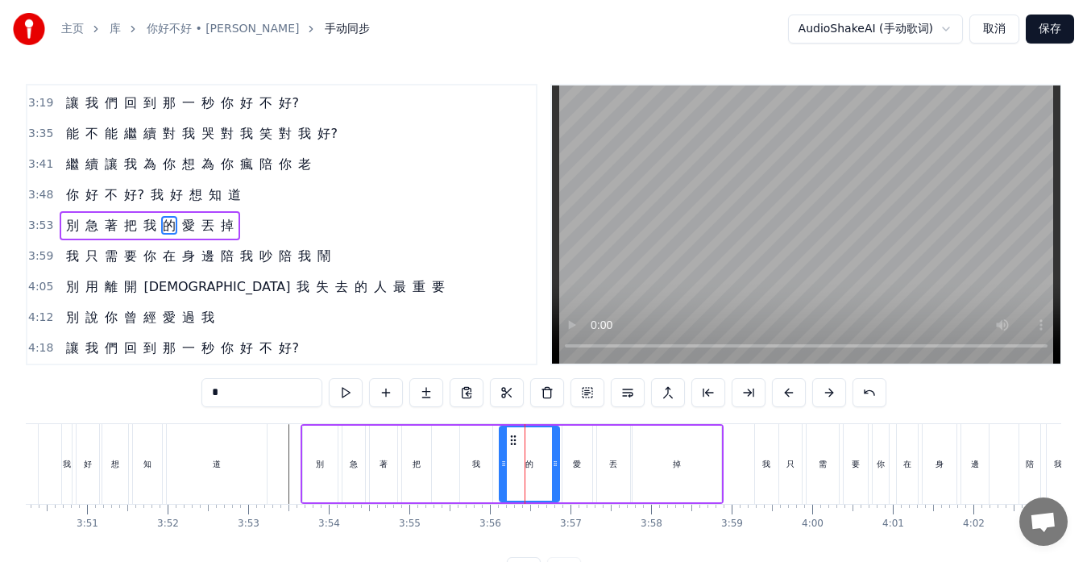
click at [451, 469] on div "別 急 著 把 我 的 愛 丟 掉" at bounding box center [512, 464] width 423 height 80
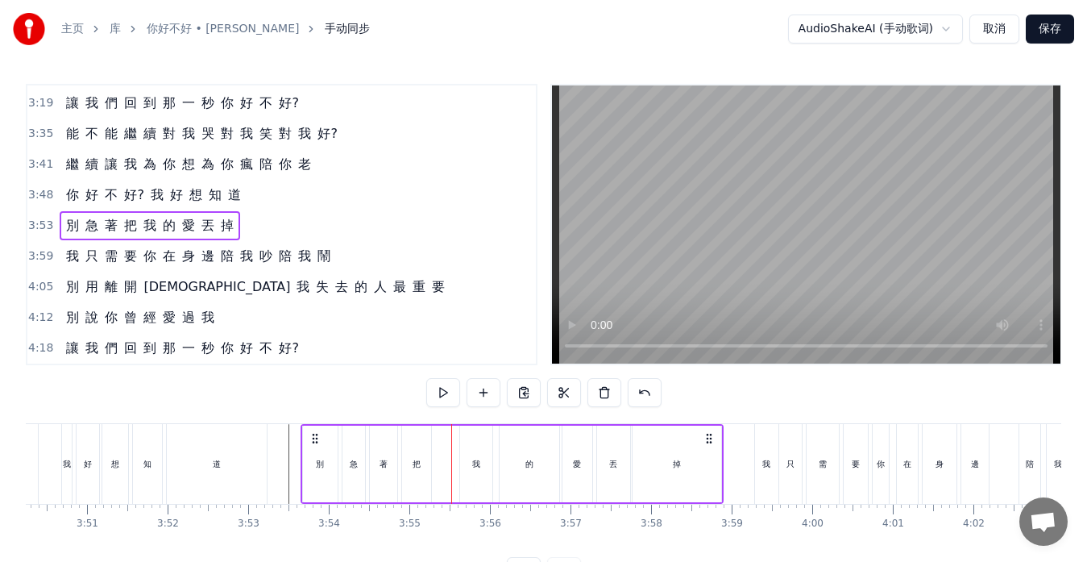
click at [422, 468] on div "把" at bounding box center [416, 464] width 29 height 77
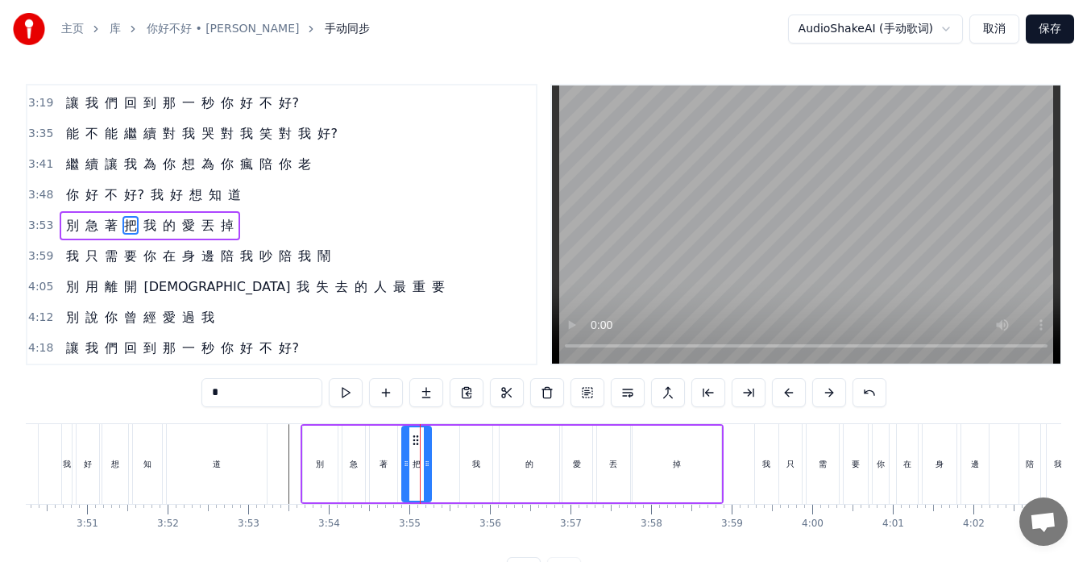
click at [430, 465] on div "把" at bounding box center [416, 464] width 31 height 77
drag, startPoint x: 427, startPoint y: 463, endPoint x: 447, endPoint y: 463, distance: 19.3
click at [447, 463] on icon at bounding box center [446, 463] width 6 height 13
click at [468, 466] on div "我" at bounding box center [476, 464] width 32 height 77
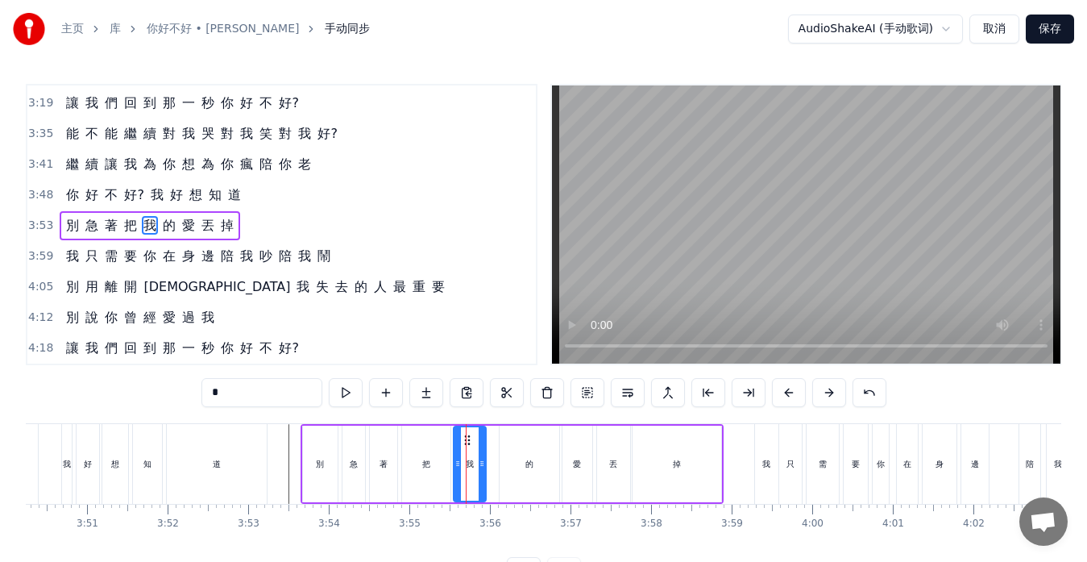
click at [468, 439] on icon at bounding box center [467, 440] width 13 height 13
drag, startPoint x: 484, startPoint y: 459, endPoint x: 493, endPoint y: 459, distance: 8.9
click at [490, 459] on icon at bounding box center [487, 463] width 6 height 13
click at [511, 462] on div "的" at bounding box center [530, 464] width 60 height 77
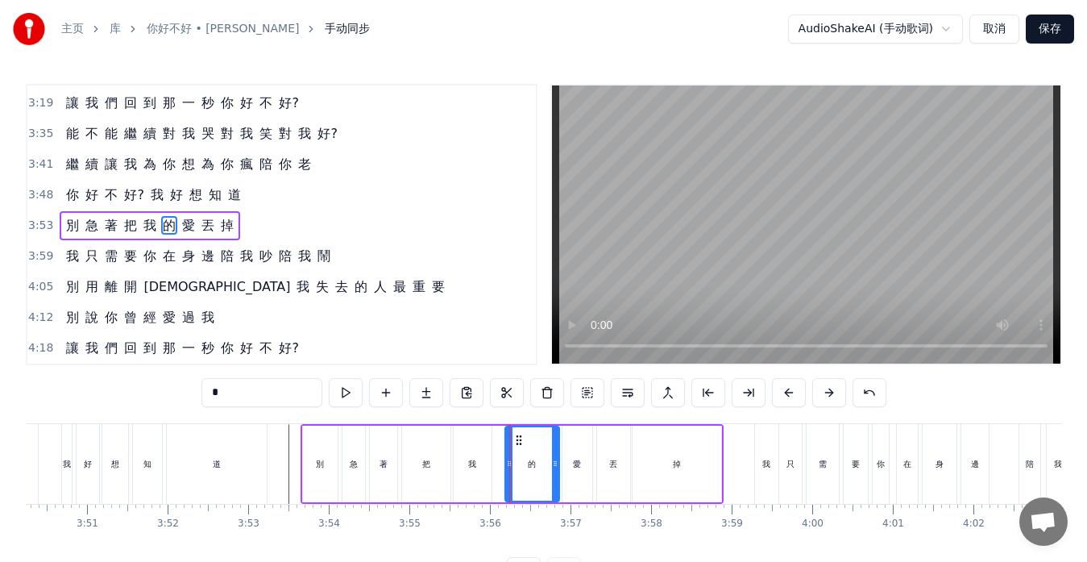
click at [506, 463] on icon at bounding box center [509, 463] width 6 height 13
click at [307, 464] on div "別" at bounding box center [320, 464] width 35 height 77
type input "*"
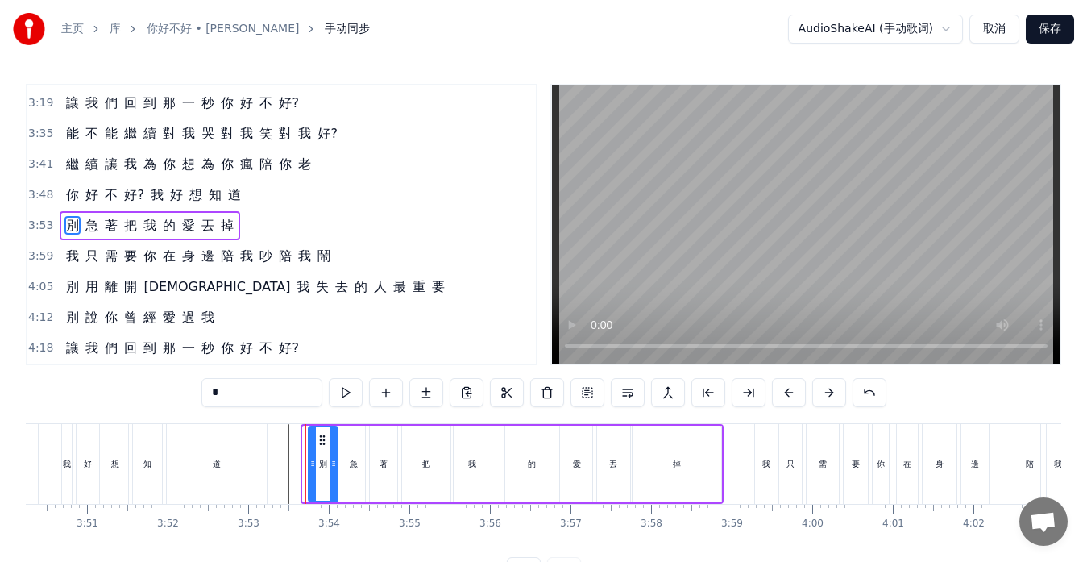
click at [310, 462] on icon at bounding box center [313, 463] width 6 height 13
click at [344, 394] on button at bounding box center [346, 392] width 34 height 29
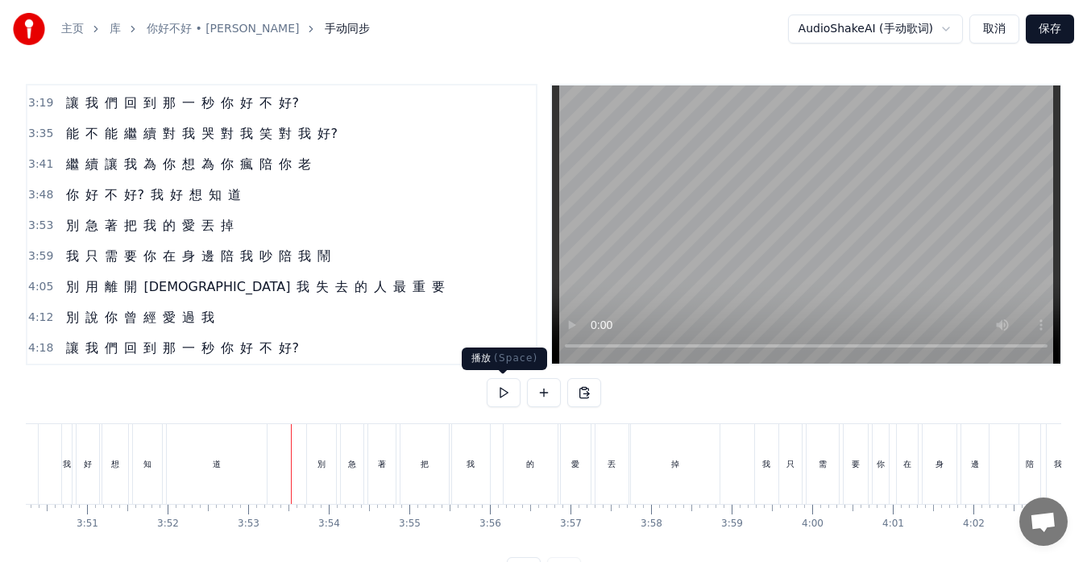
click at [506, 389] on button at bounding box center [504, 392] width 34 height 29
click at [509, 389] on button at bounding box center [504, 392] width 34 height 29
click at [513, 446] on div "的" at bounding box center [531, 464] width 54 height 80
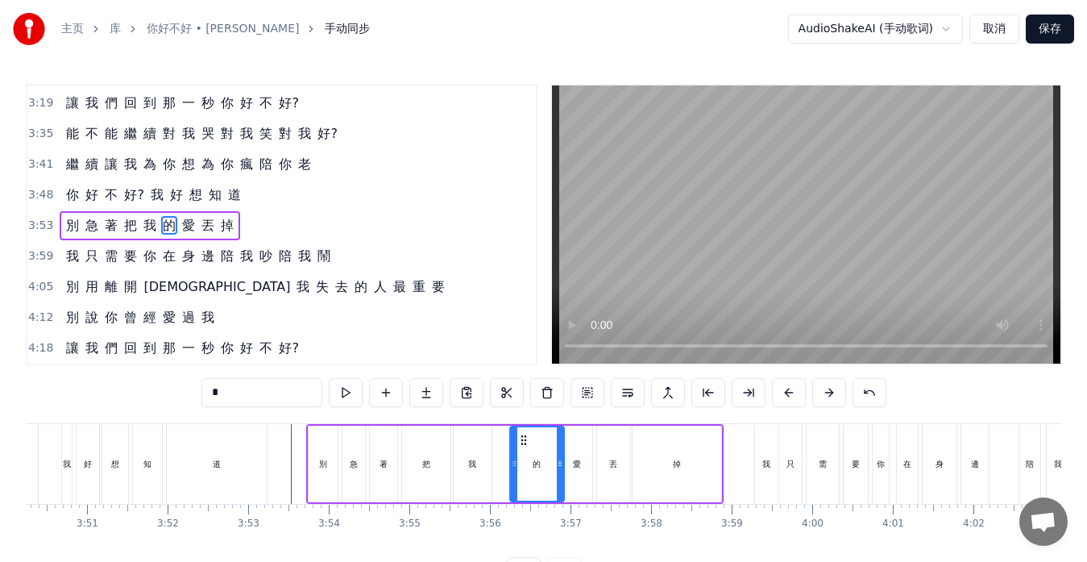
click at [521, 438] on icon at bounding box center [524, 440] width 13 height 13
drag, startPoint x: 522, startPoint y: 439, endPoint x: 508, endPoint y: 439, distance: 13.7
click at [508, 439] on icon at bounding box center [510, 440] width 13 height 13
click at [541, 455] on div at bounding box center [542, 463] width 6 height 73
click at [572, 453] on div "愛" at bounding box center [578, 464] width 30 height 77
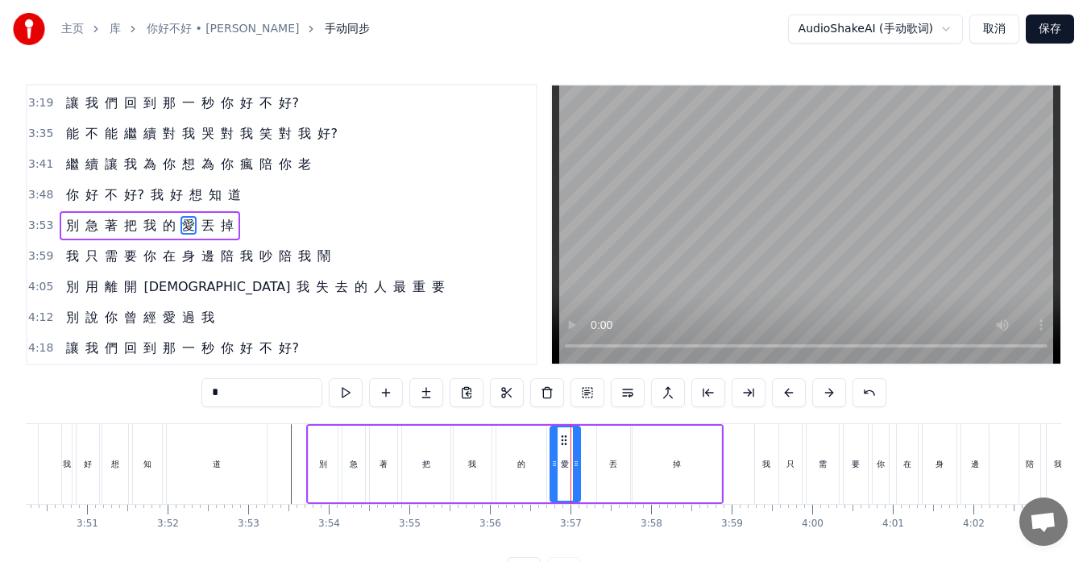
drag, startPoint x: 575, startPoint y: 434, endPoint x: 563, endPoint y: 436, distance: 12.3
click at [563, 436] on icon at bounding box center [564, 440] width 13 height 13
click at [580, 445] on div at bounding box center [582, 463] width 6 height 73
click at [609, 445] on div "丟" at bounding box center [613, 464] width 33 height 77
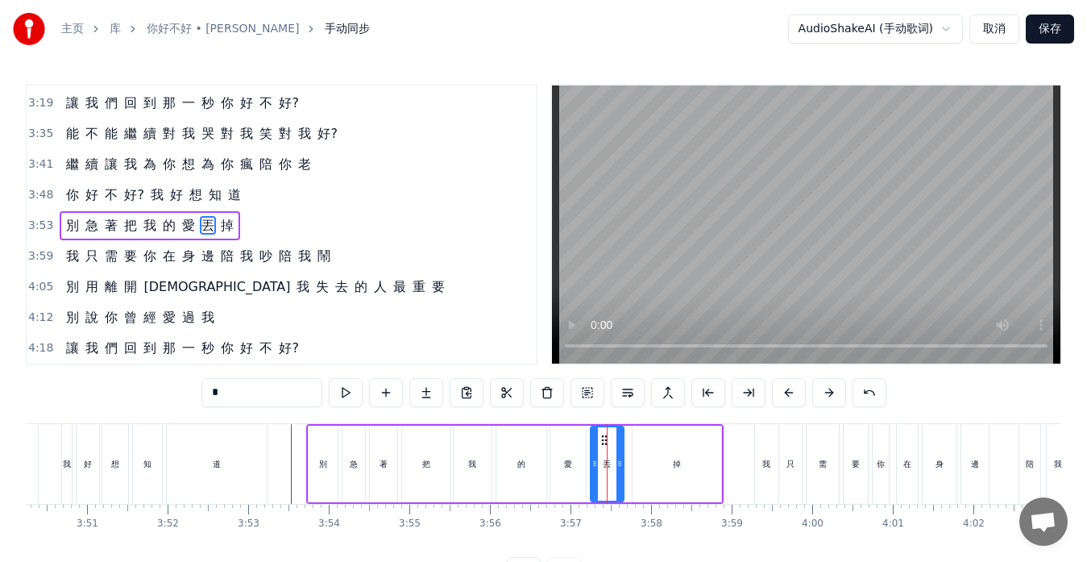
click at [602, 437] on icon at bounding box center [604, 440] width 13 height 13
click at [626, 452] on div at bounding box center [624, 463] width 6 height 73
click at [651, 454] on div "掉" at bounding box center [677, 464] width 89 height 77
type input "*"
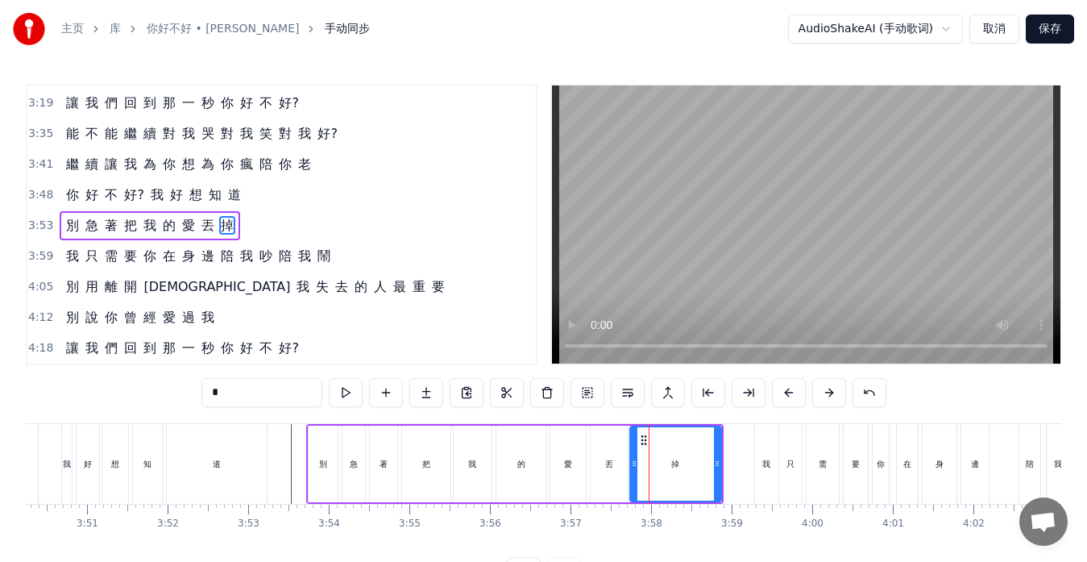
click at [635, 465] on icon at bounding box center [634, 463] width 6 height 13
drag, startPoint x: 720, startPoint y: 462, endPoint x: 710, endPoint y: 465, distance: 10.2
click at [710, 465] on icon at bounding box center [708, 463] width 6 height 13
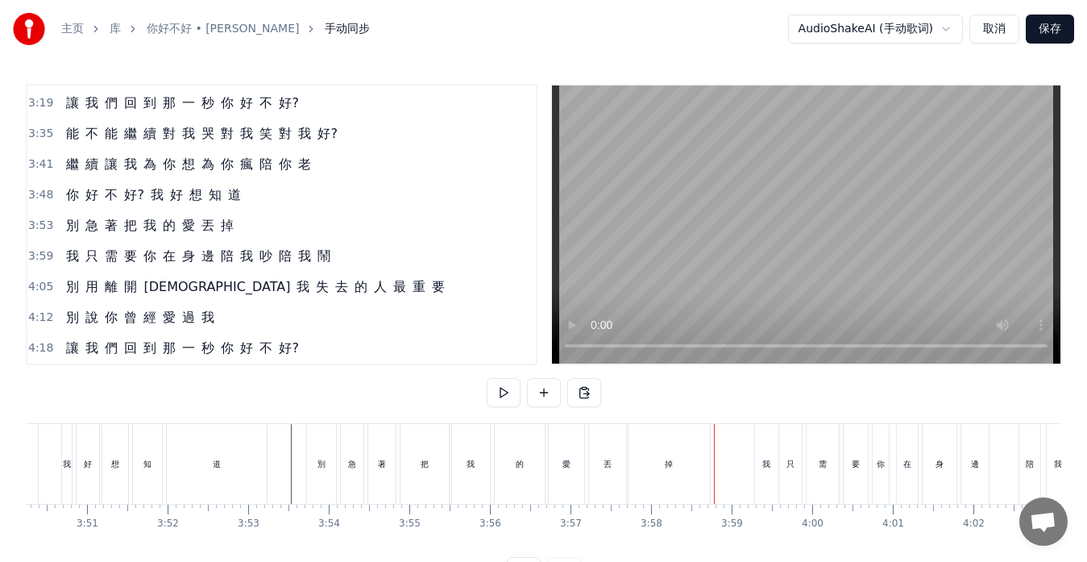
click at [712, 463] on div "別 急 著 把 我 的 愛 丟 掉" at bounding box center [510, 464] width 408 height 80
click at [765, 473] on div "我" at bounding box center [766, 464] width 23 height 80
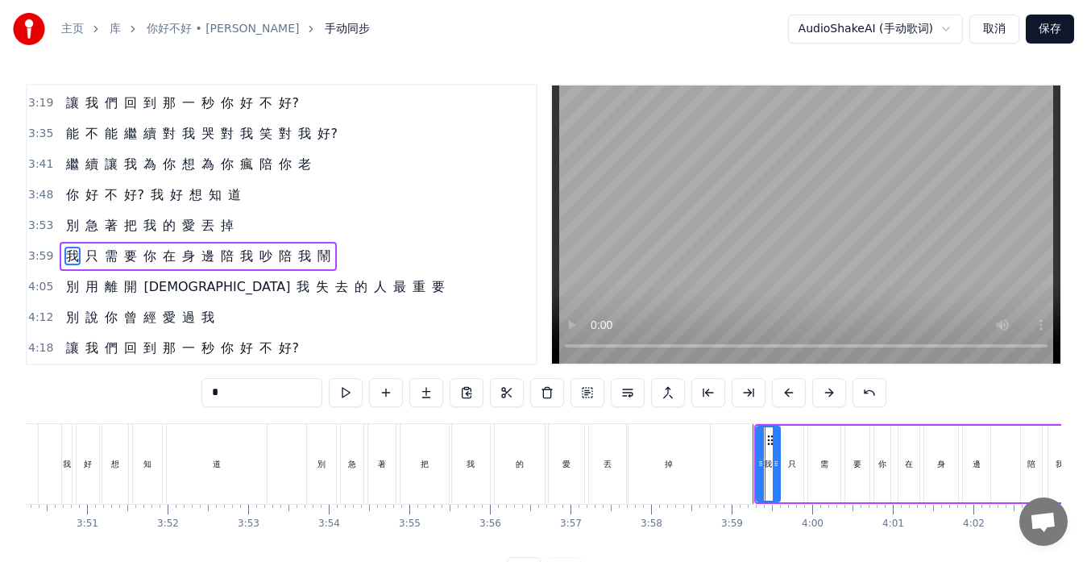
click at [787, 467] on div "只" at bounding box center [792, 464] width 23 height 77
click at [762, 463] on div "我" at bounding box center [768, 464] width 23 height 77
type input "*"
drag, startPoint x: 758, startPoint y: 461, endPoint x: 747, endPoint y: 464, distance: 11.0
click at [747, 464] on icon at bounding box center [750, 463] width 6 height 13
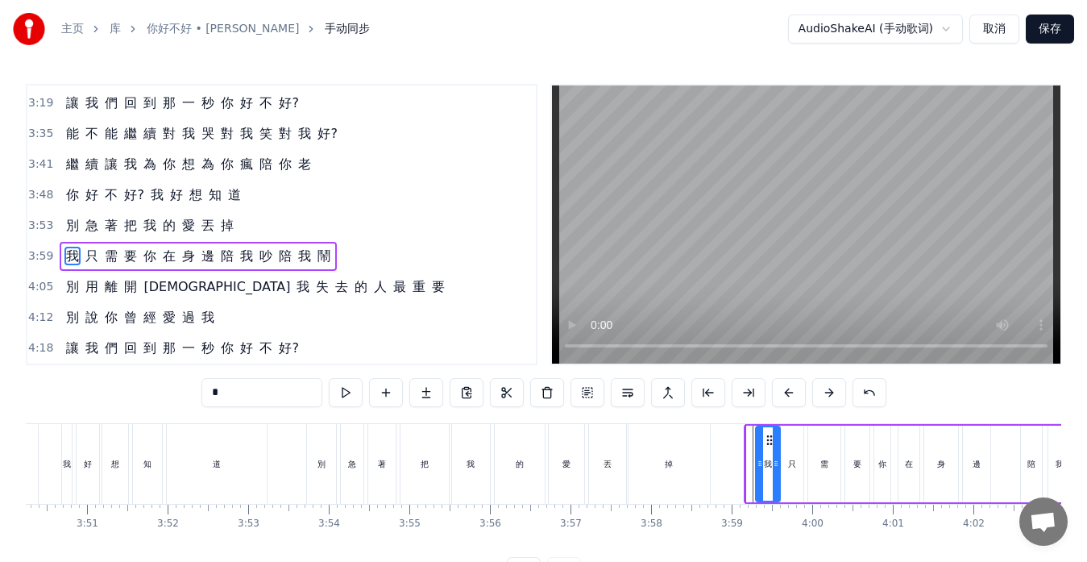
drag, startPoint x: 747, startPoint y: 464, endPoint x: 757, endPoint y: 464, distance: 9.7
click at [757, 464] on icon at bounding box center [760, 463] width 6 height 13
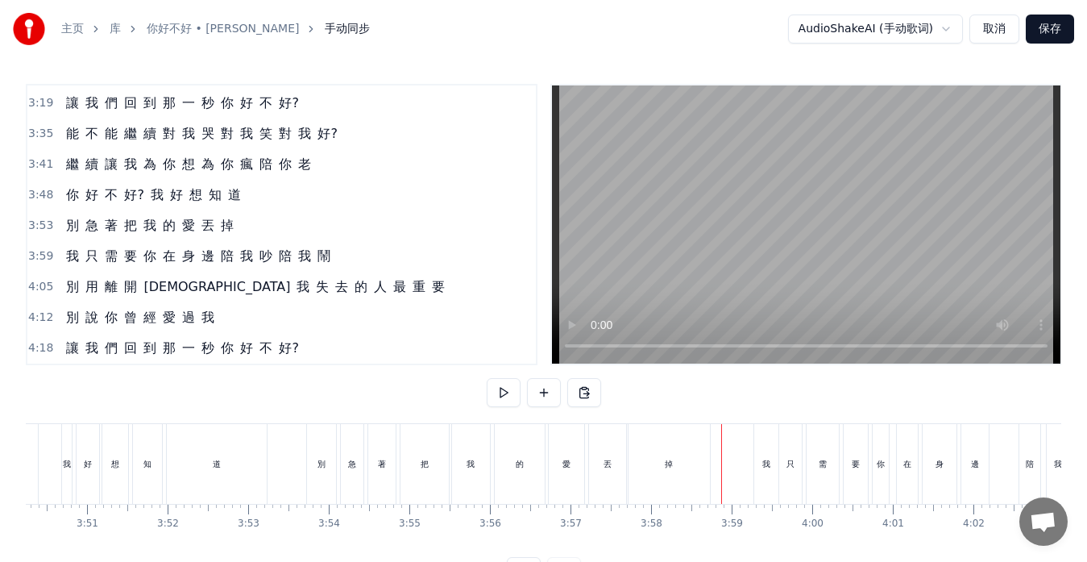
click at [713, 472] on div "別 急 著 把 我 的 愛 丟 掉" at bounding box center [510, 464] width 408 height 80
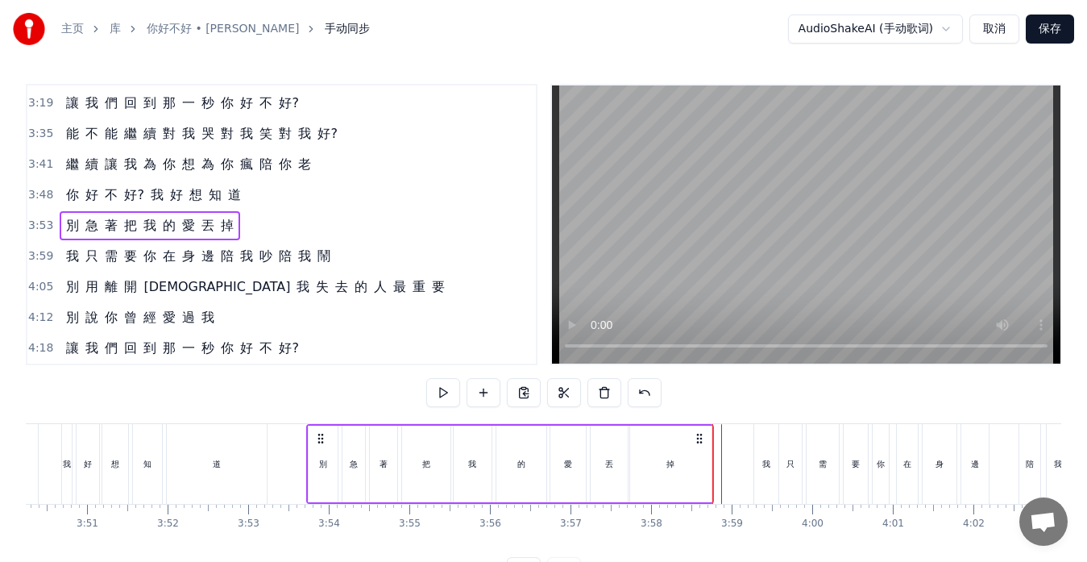
click at [711, 461] on div "掉" at bounding box center [671, 464] width 83 height 77
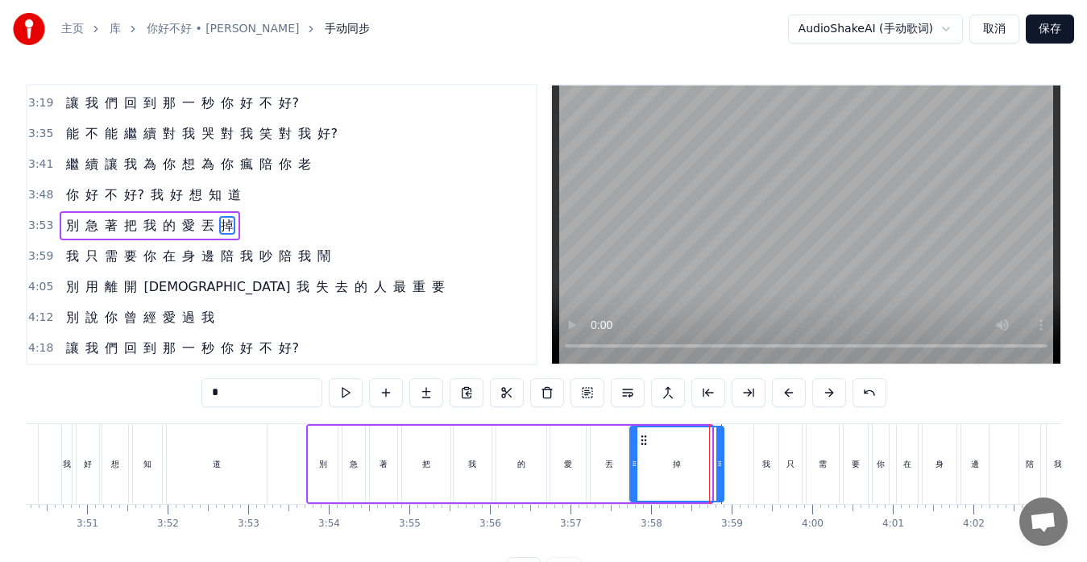
drag, startPoint x: 707, startPoint y: 463, endPoint x: 719, endPoint y: 463, distance: 12.1
click at [719, 463] on circle at bounding box center [719, 463] width 1 height 1
click at [631, 469] on icon at bounding box center [634, 463] width 6 height 13
click at [615, 472] on div "丟" at bounding box center [609, 464] width 37 height 77
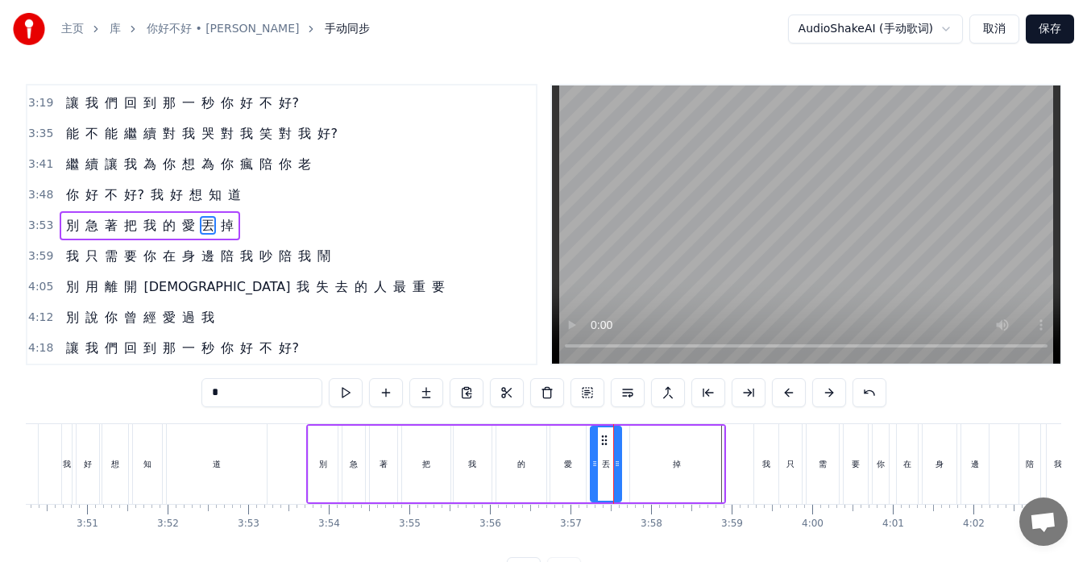
click at [619, 468] on icon at bounding box center [617, 463] width 6 height 13
click at [641, 468] on div "掉" at bounding box center [677, 464] width 94 height 77
type input "*"
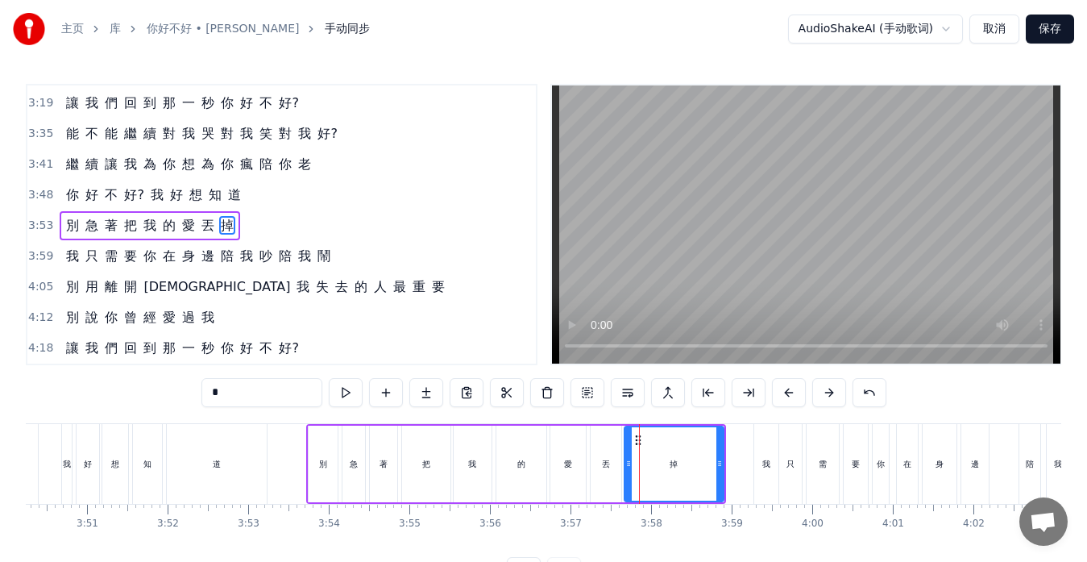
click at [628, 460] on icon at bounding box center [629, 463] width 6 height 13
drag, startPoint x: 721, startPoint y: 463, endPoint x: 712, endPoint y: 465, distance: 9.0
click at [712, 465] on icon at bounding box center [712, 463] width 6 height 13
click at [718, 463] on icon at bounding box center [717, 463] width 6 height 13
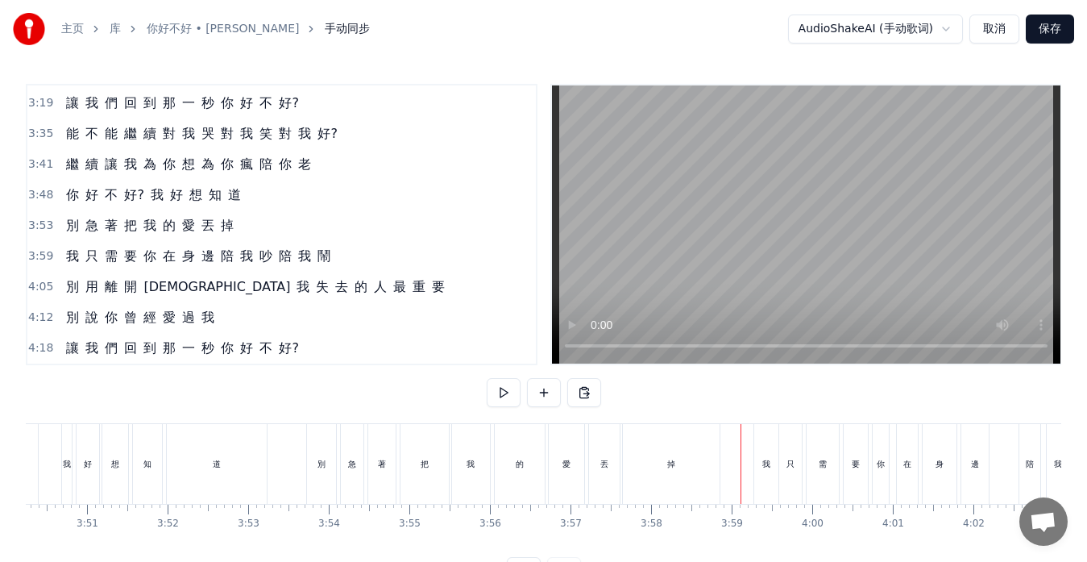
click at [439, 471] on div "把" at bounding box center [425, 464] width 48 height 80
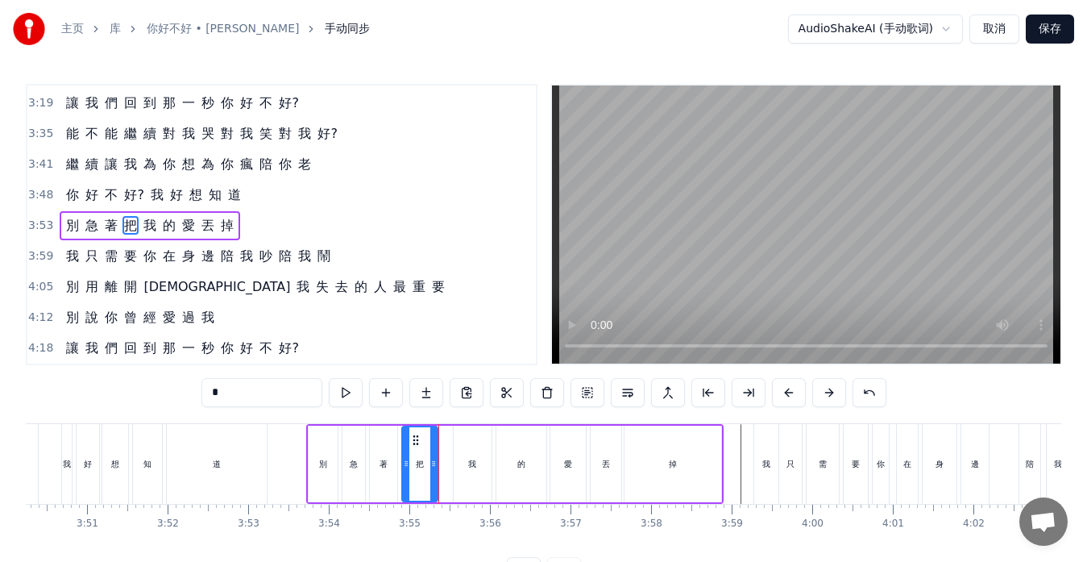
drag, startPoint x: 444, startPoint y: 468, endPoint x: 431, endPoint y: 469, distance: 12.9
click at [431, 469] on icon at bounding box center [433, 463] width 6 height 13
click at [468, 439] on div "我" at bounding box center [473, 464] width 38 height 77
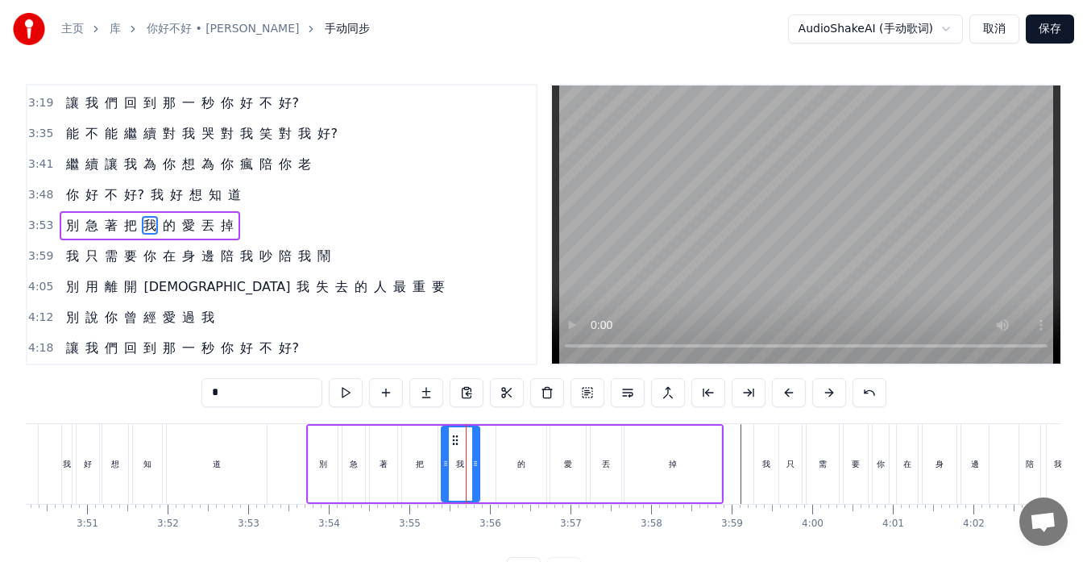
drag, startPoint x: 468, startPoint y: 439, endPoint x: 455, endPoint y: 439, distance: 12.1
click at [455, 439] on icon at bounding box center [455, 440] width 13 height 13
click at [513, 456] on div "的" at bounding box center [522, 464] width 50 height 77
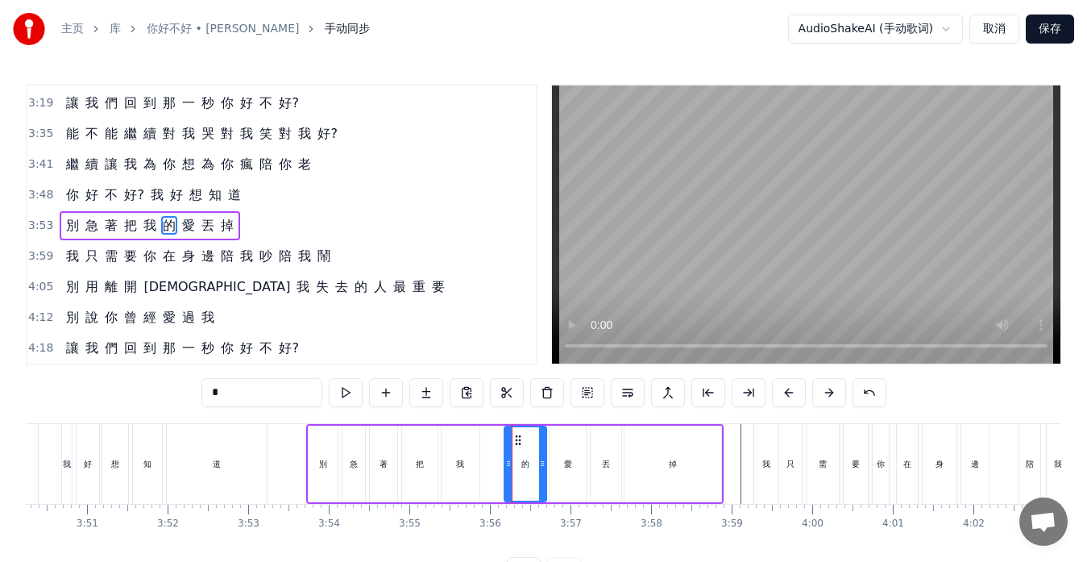
click at [509, 460] on icon at bounding box center [508, 463] width 6 height 13
click at [472, 464] on div "我" at bounding box center [461, 464] width 38 height 77
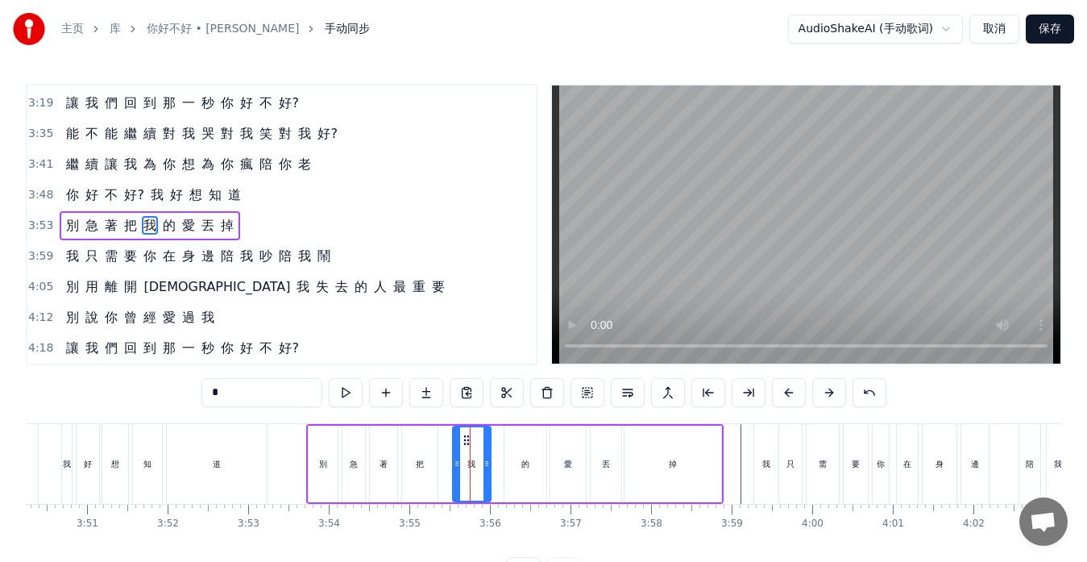
drag, startPoint x: 453, startPoint y: 433, endPoint x: 464, endPoint y: 438, distance: 12.3
click at [464, 438] on icon at bounding box center [466, 440] width 13 height 13
click at [423, 466] on div "把" at bounding box center [420, 464] width 8 height 12
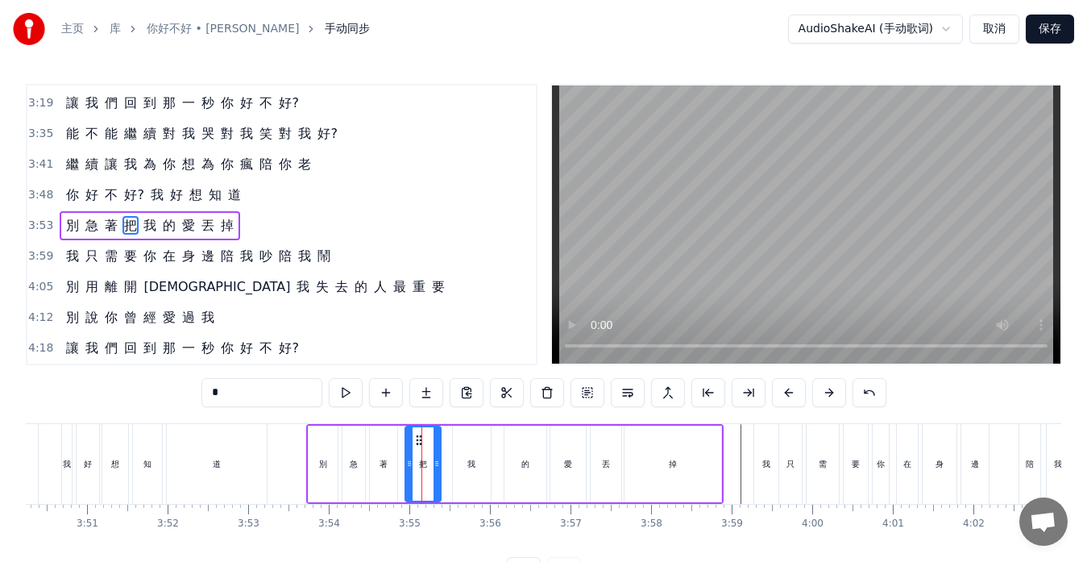
click at [420, 442] on icon at bounding box center [419, 440] width 13 height 13
click at [384, 455] on div "著" at bounding box center [383, 464] width 27 height 77
type input "*"
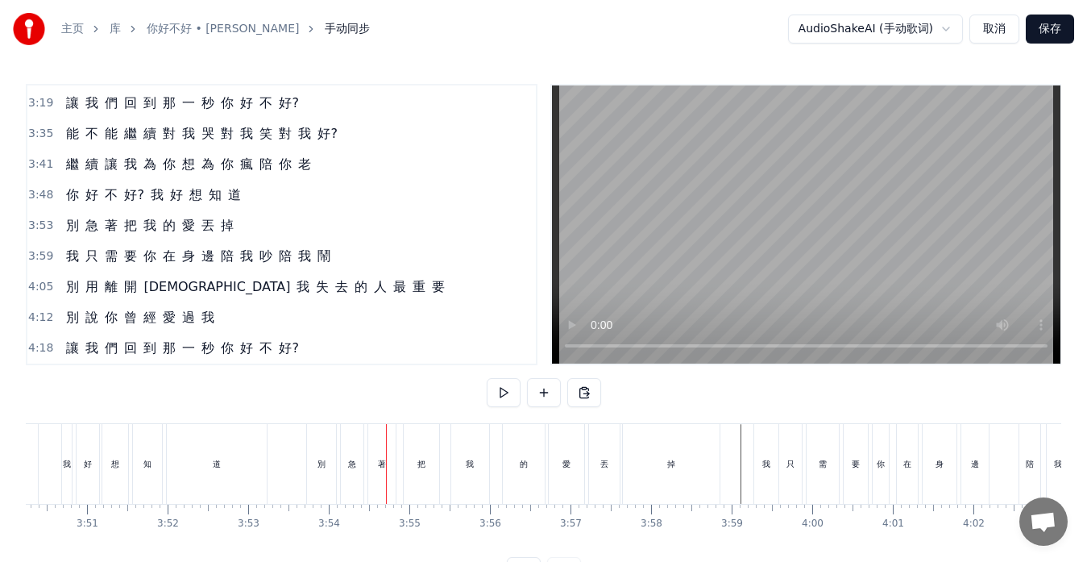
click at [346, 456] on div "急" at bounding box center [352, 464] width 23 height 80
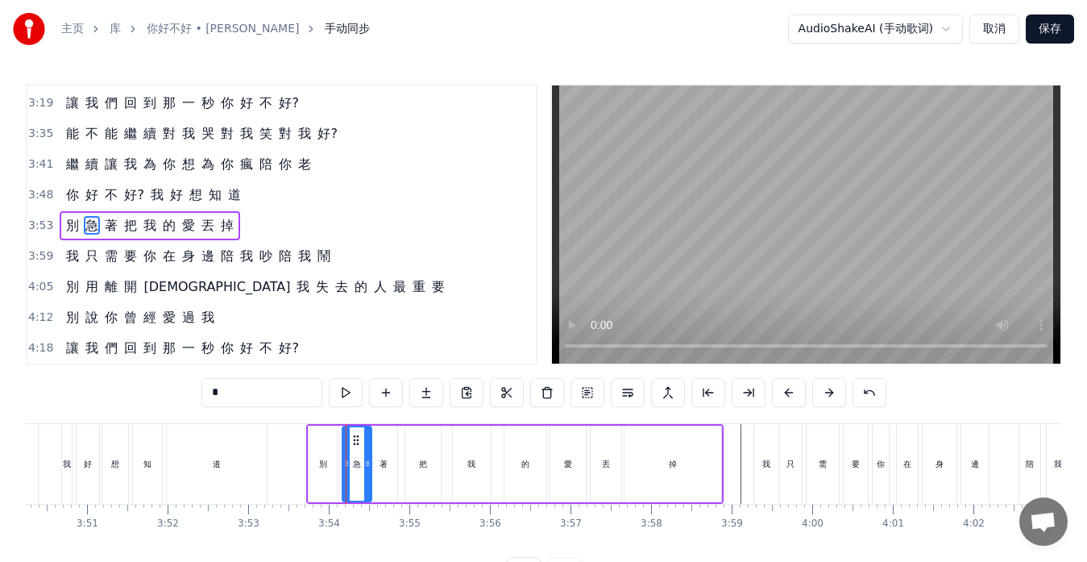
click at [368, 459] on div at bounding box center [367, 463] width 6 height 73
click at [366, 463] on icon at bounding box center [365, 463] width 6 height 13
click at [757, 475] on div "我" at bounding box center [766, 464] width 24 height 80
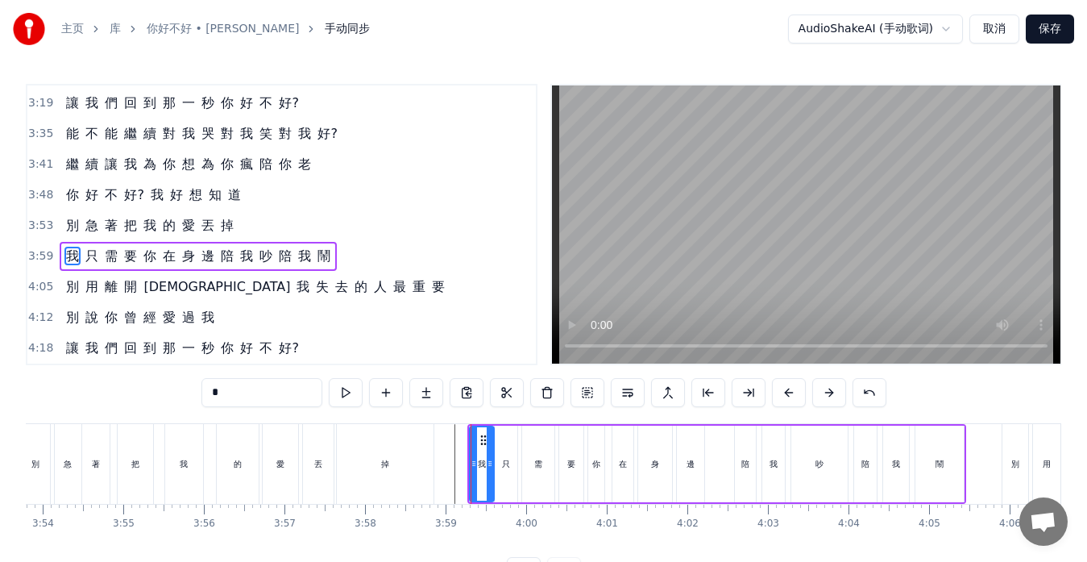
scroll to position [0, 18864]
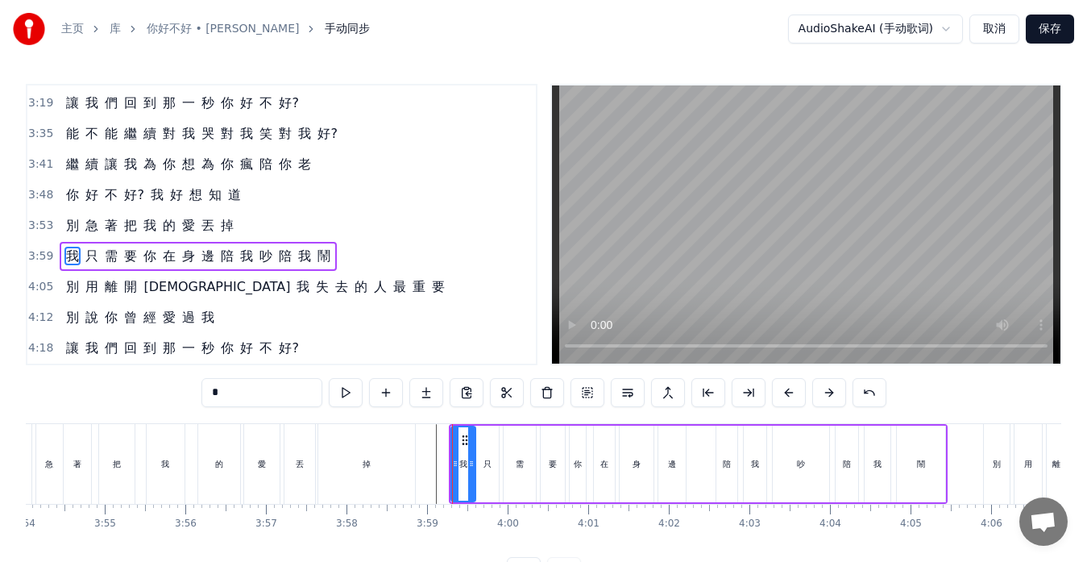
click at [677, 481] on div "邊" at bounding box center [672, 464] width 27 height 77
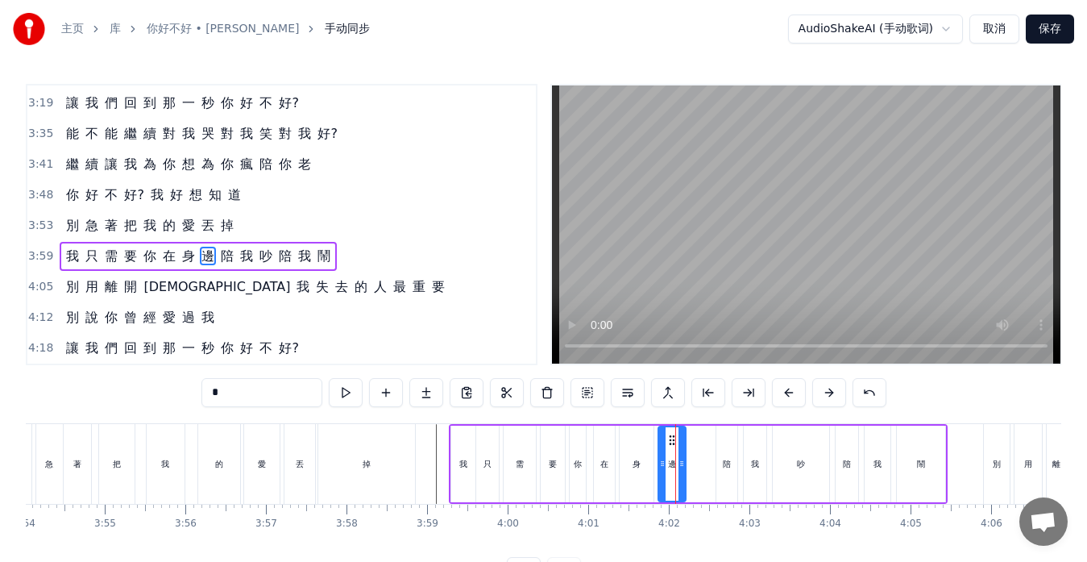
drag, startPoint x: 673, startPoint y: 473, endPoint x: 685, endPoint y: 473, distance: 12.1
click at [685, 473] on div "邊" at bounding box center [672, 464] width 29 height 77
drag, startPoint x: 681, startPoint y: 463, endPoint x: 691, endPoint y: 463, distance: 9.7
click at [691, 463] on circle at bounding box center [691, 463] width 1 height 1
click at [666, 463] on icon at bounding box center [666, 463] width 6 height 13
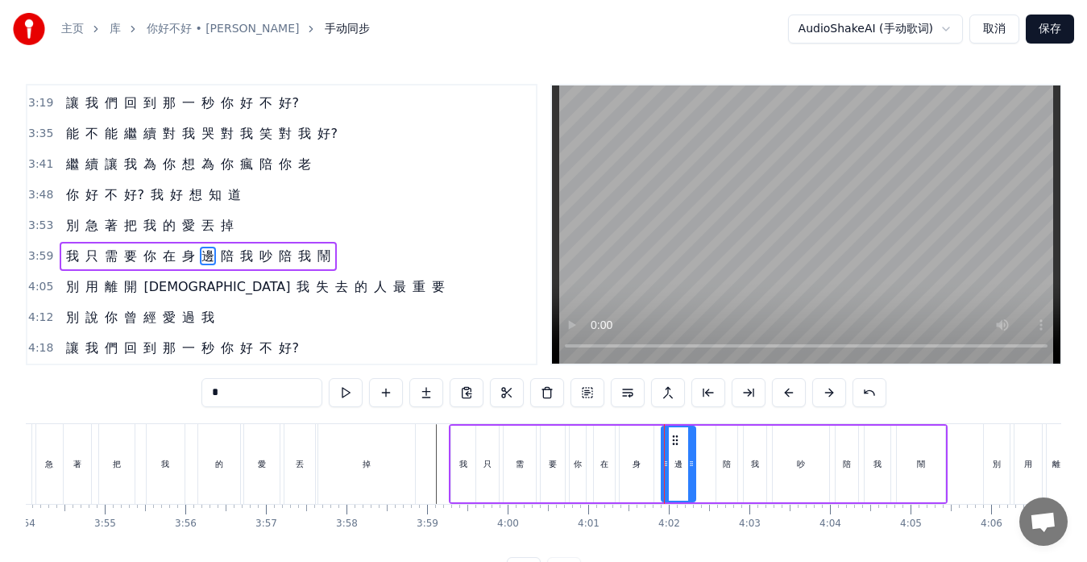
click at [723, 469] on div "陪" at bounding box center [727, 464] width 8 height 12
click at [740, 464] on icon at bounding box center [738, 463] width 6 height 13
click at [630, 476] on div "身" at bounding box center [637, 464] width 34 height 77
click at [637, 443] on icon at bounding box center [636, 440] width 13 height 13
click at [613, 459] on div "在" at bounding box center [604, 464] width 21 height 77
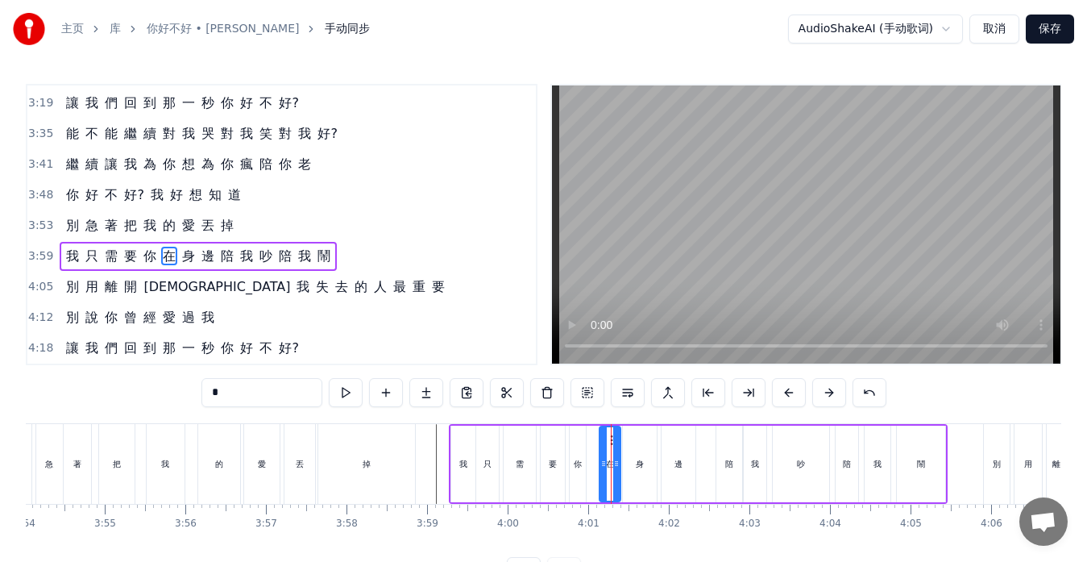
drag, startPoint x: 606, startPoint y: 442, endPoint x: 615, endPoint y: 444, distance: 9.2
click at [577, 450] on div "你" at bounding box center [578, 464] width 16 height 77
click at [590, 439] on div at bounding box center [589, 463] width 6 height 73
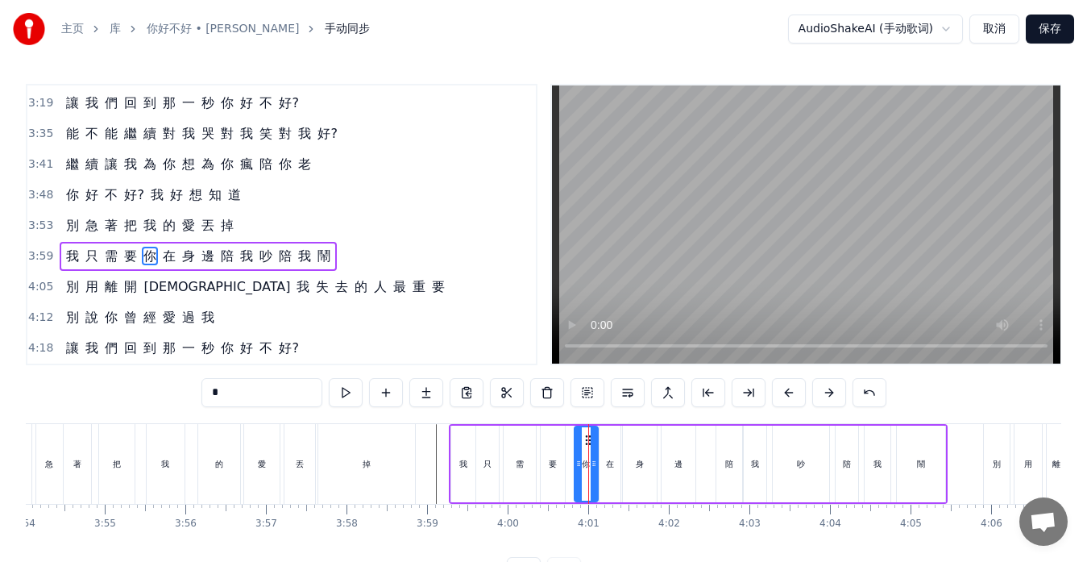
click at [559, 455] on div "要" at bounding box center [553, 464] width 24 height 77
click at [561, 443] on div at bounding box center [562, 463] width 6 height 73
click at [521, 454] on div "需" at bounding box center [520, 464] width 32 height 77
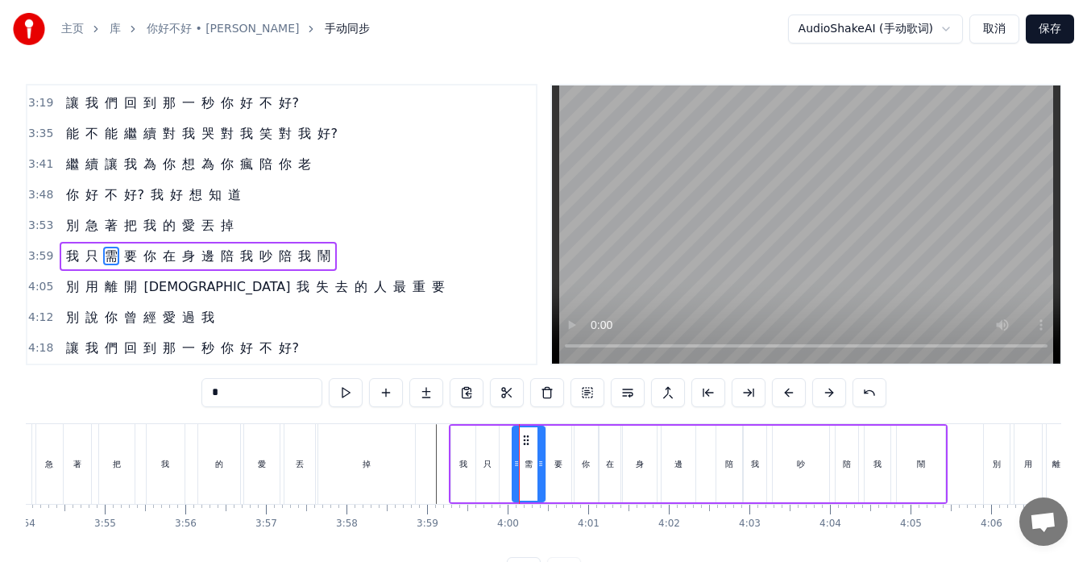
drag, startPoint x: 518, startPoint y: 437, endPoint x: 526, endPoint y: 439, distance: 9.0
click at [526, 439] on icon at bounding box center [526, 440] width 13 height 13
click at [493, 450] on div "只" at bounding box center [487, 464] width 23 height 77
type input "*"
drag, startPoint x: 492, startPoint y: 442, endPoint x: 502, endPoint y: 443, distance: 10.5
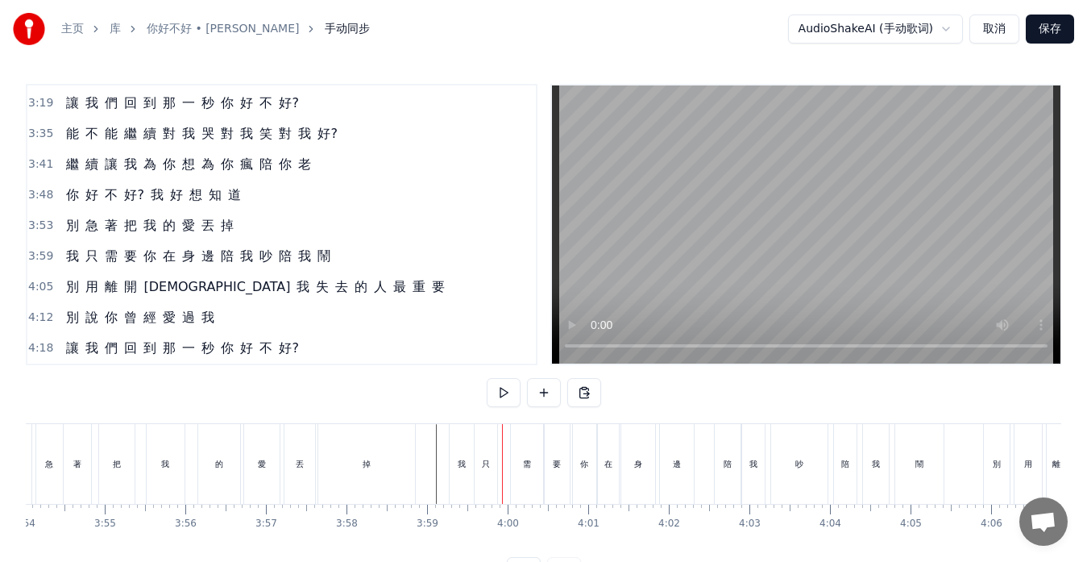
click at [488, 444] on div "只" at bounding box center [486, 464] width 23 height 80
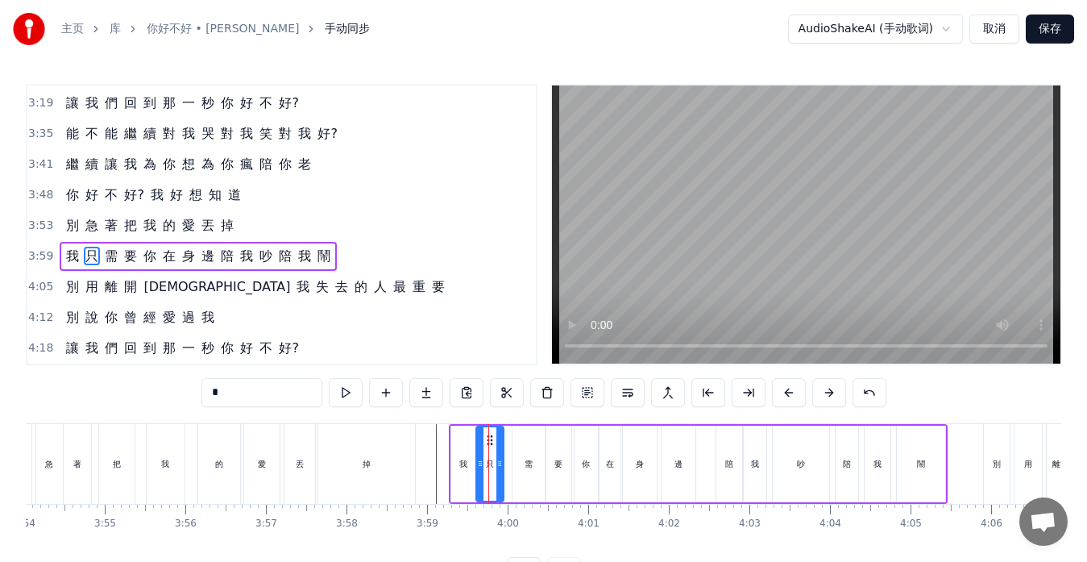
click at [497, 439] on div at bounding box center [500, 463] width 6 height 73
click at [493, 443] on icon at bounding box center [494, 440] width 13 height 13
click at [472, 456] on div "我" at bounding box center [463, 464] width 24 height 77
type input "*"
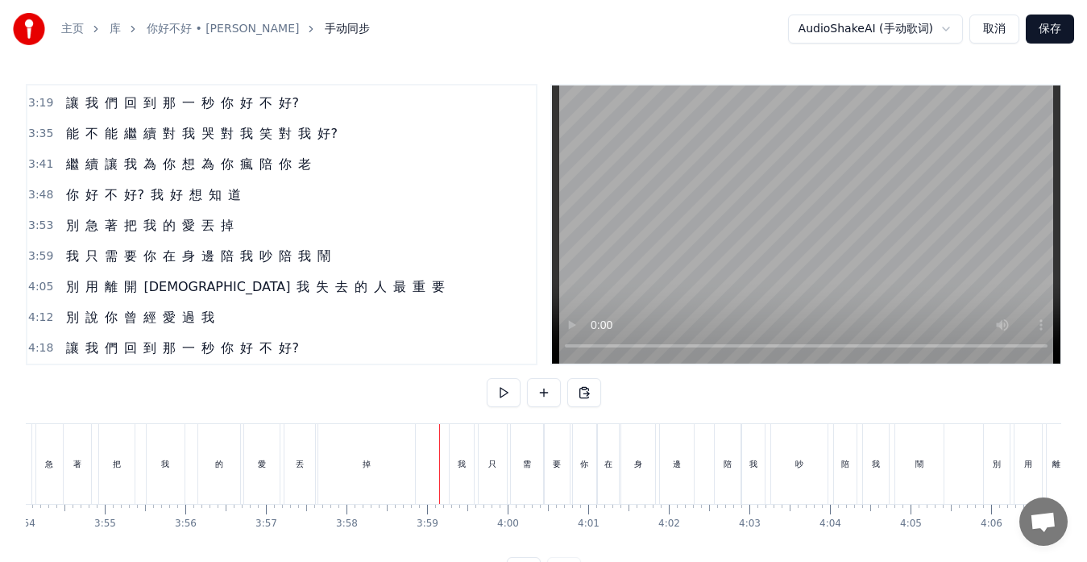
click at [454, 464] on div "我" at bounding box center [462, 464] width 24 height 80
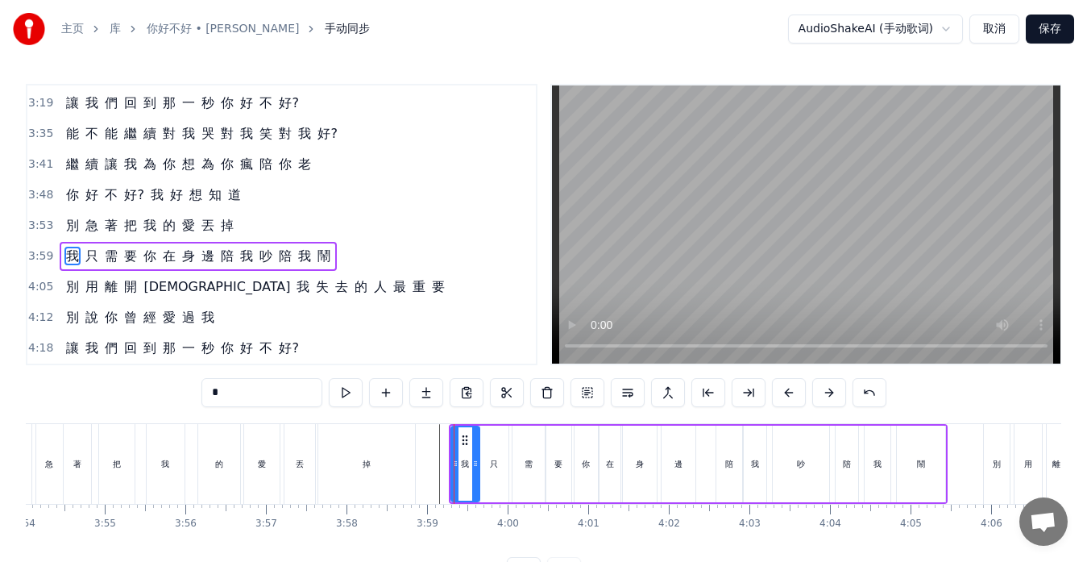
click at [472, 439] on div at bounding box center [475, 463] width 6 height 73
click at [459, 463] on icon at bounding box center [458, 463] width 6 height 13
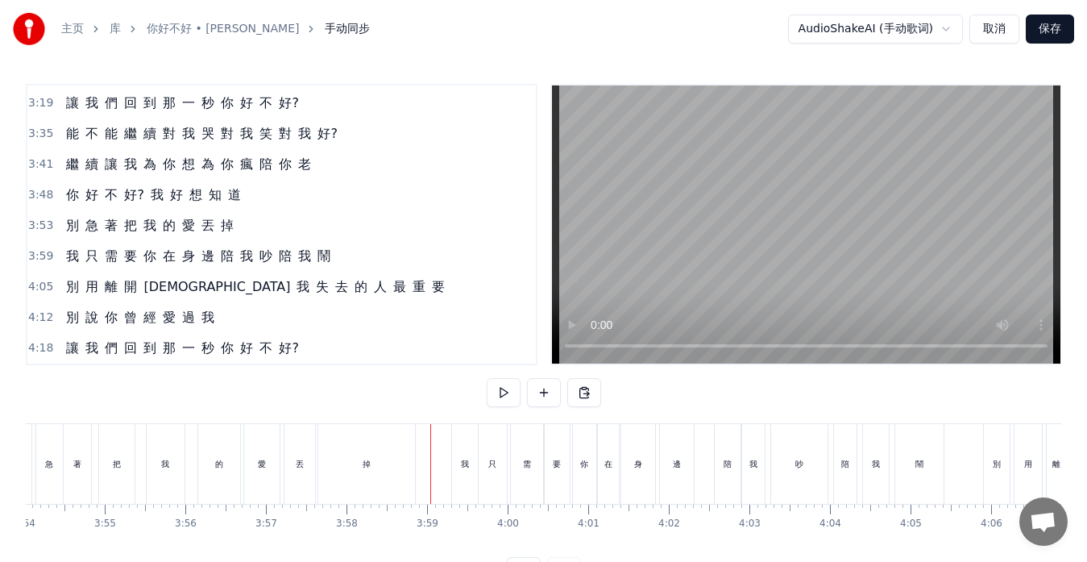
click at [411, 465] on div "掉" at bounding box center [366, 464] width 97 height 80
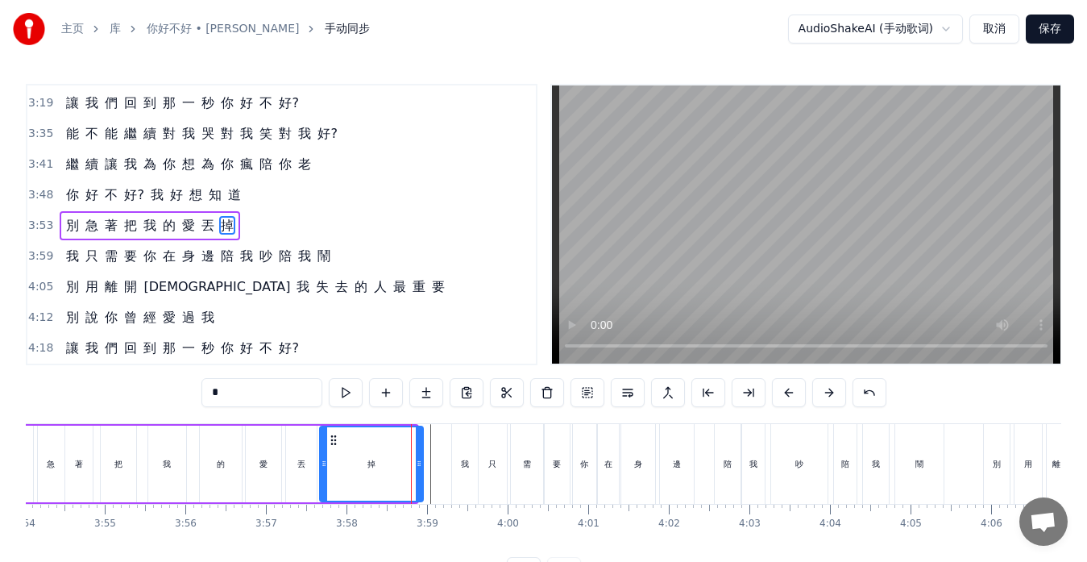
click at [421, 464] on icon at bounding box center [419, 463] width 6 height 13
click at [319, 222] on div "3:53 別 急 著 把 我 的 愛 丟 掉" at bounding box center [281, 225] width 509 height 31
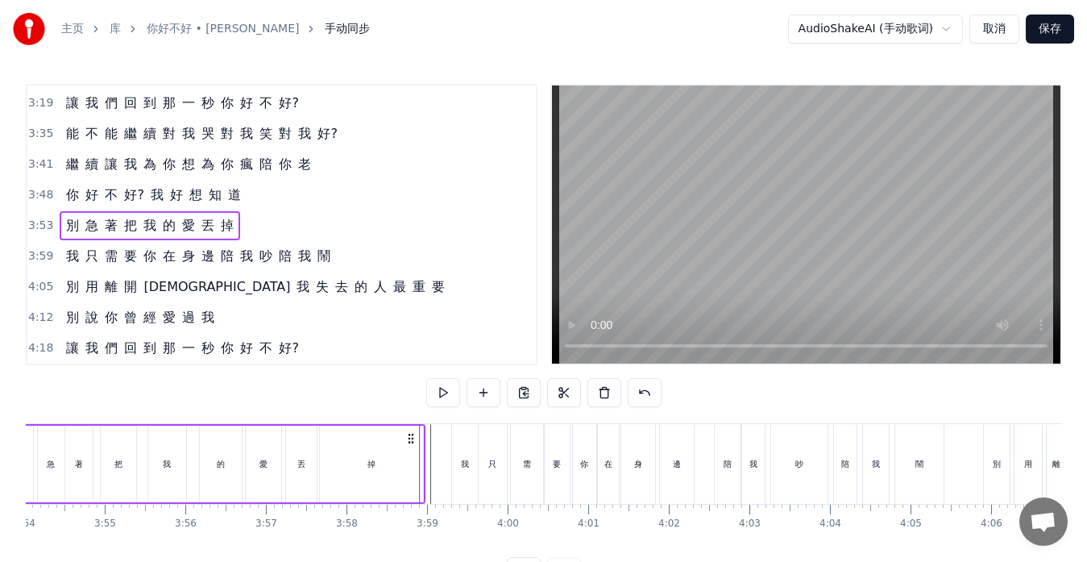
scroll to position [0, 18758]
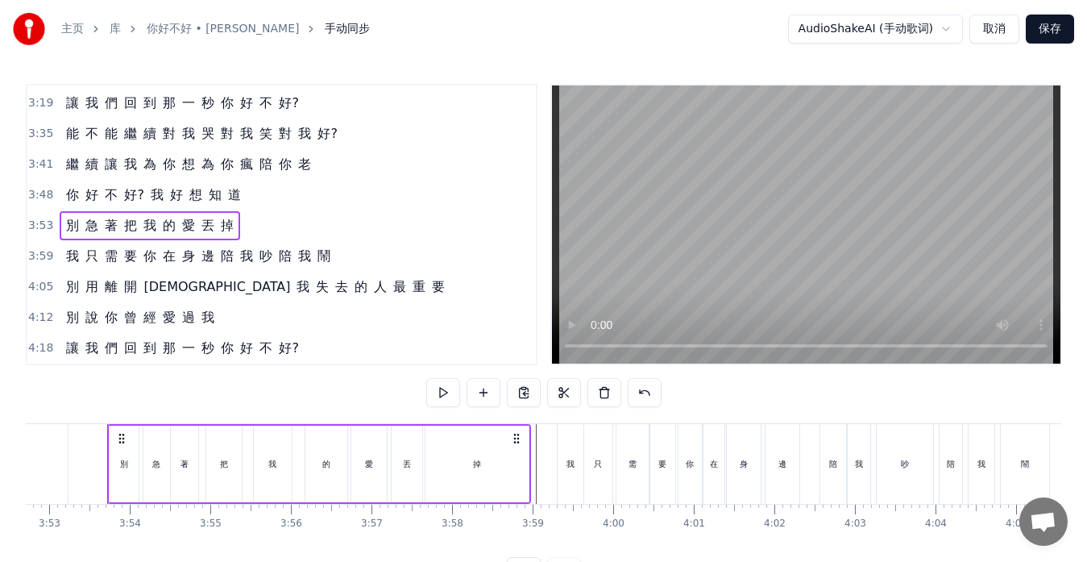
click at [186, 260] on span "身" at bounding box center [189, 256] width 16 height 19
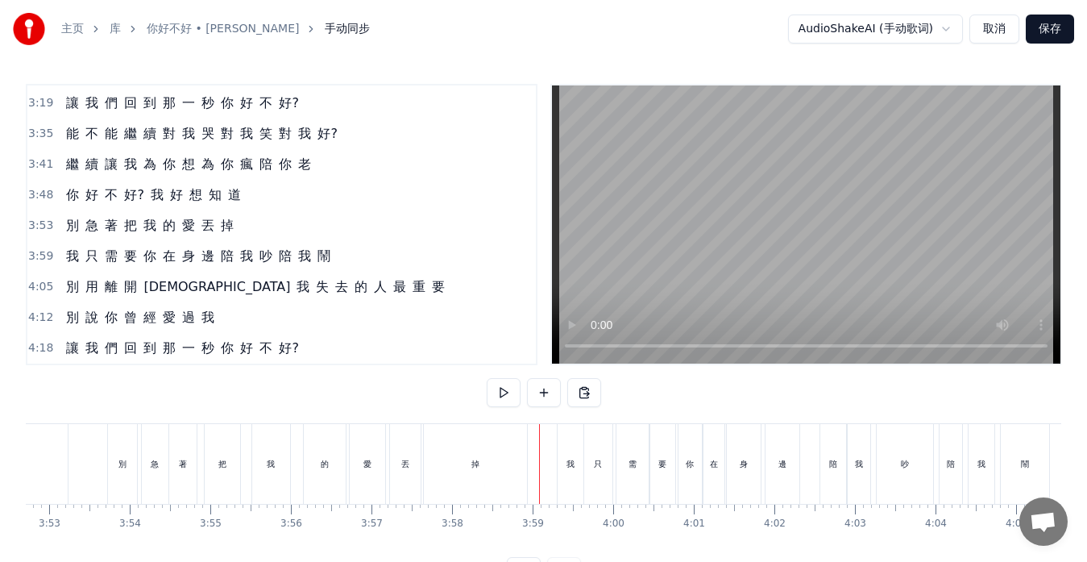
click at [516, 477] on div "掉" at bounding box center [475, 464] width 103 height 80
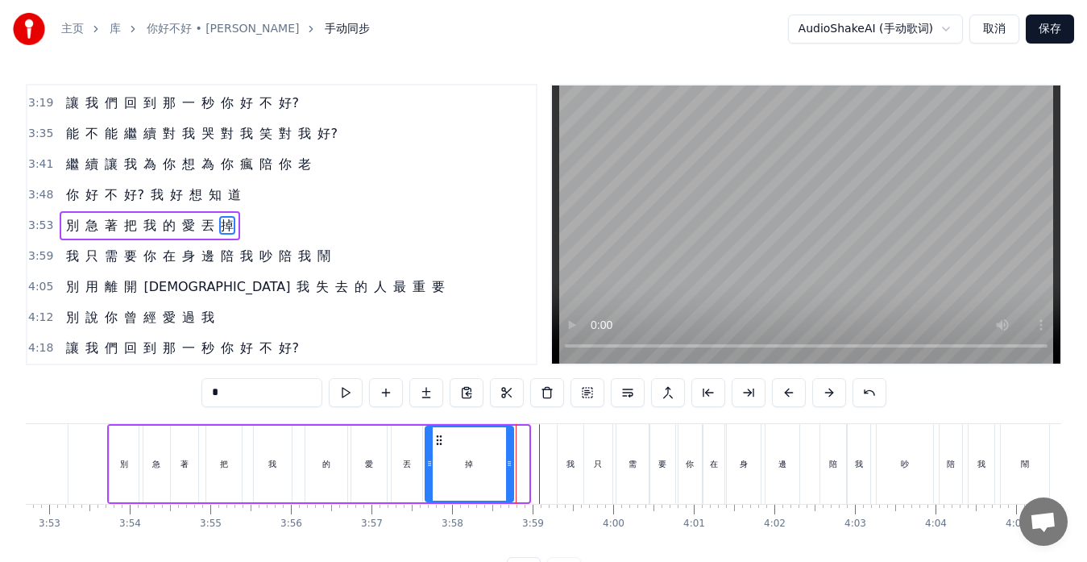
drag, startPoint x: 524, startPoint y: 461, endPoint x: 480, endPoint y: 457, distance: 43.7
click at [509, 459] on icon at bounding box center [509, 463] width 6 height 13
click at [410, 456] on div "丟" at bounding box center [407, 464] width 31 height 77
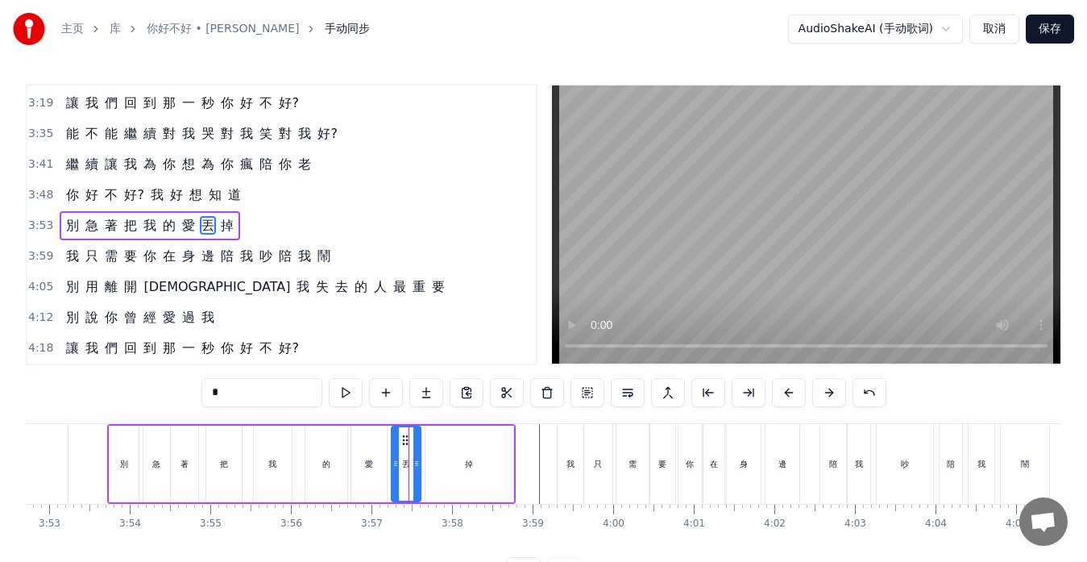
click at [415, 461] on icon at bounding box center [417, 463] width 6 height 13
click at [368, 467] on div "愛" at bounding box center [369, 464] width 8 height 12
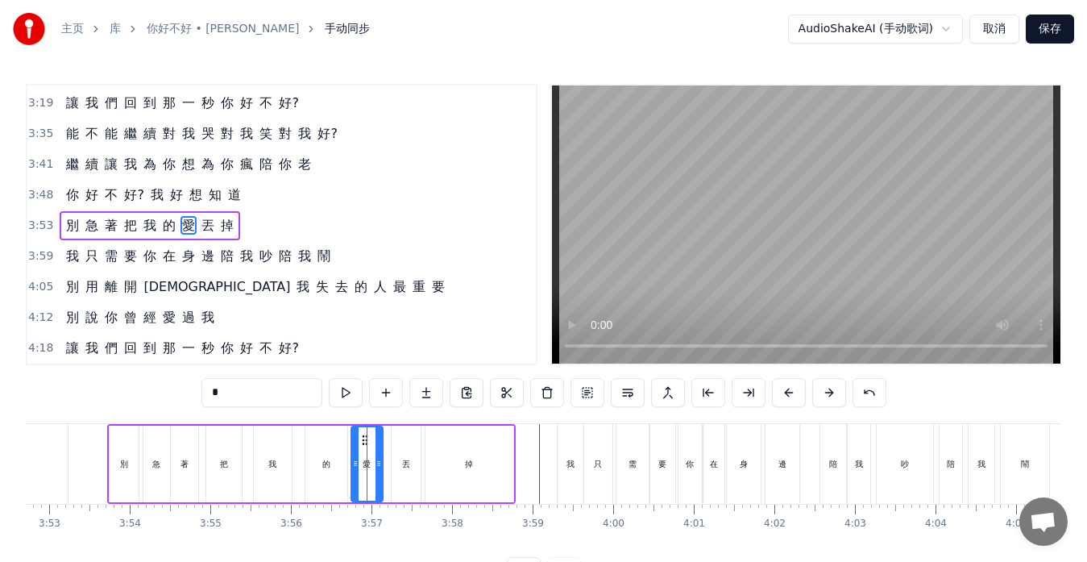
click at [380, 466] on icon at bounding box center [379, 463] width 6 height 13
click at [319, 465] on div "的" at bounding box center [327, 464] width 42 height 77
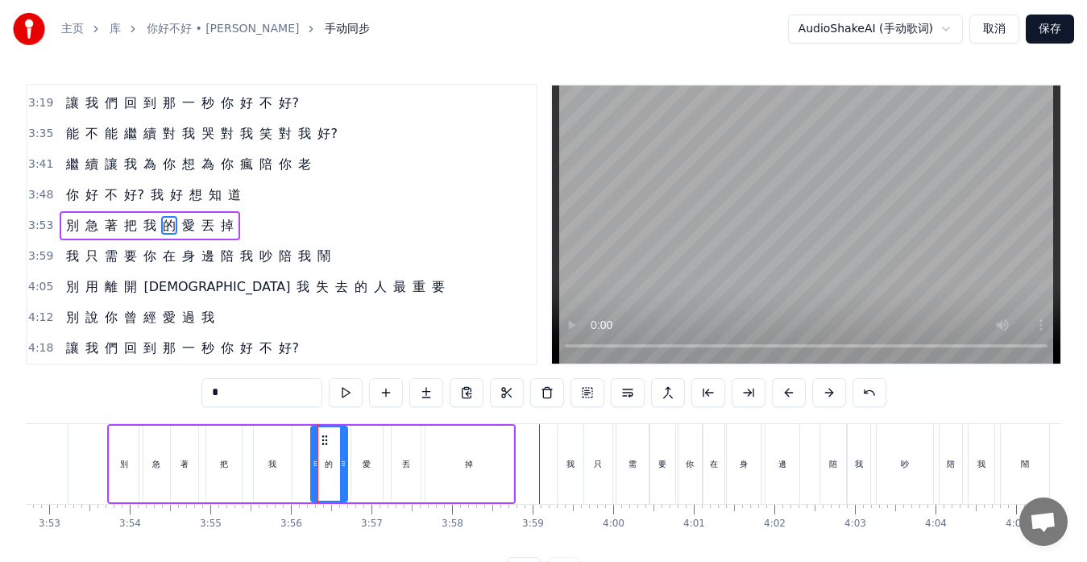
click at [314, 466] on icon at bounding box center [315, 463] width 6 height 13
click at [272, 468] on div "我" at bounding box center [272, 464] width 8 height 12
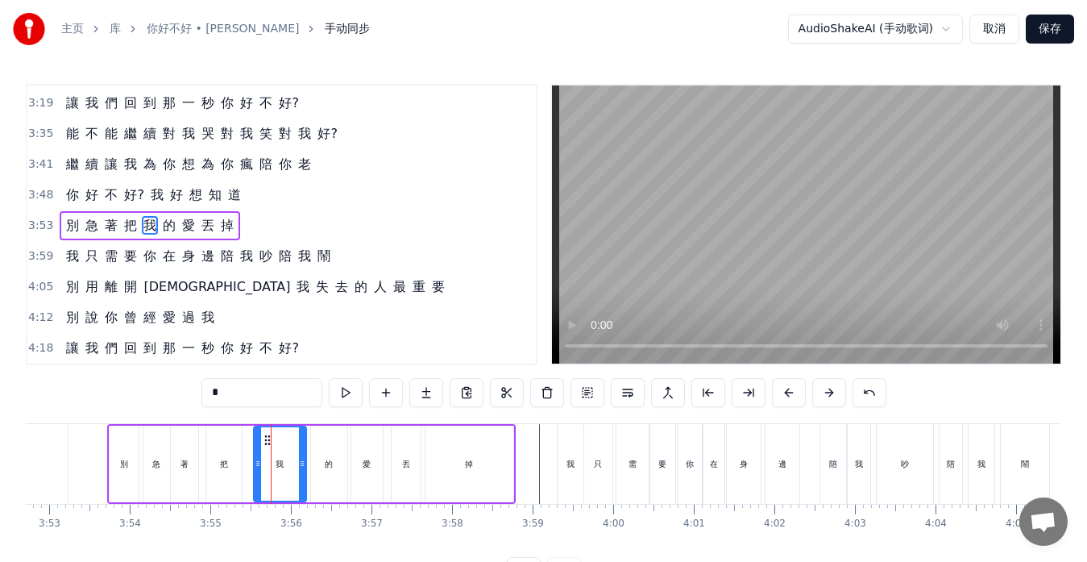
drag, startPoint x: 287, startPoint y: 464, endPoint x: 302, endPoint y: 466, distance: 15.4
click at [302, 465] on icon at bounding box center [302, 463] width 6 height 13
click at [235, 459] on div "把" at bounding box center [223, 464] width 35 height 77
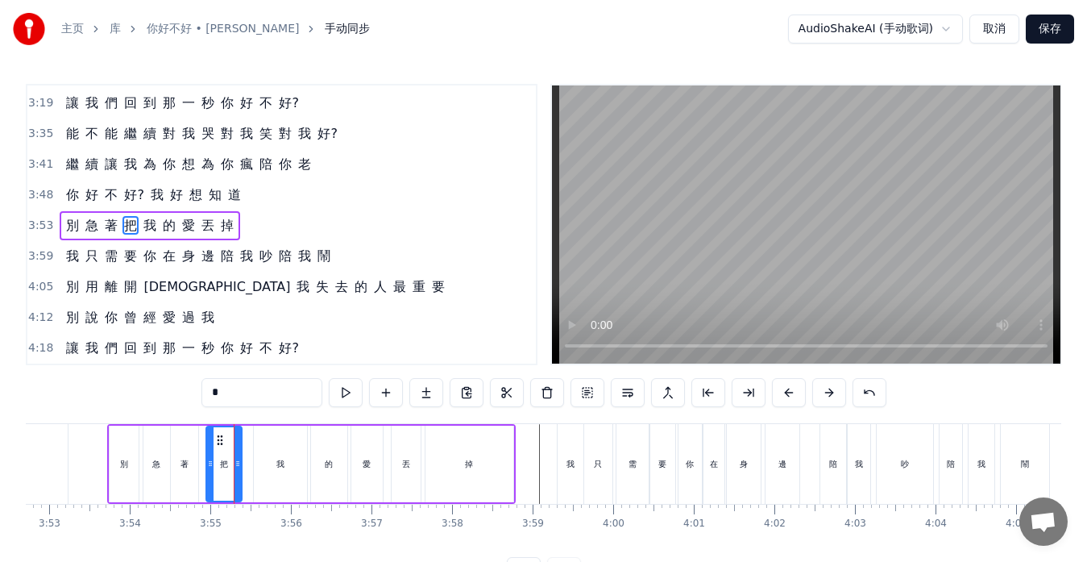
click at [272, 460] on div "我" at bounding box center [280, 464] width 53 height 77
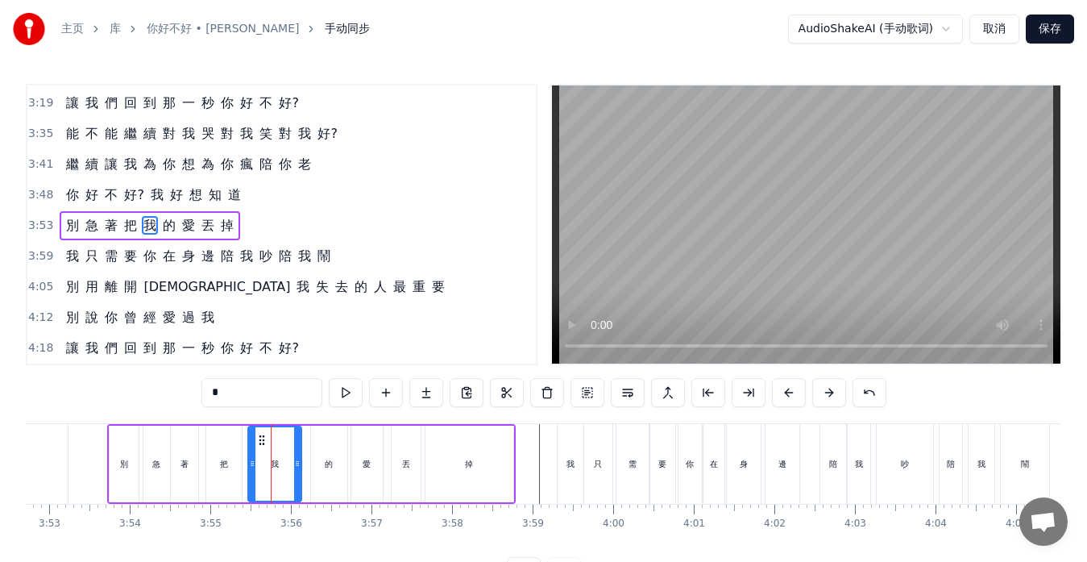
click at [261, 436] on icon at bounding box center [262, 440] width 13 height 13
click at [231, 459] on div "把" at bounding box center [223, 464] width 35 height 77
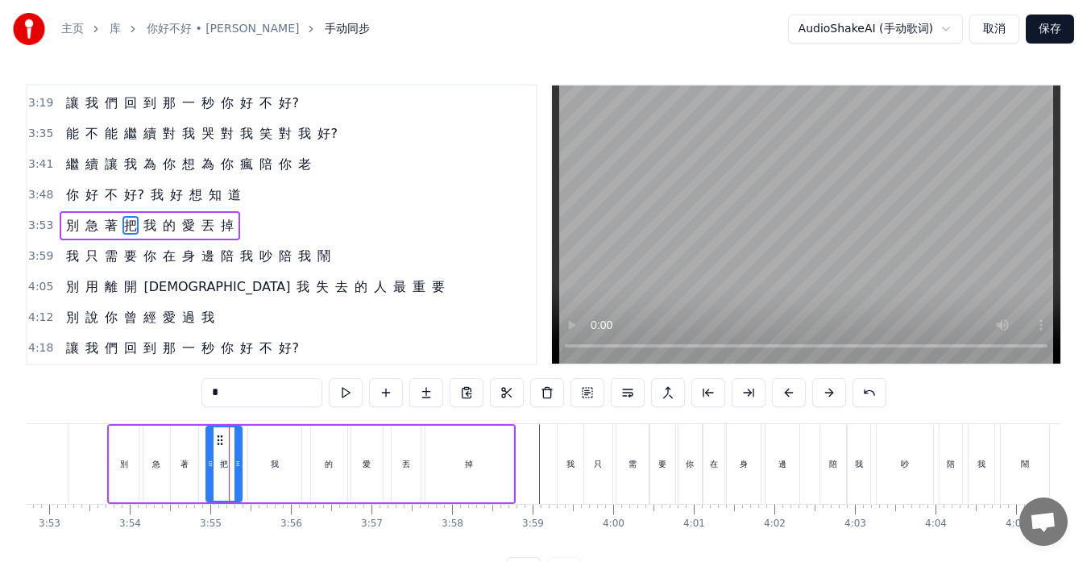
click at [196, 455] on div "著" at bounding box center [184, 464] width 27 height 77
click at [202, 460] on icon at bounding box center [200, 463] width 6 height 13
click at [131, 460] on div "別" at bounding box center [124, 464] width 29 height 77
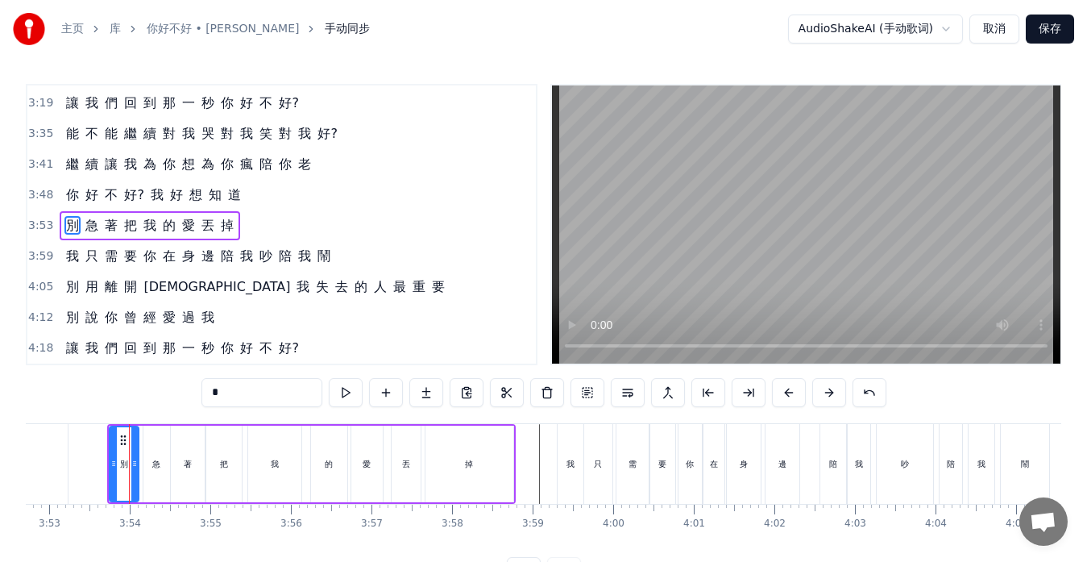
click at [181, 472] on div "著" at bounding box center [188, 464] width 34 height 77
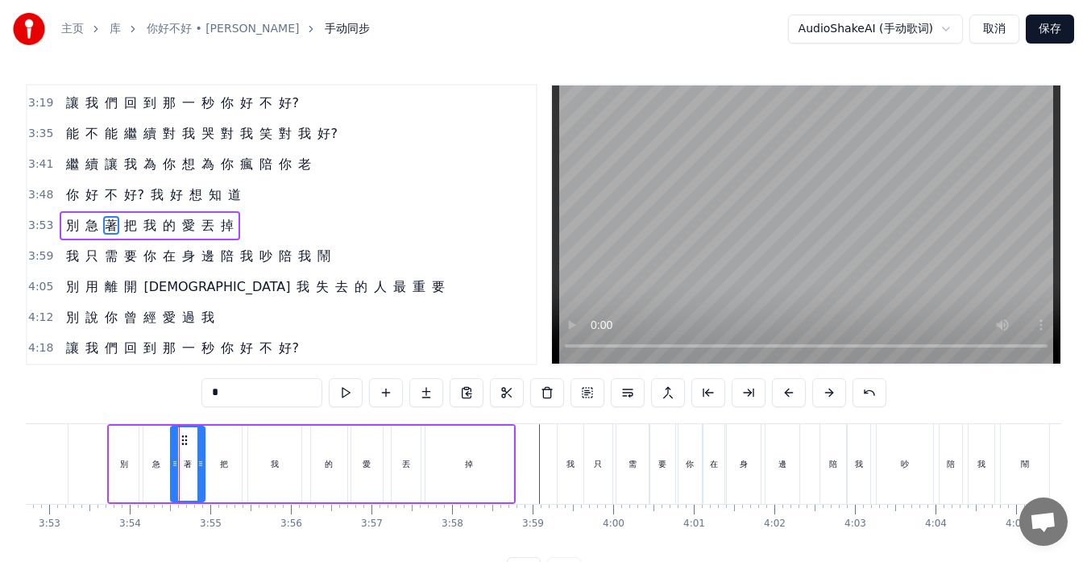
click at [216, 472] on div "把" at bounding box center [223, 464] width 35 height 77
click at [181, 467] on div "著" at bounding box center [188, 464] width 34 height 77
click at [166, 464] on div "急" at bounding box center [156, 464] width 27 height 77
click at [160, 463] on icon at bounding box center [160, 463] width 6 height 13
click at [189, 466] on div "著" at bounding box center [188, 464] width 8 height 12
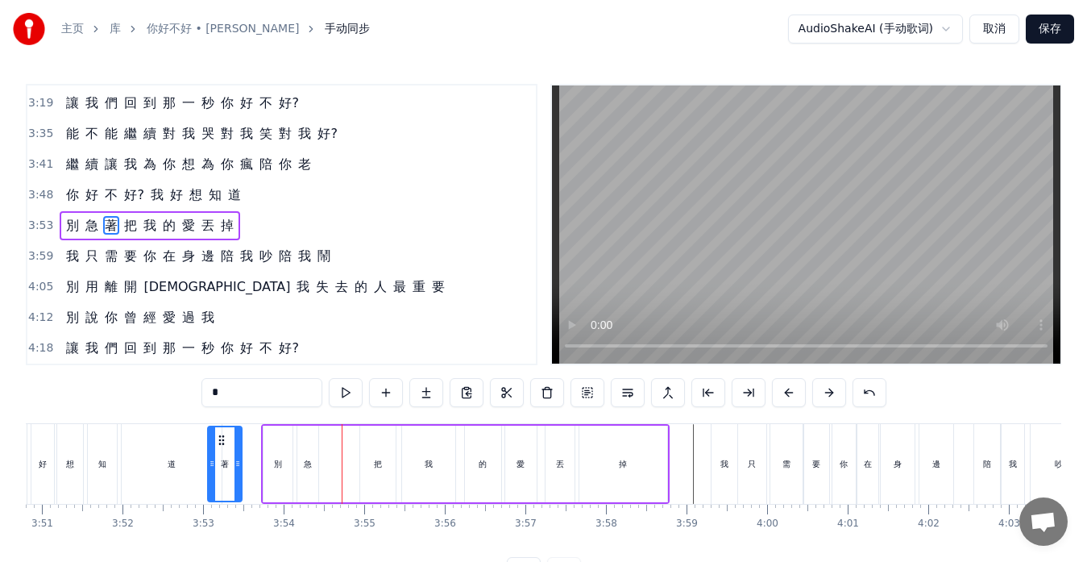
scroll to position [0, 18594]
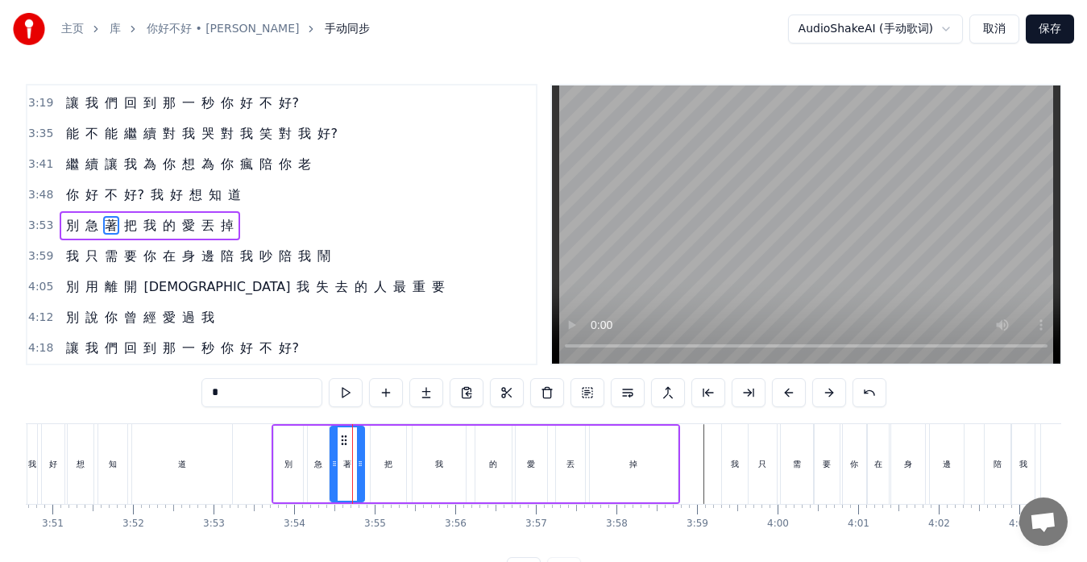
drag, startPoint x: 185, startPoint y: 436, endPoint x: 345, endPoint y: 442, distance: 159.7
click at [345, 442] on icon at bounding box center [344, 440] width 13 height 13
click at [356, 463] on icon at bounding box center [356, 463] width 6 height 13
click at [392, 463] on div "把" at bounding box center [388, 464] width 8 height 12
drag, startPoint x: 387, startPoint y: 440, endPoint x: 379, endPoint y: 439, distance: 8.1
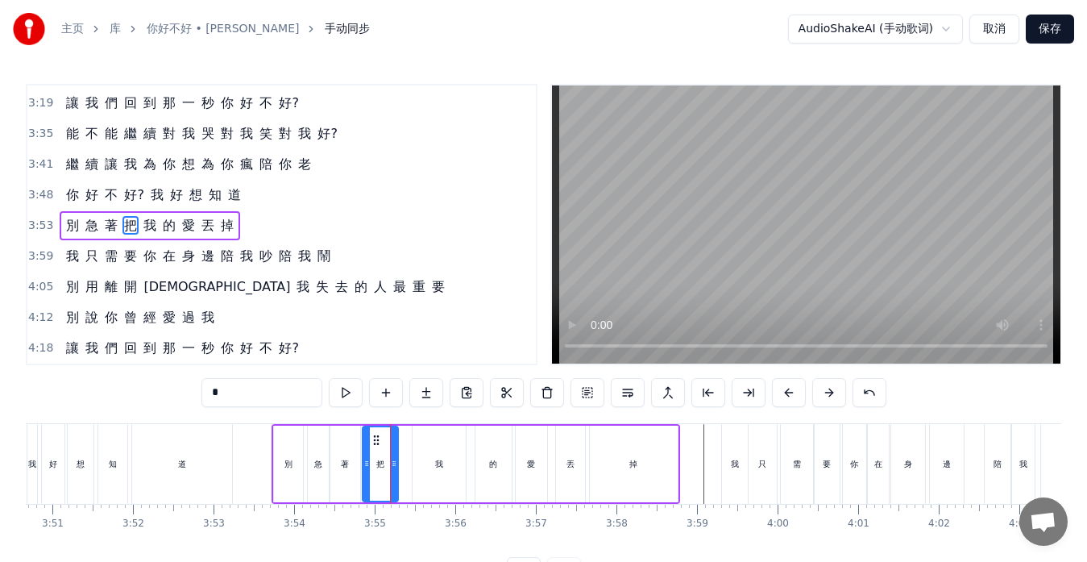
click at [378, 439] on circle at bounding box center [377, 439] width 1 height 1
click at [432, 460] on div "我" at bounding box center [439, 464] width 53 height 77
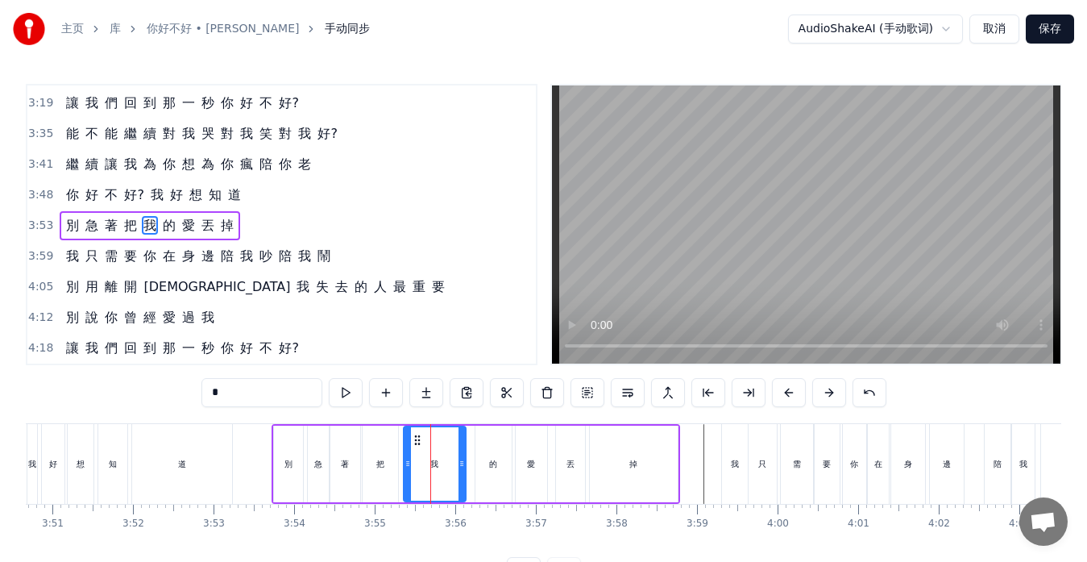
drag, startPoint x: 414, startPoint y: 454, endPoint x: 405, endPoint y: 454, distance: 8.9
click at [405, 454] on div at bounding box center [408, 463] width 6 height 73
drag, startPoint x: 463, startPoint y: 464, endPoint x: 453, endPoint y: 463, distance: 9.7
click at [453, 463] on icon at bounding box center [452, 463] width 6 height 13
click at [492, 464] on div "的" at bounding box center [493, 464] width 8 height 12
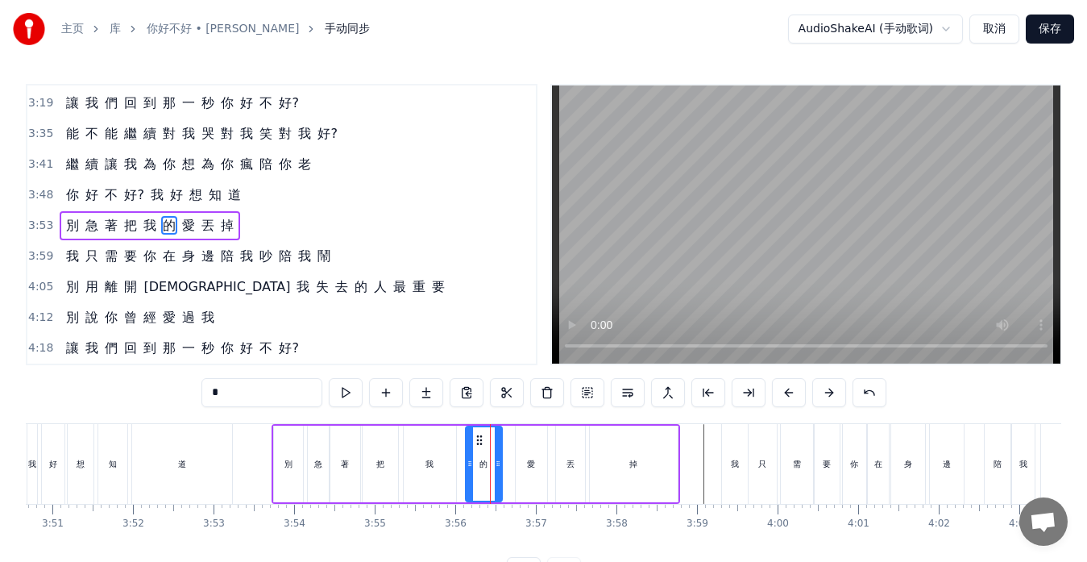
drag, startPoint x: 487, startPoint y: 436, endPoint x: 480, endPoint y: 444, distance: 10.8
click at [477, 437] on icon at bounding box center [479, 440] width 13 height 13
click at [534, 460] on div "愛" at bounding box center [531, 464] width 8 height 12
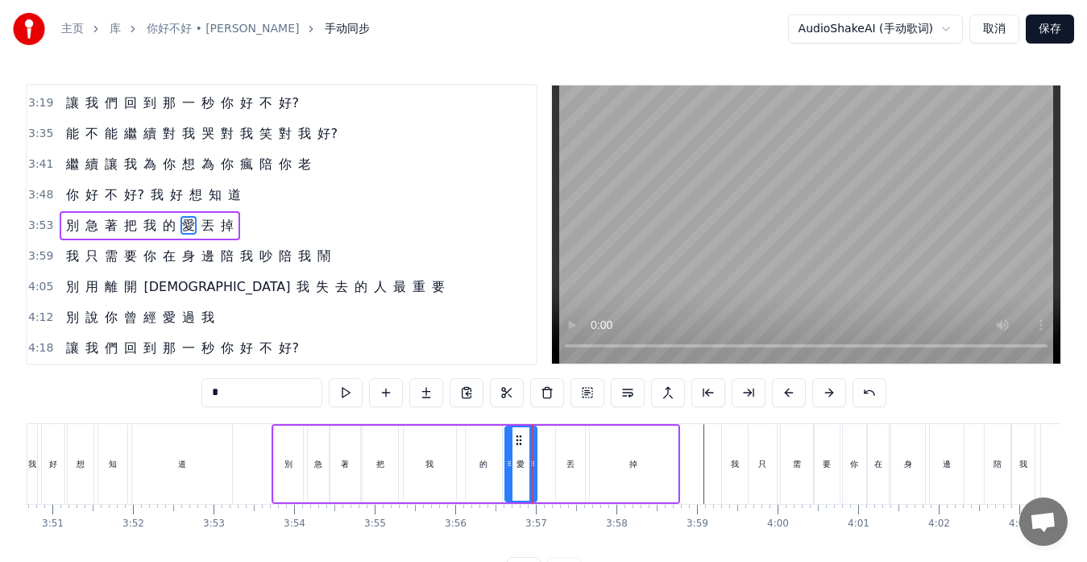
drag, startPoint x: 530, startPoint y: 437, endPoint x: 519, endPoint y: 438, distance: 10.5
click at [519, 438] on icon at bounding box center [519, 440] width 13 height 13
click at [576, 451] on div "丟" at bounding box center [570, 464] width 29 height 77
drag, startPoint x: 568, startPoint y: 440, endPoint x: 553, endPoint y: 439, distance: 15.3
click at [553, 439] on circle at bounding box center [552, 439] width 1 height 1
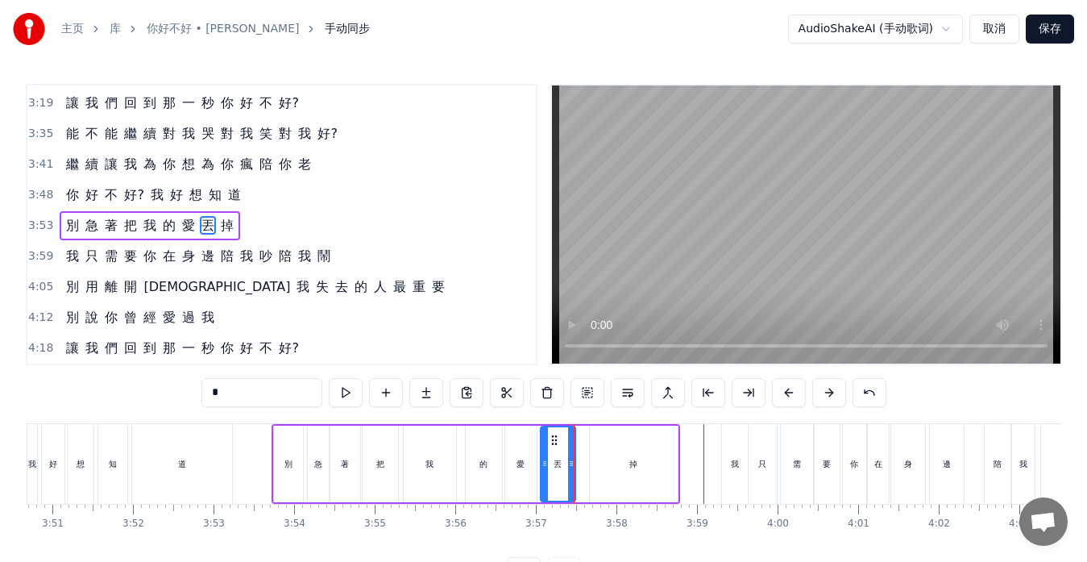
click at [572, 451] on div at bounding box center [571, 463] width 6 height 73
click at [604, 456] on div "掉" at bounding box center [634, 464] width 88 height 77
type input "*"
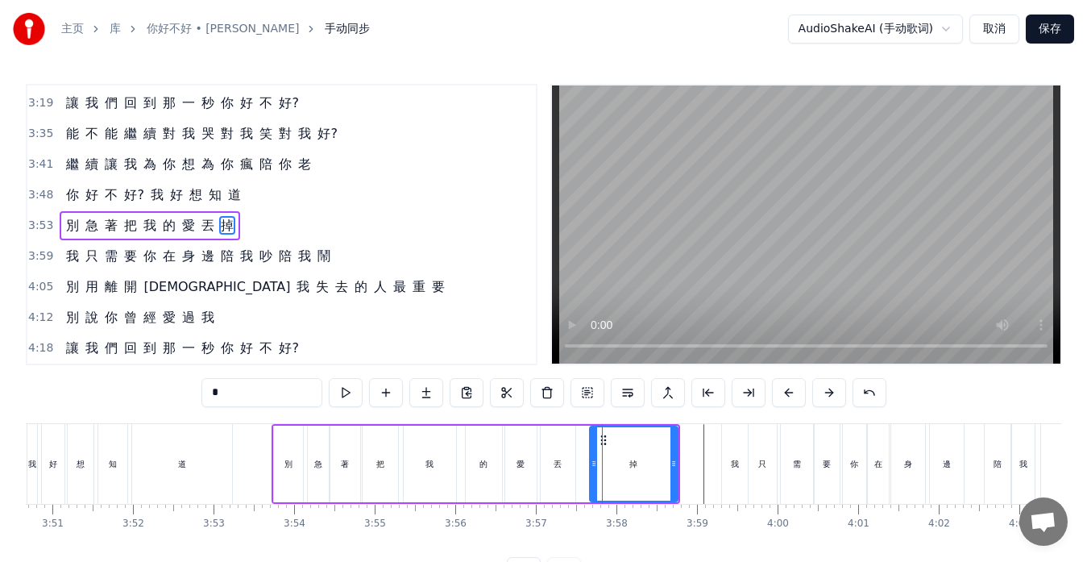
drag, startPoint x: 603, startPoint y: 439, endPoint x: 589, endPoint y: 440, distance: 13.8
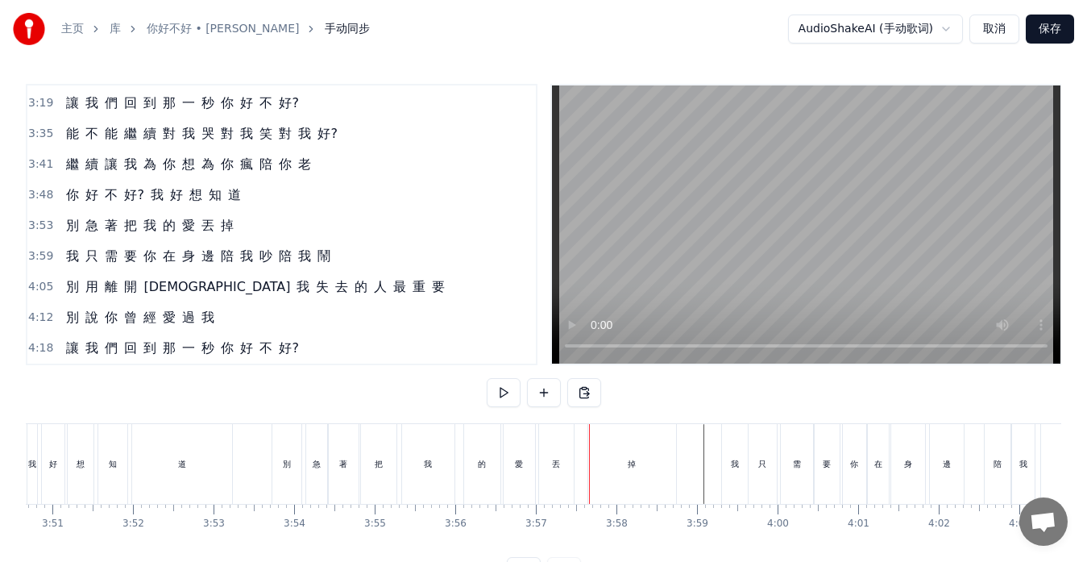
click at [603, 442] on div "掉" at bounding box center [632, 464] width 88 height 80
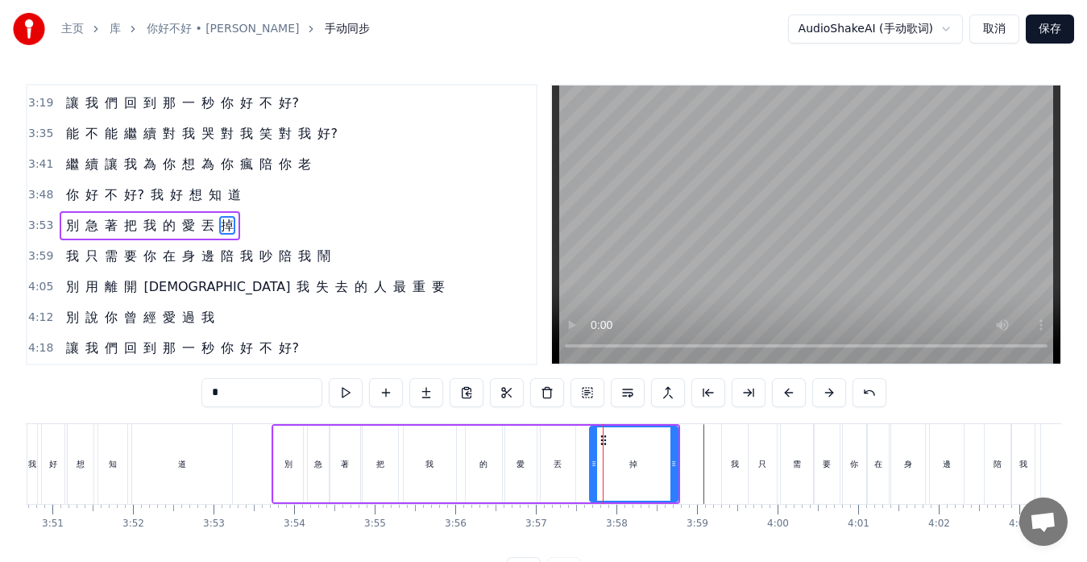
drag, startPoint x: 603, startPoint y: 439, endPoint x: 591, endPoint y: 439, distance: 12.1
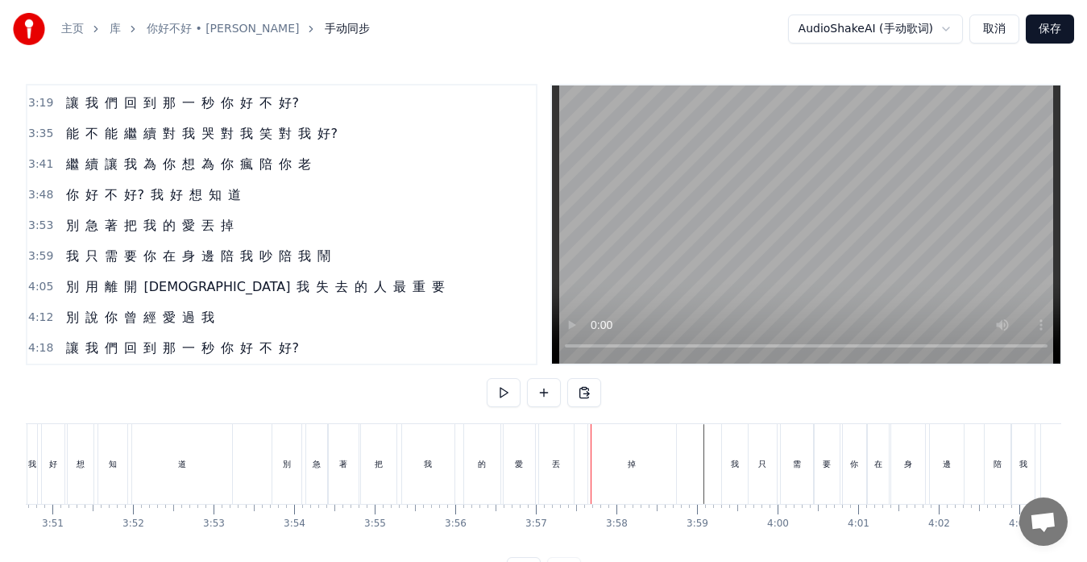
click at [596, 439] on div "掉" at bounding box center [632, 464] width 88 height 80
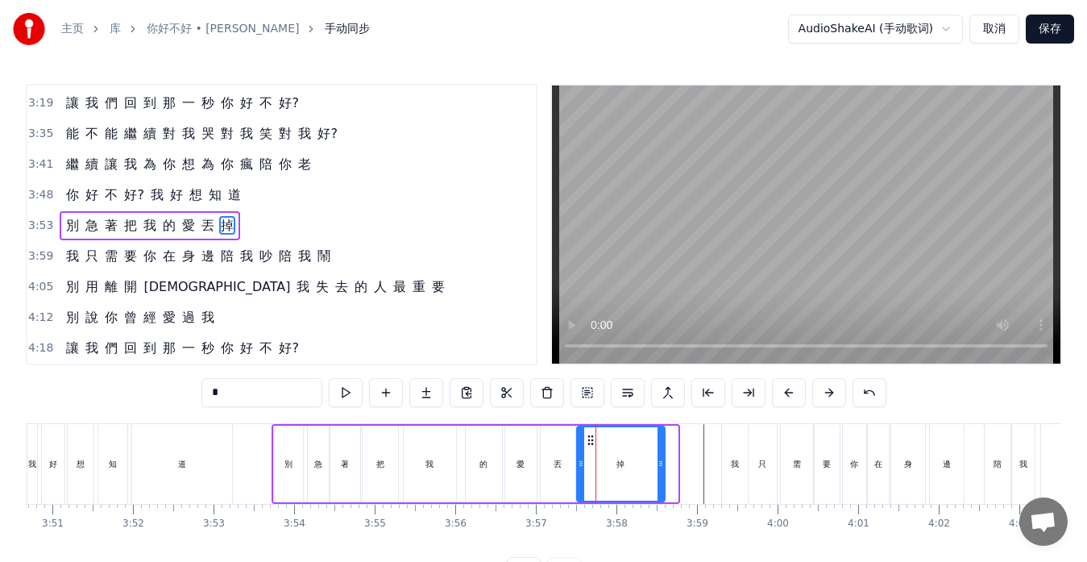
drag, startPoint x: 603, startPoint y: 438, endPoint x: 590, endPoint y: 440, distance: 13.1
click at [590, 440] on icon at bounding box center [590, 440] width 13 height 13
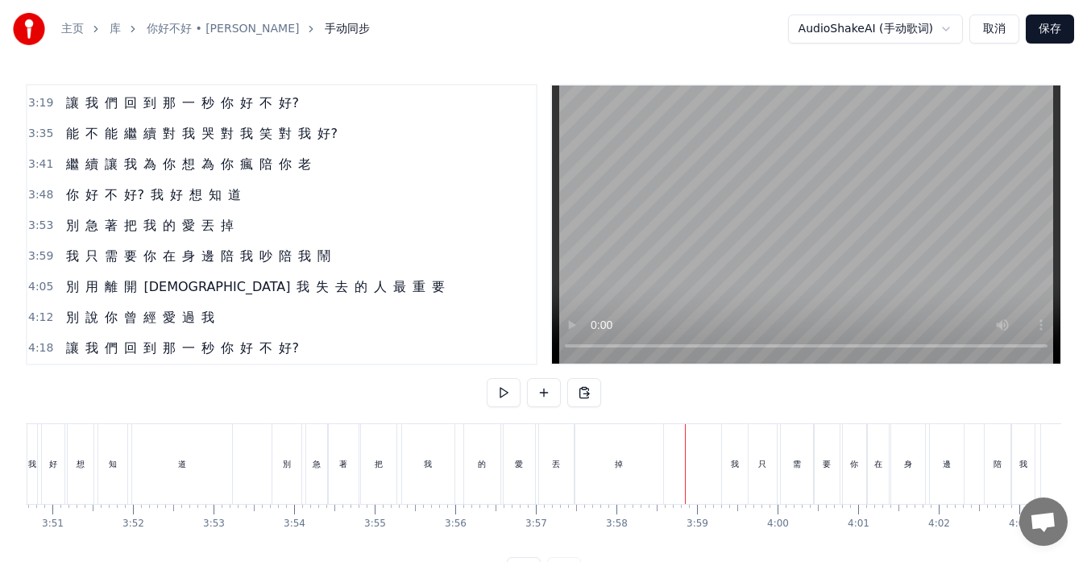
click at [638, 477] on div "掉" at bounding box center [620, 464] width 88 height 80
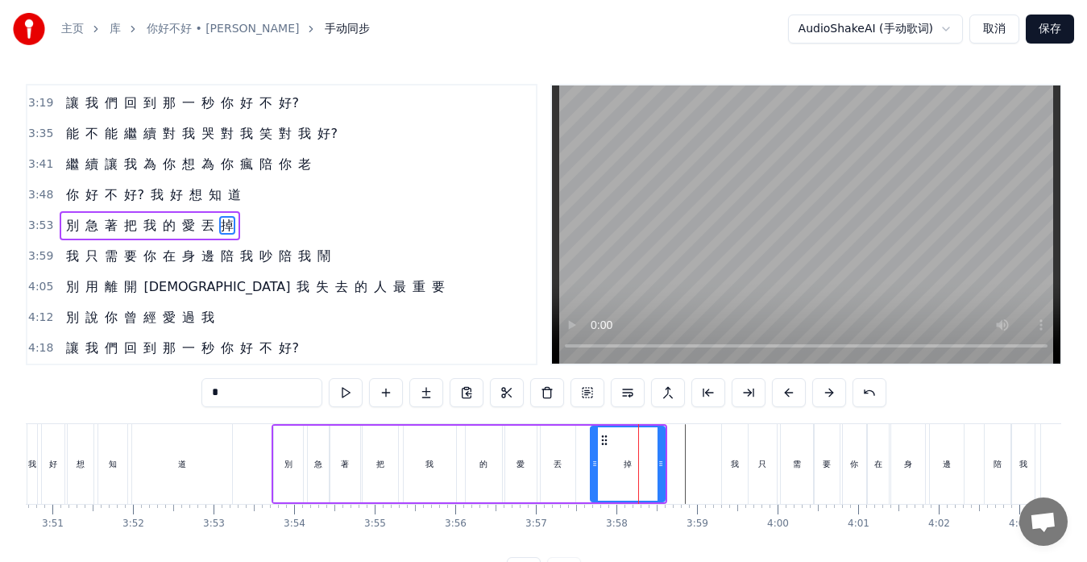
drag, startPoint x: 579, startPoint y: 463, endPoint x: 593, endPoint y: 463, distance: 14.5
click at [592, 463] on icon at bounding box center [595, 463] width 6 height 13
click at [561, 469] on div "丟" at bounding box center [558, 464] width 8 height 12
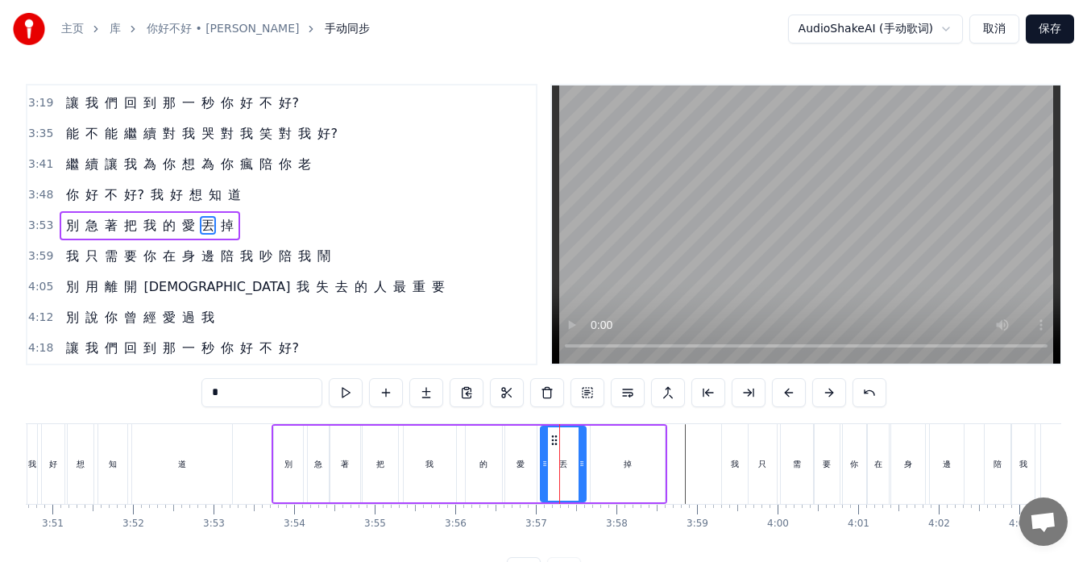
drag, startPoint x: 572, startPoint y: 464, endPoint x: 583, endPoint y: 464, distance: 10.5
click at [583, 464] on icon at bounding box center [582, 463] width 6 height 13
click at [514, 464] on div "愛" at bounding box center [520, 464] width 31 height 77
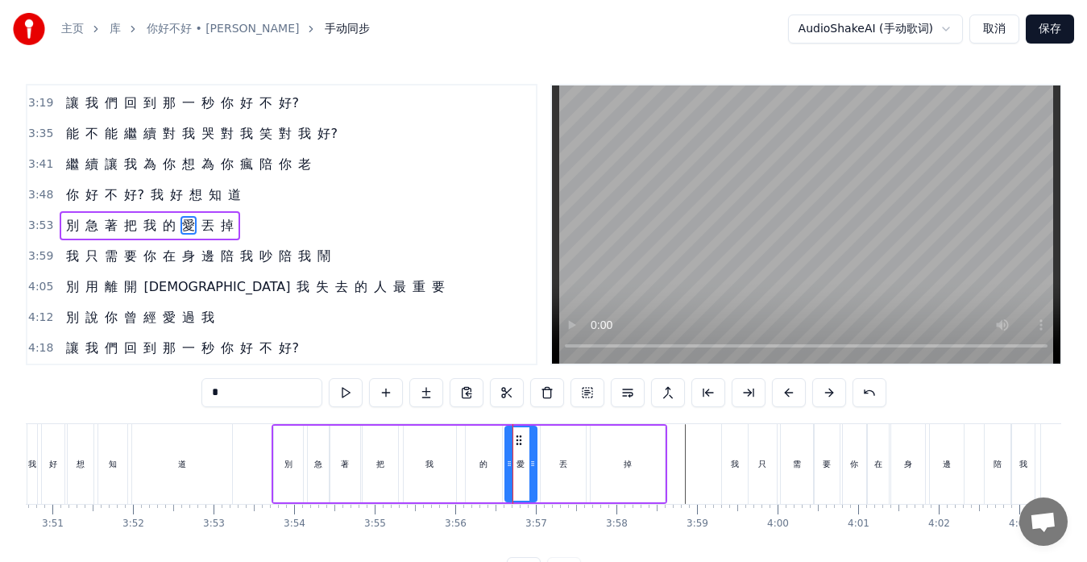
click at [483, 466] on div "的" at bounding box center [484, 464] width 8 height 12
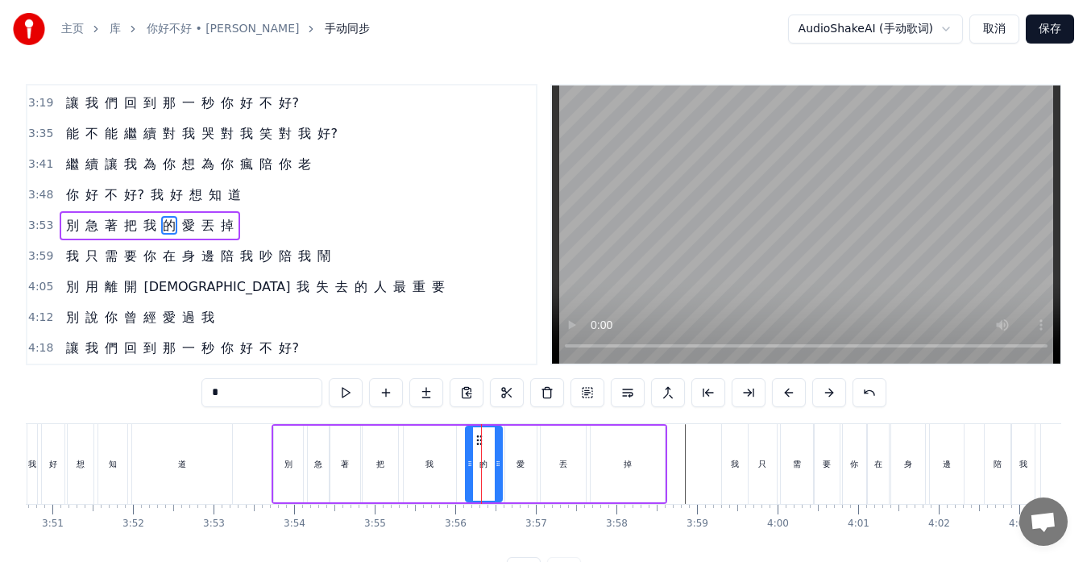
click at [420, 468] on div "我" at bounding box center [430, 464] width 52 height 77
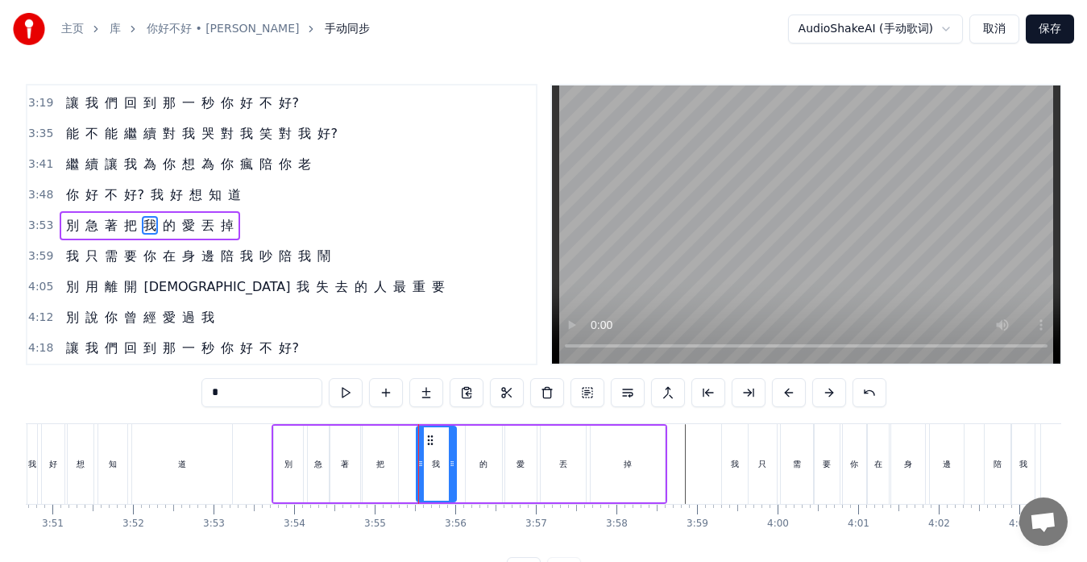
drag, startPoint x: 409, startPoint y: 460, endPoint x: 422, endPoint y: 459, distance: 12.9
click at [422, 459] on icon at bounding box center [421, 463] width 6 height 13
click at [385, 464] on div "把" at bounding box center [380, 464] width 35 height 77
type input "*"
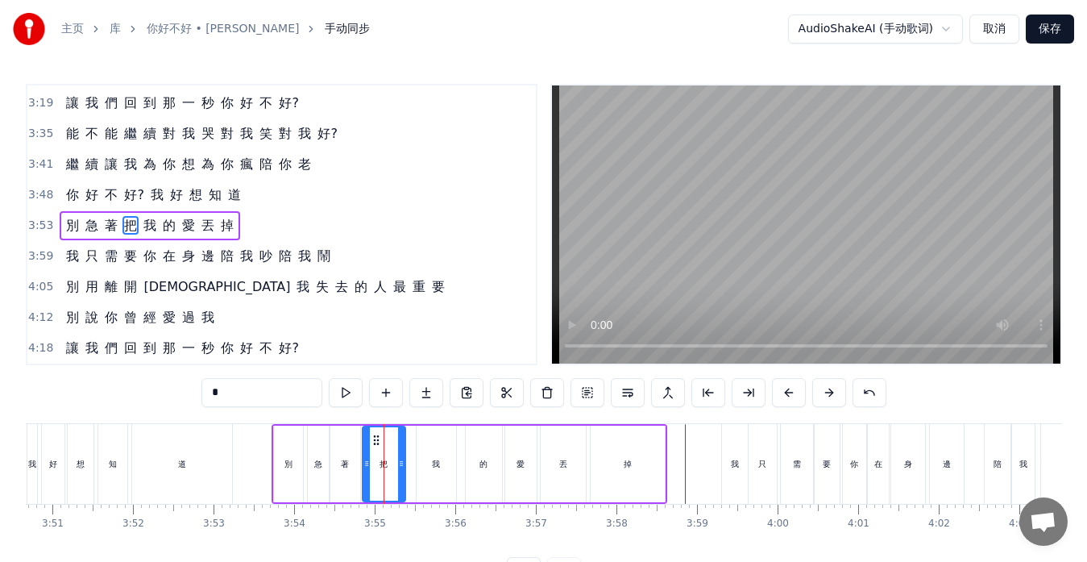
click at [404, 464] on icon at bounding box center [401, 463] width 6 height 13
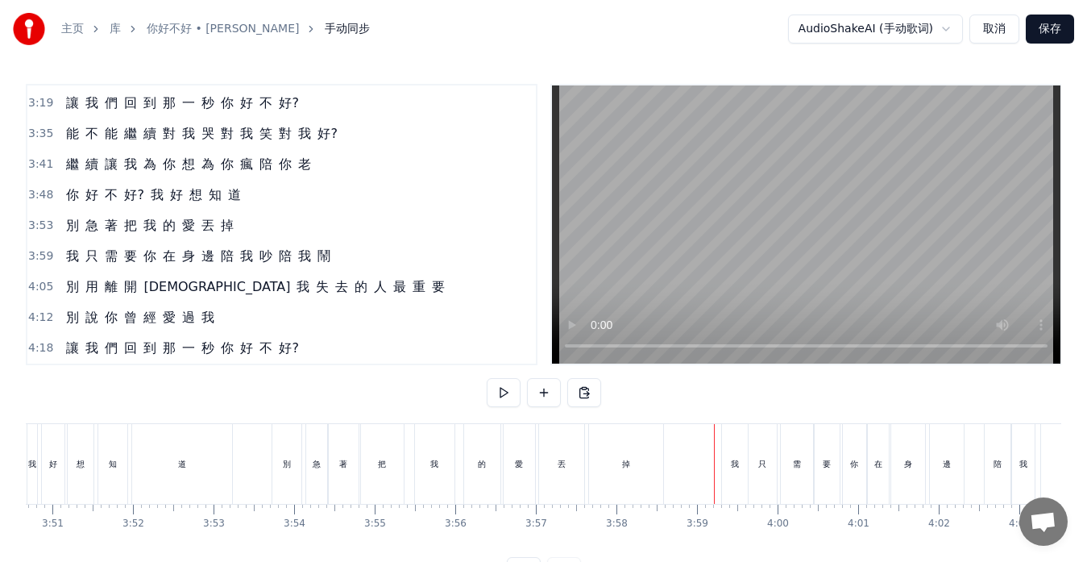
click at [744, 459] on div "我" at bounding box center [735, 464] width 26 height 80
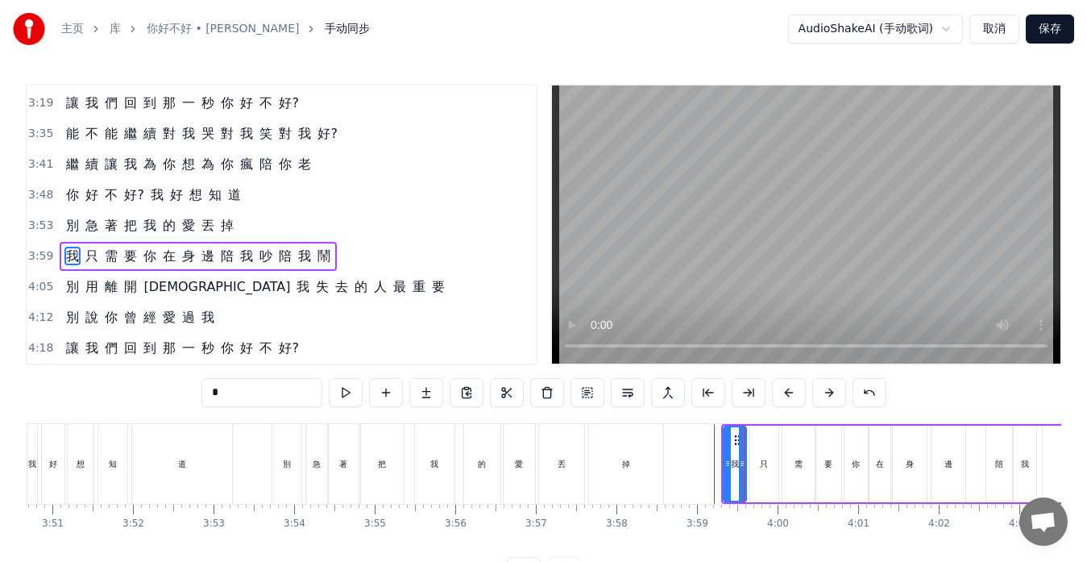
click at [742, 463] on icon at bounding box center [742, 463] width 6 height 13
click at [725, 467] on icon at bounding box center [726, 463] width 6 height 13
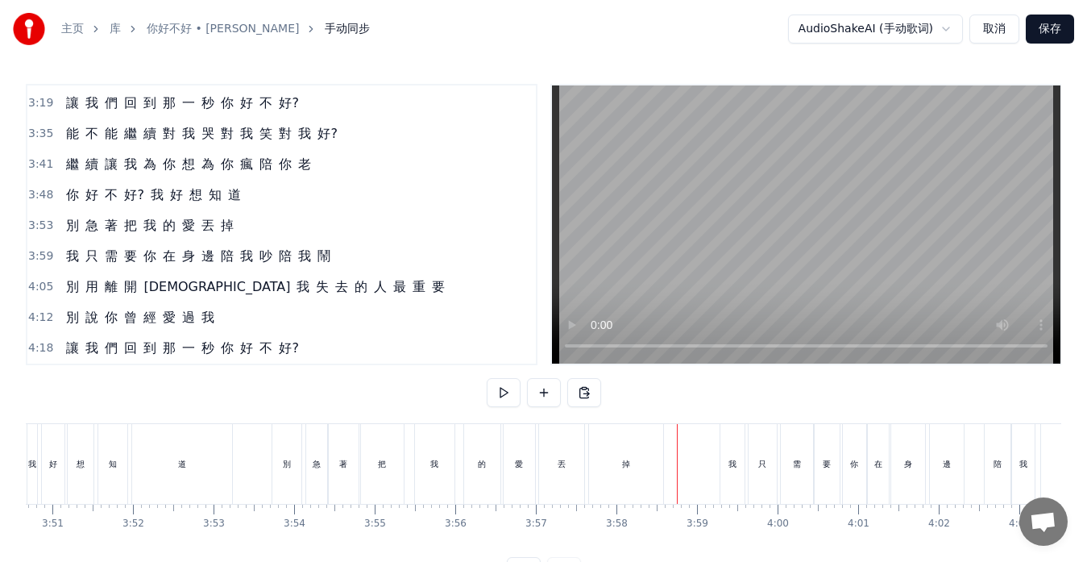
click at [477, 477] on div "的" at bounding box center [482, 464] width 36 height 80
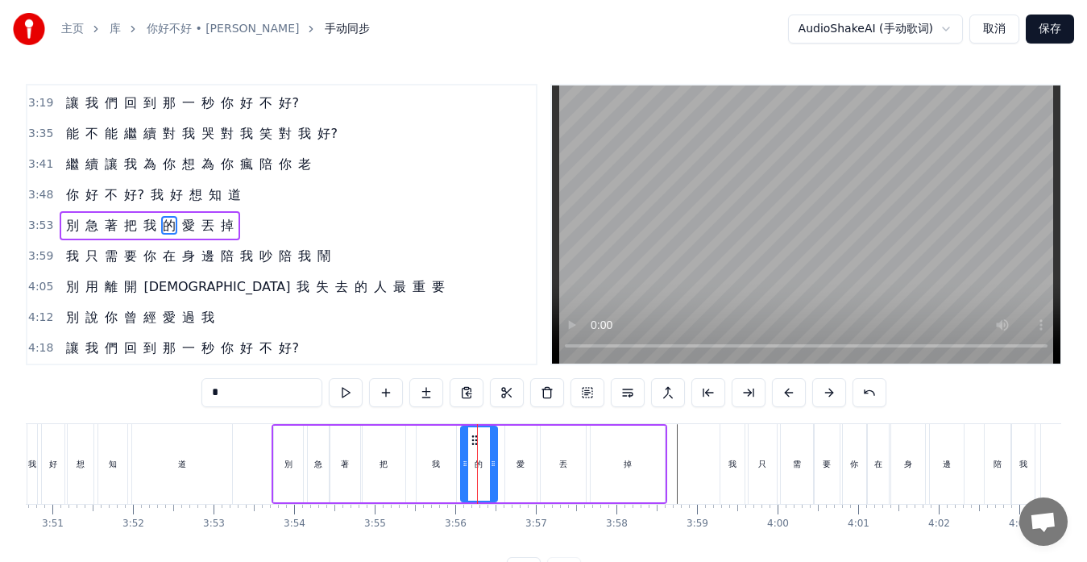
click at [476, 443] on icon at bounding box center [474, 440] width 13 height 13
click at [505, 474] on div "愛" at bounding box center [521, 464] width 33 height 77
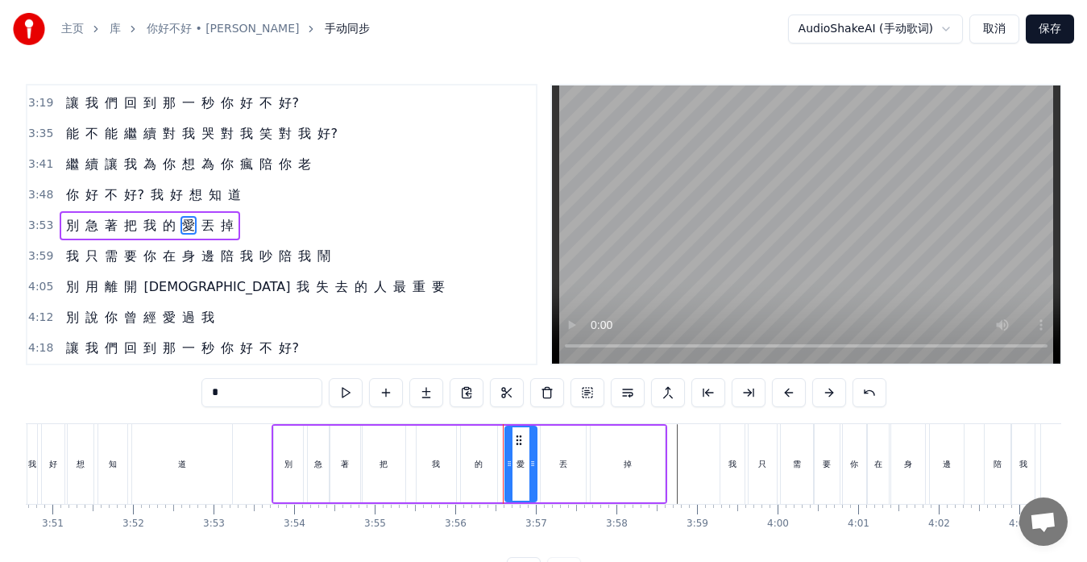
click at [219, 256] on span "陪" at bounding box center [227, 256] width 16 height 19
type input "*"
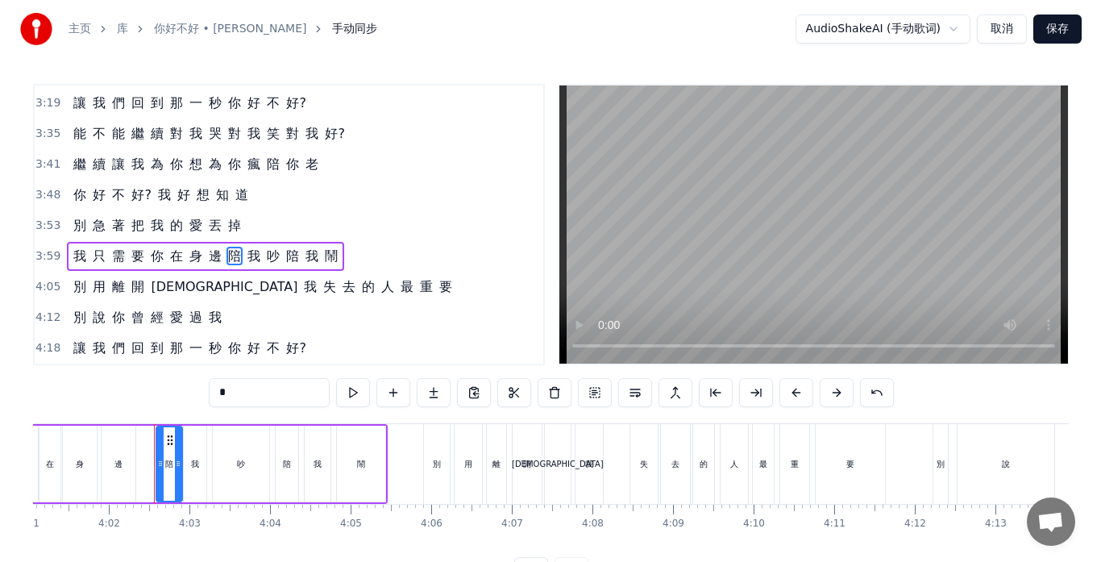
scroll to position [0, 19471]
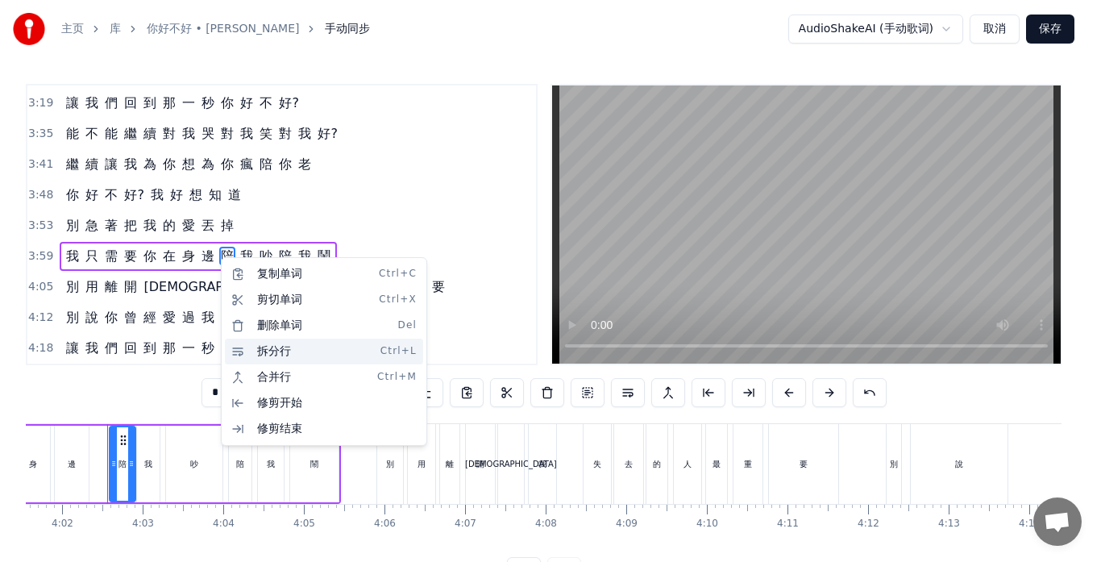
click at [249, 347] on div "拆分行 Ctrl+L" at bounding box center [324, 352] width 198 height 26
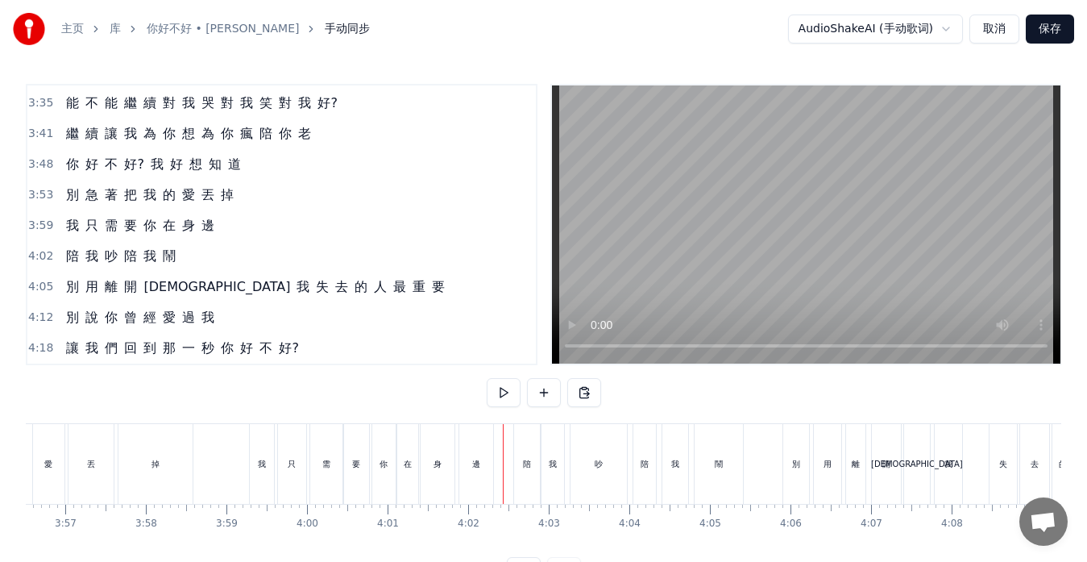
scroll to position [0, 19065]
click at [501, 389] on button at bounding box center [504, 392] width 34 height 29
click at [505, 392] on button at bounding box center [504, 392] width 34 height 29
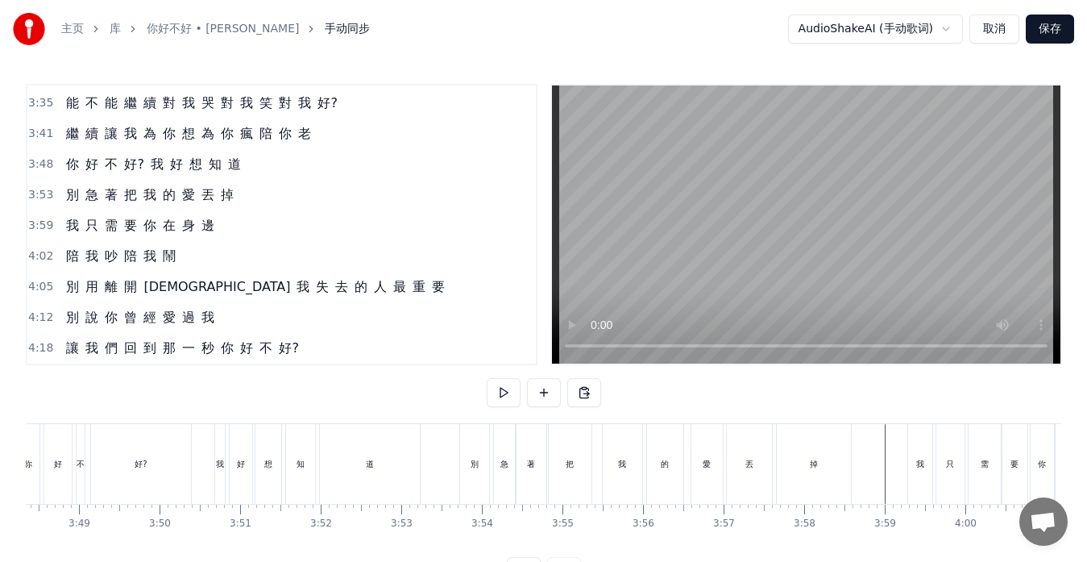
click at [499, 394] on button at bounding box center [504, 392] width 34 height 29
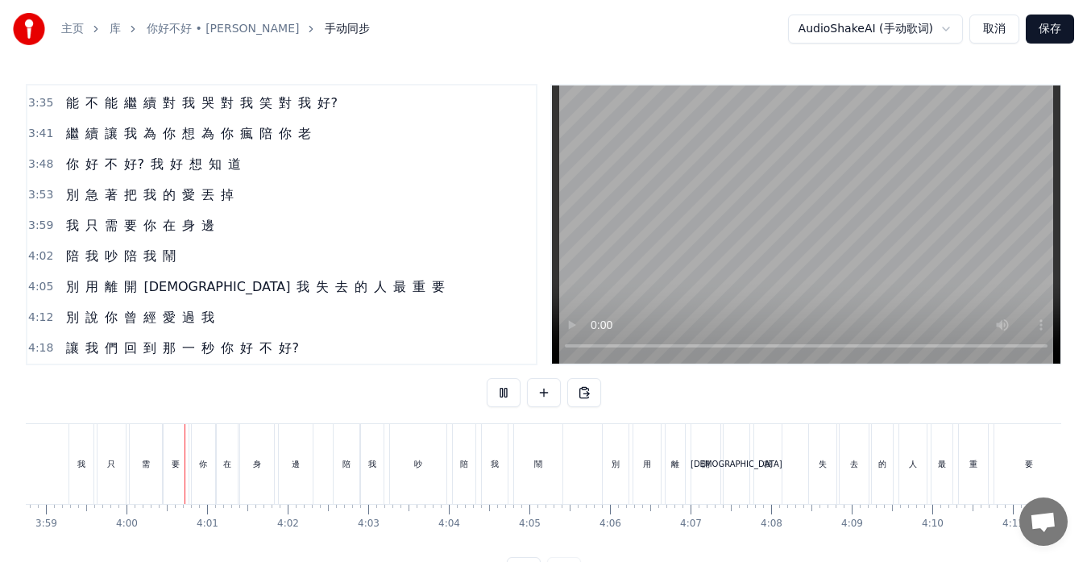
scroll to position [0, 19286]
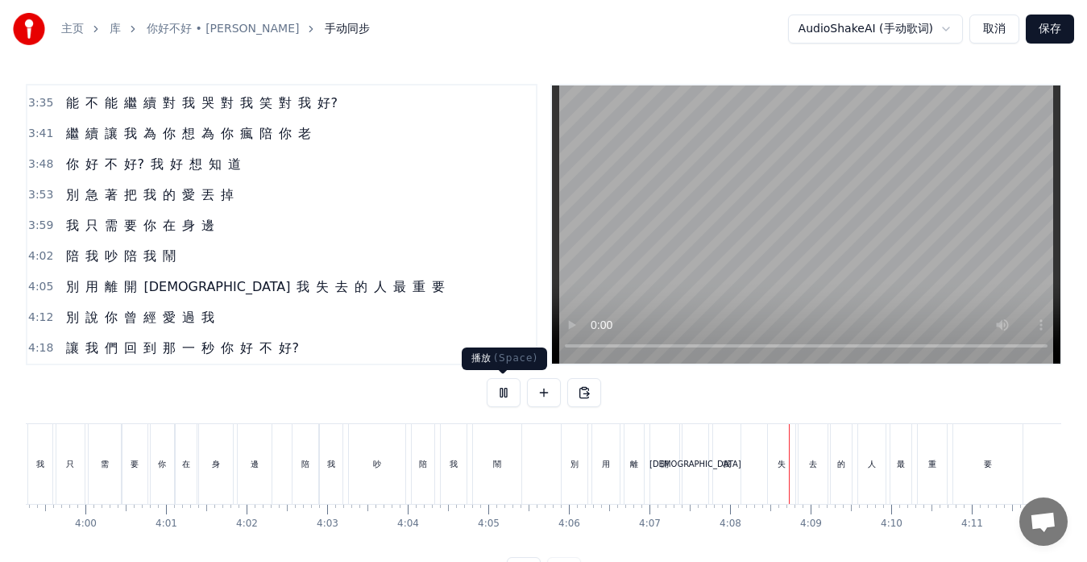
click at [507, 392] on button at bounding box center [504, 392] width 34 height 29
click at [314, 292] on span "失" at bounding box center [322, 286] width 16 height 19
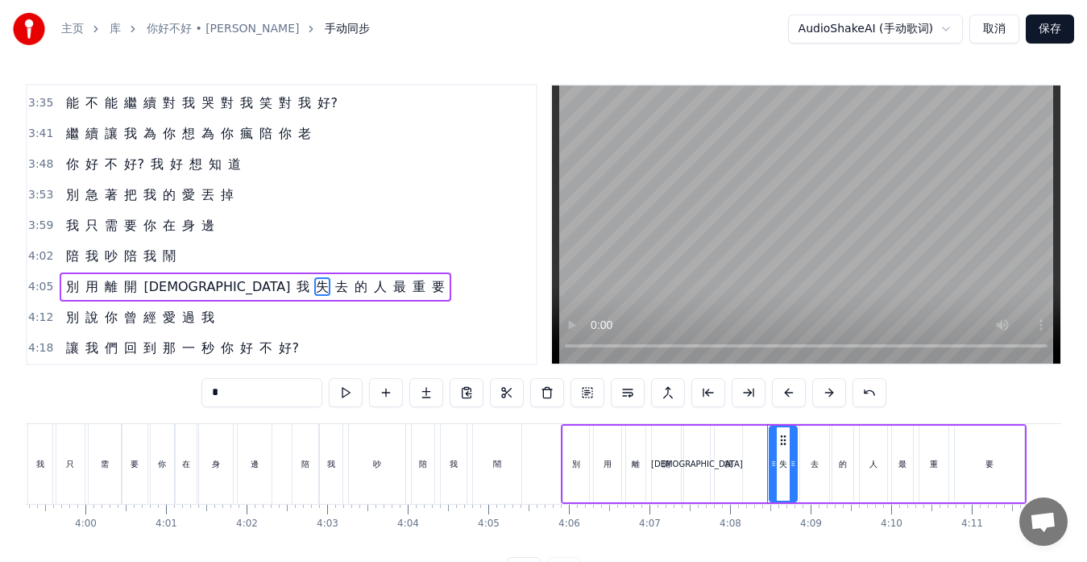
scroll to position [6, 0]
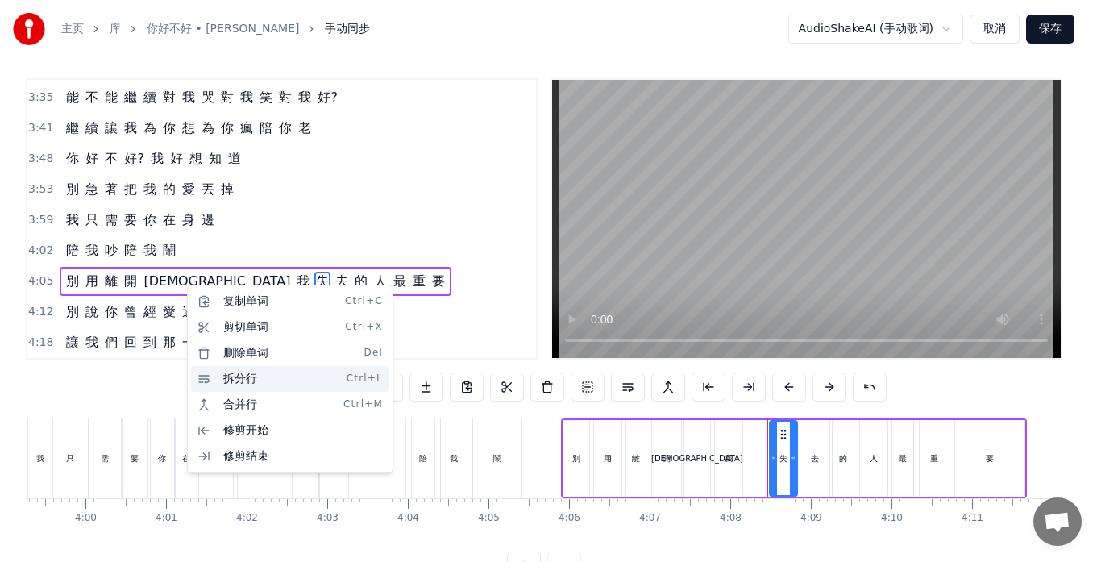
click at [228, 381] on div "拆分行 Ctrl+L" at bounding box center [290, 379] width 198 height 26
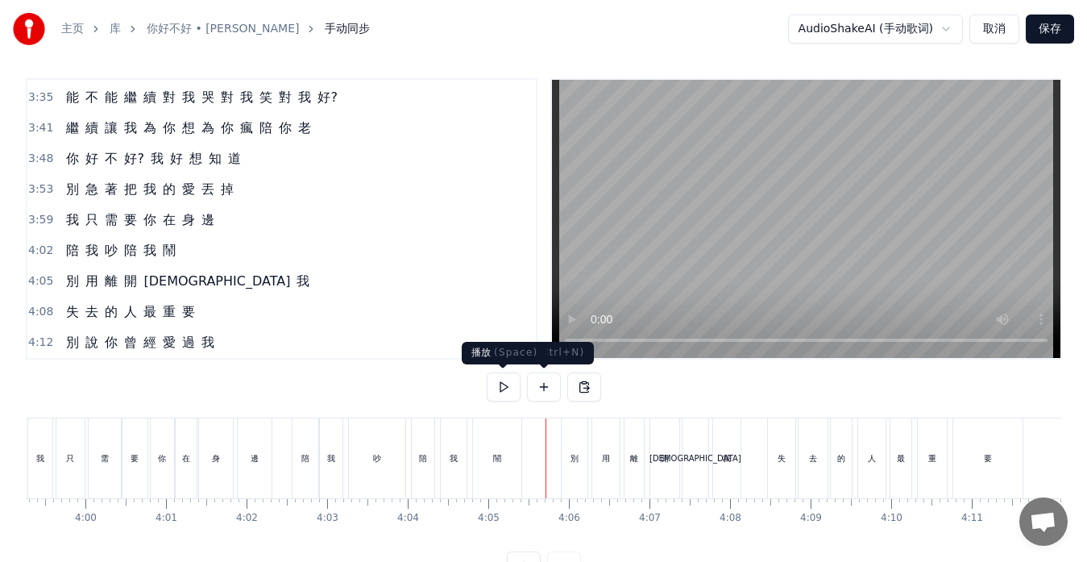
click at [504, 392] on button at bounding box center [504, 386] width 34 height 29
click at [501, 384] on button at bounding box center [504, 386] width 34 height 29
click at [784, 468] on div "失" at bounding box center [781, 458] width 27 height 80
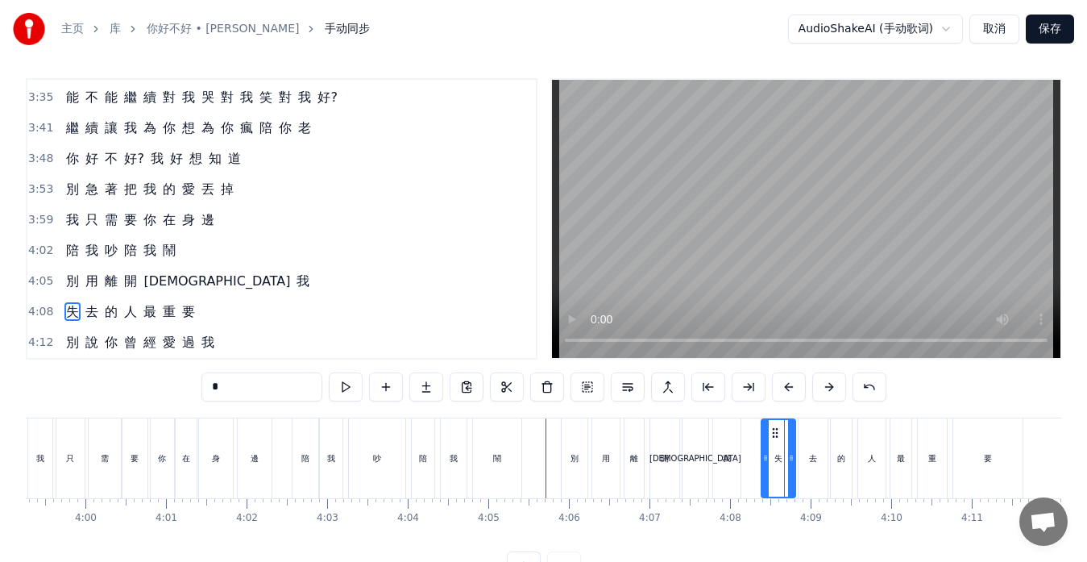
click at [766, 443] on div at bounding box center [766, 458] width 6 height 77
click at [340, 390] on button at bounding box center [346, 386] width 34 height 29
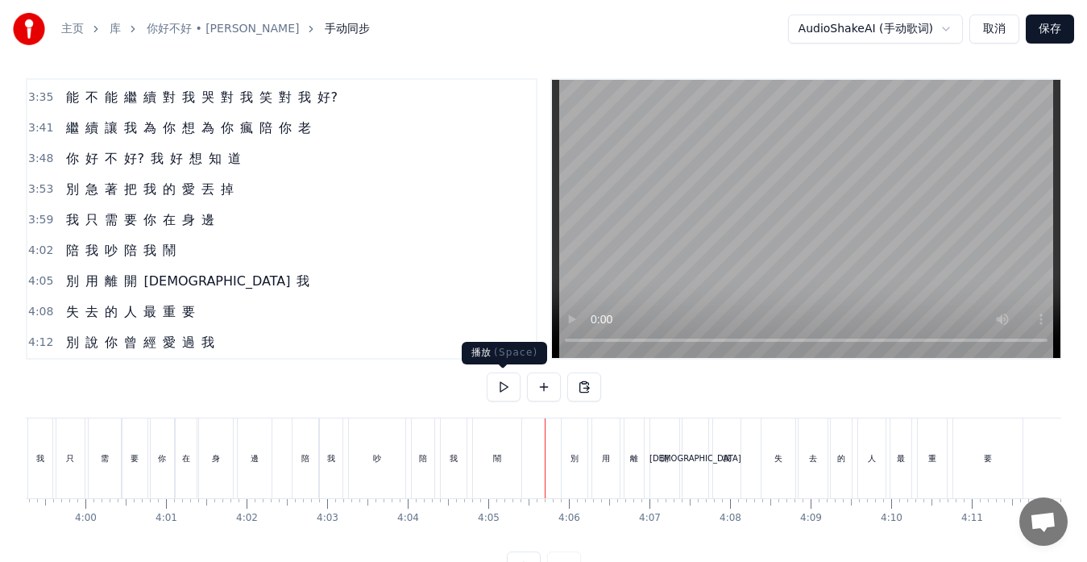
click at [507, 392] on button at bounding box center [504, 386] width 34 height 29
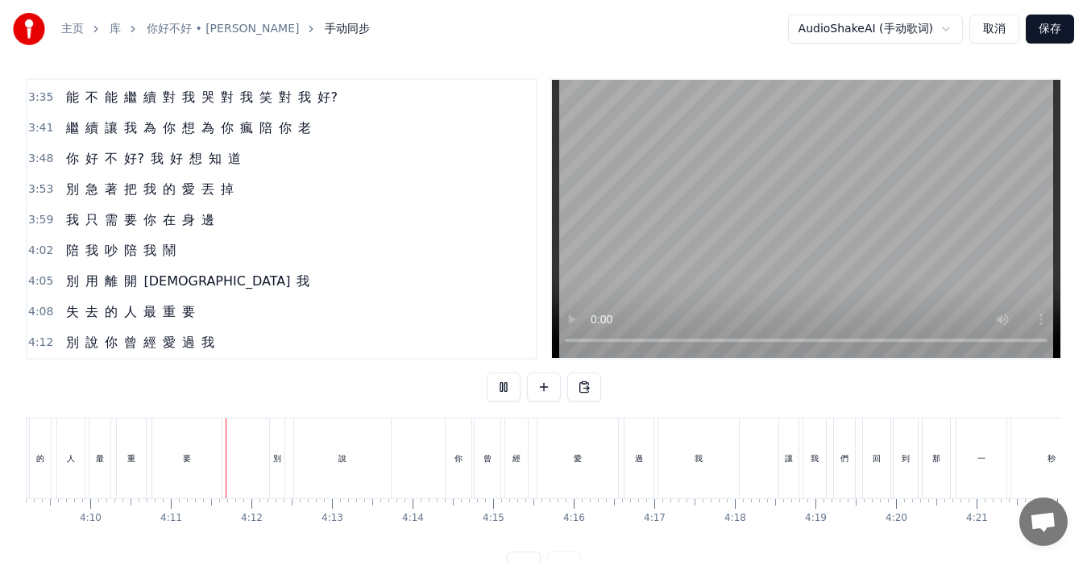
scroll to position [0, 20171]
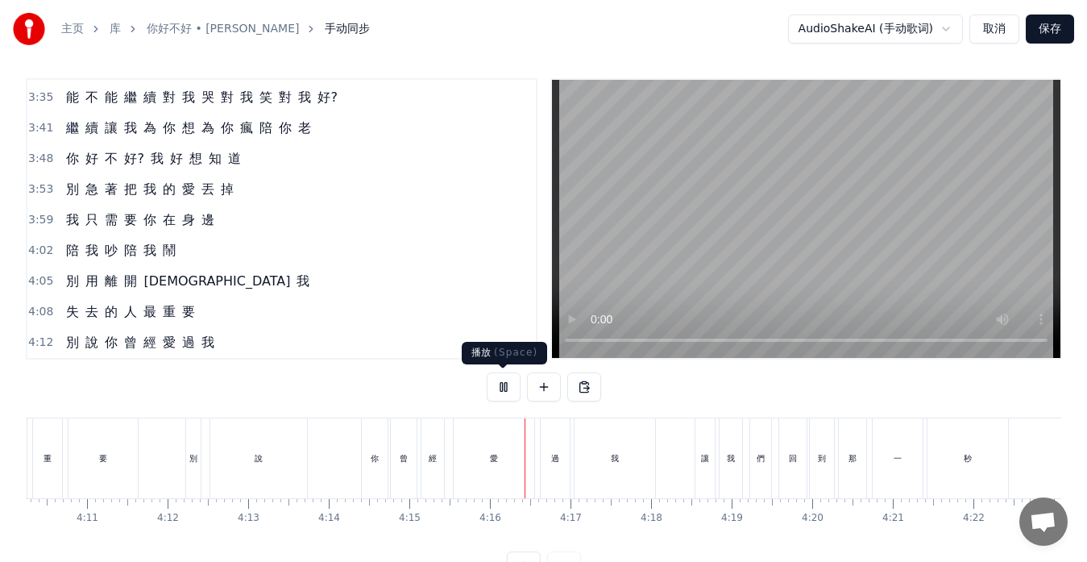
click at [504, 389] on button at bounding box center [504, 386] width 34 height 29
click at [223, 438] on div "說" at bounding box center [258, 458] width 97 height 80
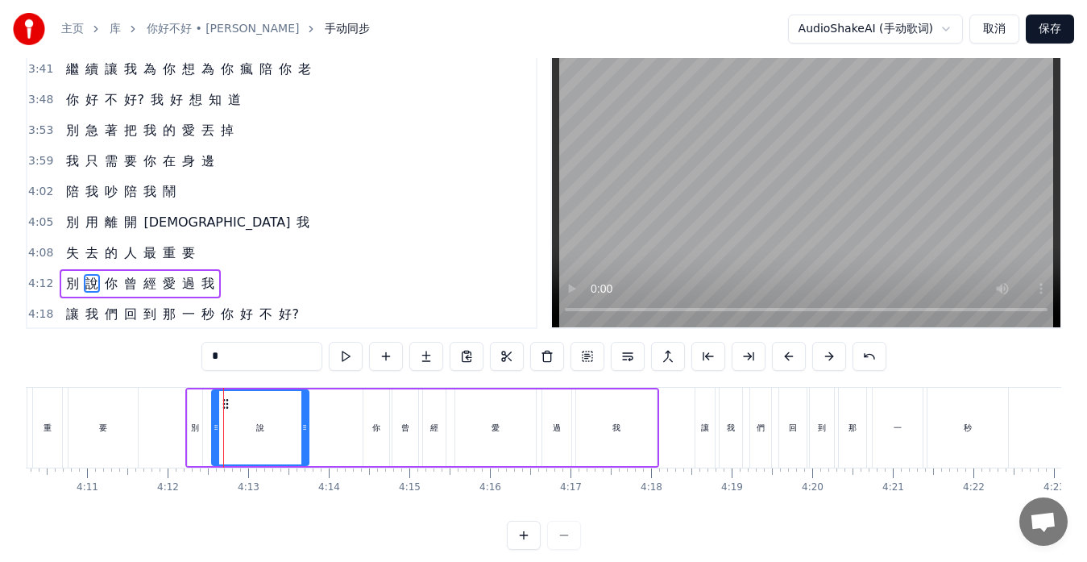
scroll to position [886, 0]
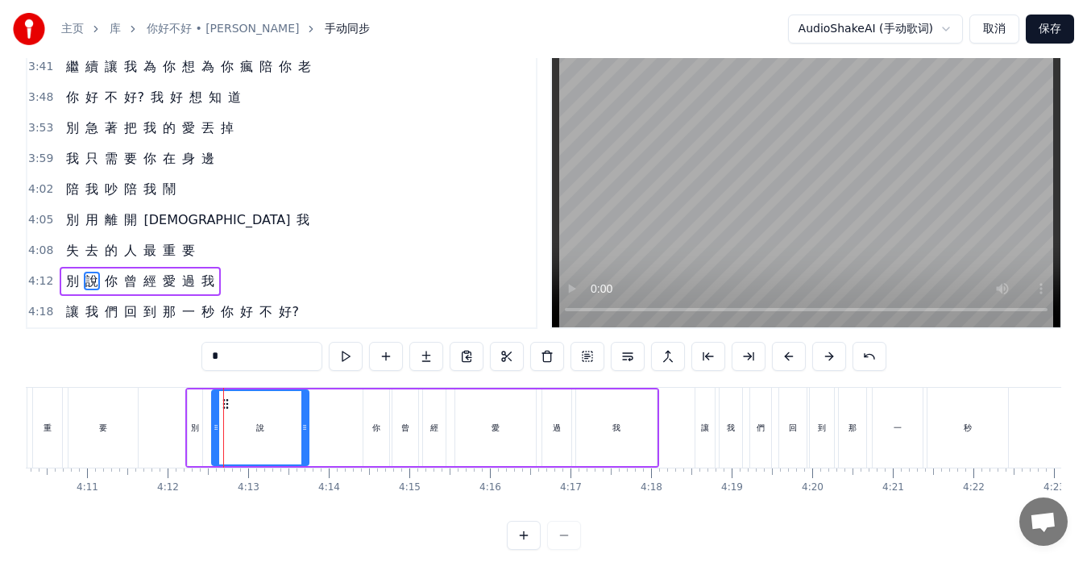
click at [192, 406] on div "別" at bounding box center [195, 427] width 15 height 77
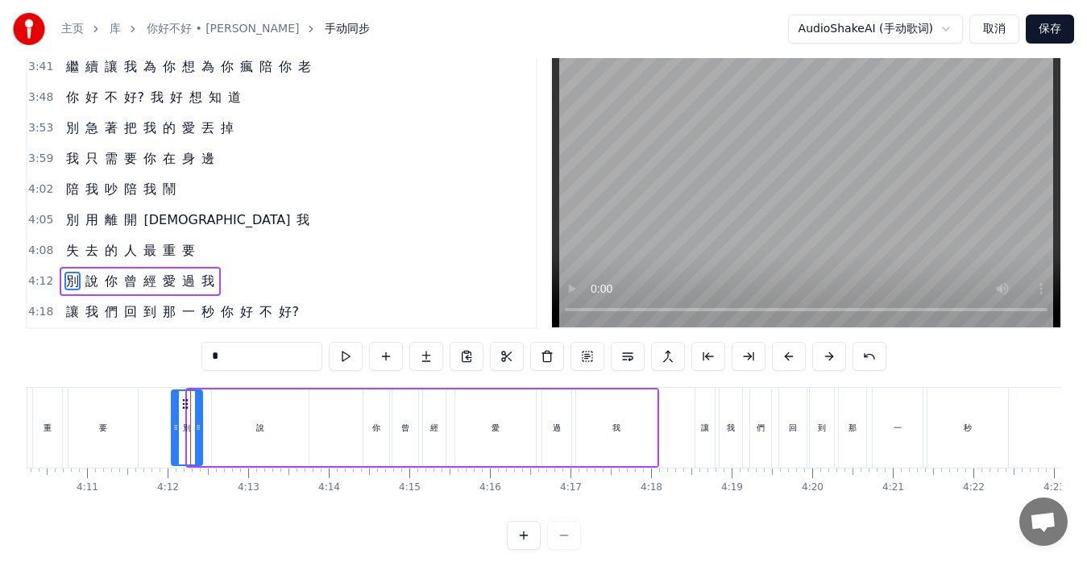
drag, startPoint x: 189, startPoint y: 408, endPoint x: 173, endPoint y: 410, distance: 16.3
click at [173, 410] on div at bounding box center [176, 427] width 6 height 73
click at [243, 410] on div "說" at bounding box center [260, 427] width 97 height 77
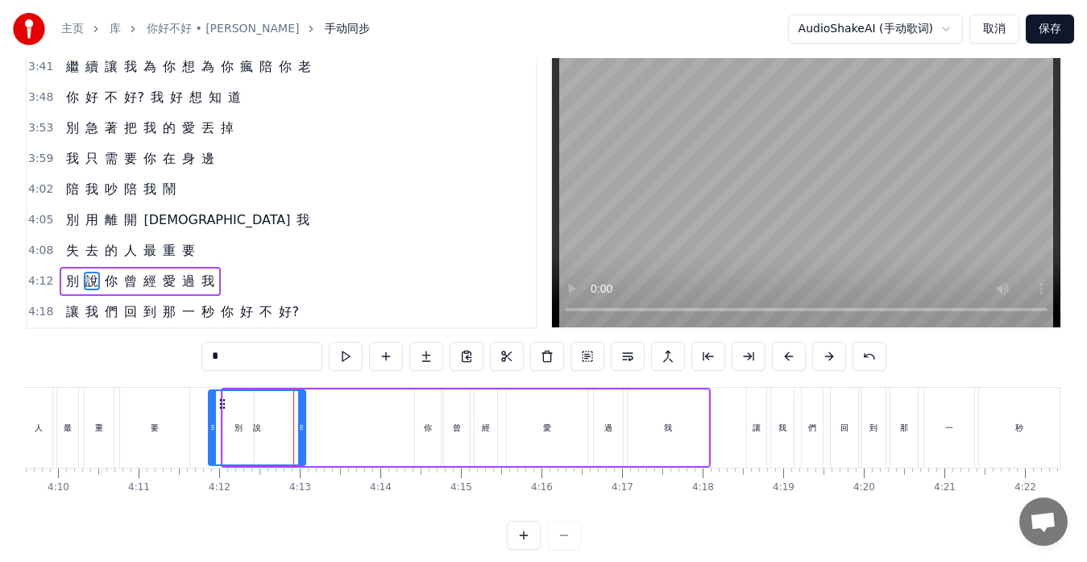
scroll to position [0, 20109]
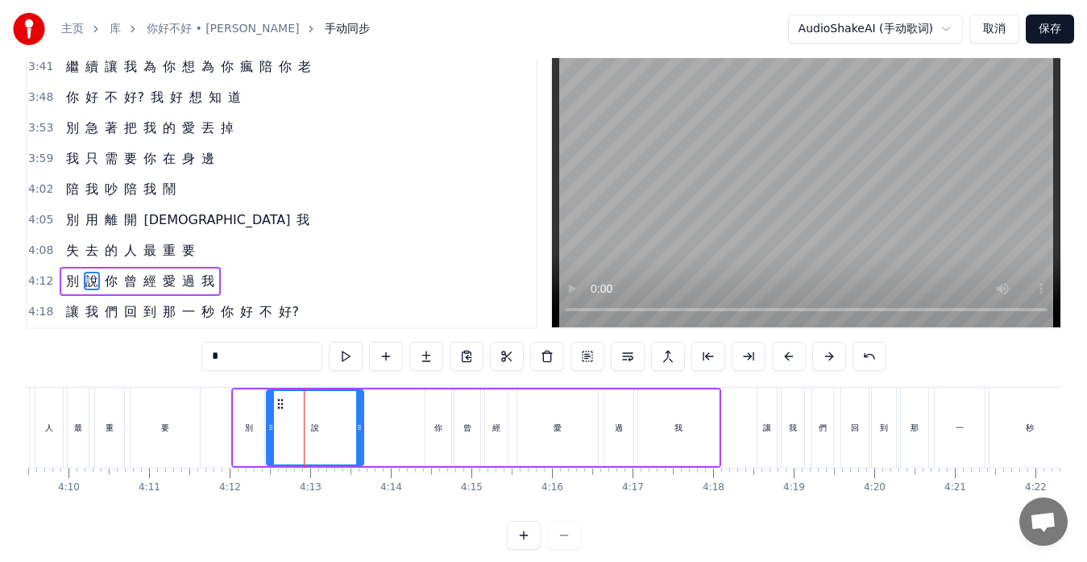
drag, startPoint x: 222, startPoint y: 404, endPoint x: 277, endPoint y: 411, distance: 55.3
click at [277, 411] on div "說" at bounding box center [315, 427] width 95 height 73
click at [443, 422] on div "你" at bounding box center [439, 427] width 26 height 77
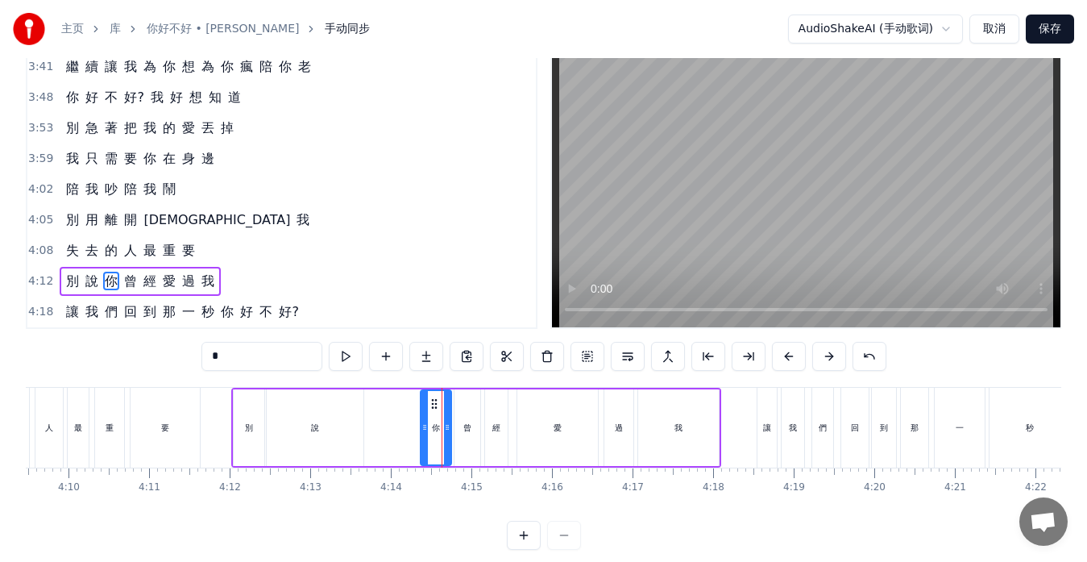
click at [423, 405] on div at bounding box center [425, 427] width 6 height 73
click at [434, 406] on icon at bounding box center [432, 403] width 13 height 13
click at [464, 422] on div "曾" at bounding box center [467, 428] width 8 height 12
click at [475, 424] on icon at bounding box center [475, 427] width 6 height 13
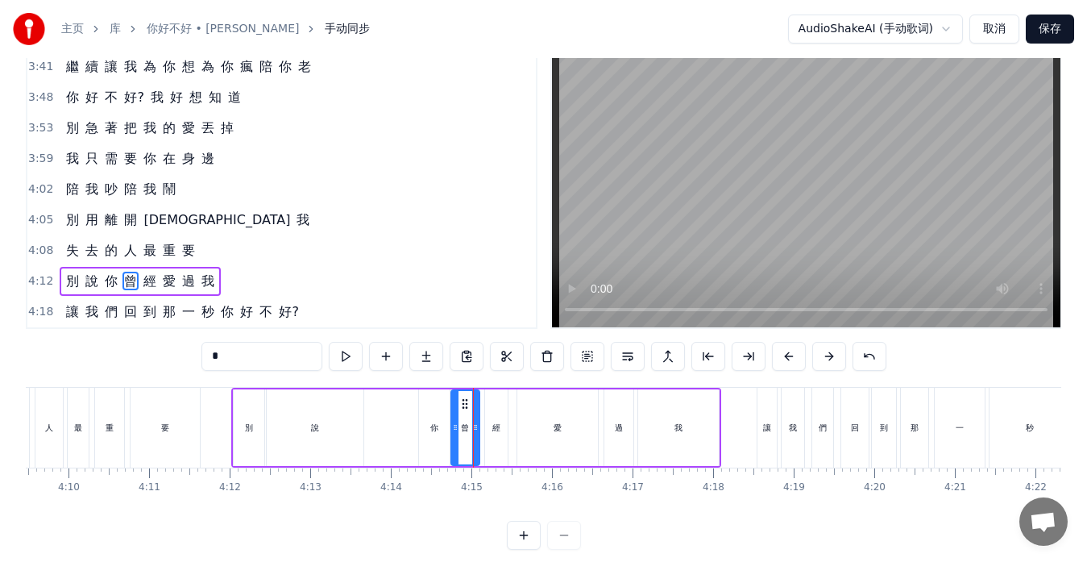
click at [493, 428] on div "經" at bounding box center [497, 428] width 8 height 12
click at [484, 403] on div at bounding box center [486, 427] width 6 height 73
click at [525, 430] on div "愛" at bounding box center [558, 427] width 81 height 77
type input "*"
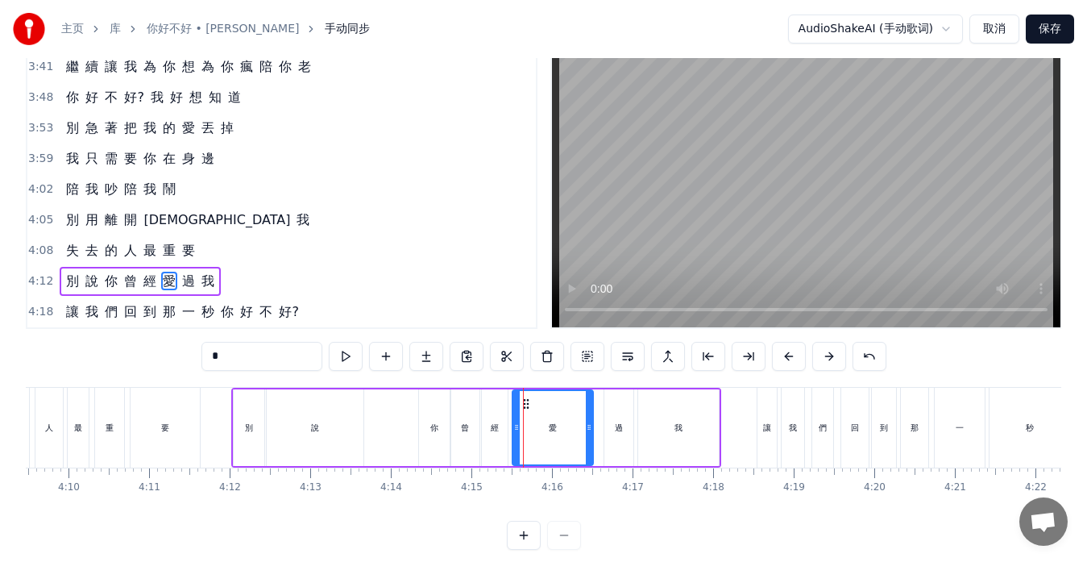
click at [526, 407] on icon at bounding box center [526, 403] width 13 height 13
click at [397, 439] on div "別 說 你 曾 經 愛 過 我" at bounding box center [476, 428] width 490 height 80
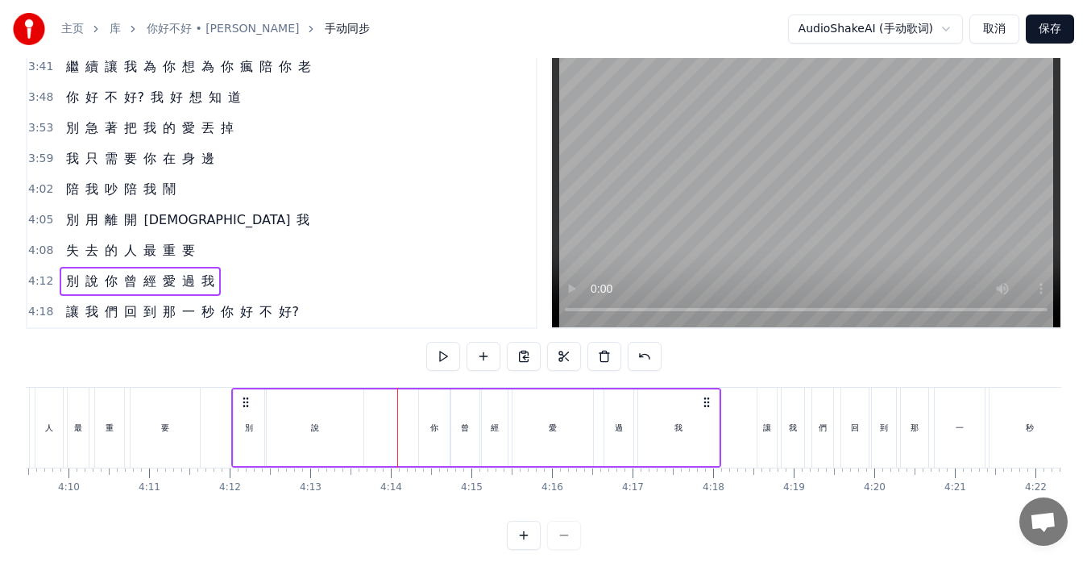
click at [428, 440] on div "你" at bounding box center [434, 427] width 31 height 77
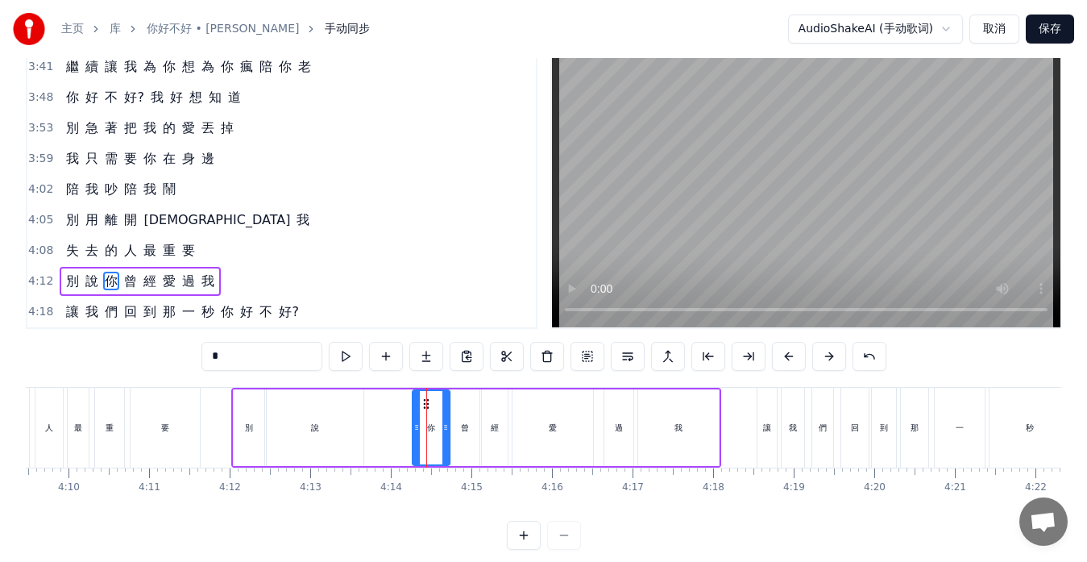
click at [414, 430] on icon at bounding box center [417, 427] width 6 height 13
click at [385, 432] on div "別 說 你 曾 經 愛 過 我" at bounding box center [476, 428] width 490 height 80
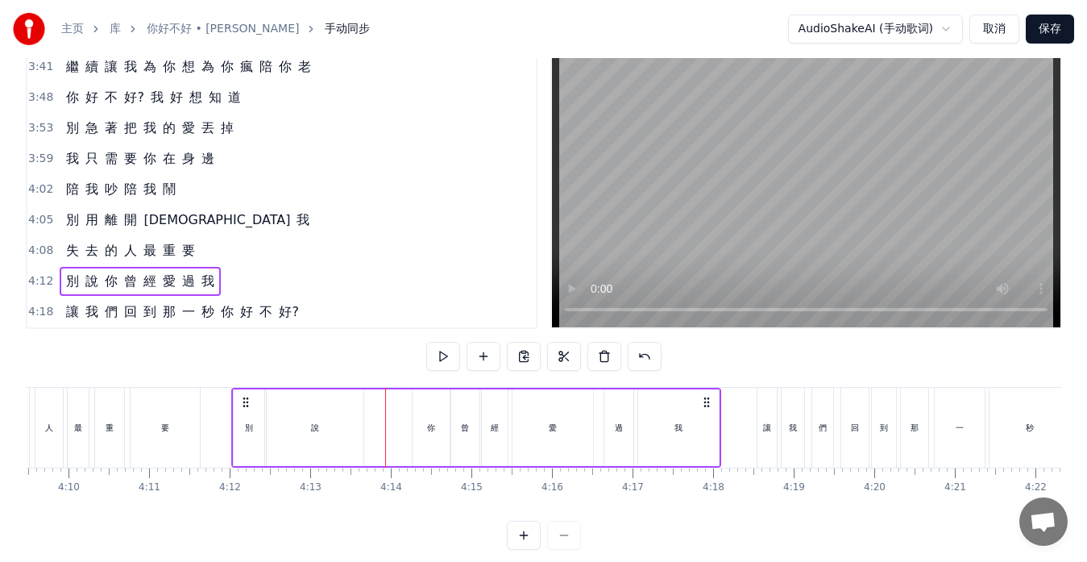
click at [613, 437] on div "過" at bounding box center [619, 427] width 29 height 77
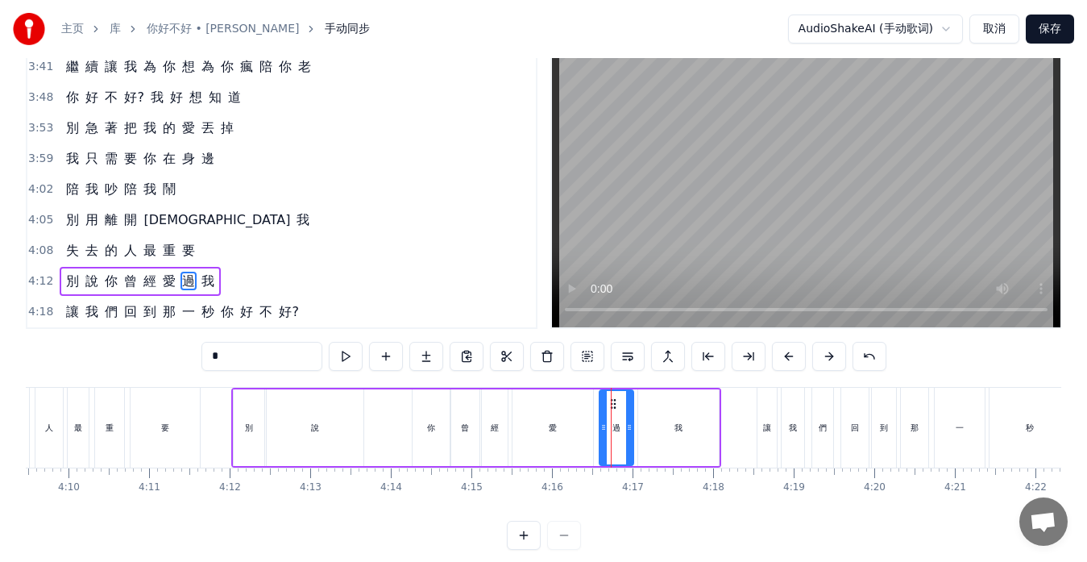
click at [605, 428] on icon at bounding box center [604, 427] width 6 height 13
click at [628, 428] on icon at bounding box center [626, 427] width 6 height 13
click at [648, 426] on div "我" at bounding box center [678, 427] width 81 height 77
type input "*"
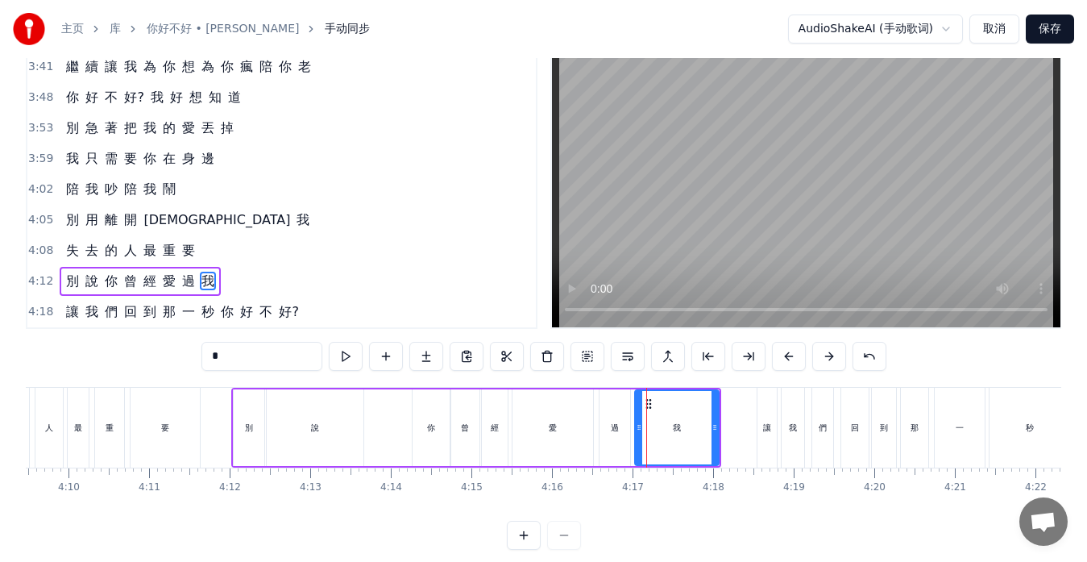
click at [639, 423] on icon at bounding box center [639, 427] width 6 height 13
click at [394, 443] on div "別 說 你 曾 經 愛 過 我" at bounding box center [476, 428] width 490 height 80
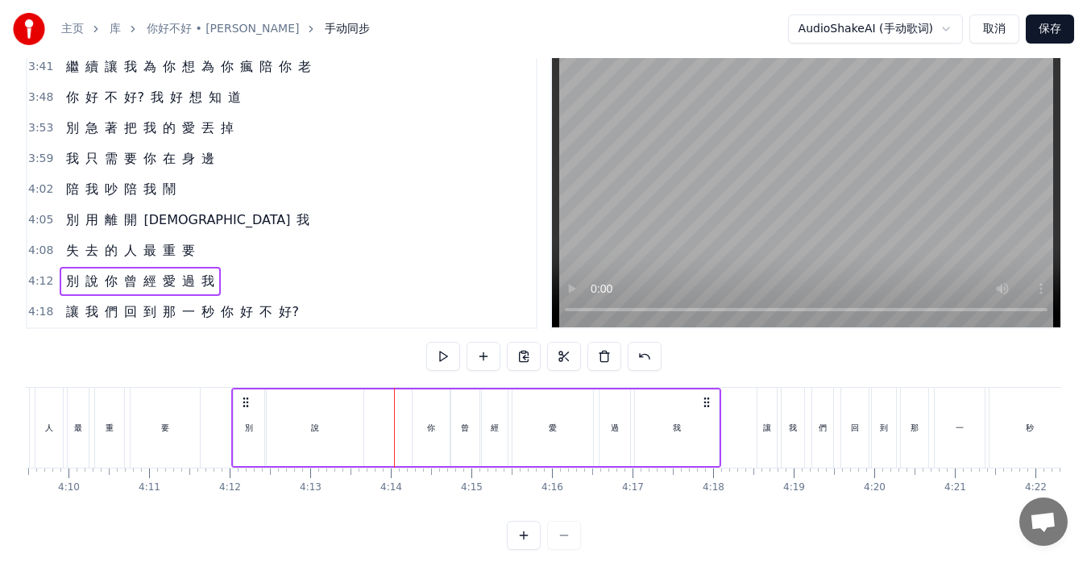
click at [249, 443] on div "別" at bounding box center [249, 427] width 31 height 77
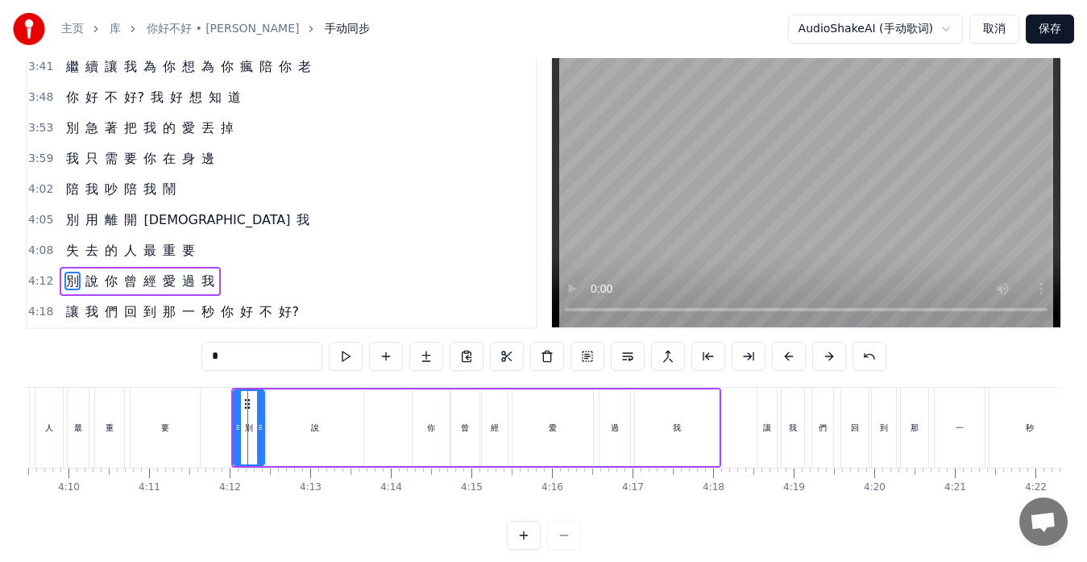
click at [381, 442] on div "別 說 你 曾 經 愛 過 我" at bounding box center [476, 428] width 490 height 80
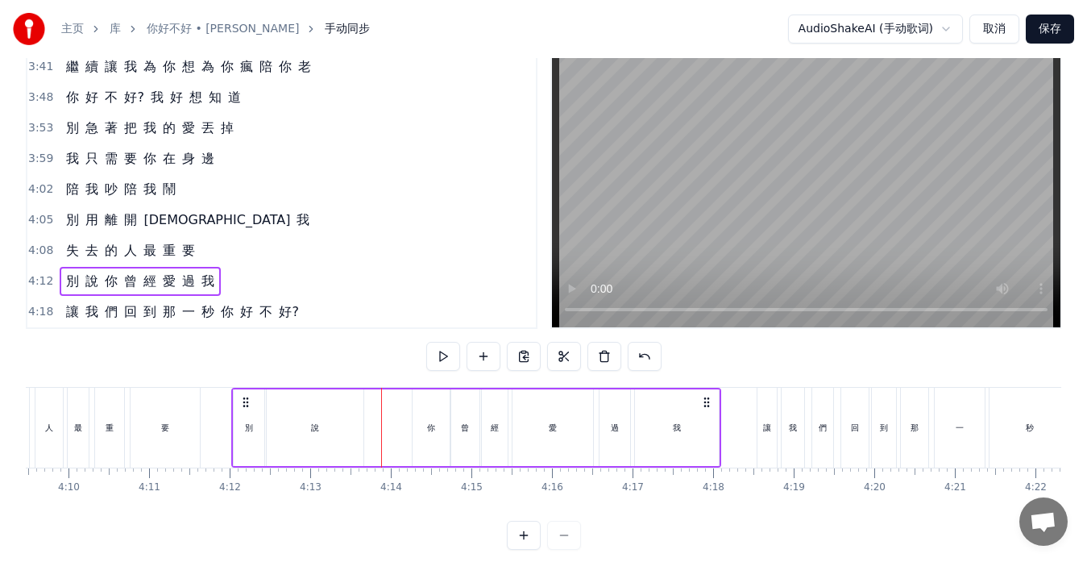
click at [360, 434] on div "說" at bounding box center [315, 427] width 97 height 77
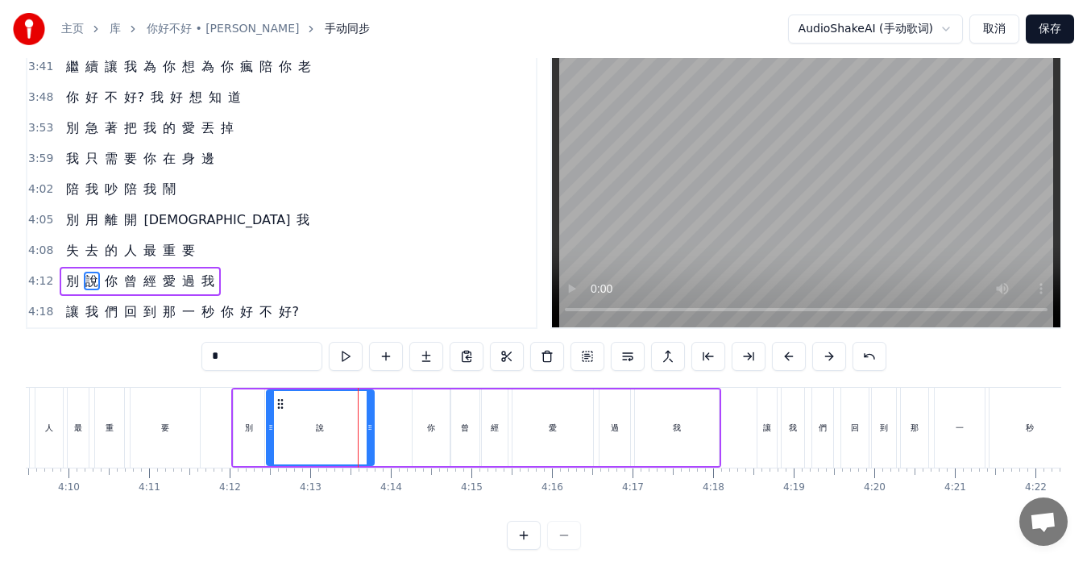
drag, startPoint x: 361, startPoint y: 429, endPoint x: 372, endPoint y: 429, distance: 10.5
click at [372, 429] on icon at bounding box center [370, 427] width 6 height 13
click at [372, 429] on icon at bounding box center [371, 427] width 6 height 13
click at [247, 431] on div "別" at bounding box center [249, 428] width 8 height 12
type input "*"
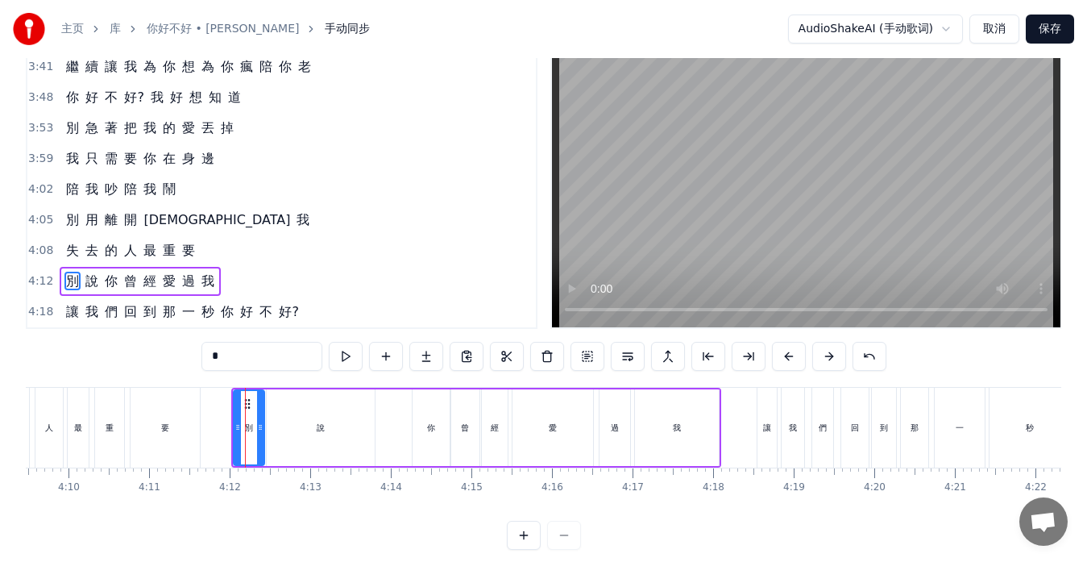
click at [231, 429] on div "別 說 你 曾 經 愛 過 我" at bounding box center [476, 428] width 490 height 80
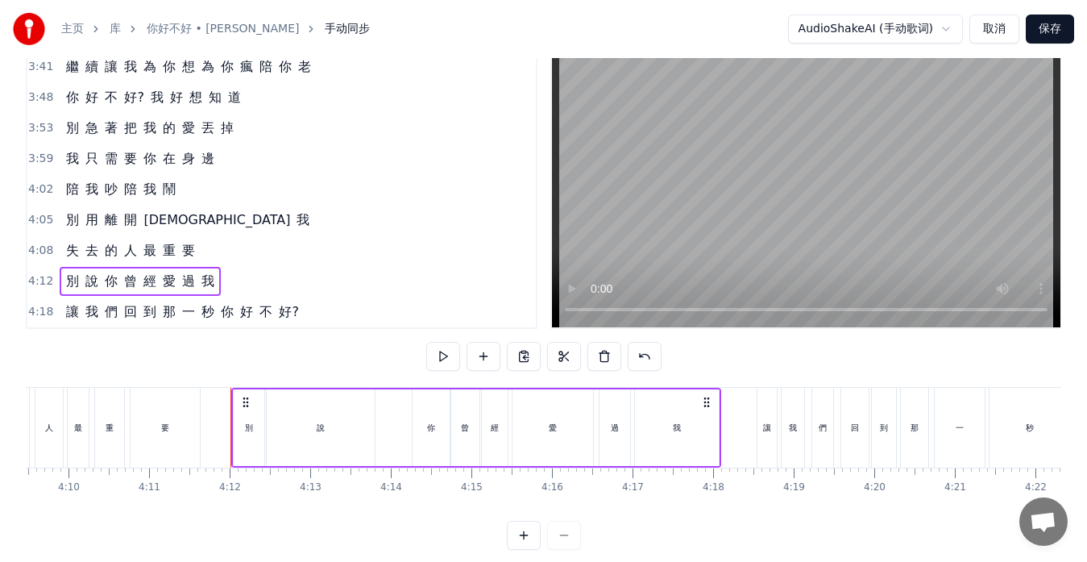
click at [240, 427] on div "別" at bounding box center [249, 427] width 31 height 77
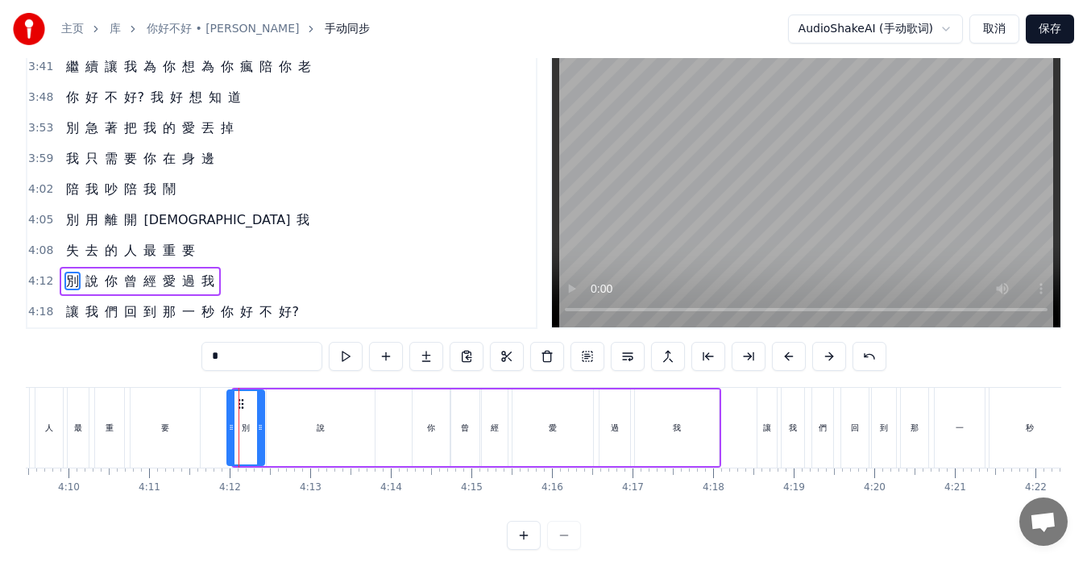
click at [230, 428] on icon at bounding box center [231, 427] width 6 height 13
click at [426, 431] on div "你" at bounding box center [431, 427] width 37 height 77
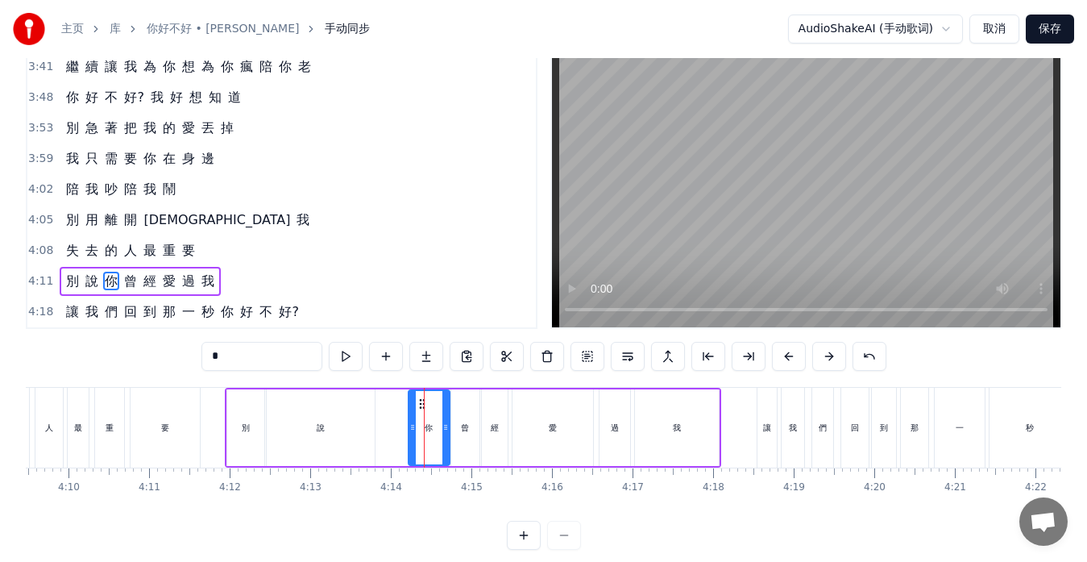
click at [412, 425] on icon at bounding box center [412, 427] width 6 height 13
click at [368, 435] on div "說" at bounding box center [321, 427] width 108 height 77
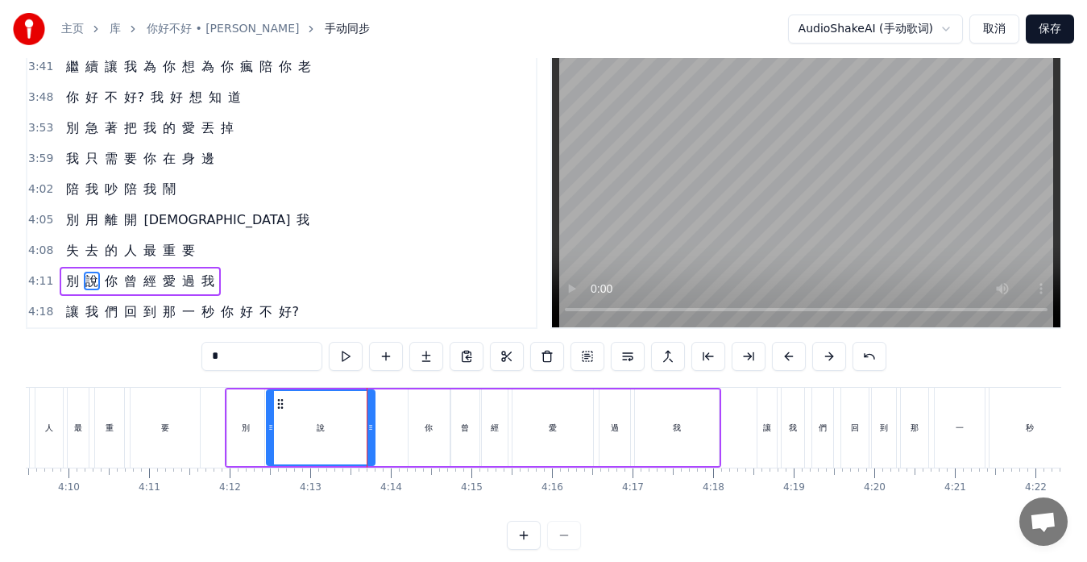
click at [612, 429] on div "過" at bounding box center [615, 428] width 8 height 12
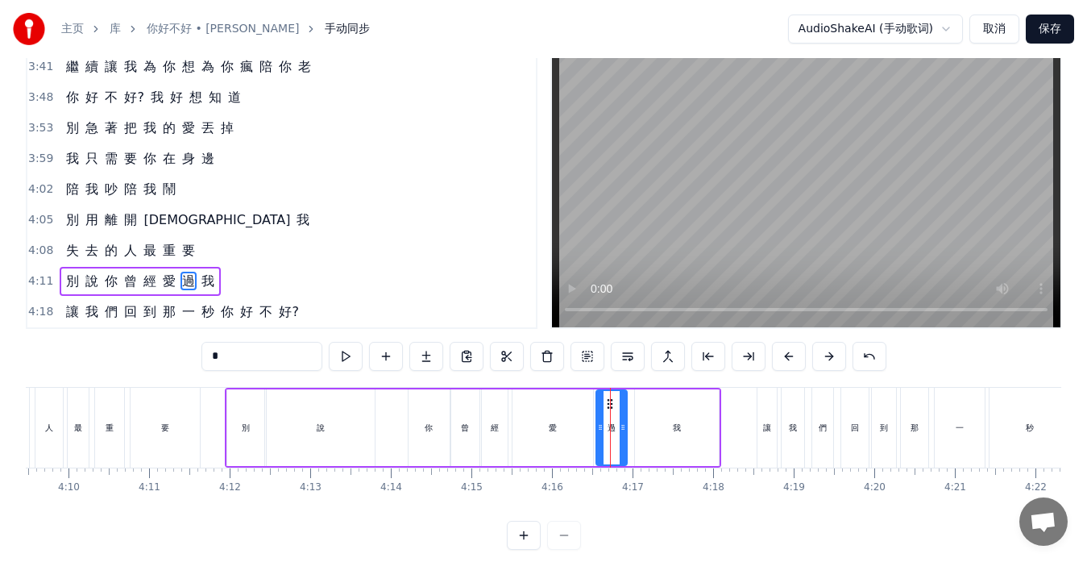
click at [609, 405] on icon at bounding box center [610, 403] width 13 height 13
click at [646, 409] on div "我" at bounding box center [677, 427] width 84 height 77
type input "*"
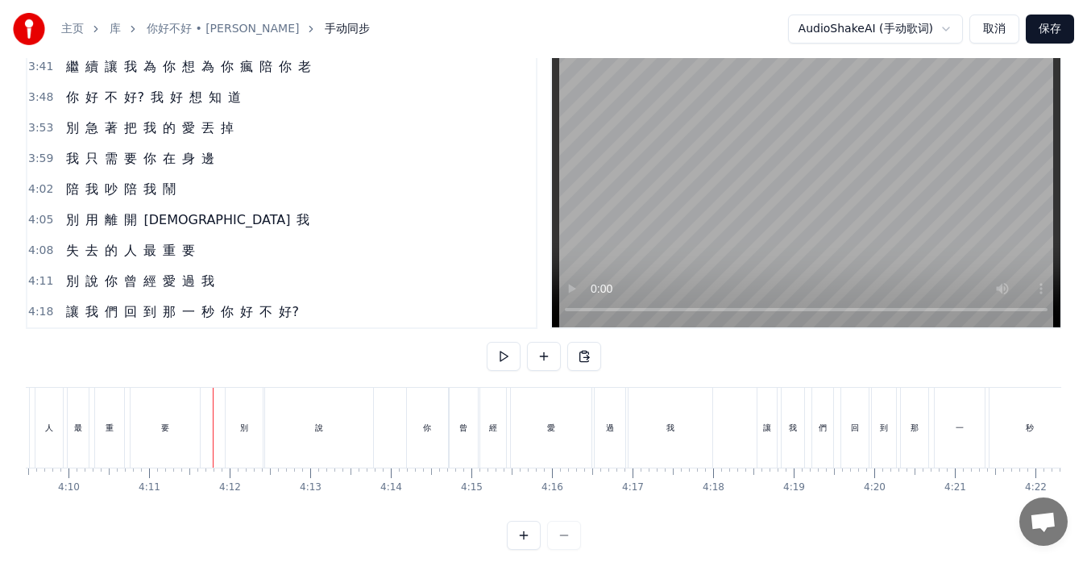
click at [366, 424] on div "說" at bounding box center [319, 428] width 108 height 80
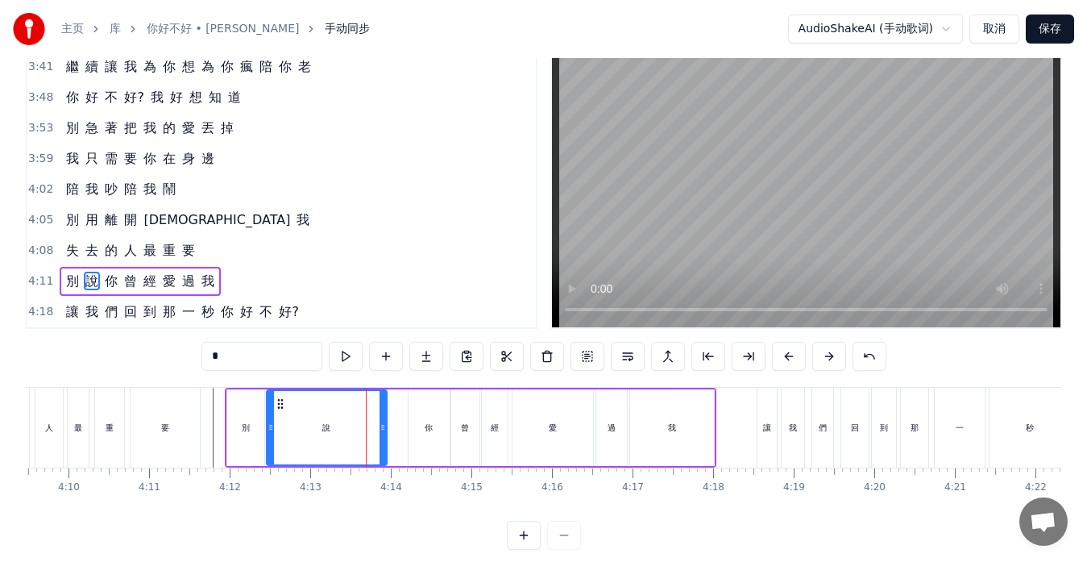
drag, startPoint x: 372, startPoint y: 426, endPoint x: 384, endPoint y: 427, distance: 12.1
click at [384, 427] on icon at bounding box center [383, 427] width 6 height 13
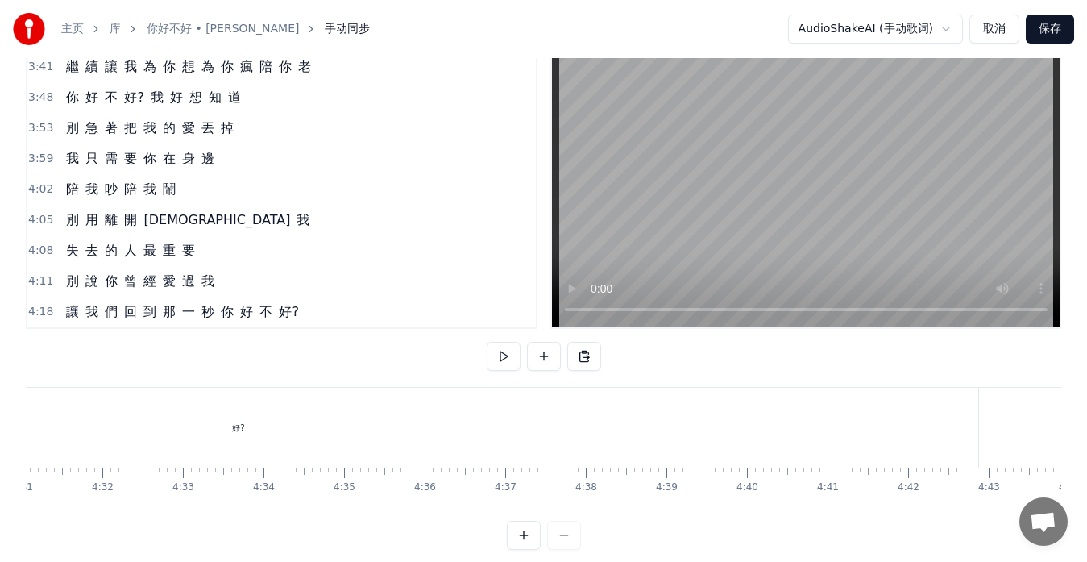
scroll to position [0, 21867]
click at [616, 437] on div "好?" at bounding box center [220, 428] width 1480 height 80
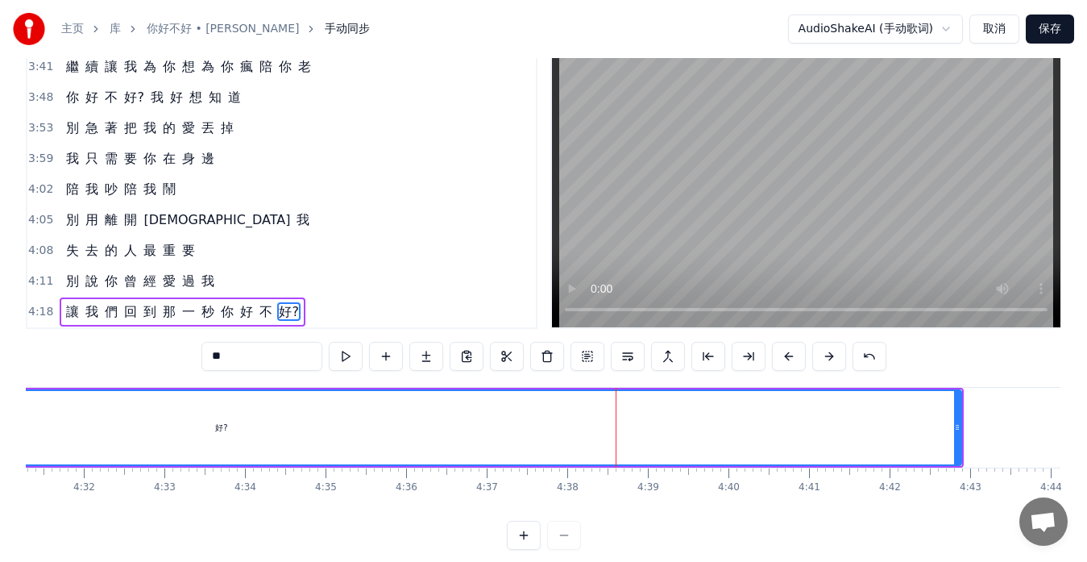
scroll to position [64, 0]
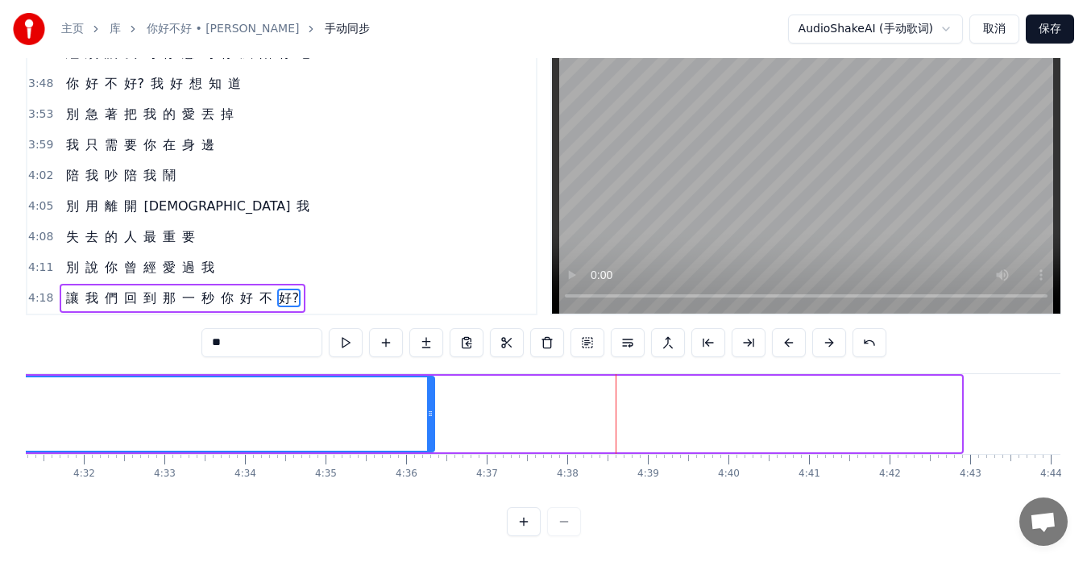
drag, startPoint x: 958, startPoint y: 401, endPoint x: 431, endPoint y: 395, distance: 527.2
click at [431, 407] on icon at bounding box center [430, 413] width 6 height 13
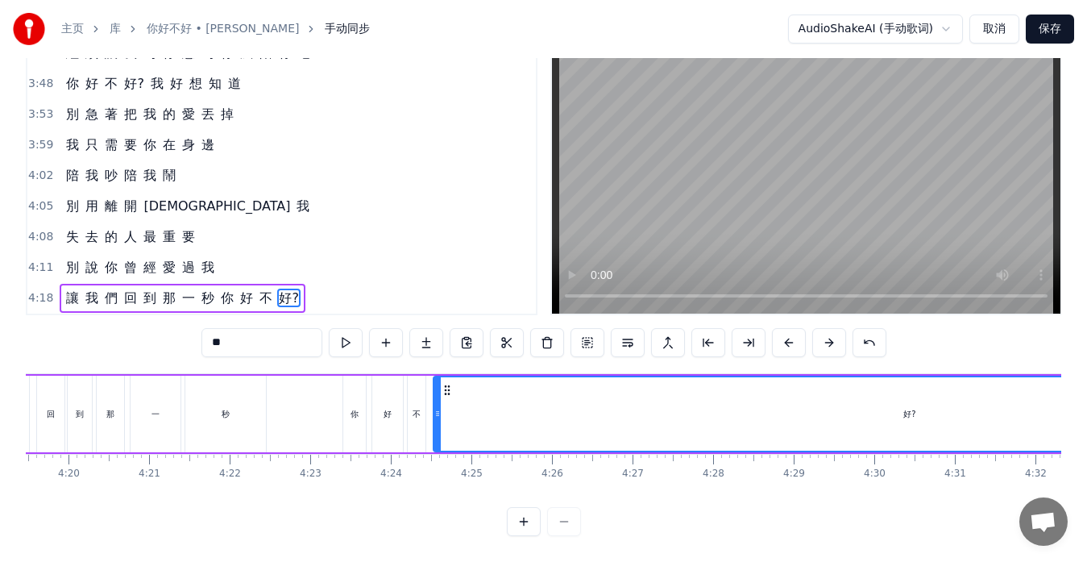
scroll to position [0, 20896]
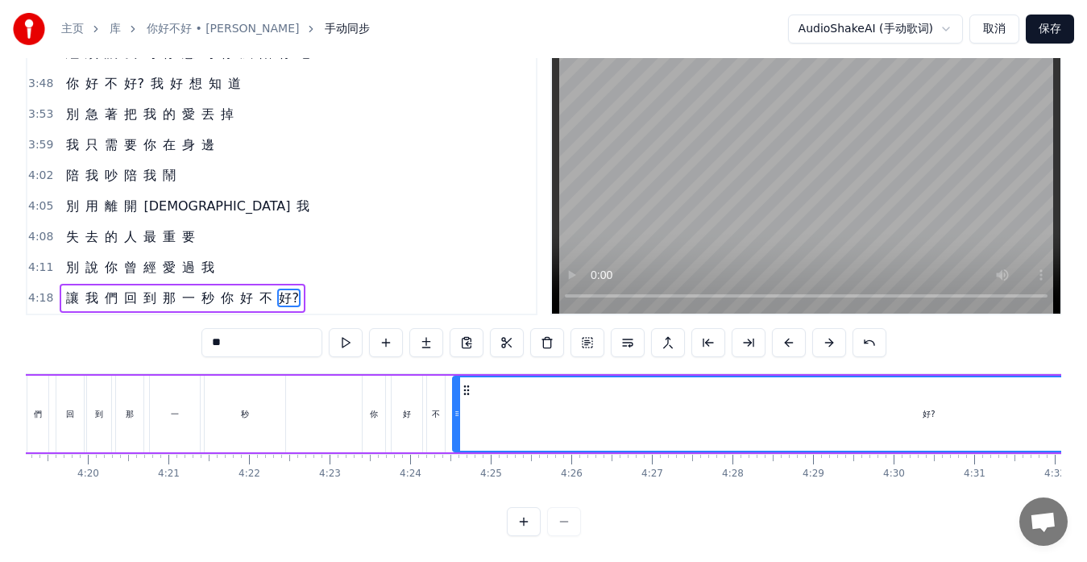
click at [339, 408] on div "讓 我 們 回 到 那 一 秒 你 好 不 好?" at bounding box center [689, 414] width 1438 height 80
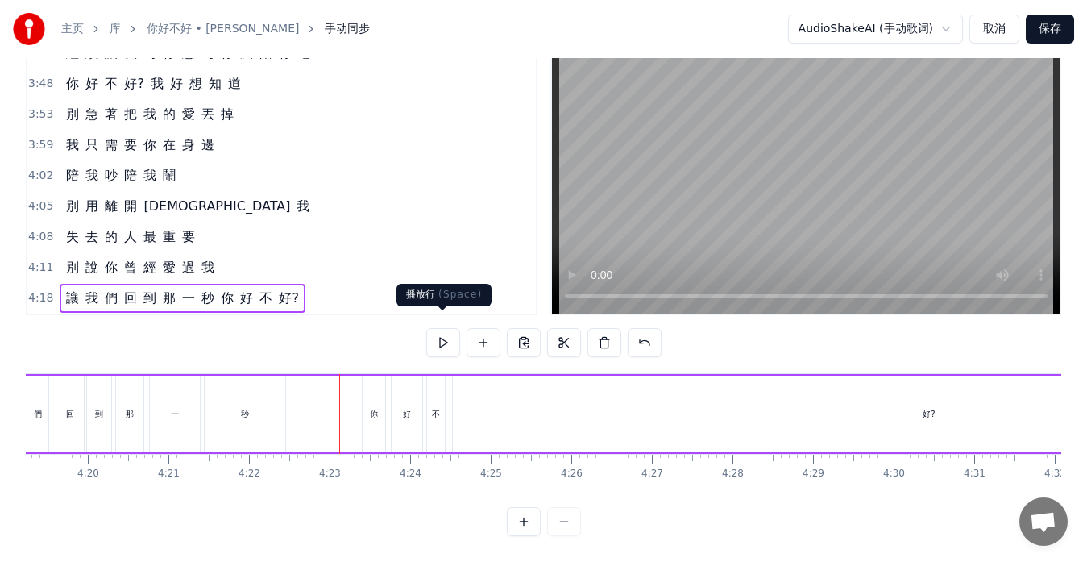
click at [442, 330] on button at bounding box center [443, 342] width 34 height 29
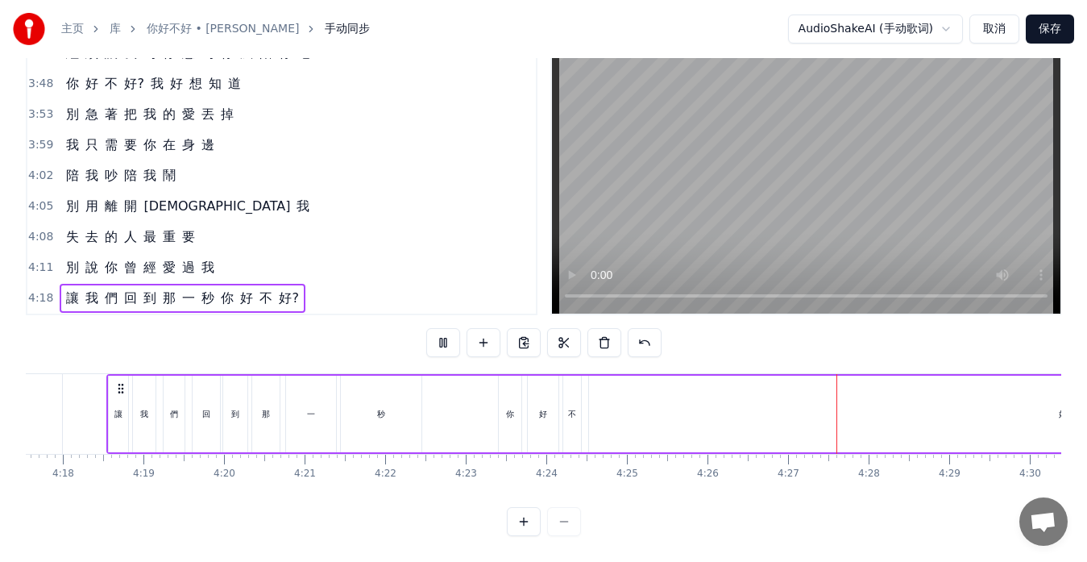
click at [442, 330] on button at bounding box center [443, 342] width 34 height 29
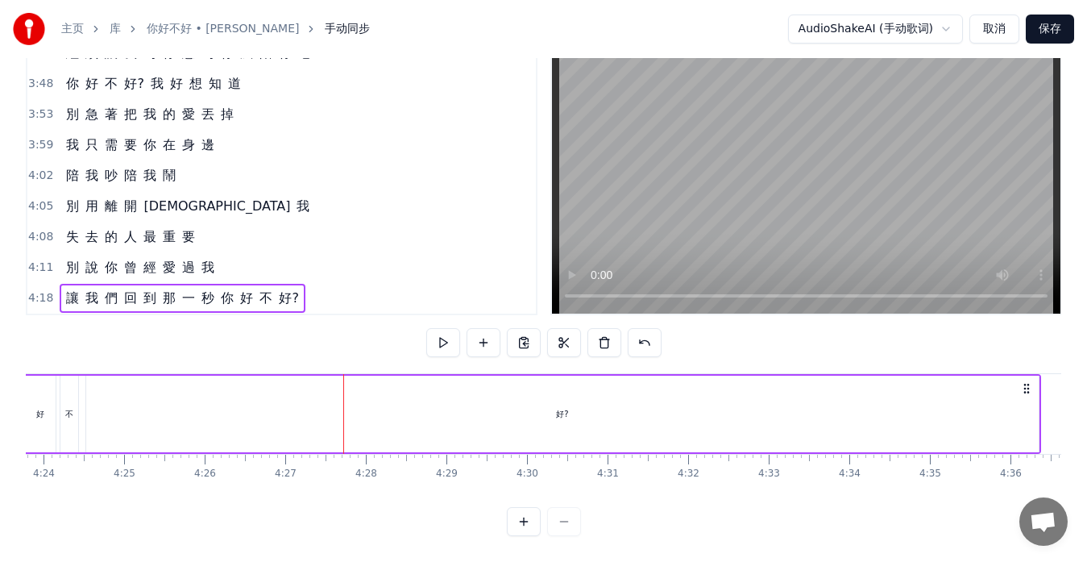
scroll to position [0, 21281]
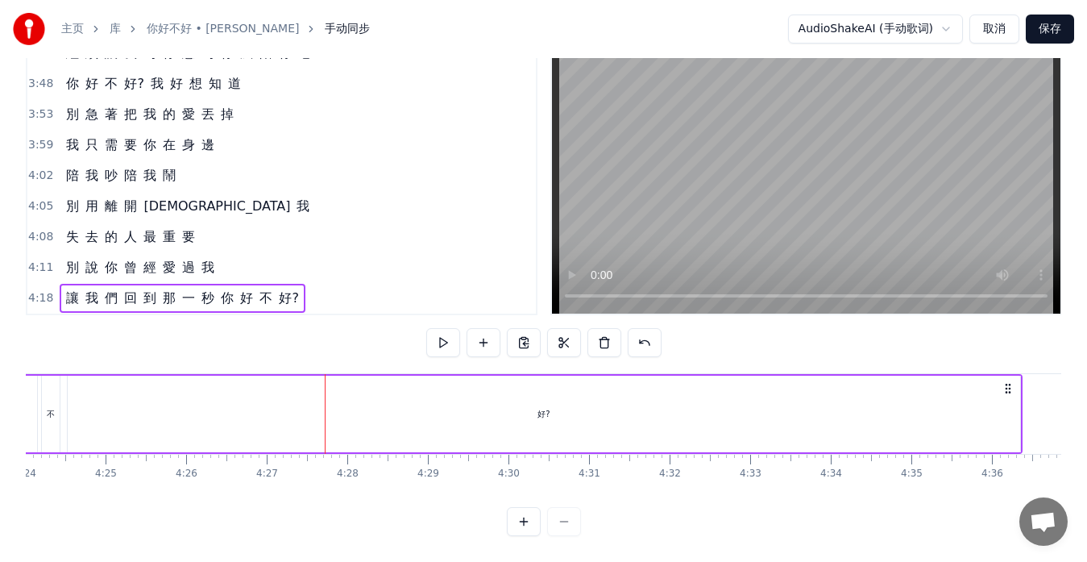
click at [1016, 395] on div "好?" at bounding box center [544, 414] width 953 height 77
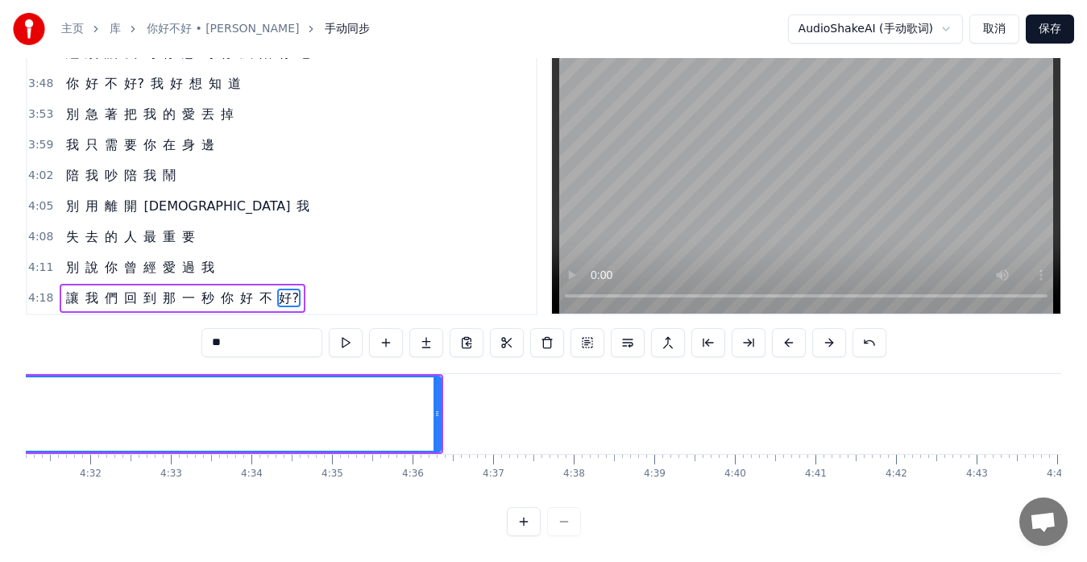
scroll to position [0, 21867]
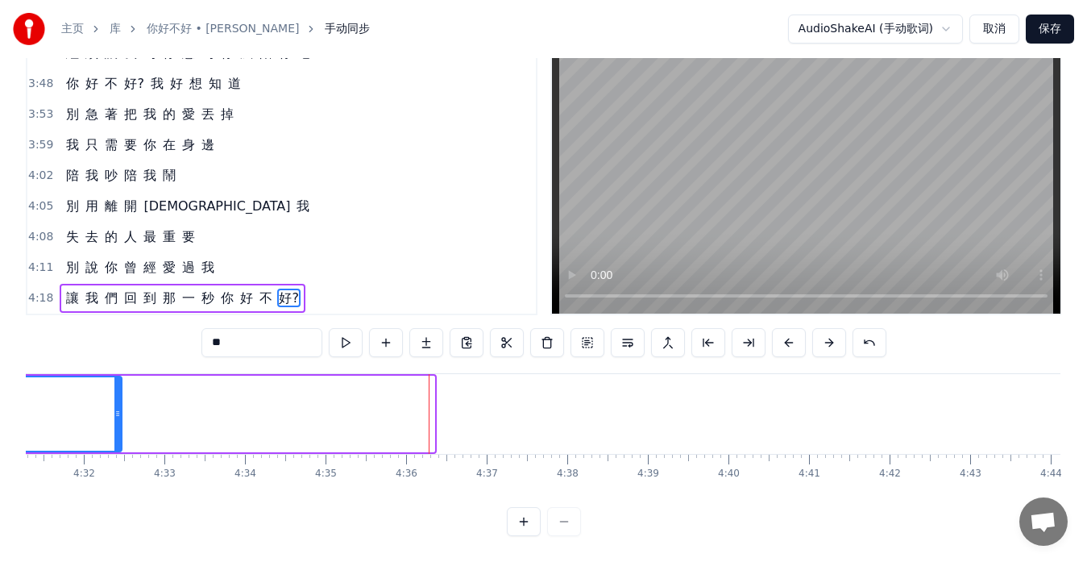
drag, startPoint x: 431, startPoint y: 400, endPoint x: 118, endPoint y: 379, distance: 313.5
click at [118, 379] on div at bounding box center [117, 413] width 6 height 73
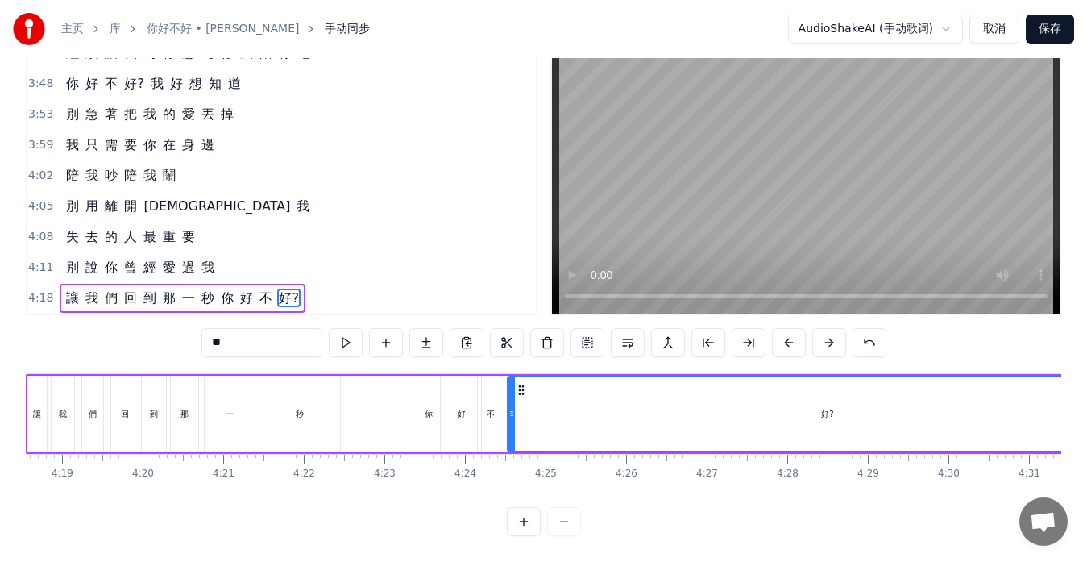
scroll to position [0, 20604]
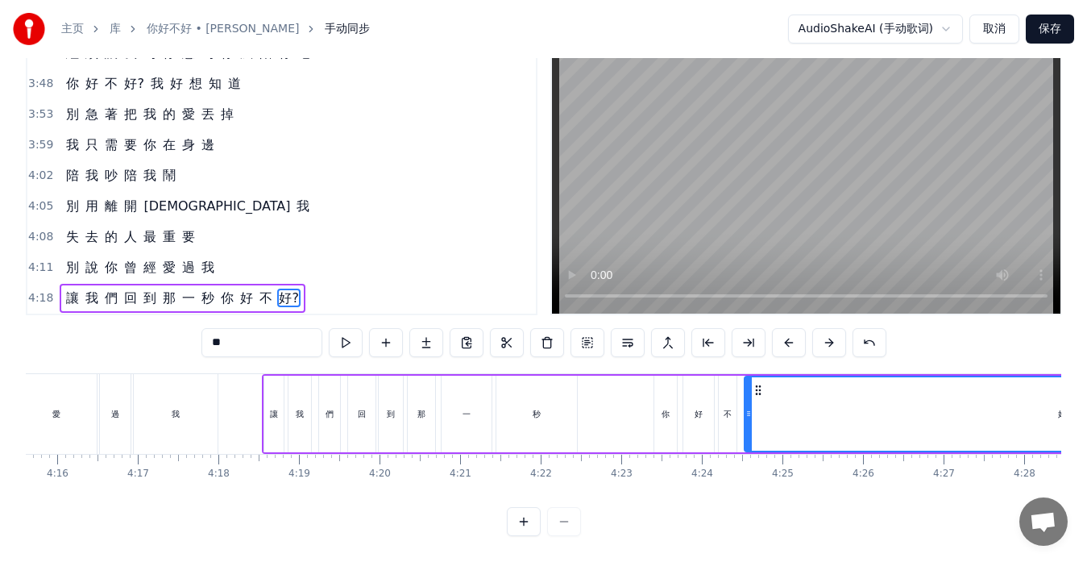
click at [605, 410] on div "讓 我 們 回 到 那 一 秒 你 好 不 好?" at bounding box center [824, 414] width 1125 height 80
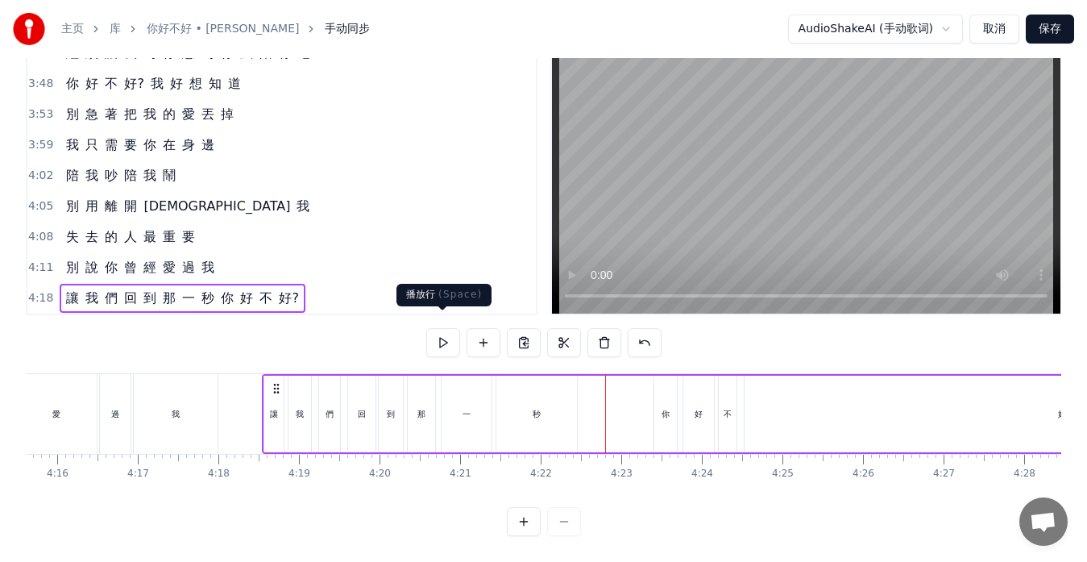
click at [435, 332] on button at bounding box center [443, 342] width 34 height 29
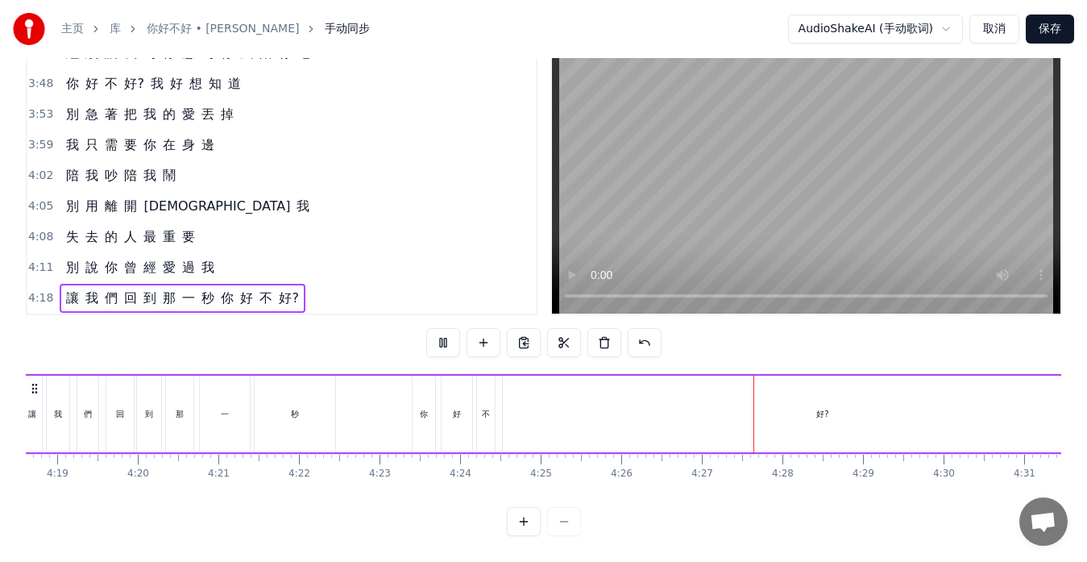
click at [441, 328] on button at bounding box center [443, 342] width 34 height 29
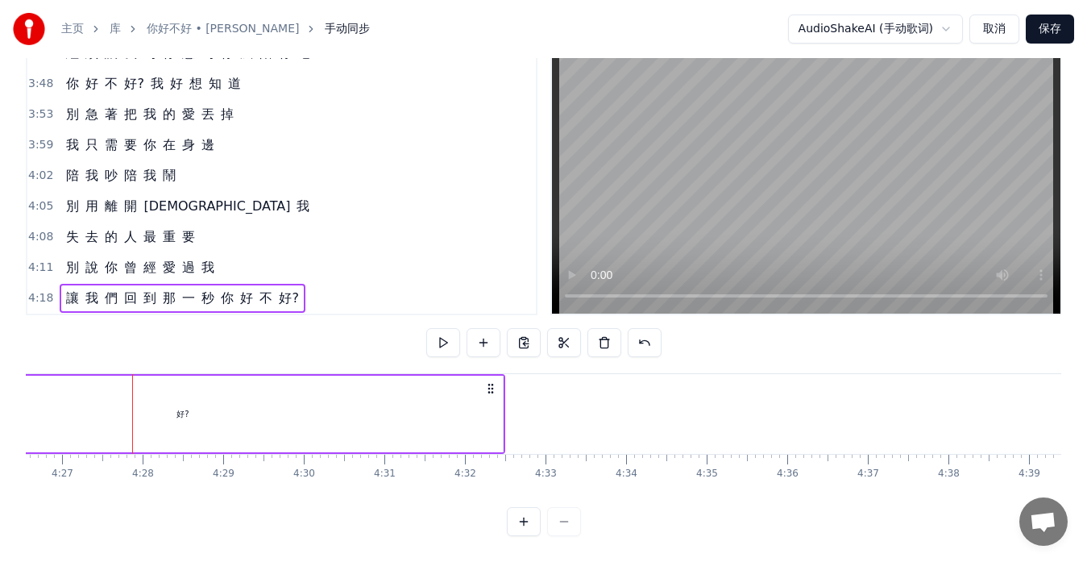
scroll to position [0, 21488]
click at [493, 407] on div "好?" at bounding box center [181, 414] width 640 height 77
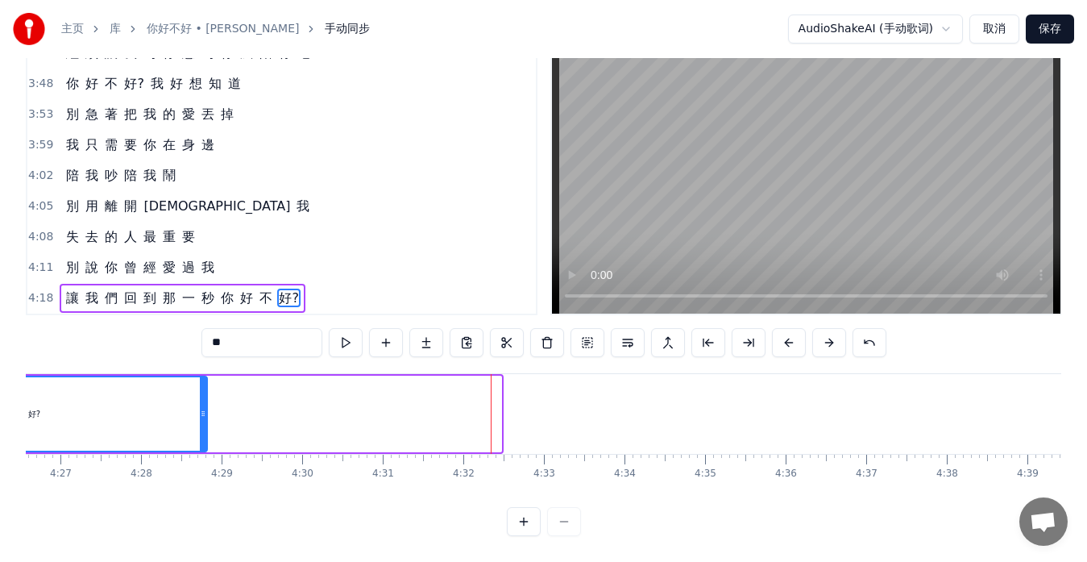
drag, startPoint x: 499, startPoint y: 401, endPoint x: 205, endPoint y: 390, distance: 294.4
click at [205, 390] on div at bounding box center [203, 413] width 6 height 73
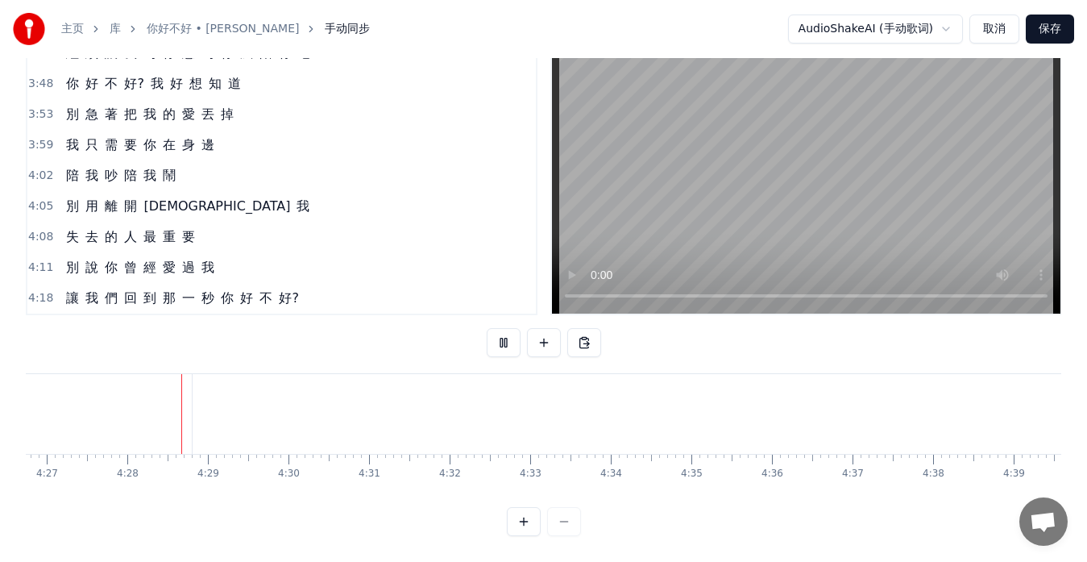
scroll to position [0, 21544]
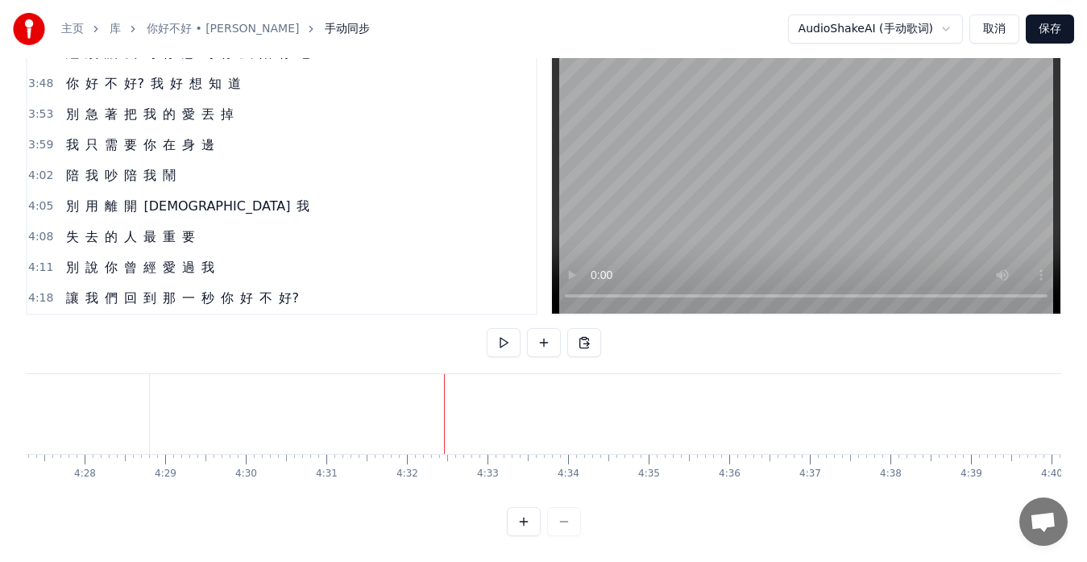
click at [1039, 28] on button "保存" at bounding box center [1050, 29] width 48 height 29
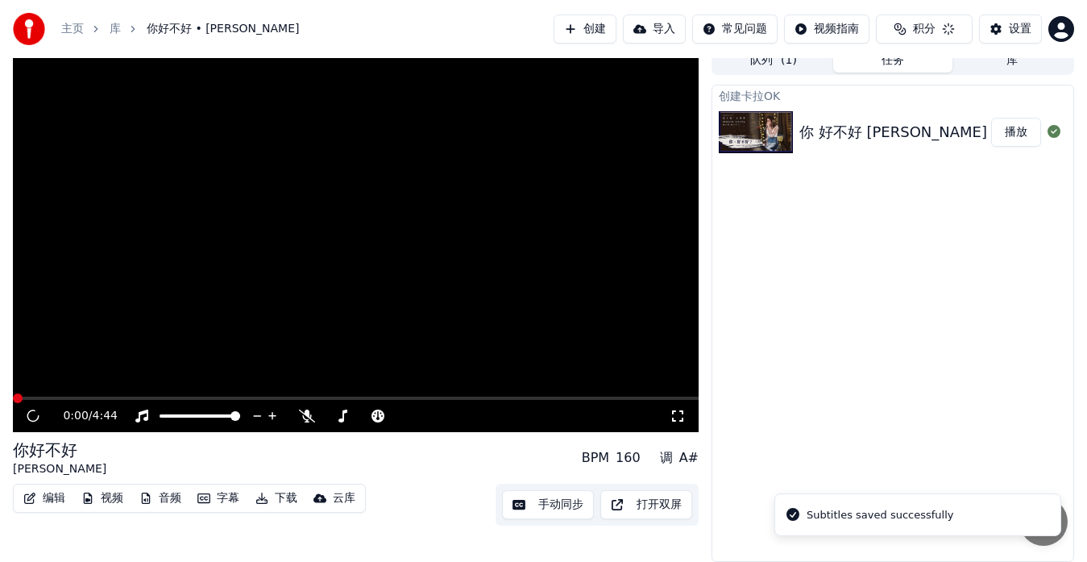
scroll to position [12, 0]
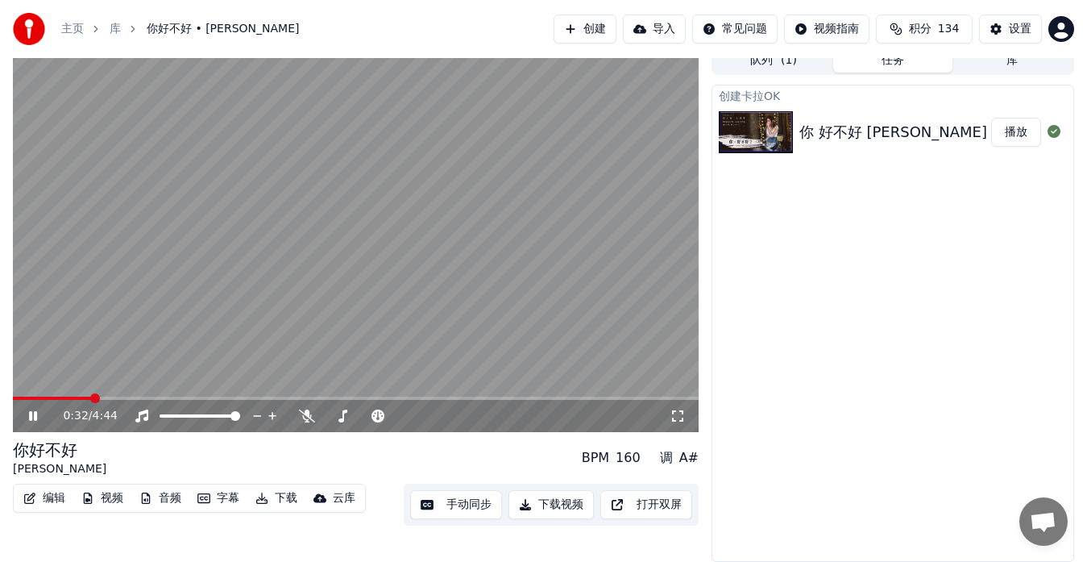
click at [60, 397] on span at bounding box center [52, 398] width 79 height 3
click at [123, 398] on span at bounding box center [68, 398] width 111 height 3
click at [305, 416] on icon at bounding box center [307, 415] width 16 height 13
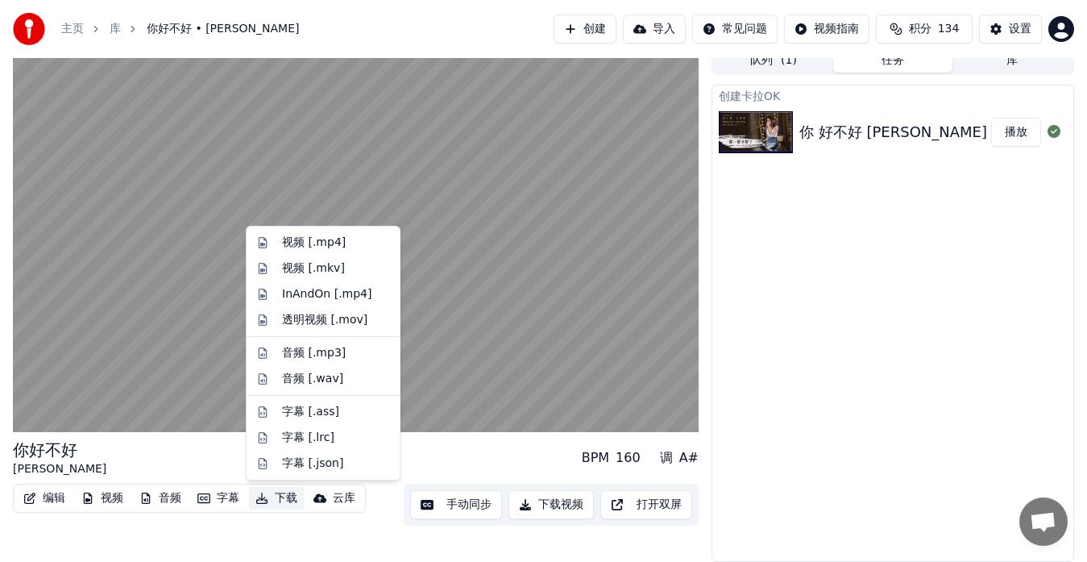
click at [283, 501] on button "下载" at bounding box center [276, 498] width 55 height 23
click at [296, 294] on div "InAndOn [.mp4]" at bounding box center [327, 294] width 90 height 16
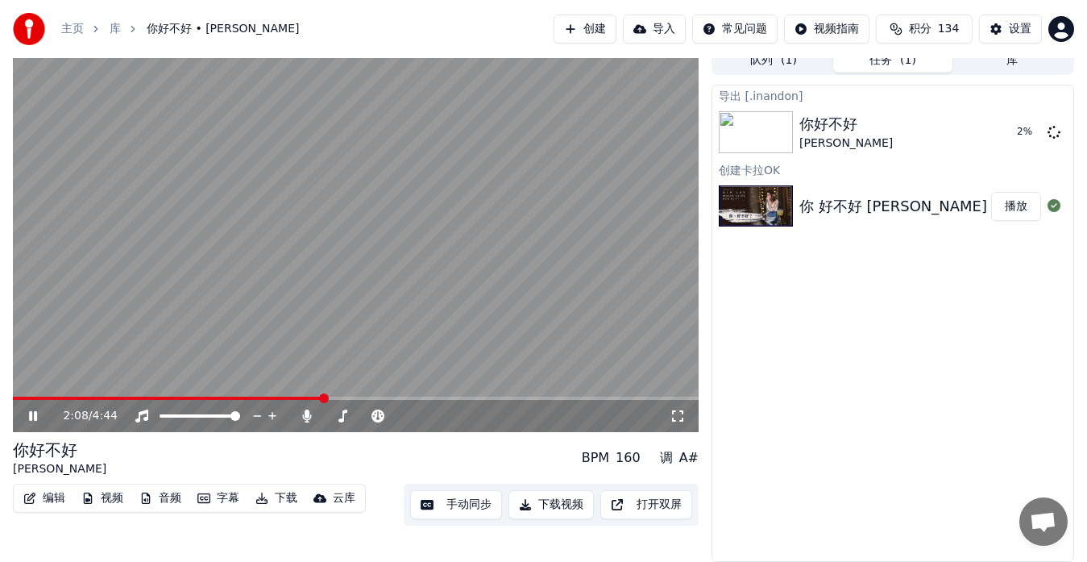
click at [32, 418] on icon at bounding box center [33, 416] width 8 height 10
